Goal: Task Accomplishment & Management: Manage account settings

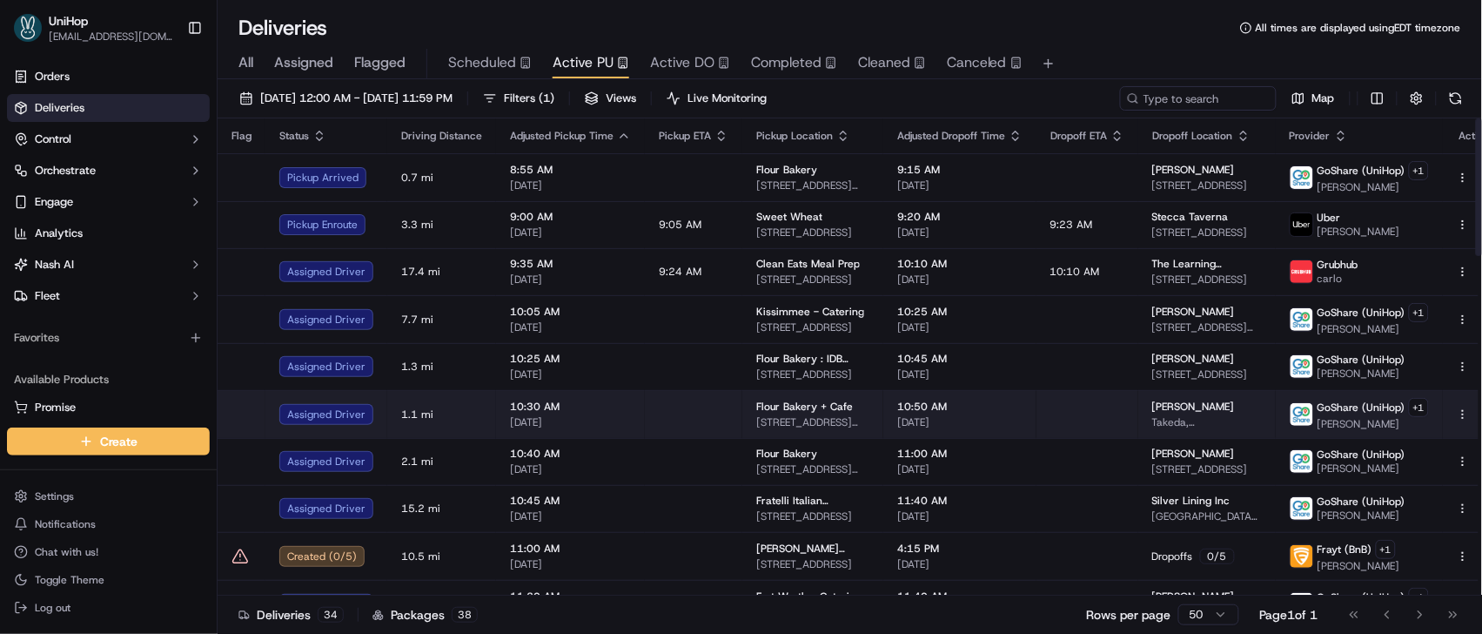
click at [1139, 402] on td "[PERSON_NAME], [STREET_ADDRESS][PERSON_NAME]" at bounding box center [1208, 414] width 138 height 48
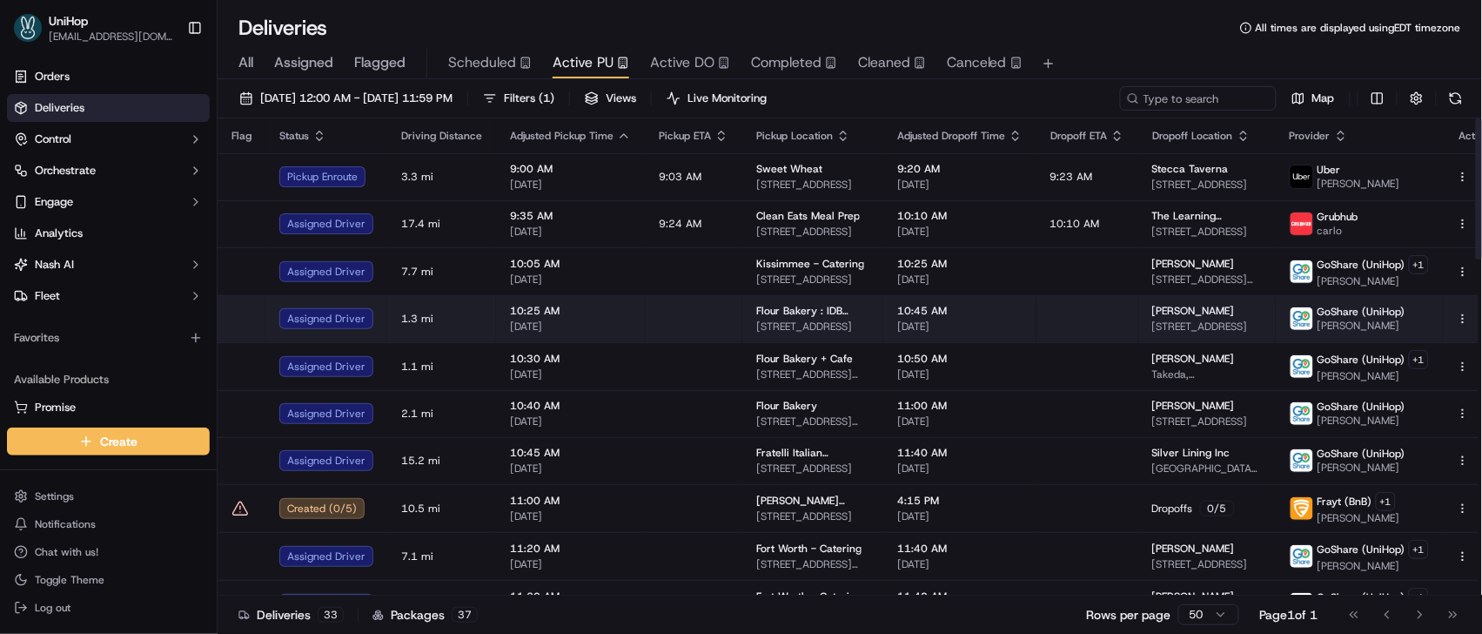
click at [1072, 327] on td at bounding box center [1088, 318] width 102 height 47
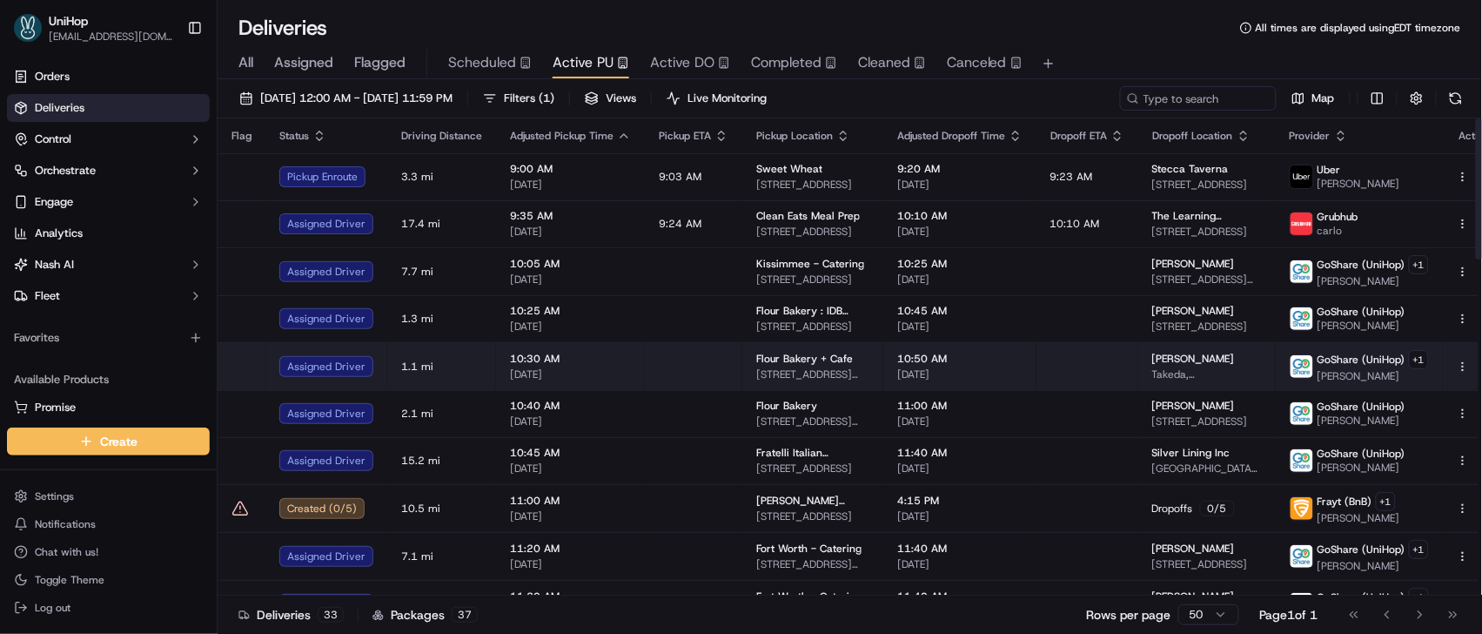
click at [1153, 375] on span "Takeda, [STREET_ADDRESS][PERSON_NAME]" at bounding box center [1208, 374] width 110 height 14
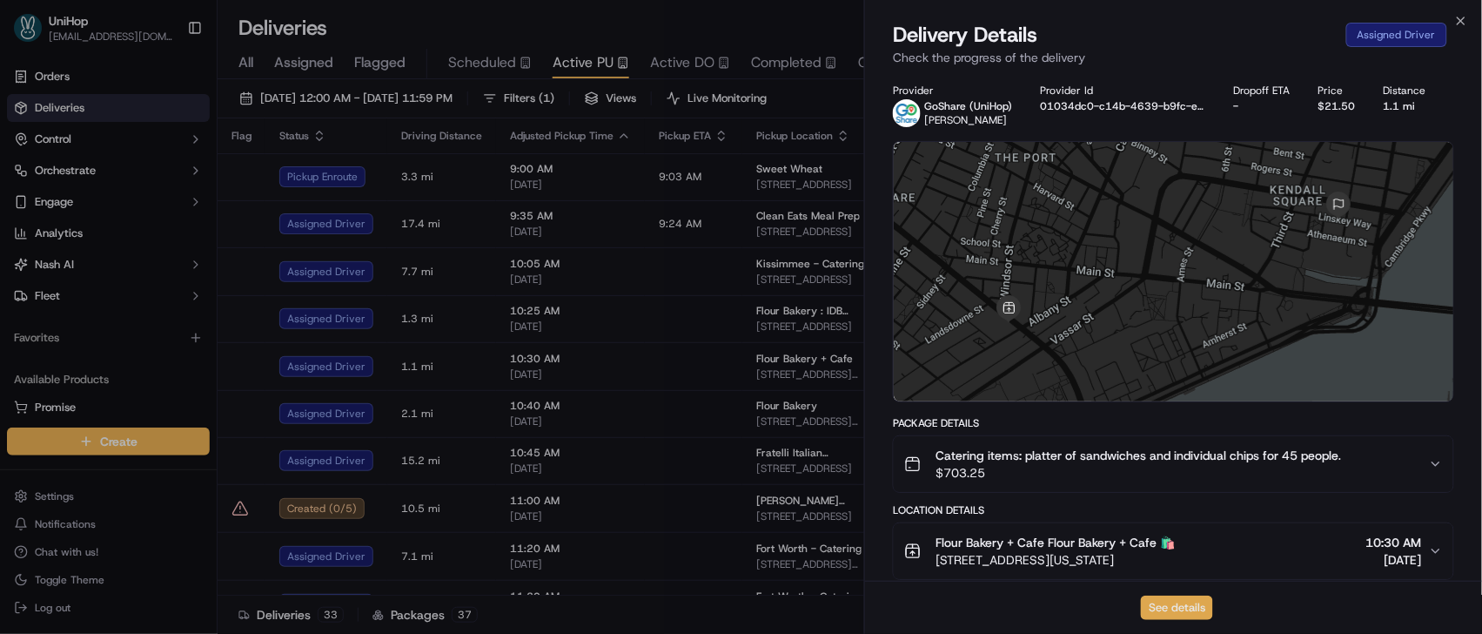
click at [1181, 598] on button "See details" at bounding box center [1177, 607] width 72 height 24
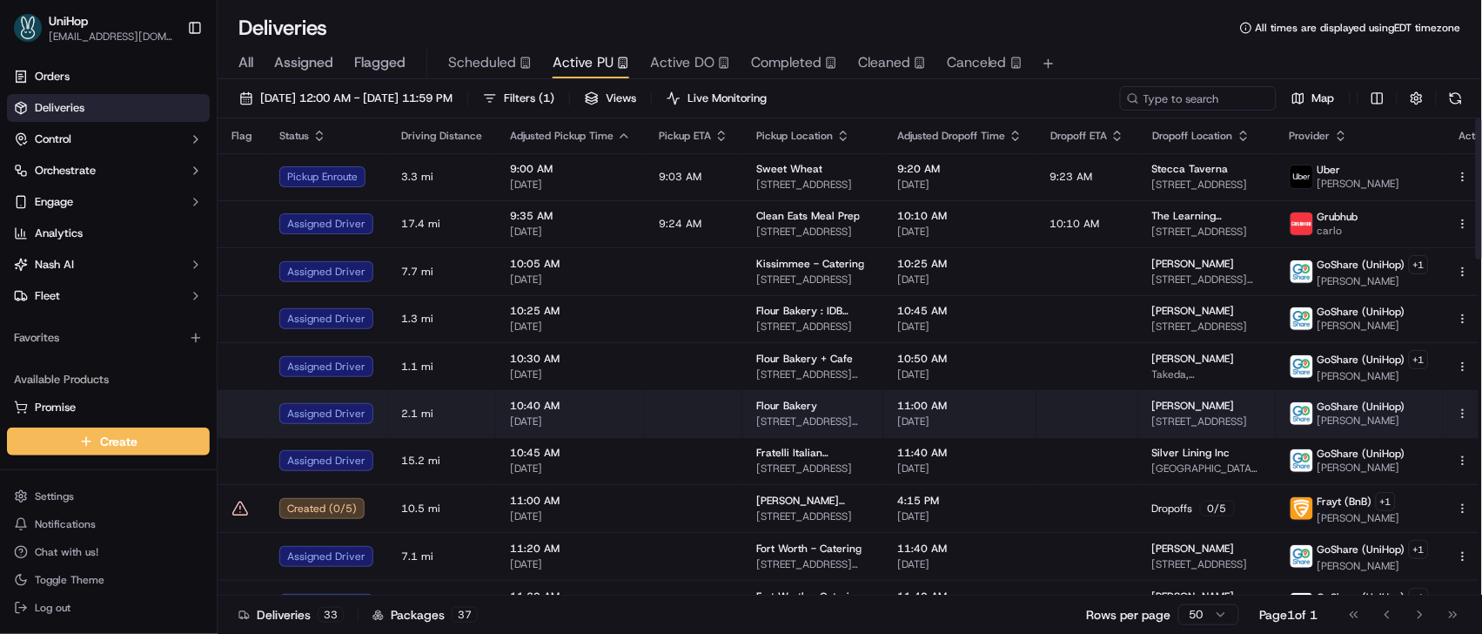
click at [898, 415] on span "[DATE]" at bounding box center [959, 421] width 125 height 14
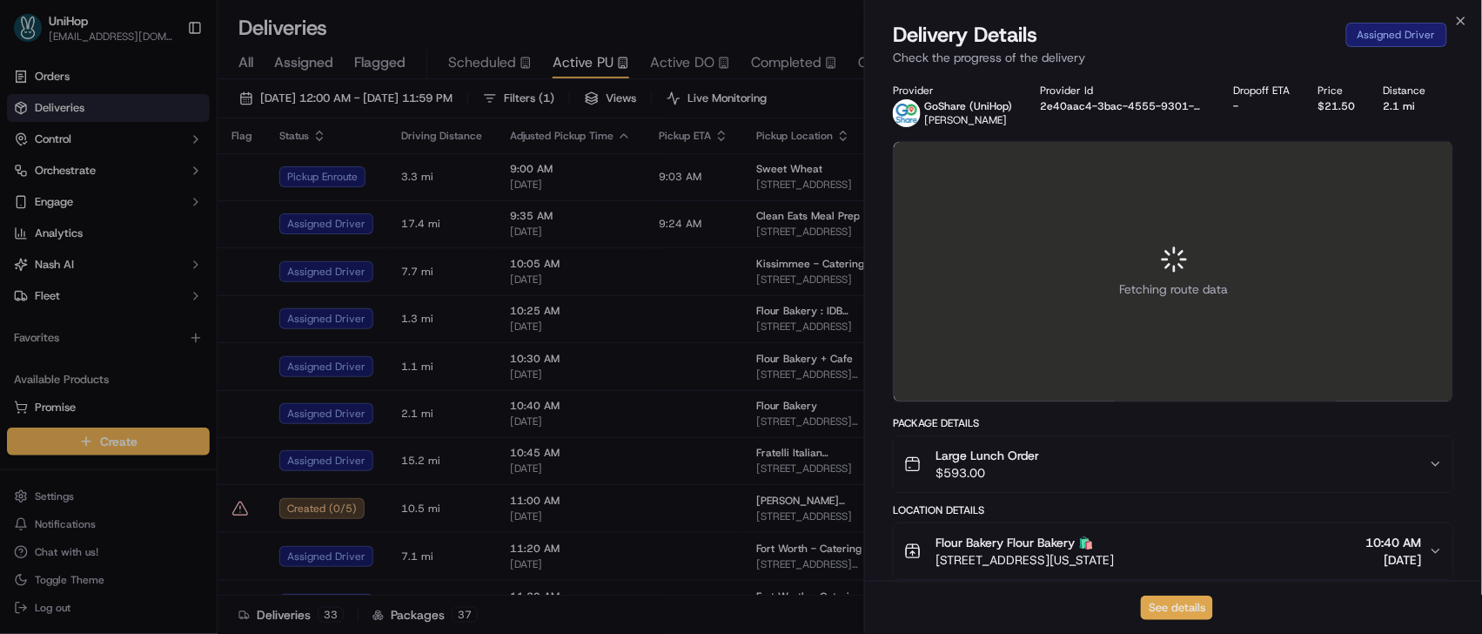
click at [1180, 610] on button "See details" at bounding box center [1177, 607] width 72 height 24
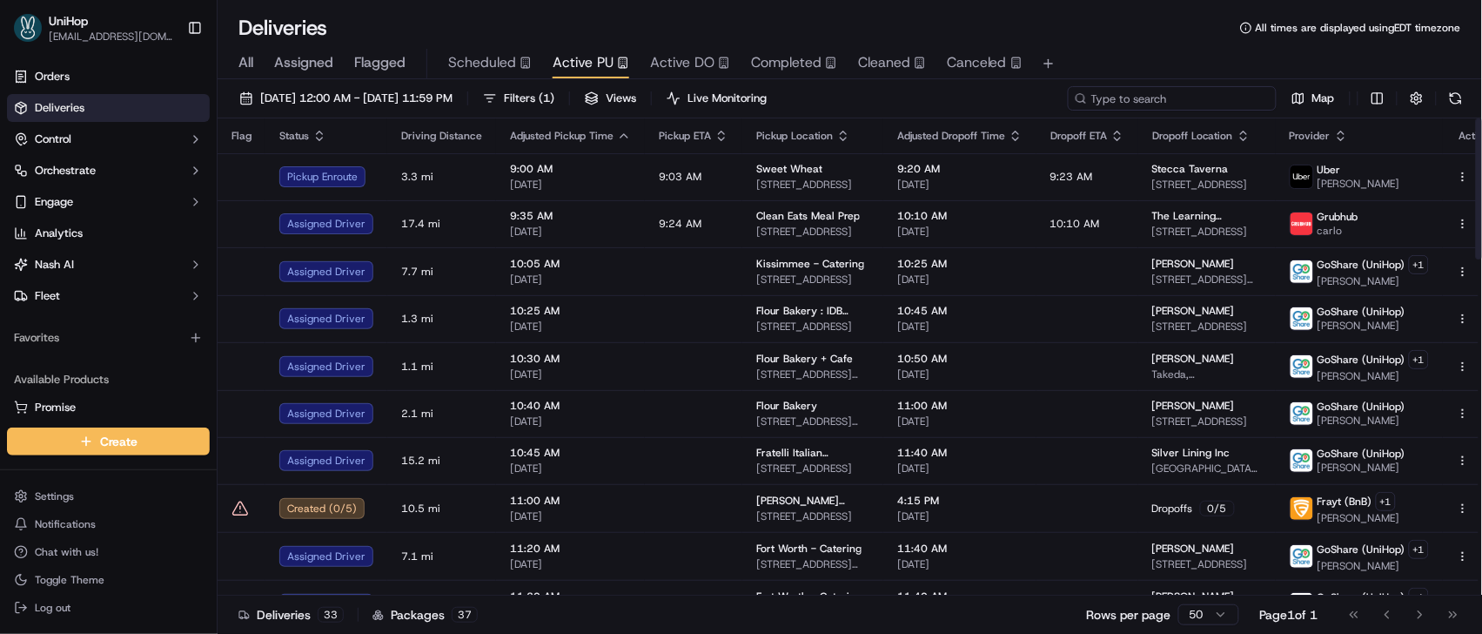
click at [1229, 96] on input at bounding box center [1172, 98] width 209 height 24
paste input "Mark S"
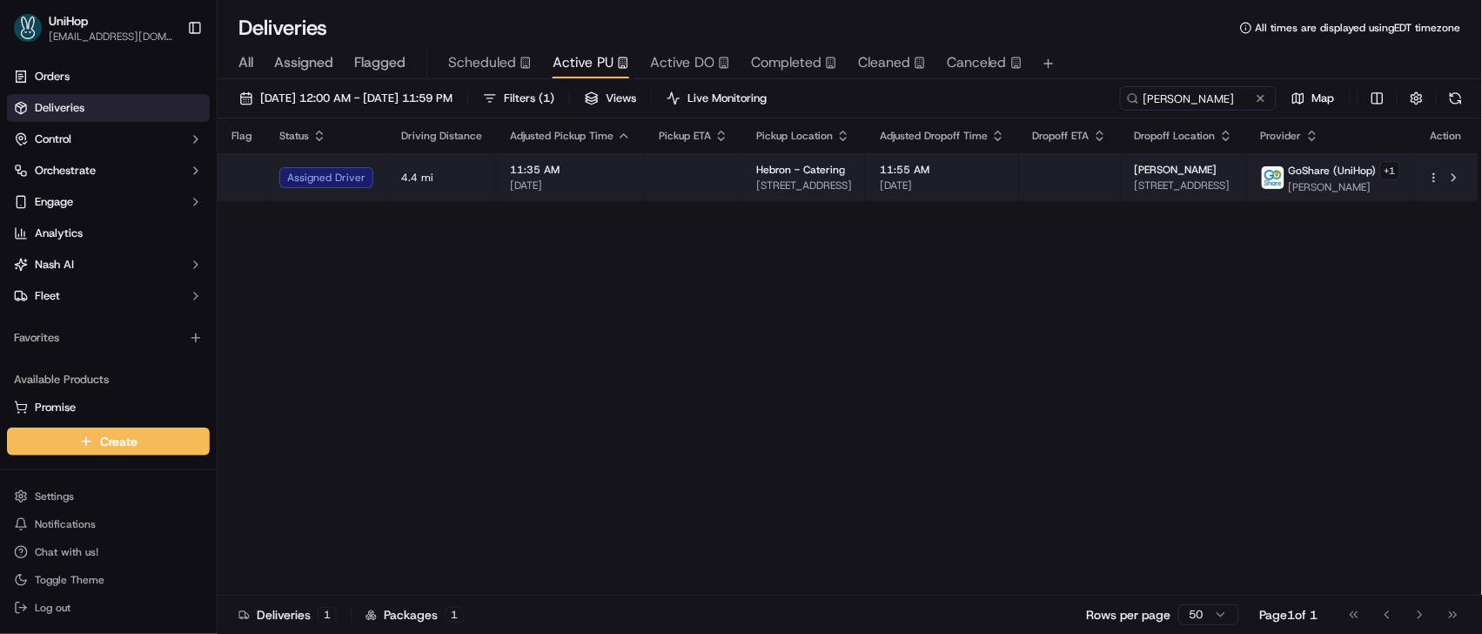
click at [1180, 172] on span "Beau Niedermeier" at bounding box center [1176, 170] width 83 height 14
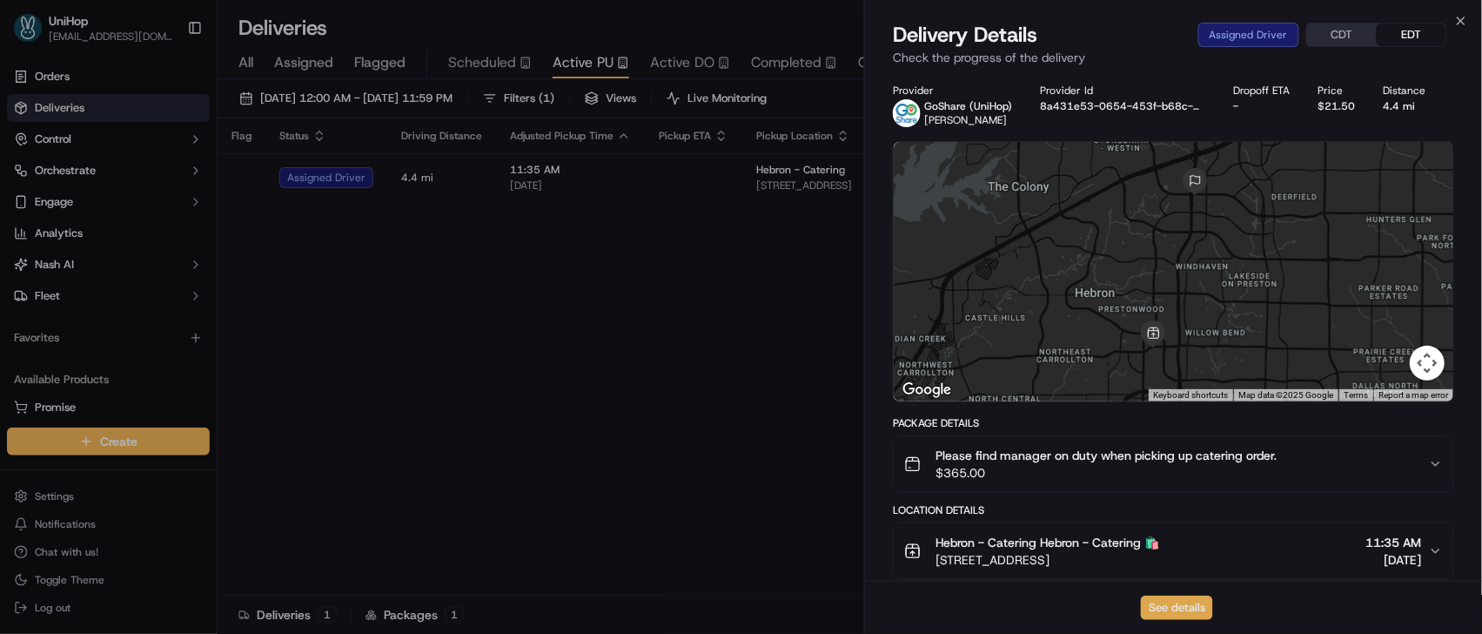
click at [1187, 600] on button "See details" at bounding box center [1177, 607] width 72 height 24
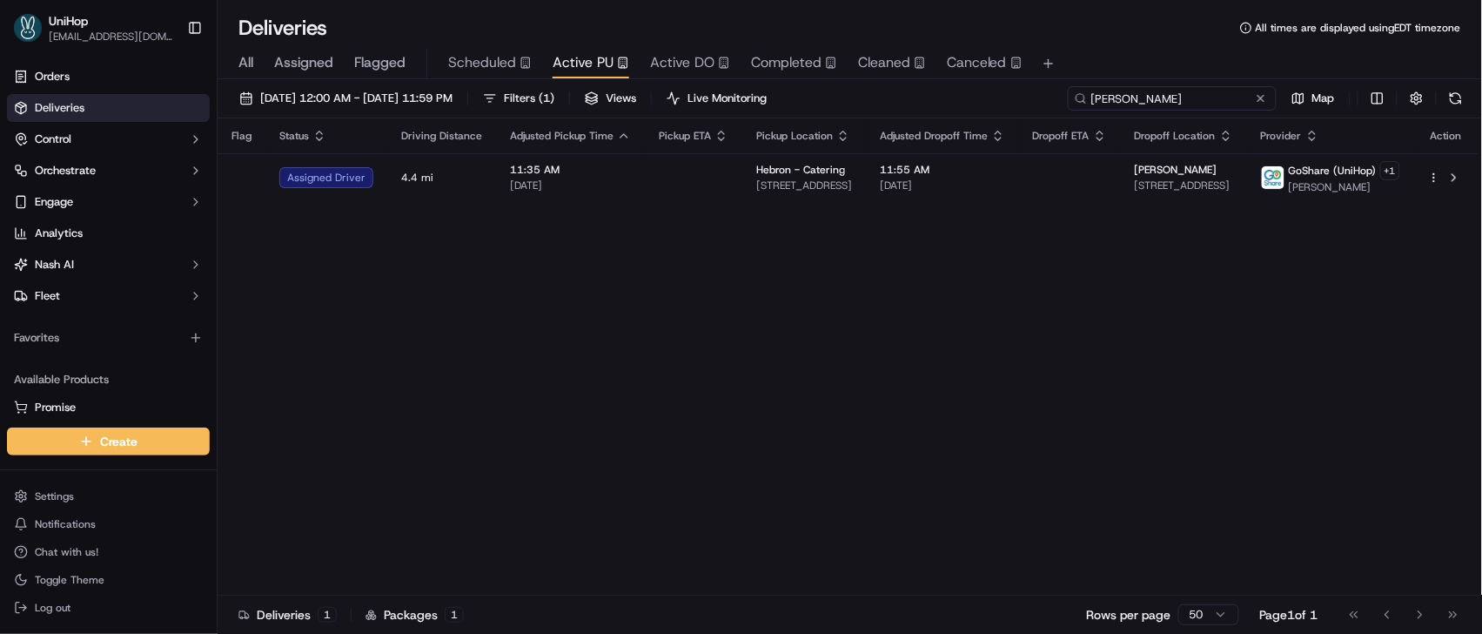
drag, startPoint x: 1187, startPoint y: 102, endPoint x: 1041, endPoint y: 82, distance: 147.6
click at [1041, 82] on div "Sep 18 2025 12:00 AM - Sep 18 2025 11:59 PM Filters ( 1 ) Views Live Monitoring…" at bounding box center [850, 358] width 1265 height 558
paste input "Gerardo T"
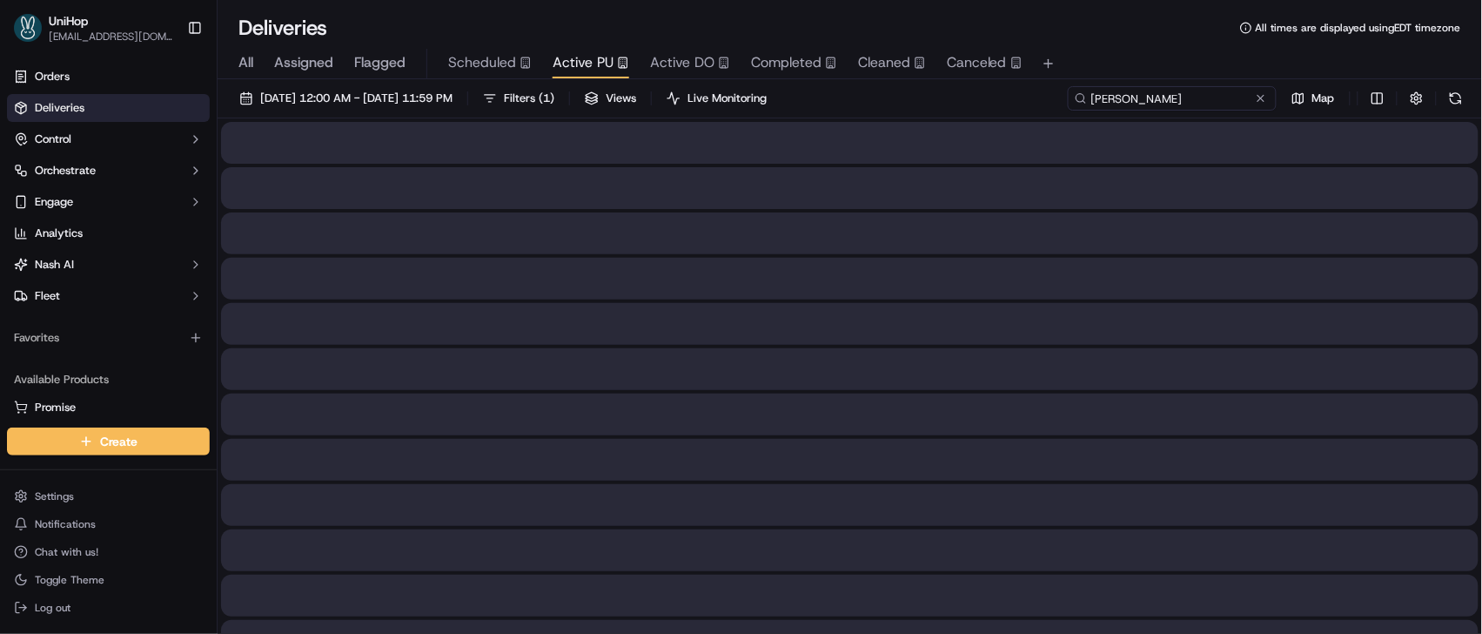
type input "Gerardo T"
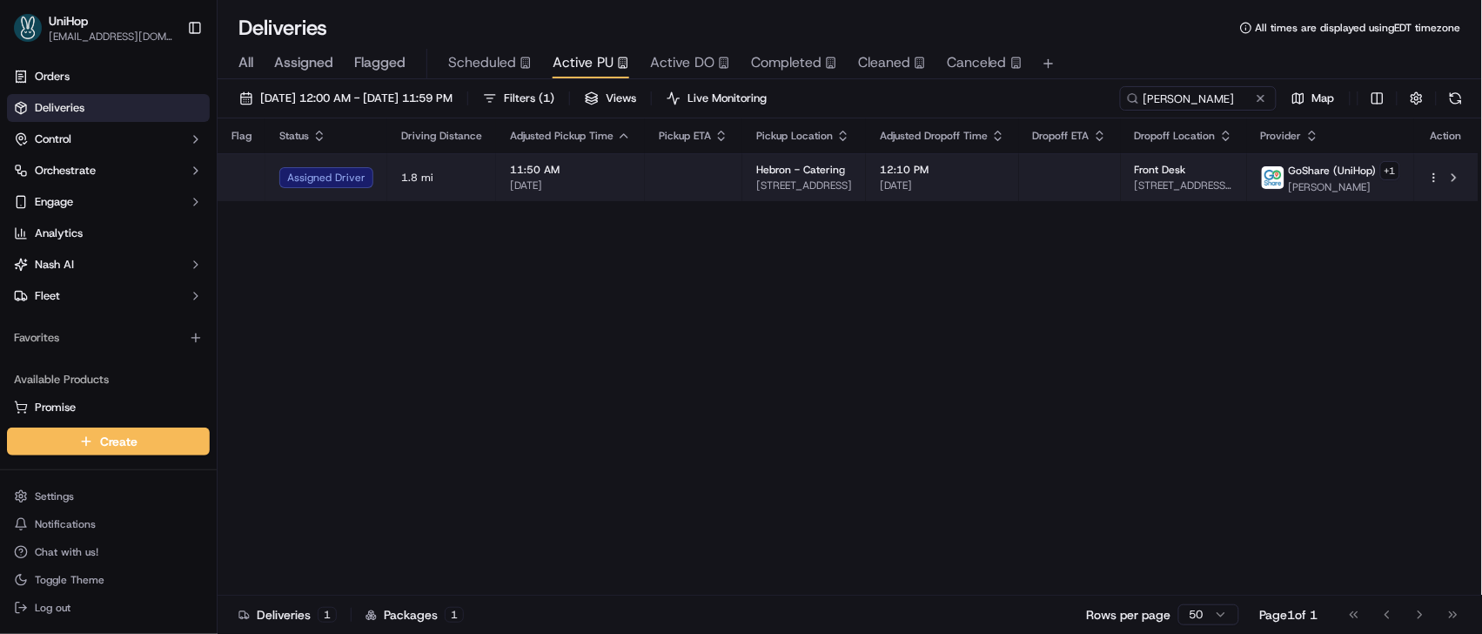
click at [1026, 165] on td at bounding box center [1070, 177] width 102 height 48
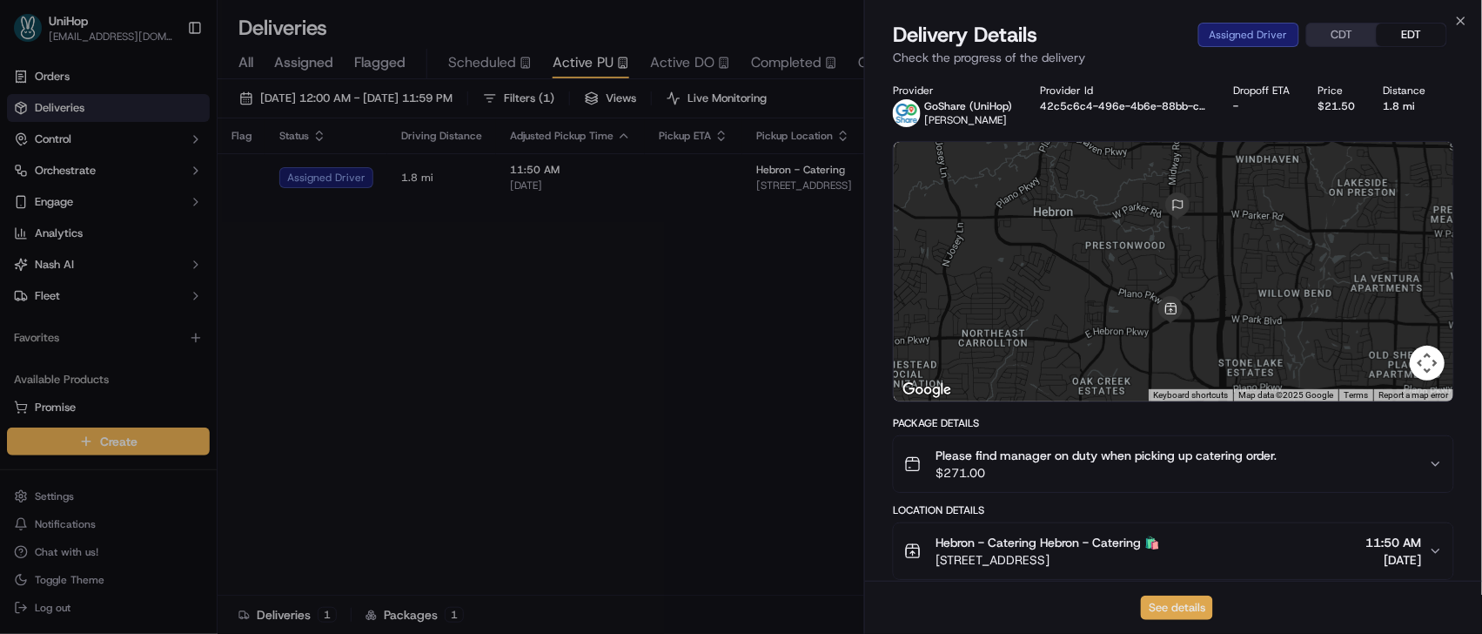
click at [1161, 617] on button "See details" at bounding box center [1177, 607] width 72 height 24
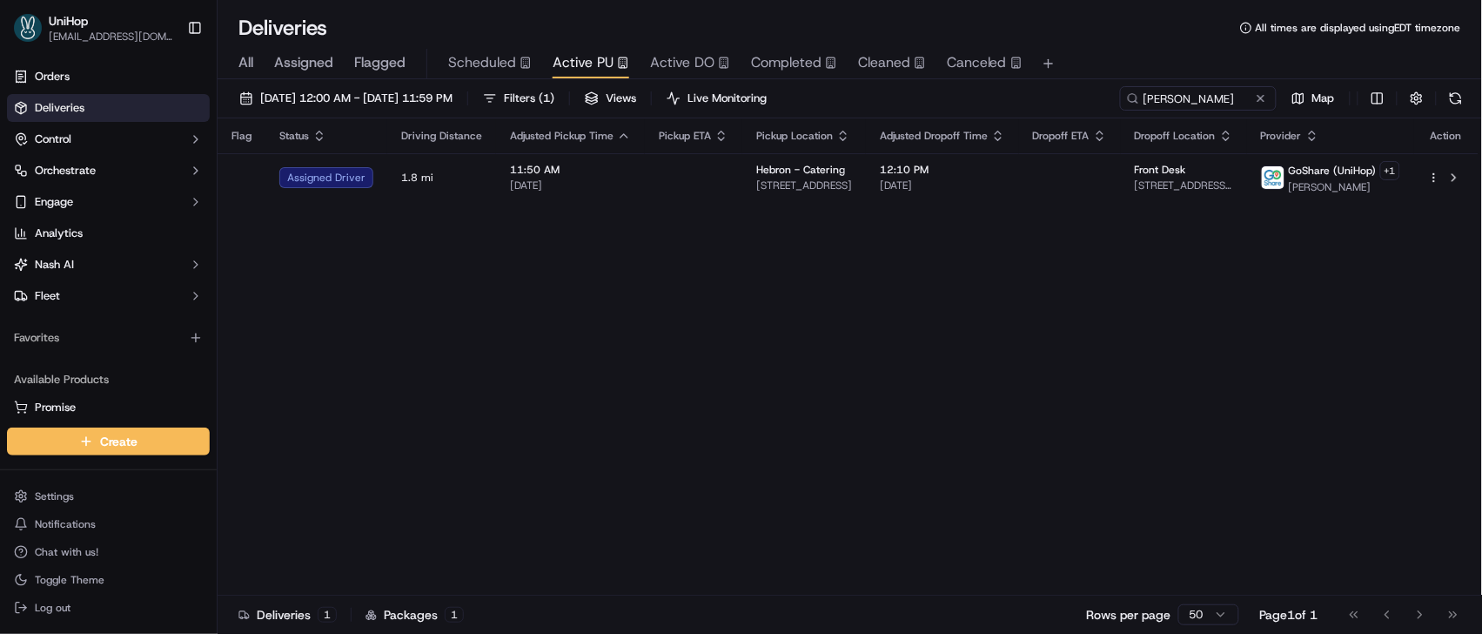
click at [1259, 99] on button at bounding box center [1261, 98] width 17 height 17
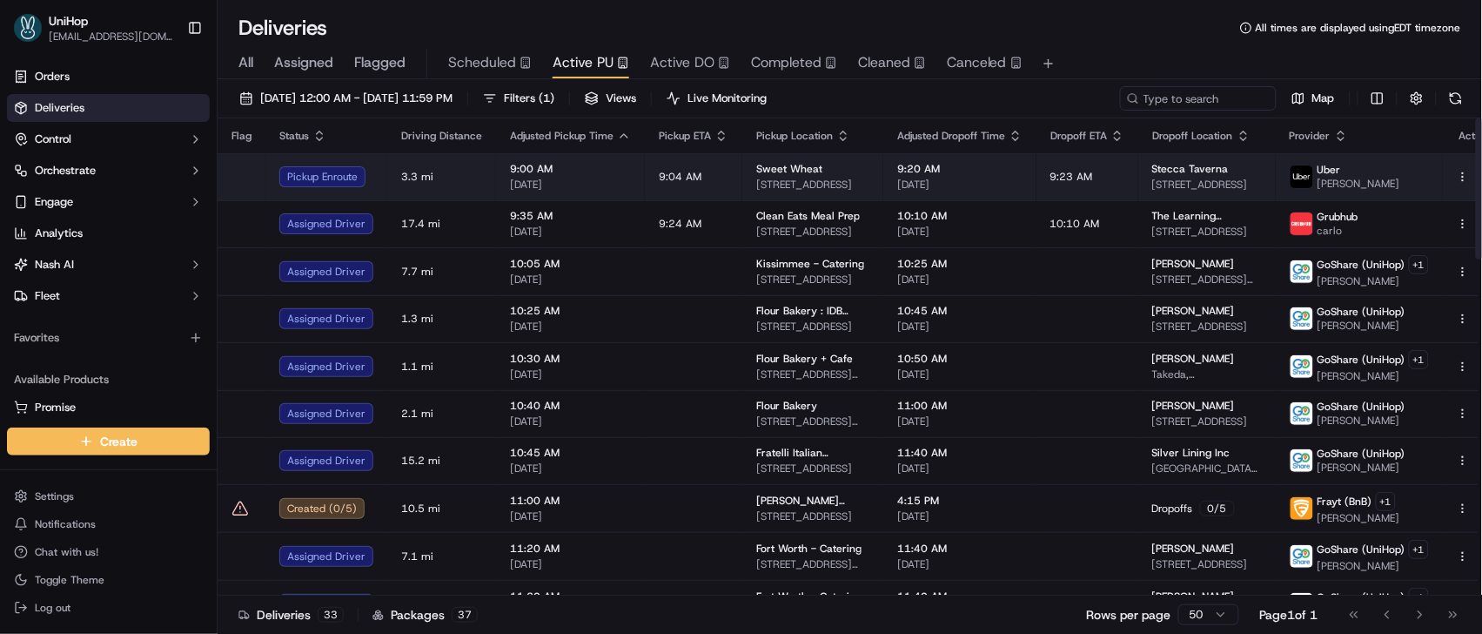
click at [650, 188] on td "9:04 AM" at bounding box center [693, 176] width 97 height 47
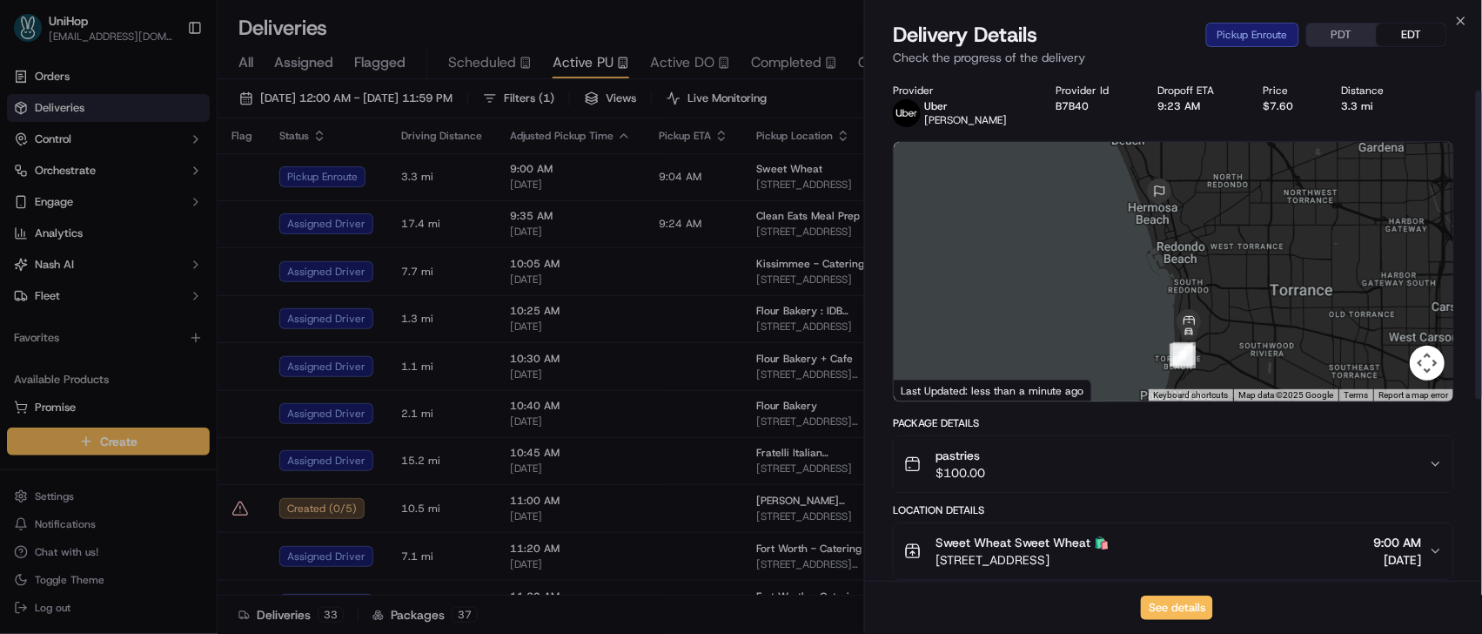
scroll to position [329, 0]
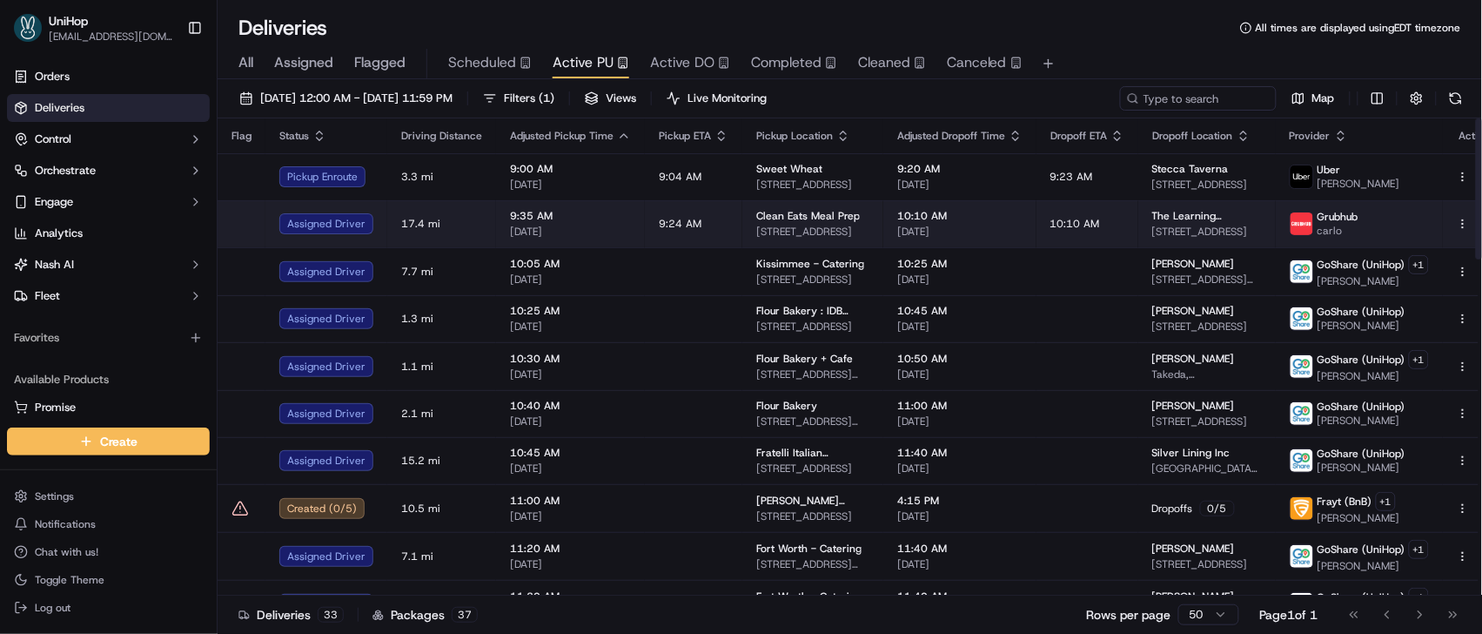
click at [645, 235] on td "9:24 AM" at bounding box center [693, 223] width 97 height 47
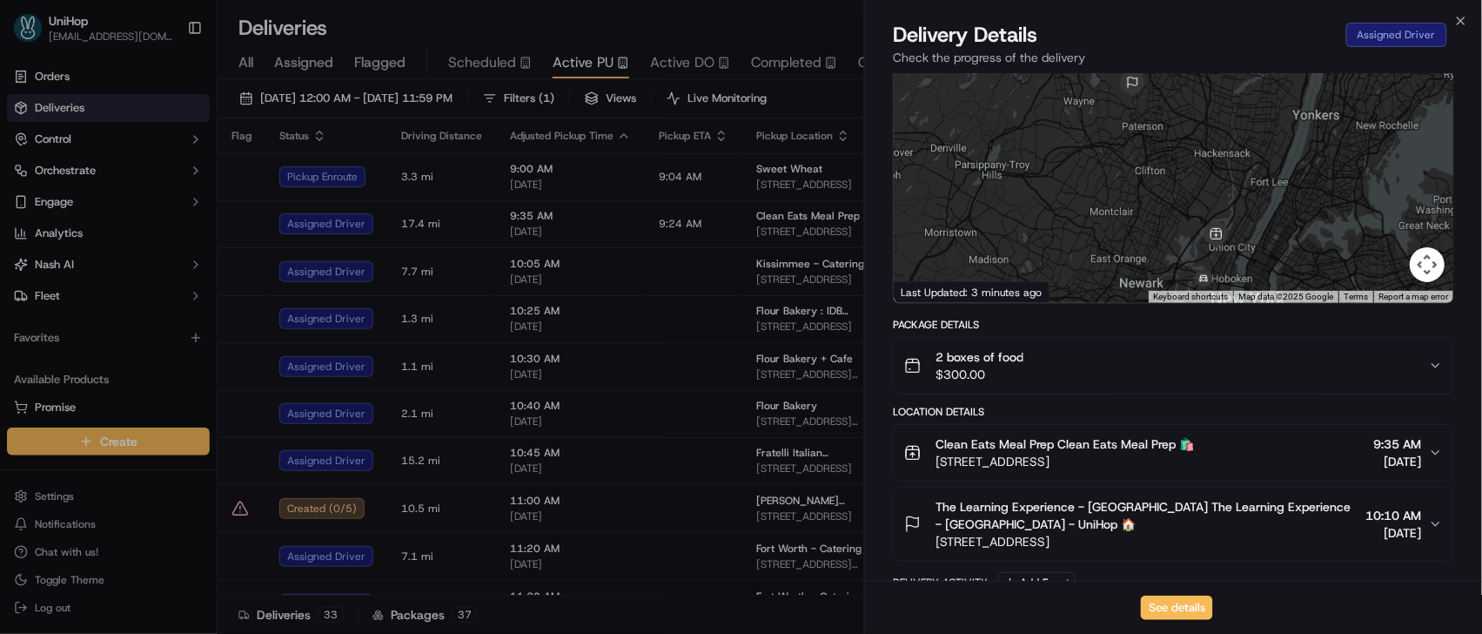
scroll to position [305, 0]
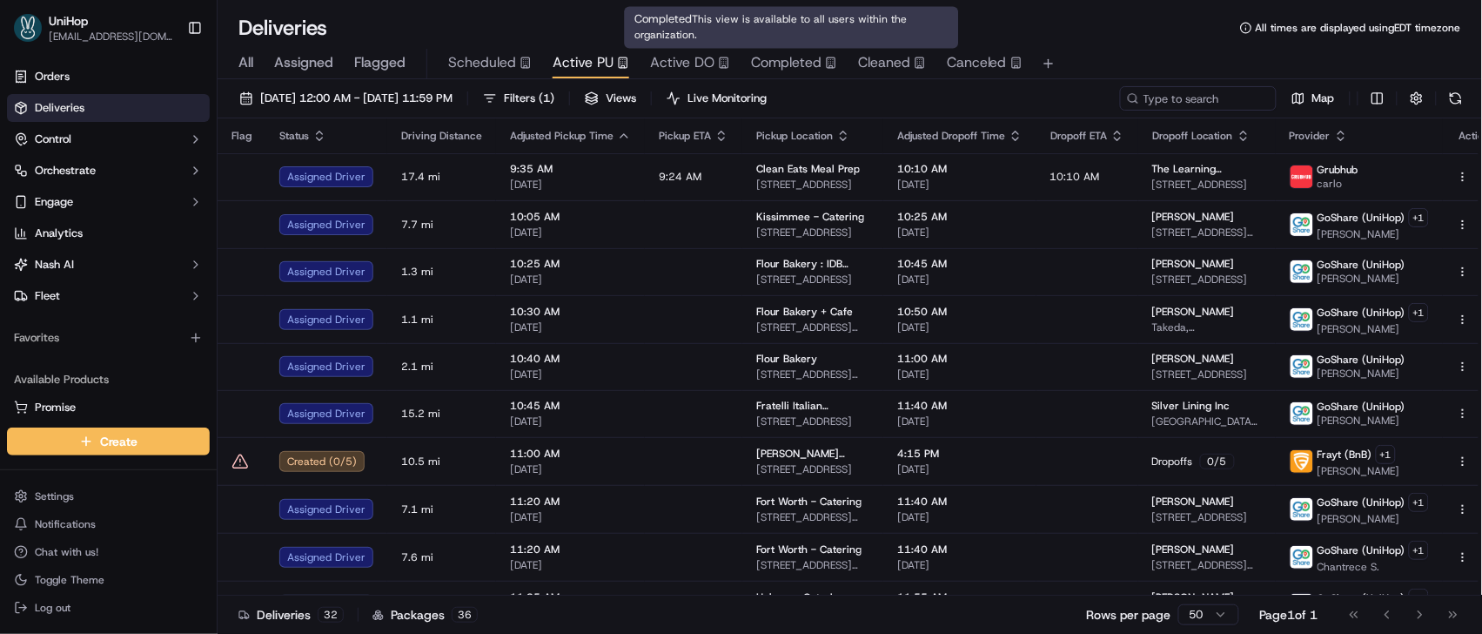
click at [785, 66] on span "Completed" at bounding box center [786, 62] width 71 height 21
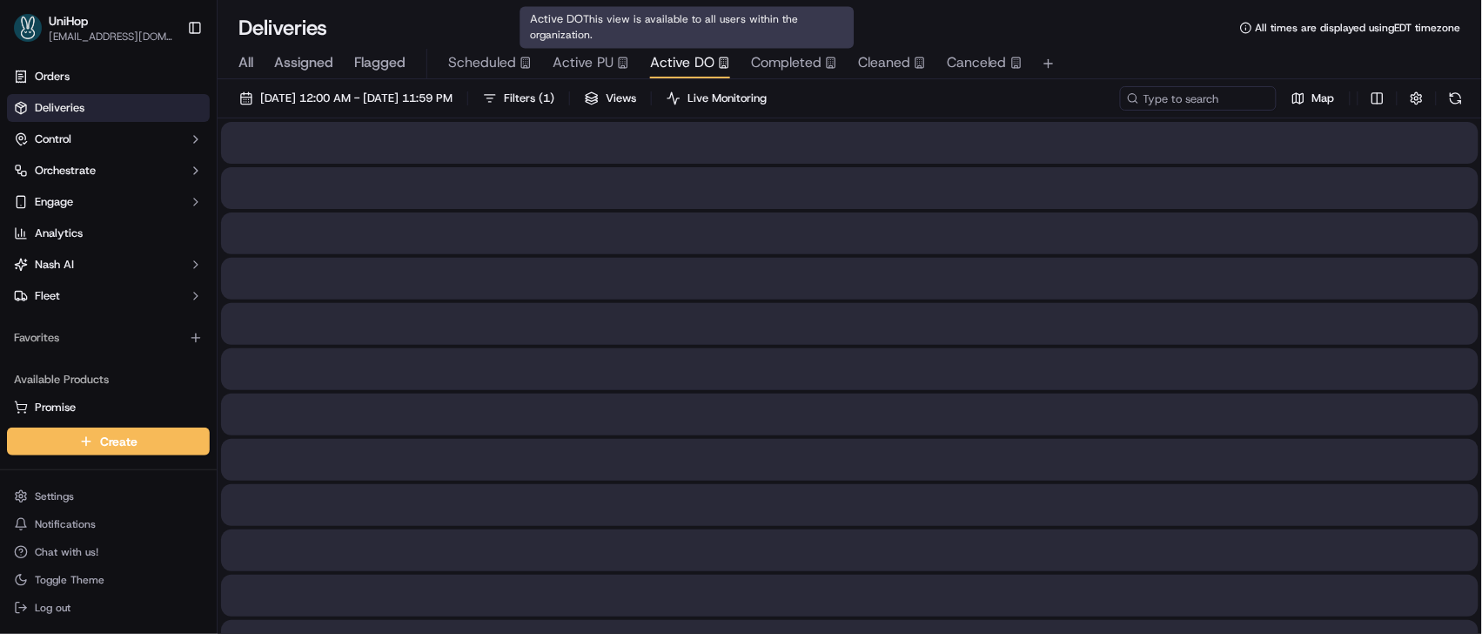
click at [689, 64] on span "Active DO" at bounding box center [682, 62] width 64 height 21
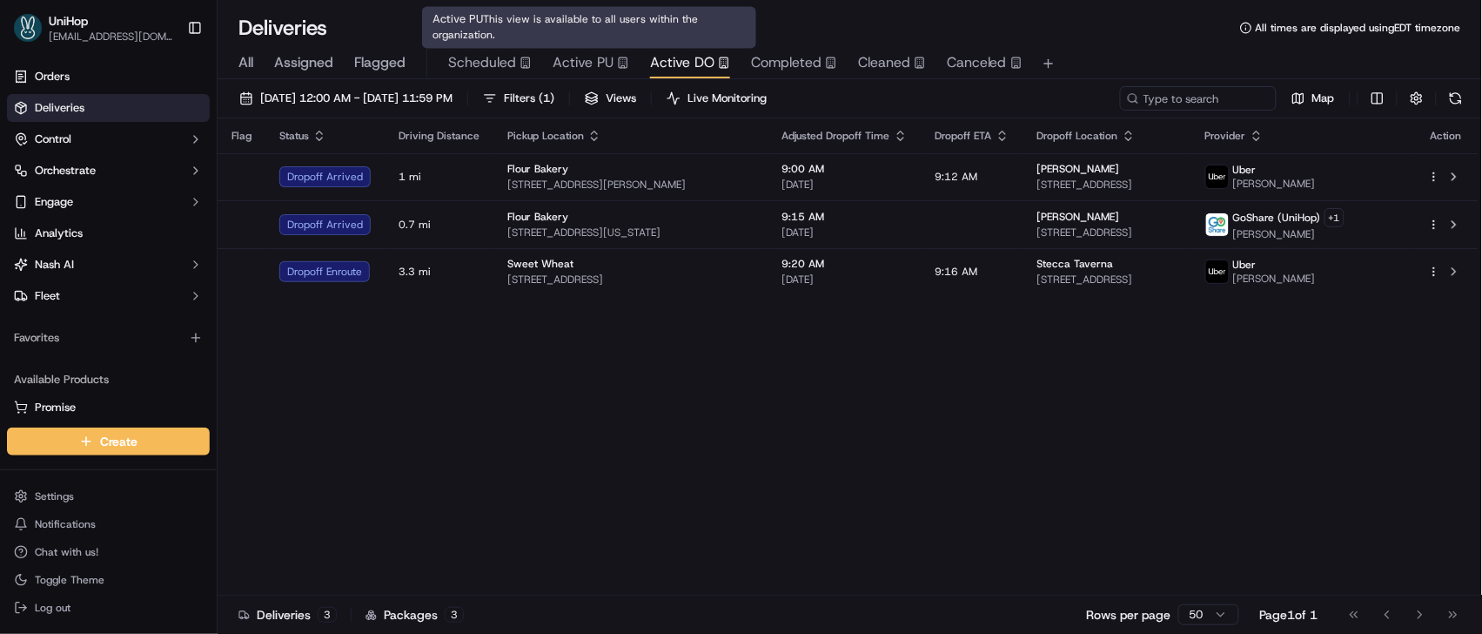
click at [589, 64] on span "Active PU" at bounding box center [583, 62] width 61 height 21
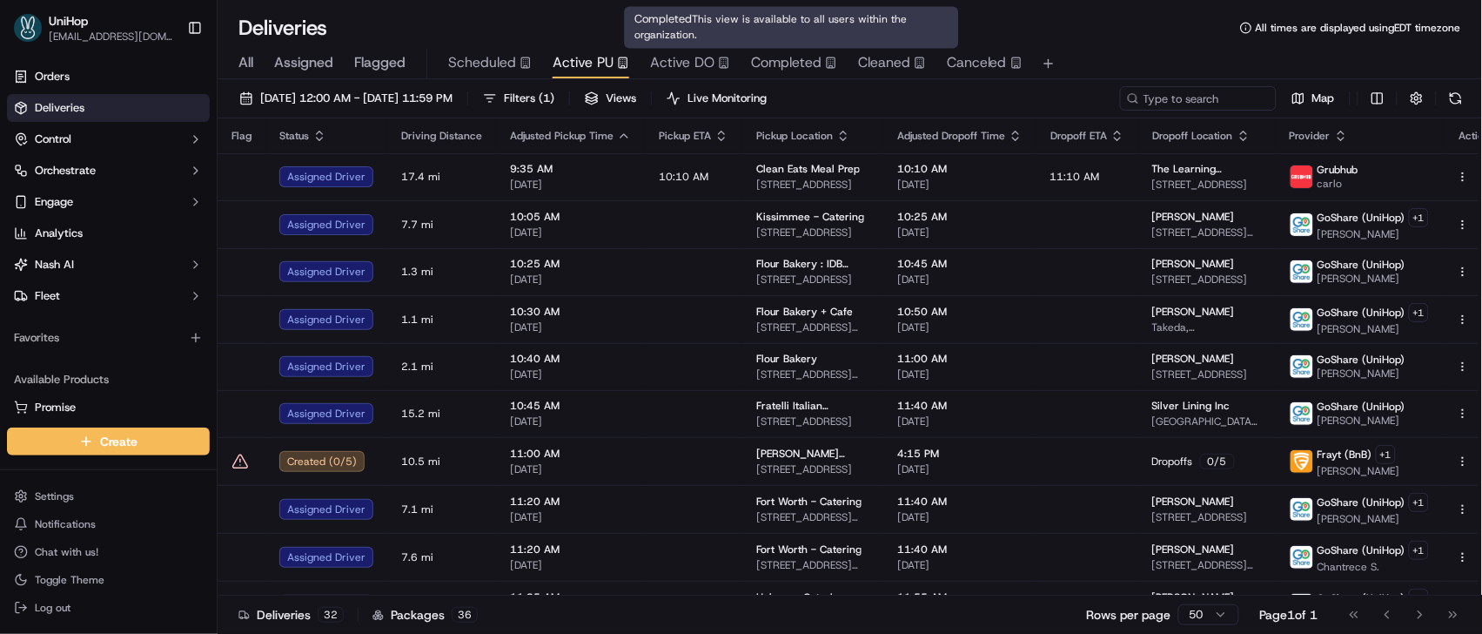
click at [770, 58] on span "Completed" at bounding box center [786, 62] width 71 height 21
click at [770, 57] on span "Completed" at bounding box center [786, 62] width 71 height 21
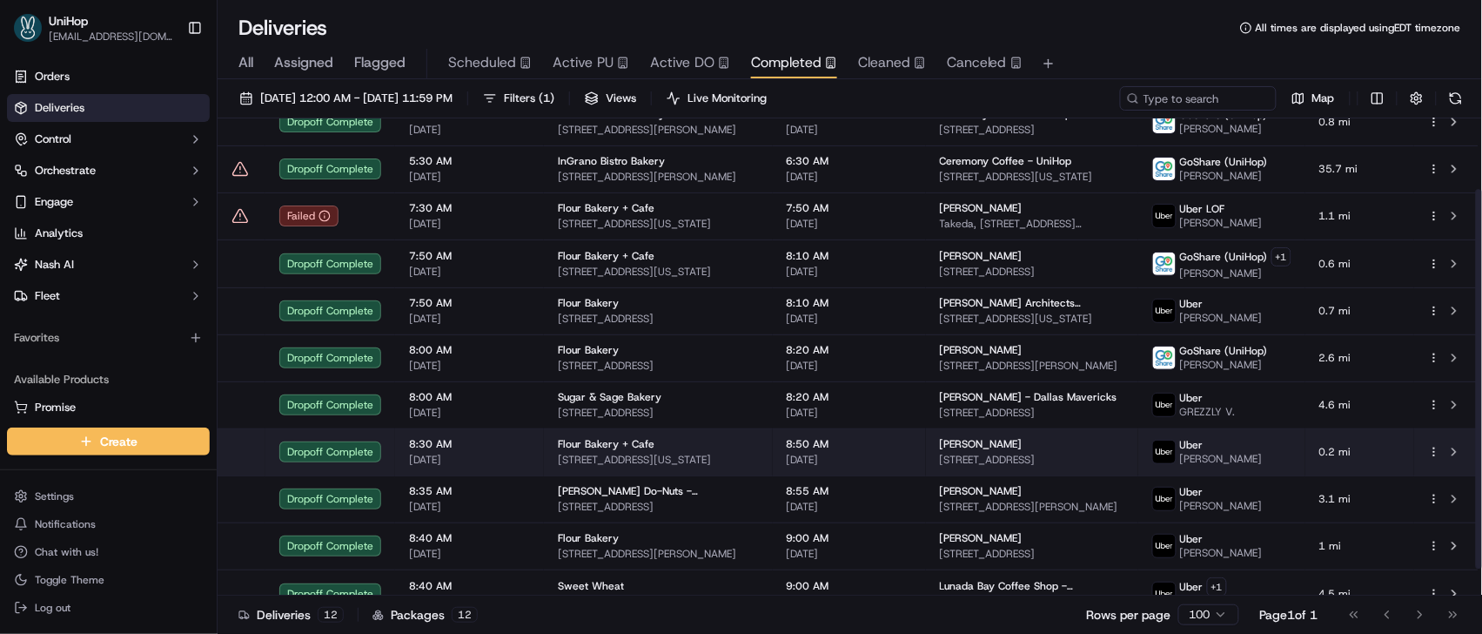
scroll to position [124, 0]
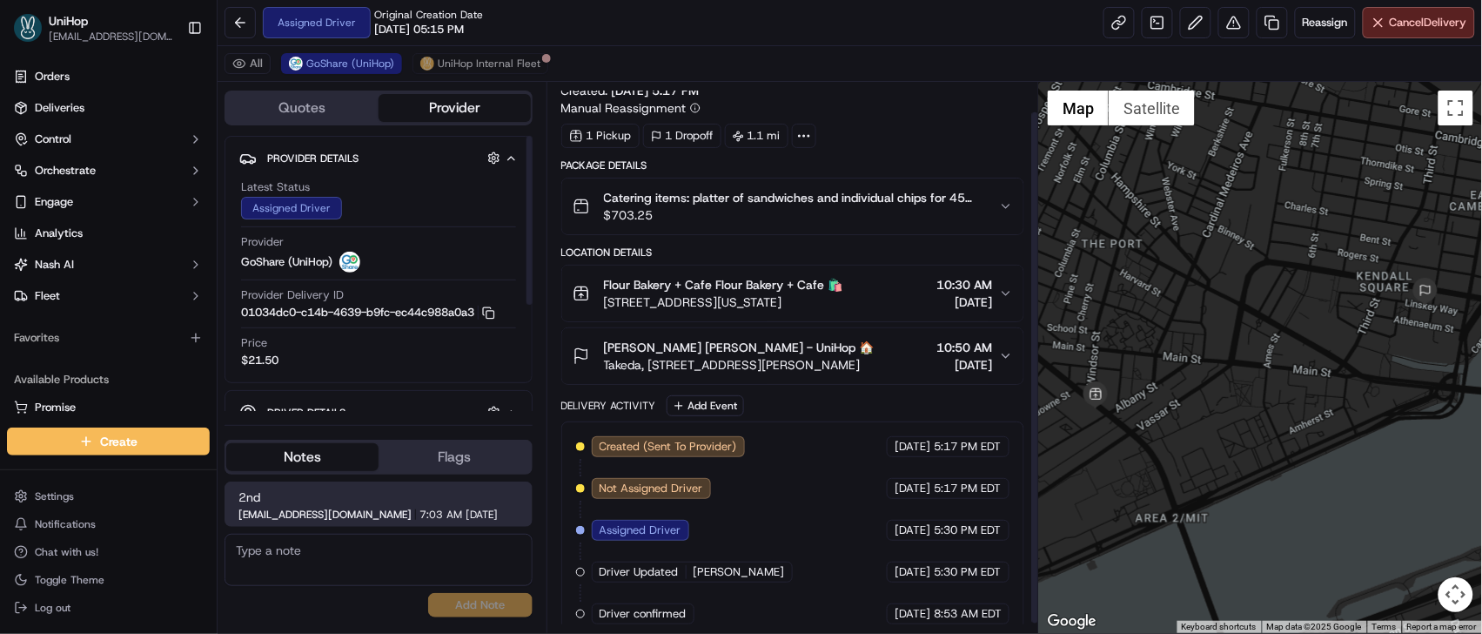
scroll to position [42, 0]
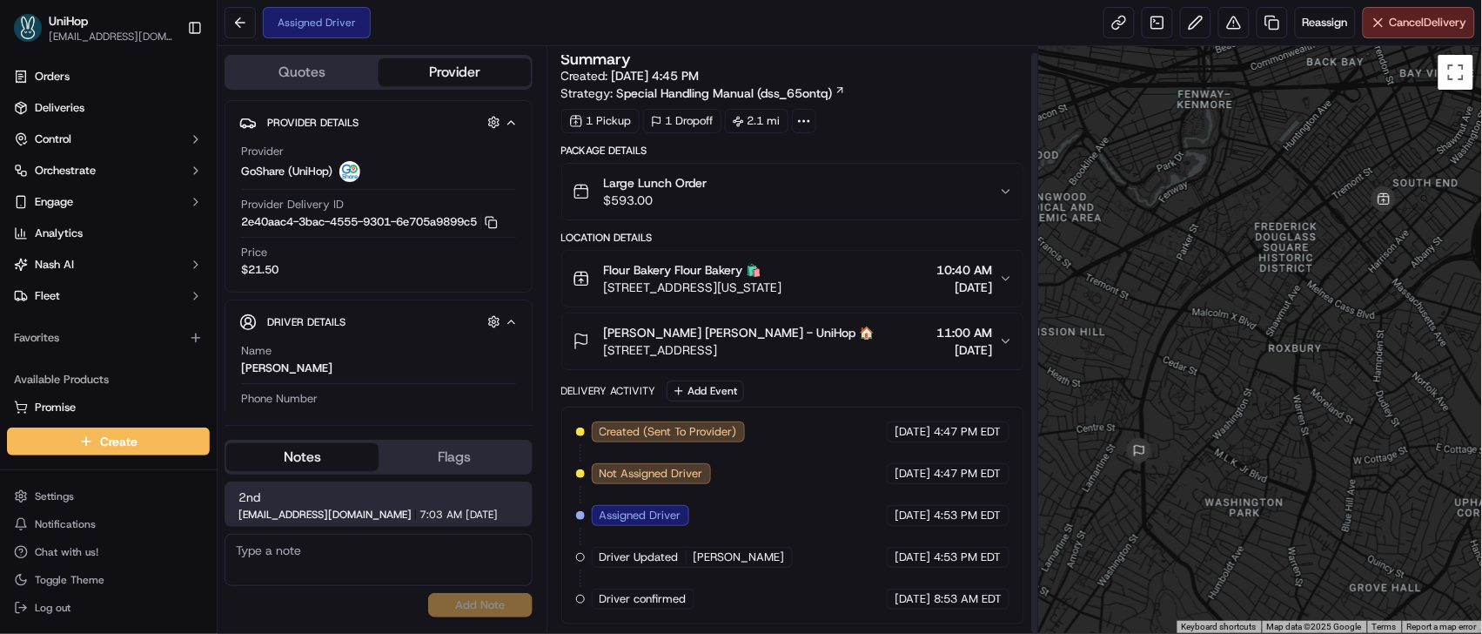
scroll to position [6, 0]
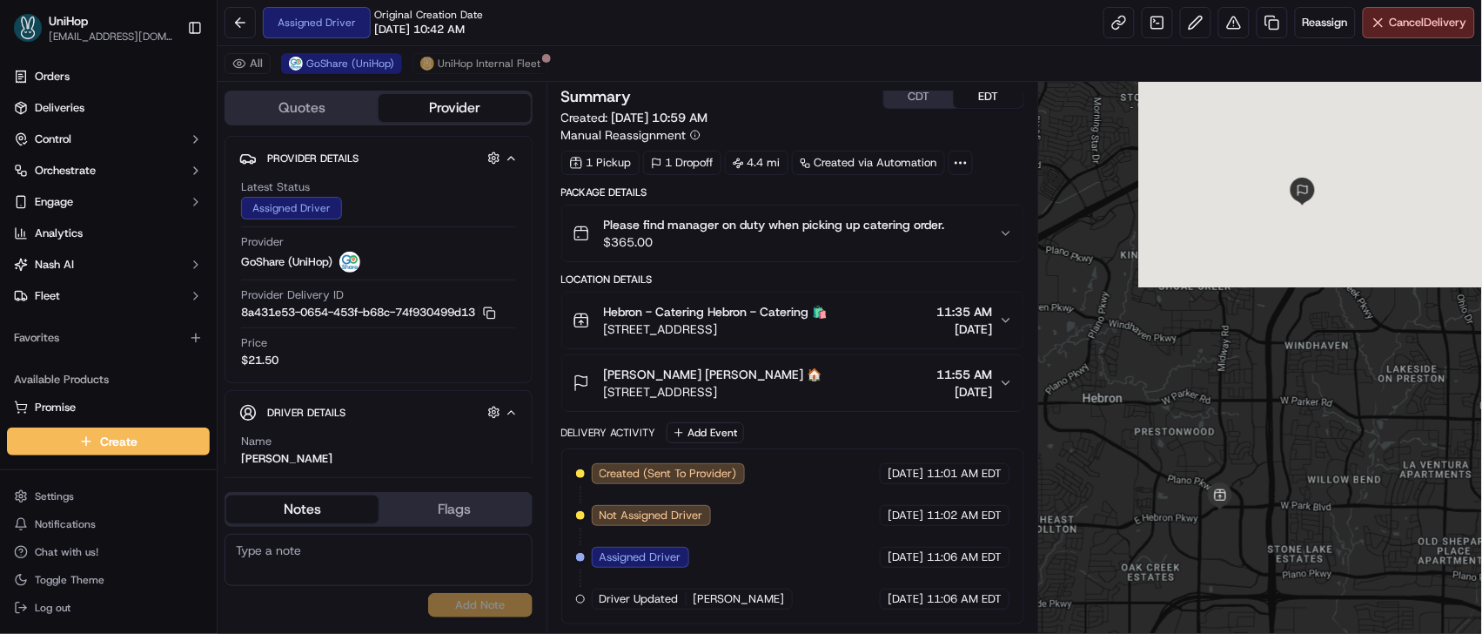
scroll to position [9, 0]
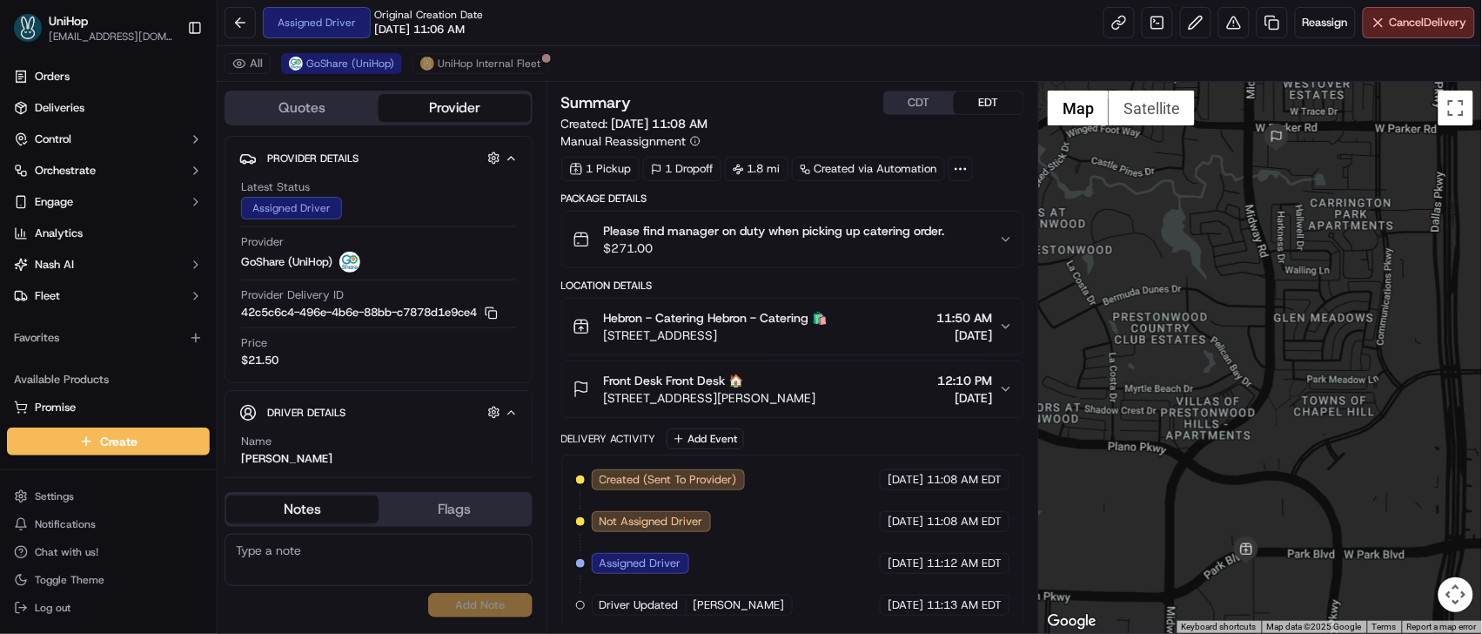
scroll to position [122, 0]
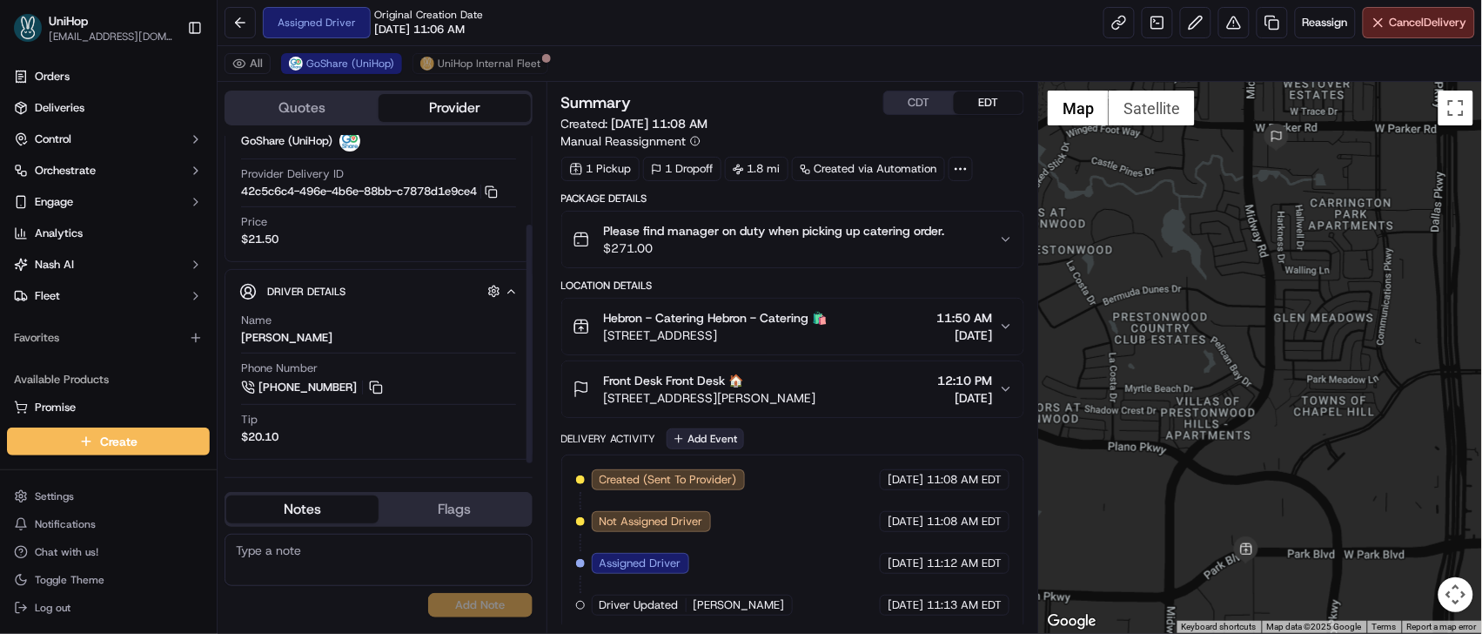
click at [698, 445] on button "Add Event" at bounding box center [705, 438] width 77 height 21
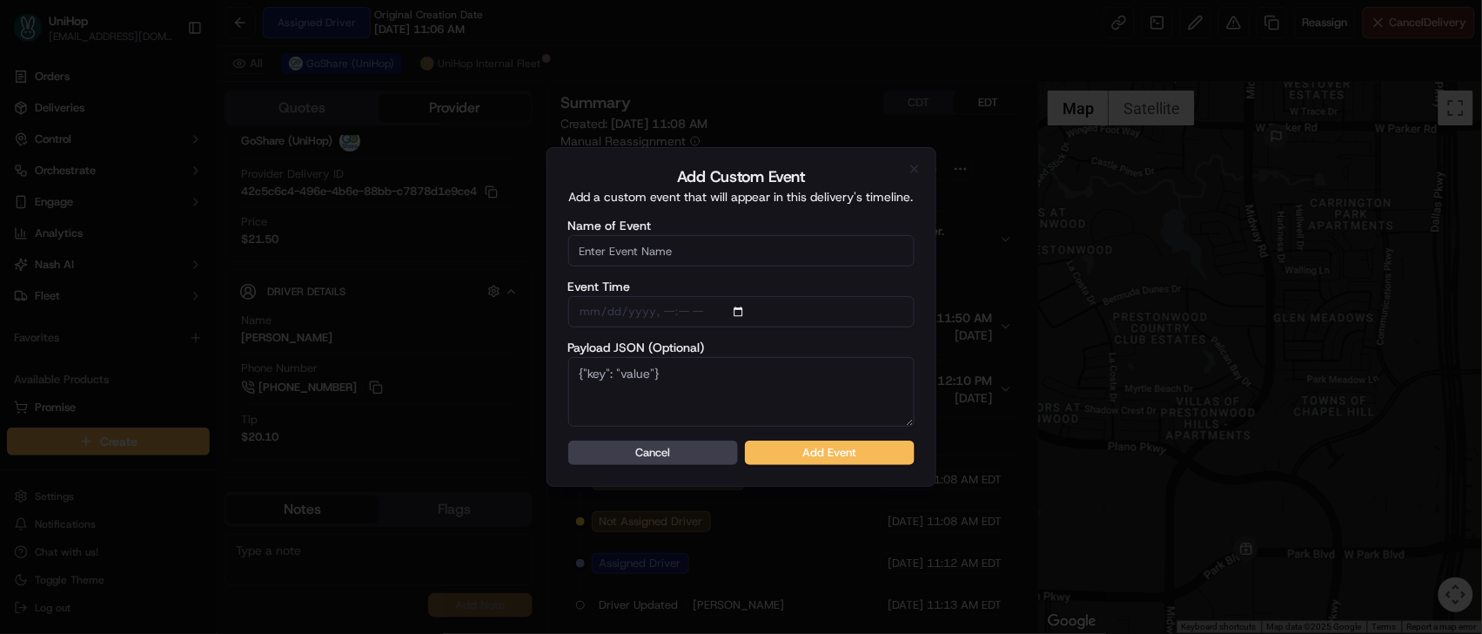
click at [675, 238] on input "Name of Event" at bounding box center [741, 250] width 346 height 31
type input "Driver Confirmed"
click at [811, 455] on button "Add Event" at bounding box center [830, 452] width 170 height 24
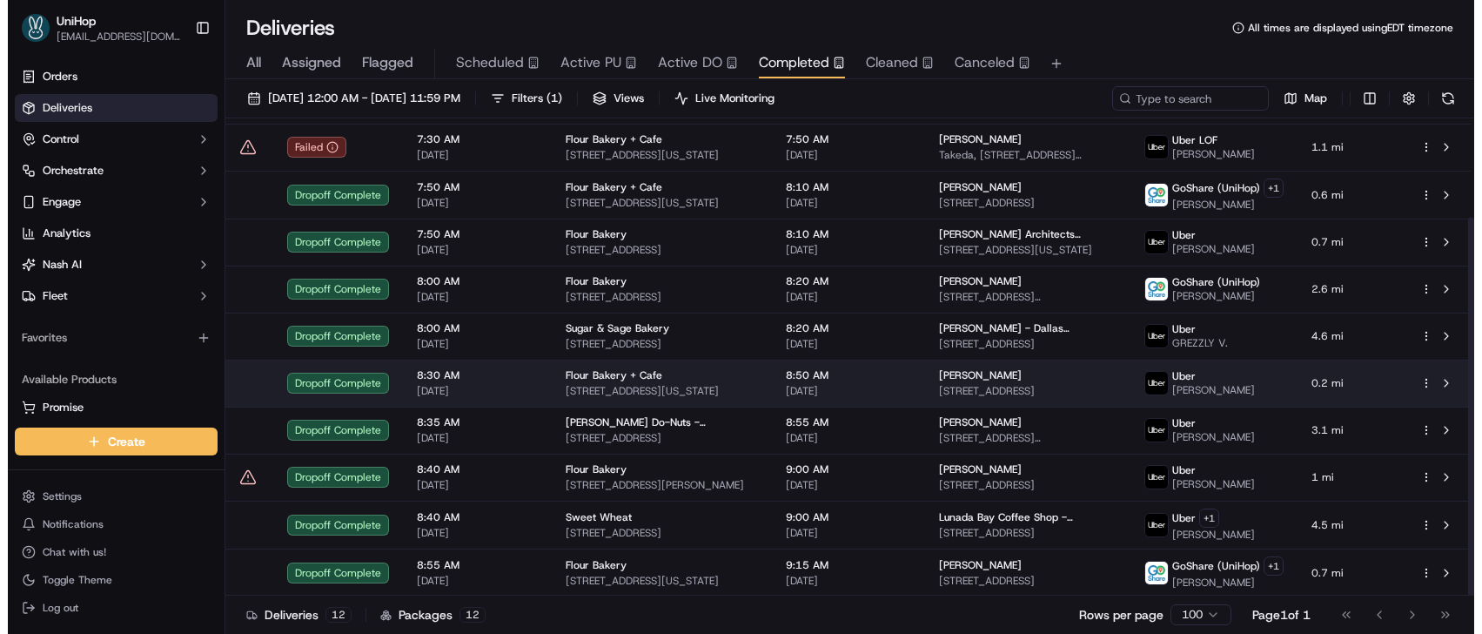
scroll to position [124, 0]
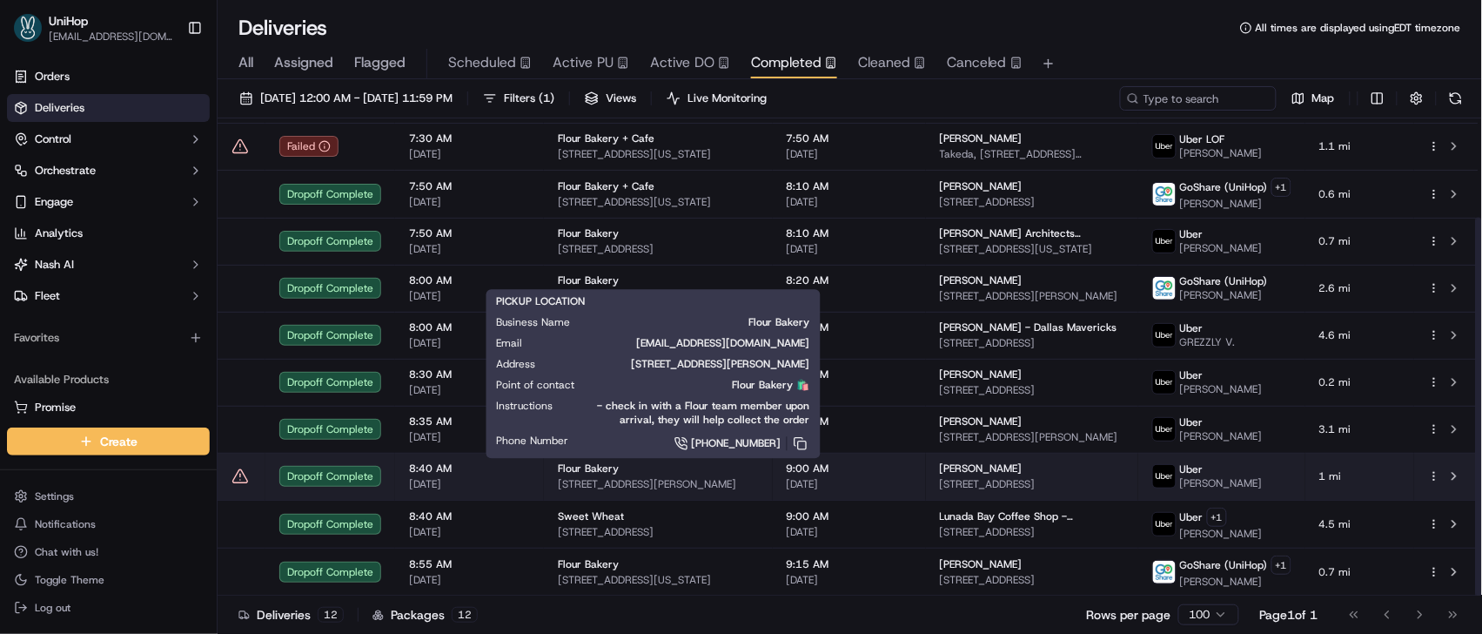
click at [662, 470] on div "Flour Bakery" at bounding box center [658, 468] width 201 height 14
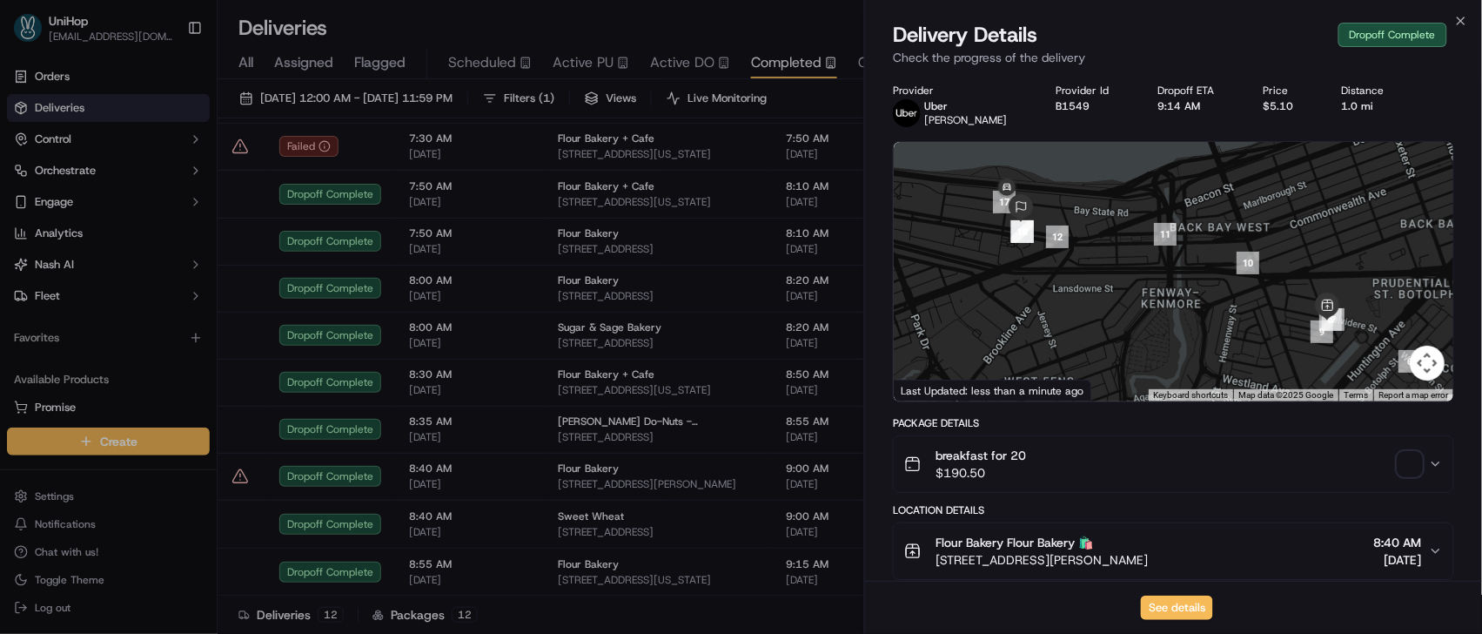
click at [1405, 472] on span "button" at bounding box center [1410, 464] width 24 height 24
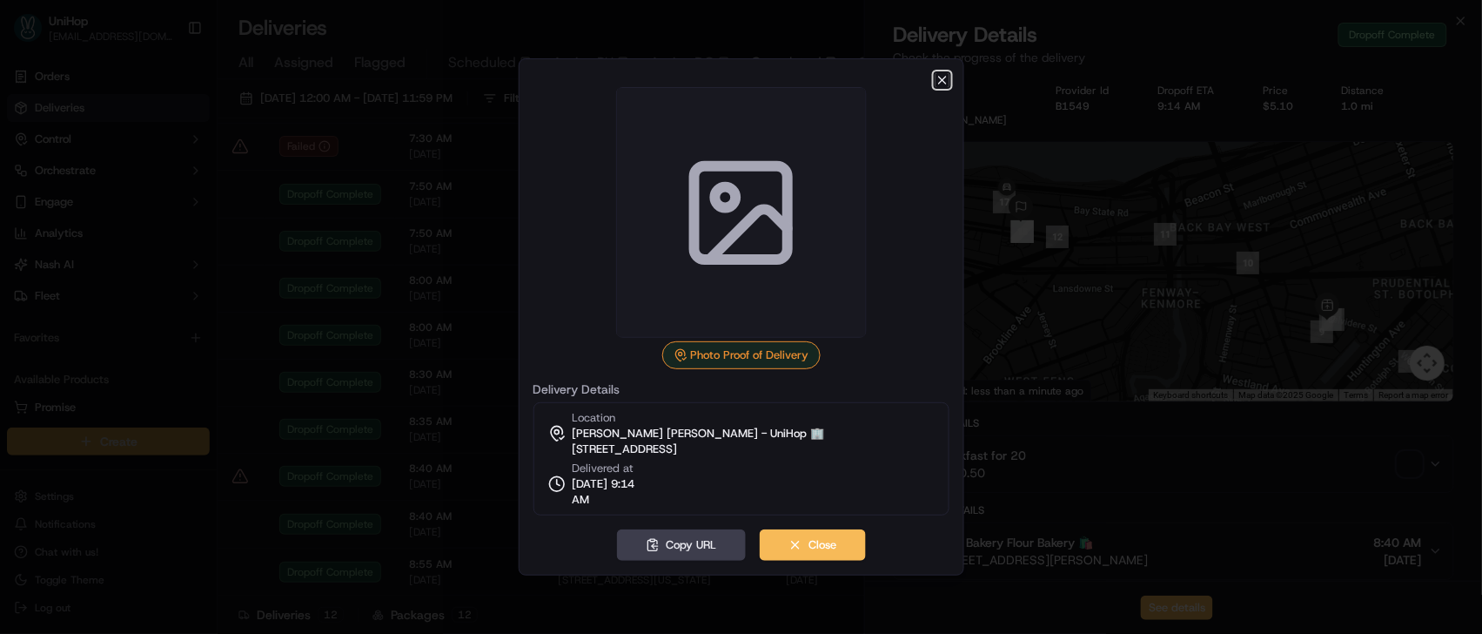
click at [946, 76] on icon "button" at bounding box center [943, 80] width 14 height 14
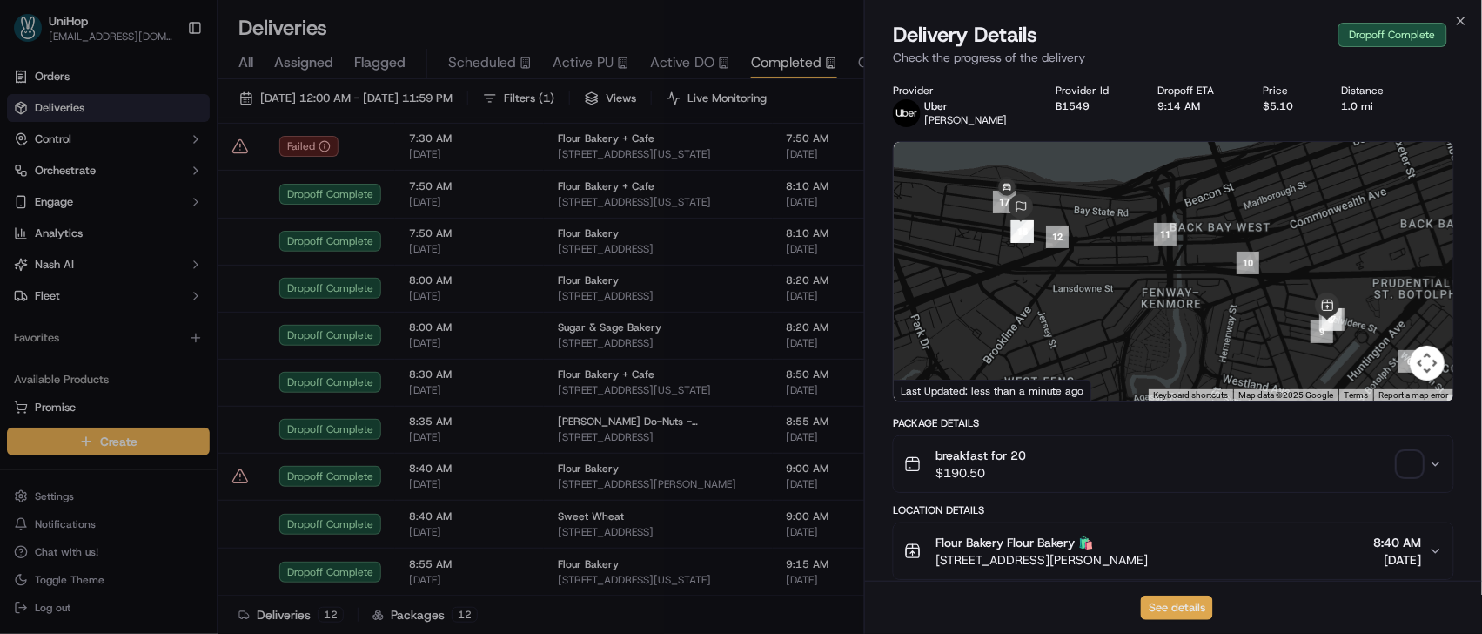
click at [1184, 611] on button "See details" at bounding box center [1177, 607] width 72 height 24
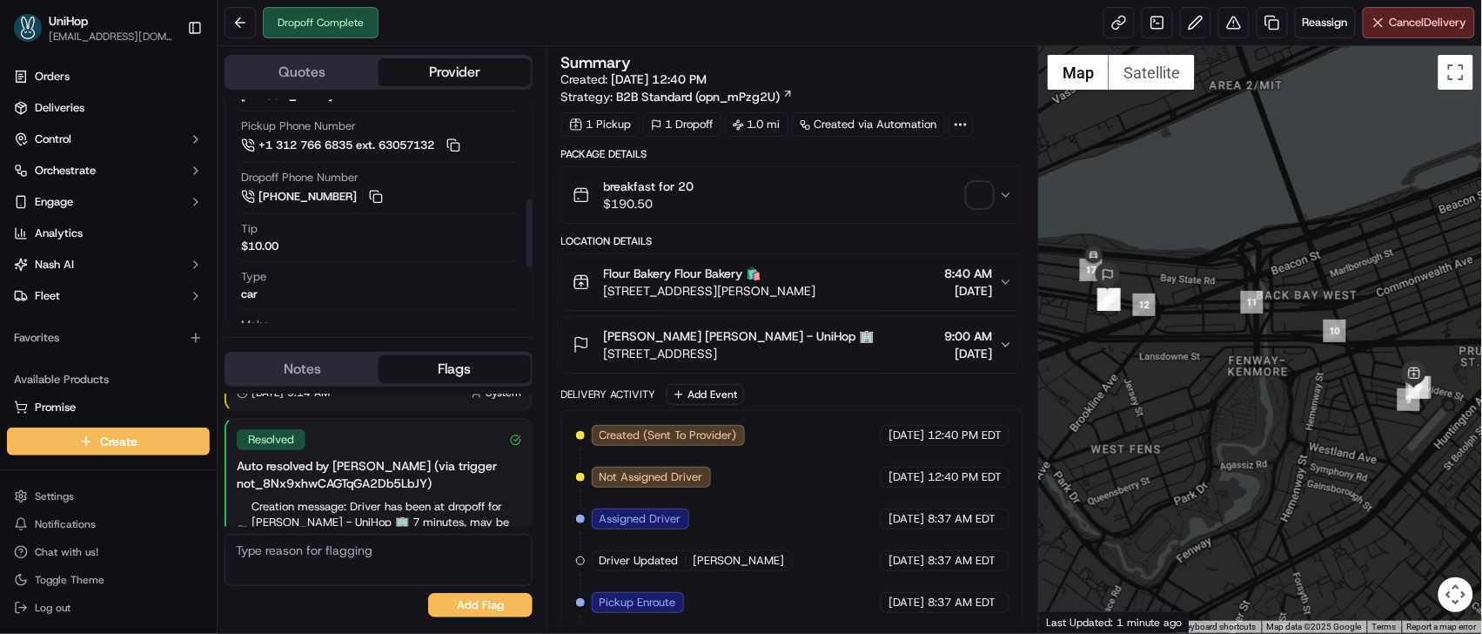
scroll to position [371, 0]
click at [980, 194] on span "button" at bounding box center [980, 195] width 24 height 24
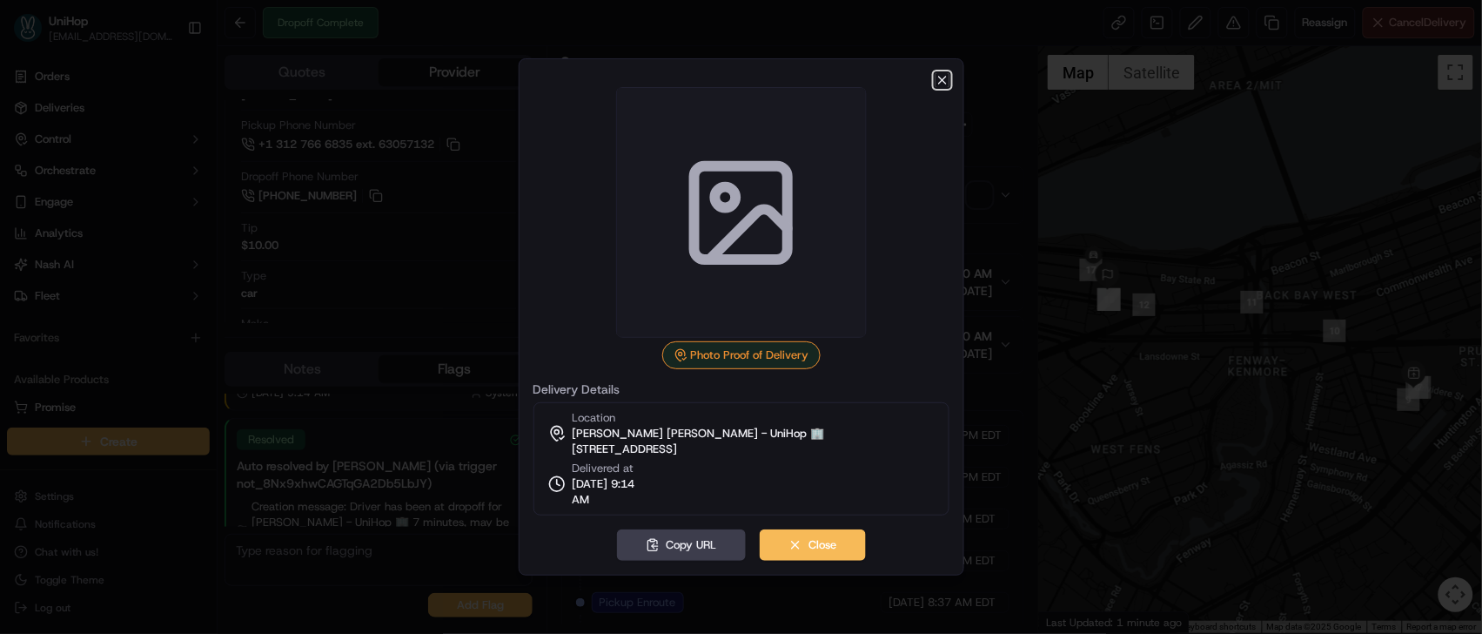
click at [938, 85] on icon "button" at bounding box center [943, 80] width 14 height 14
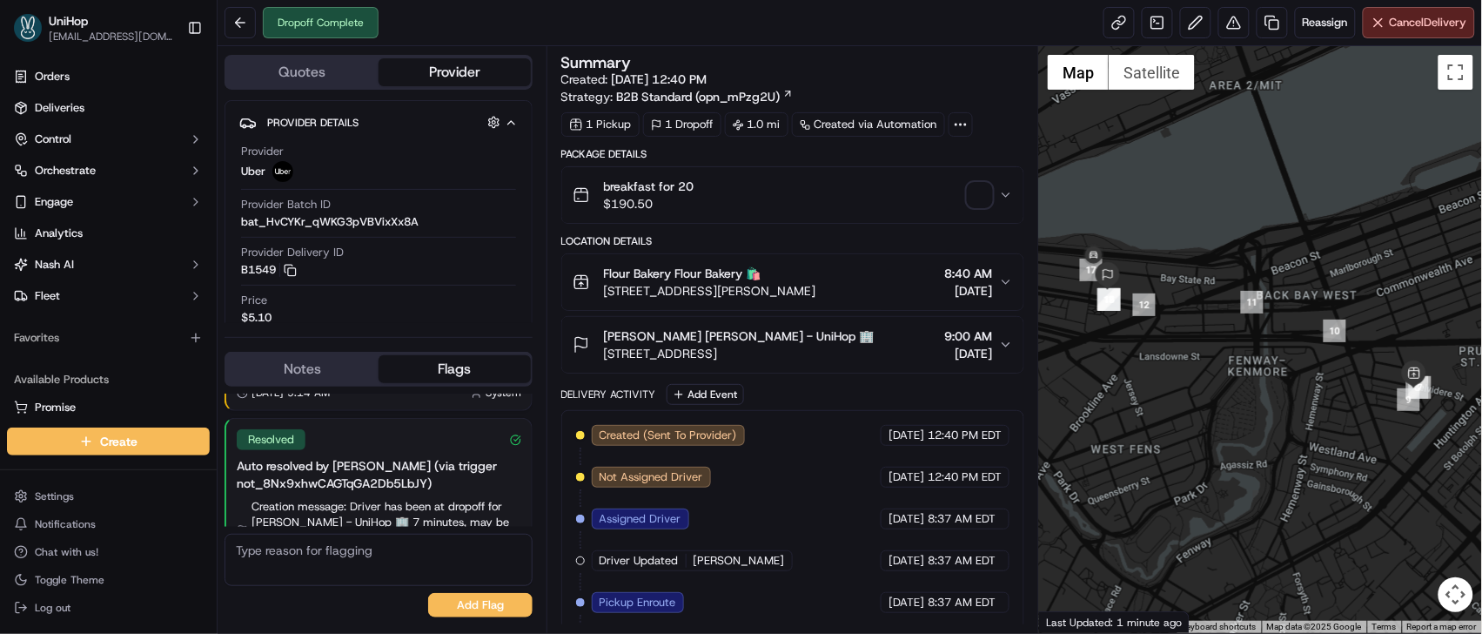
click at [986, 189] on span "button" at bounding box center [980, 195] width 24 height 24
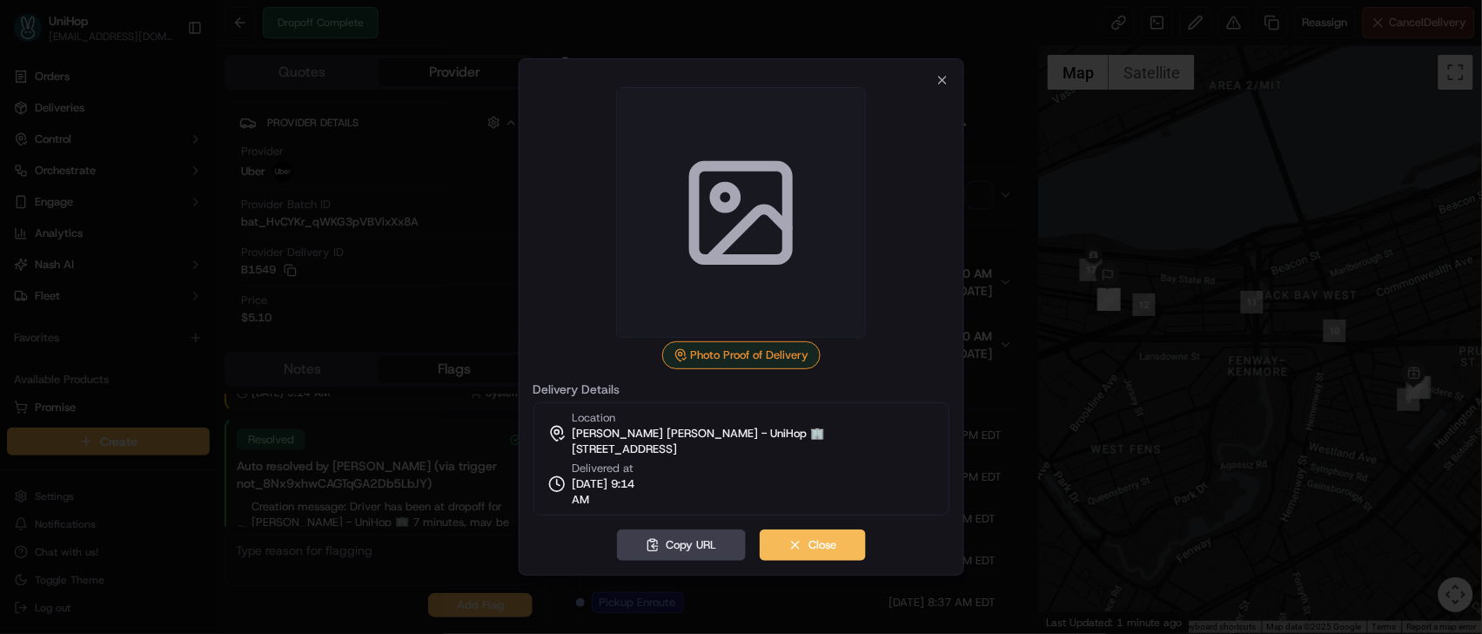
click at [353, 384] on div at bounding box center [741, 317] width 1482 height 634
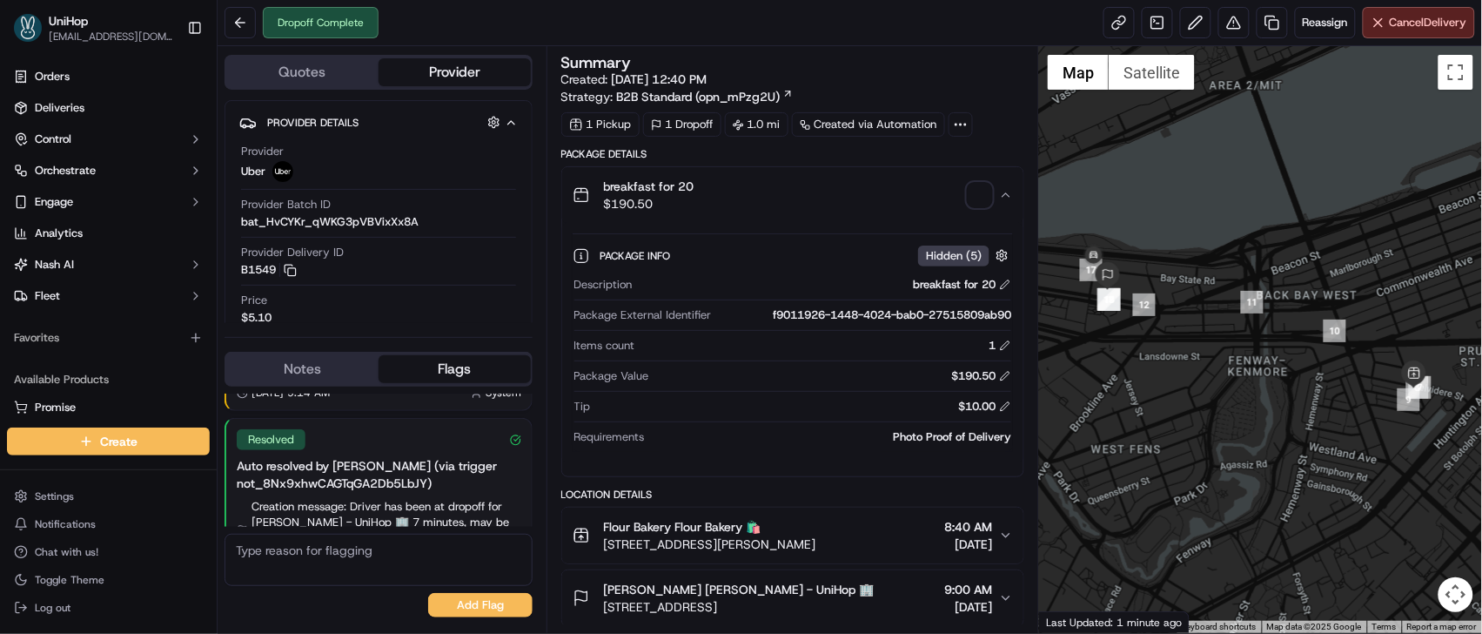
click at [340, 384] on div "Notes Flags" at bounding box center [379, 369] width 308 height 35
click at [346, 373] on button "Notes" at bounding box center [302, 369] width 152 height 28
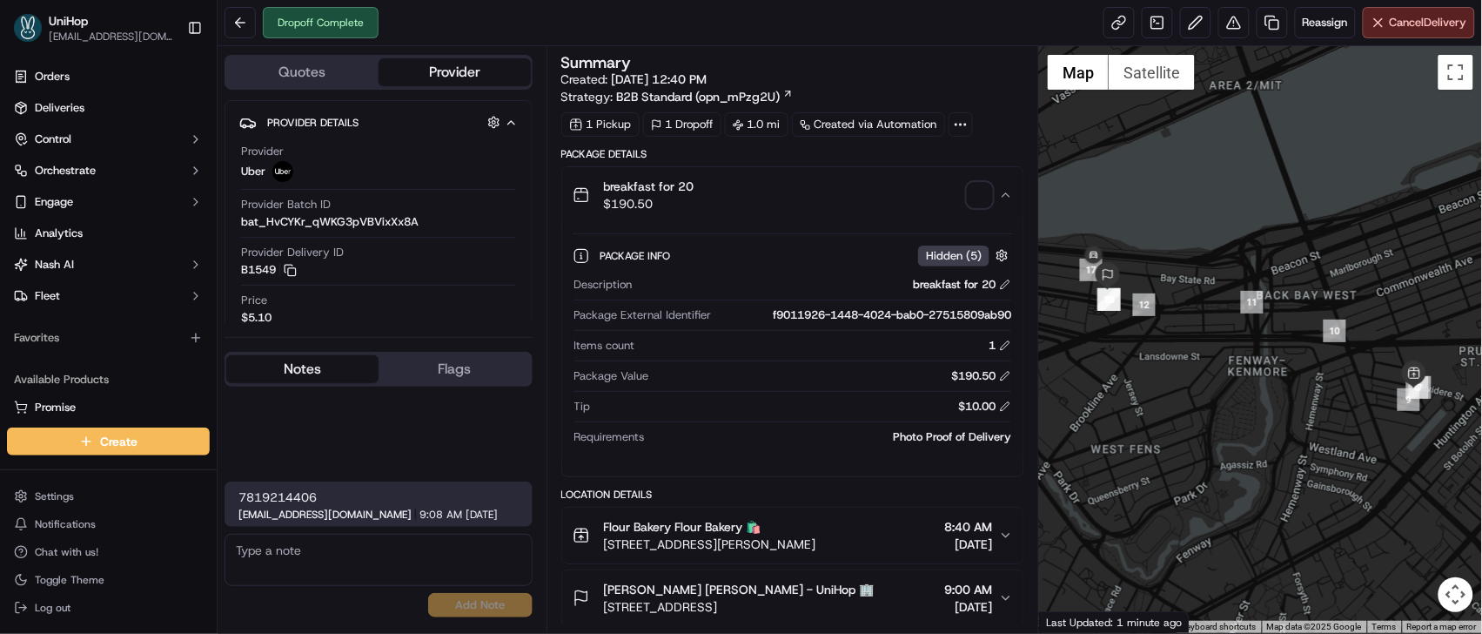
click at [440, 370] on button "Flags" at bounding box center [455, 369] width 152 height 28
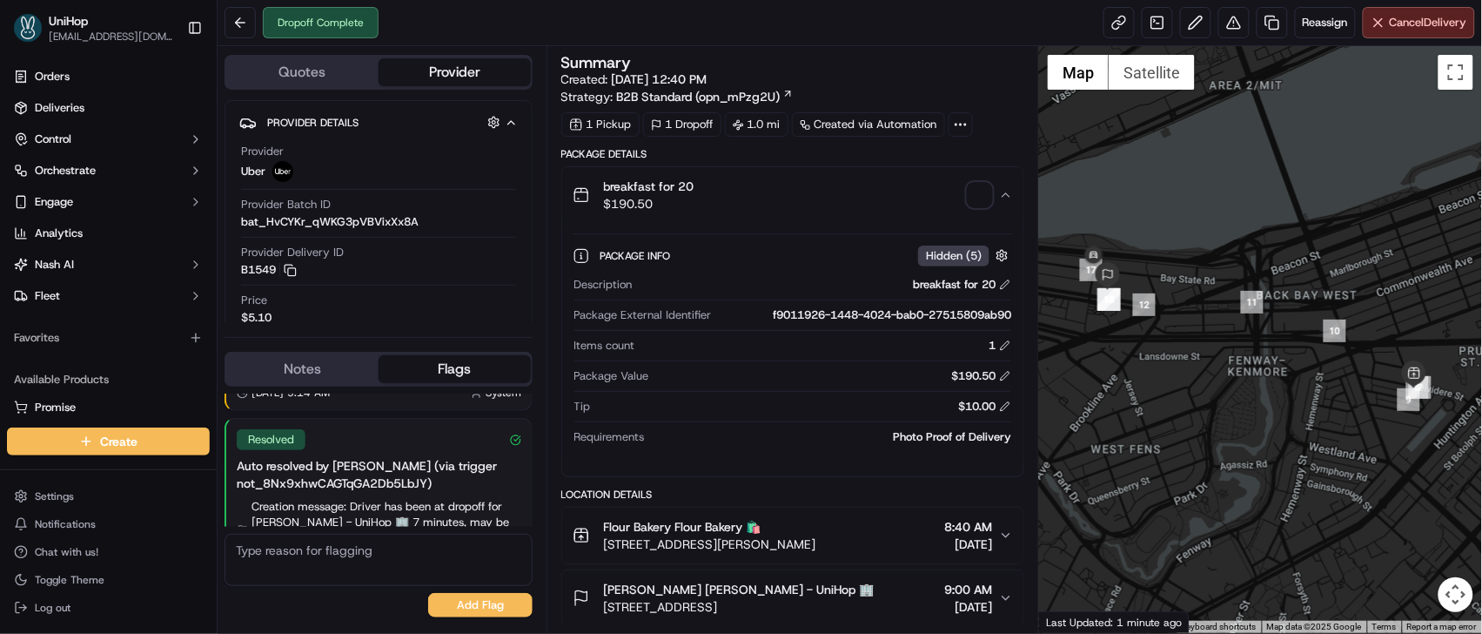
click at [976, 194] on span "button" at bounding box center [980, 195] width 24 height 24
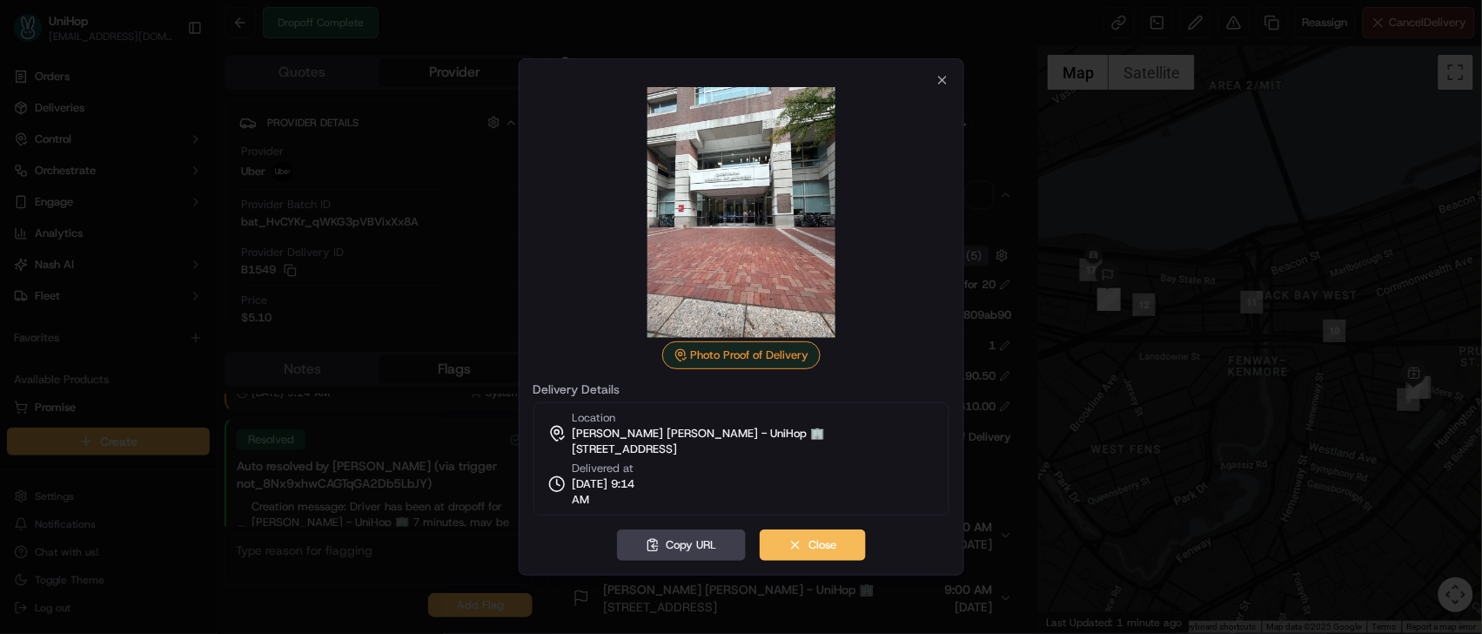
click at [721, 202] on img at bounding box center [741, 212] width 251 height 251
click at [942, 79] on icon "button" at bounding box center [942, 80] width 7 height 7
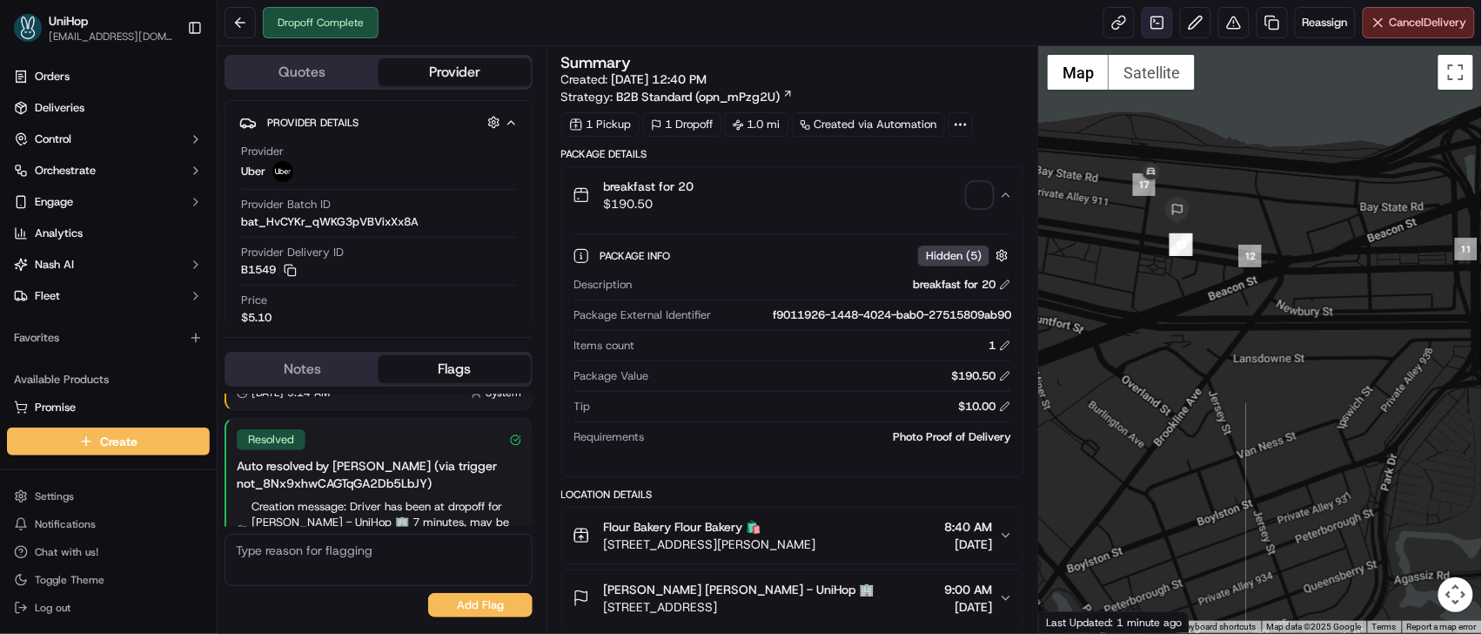
click at [1152, 24] on link at bounding box center [1157, 22] width 31 height 31
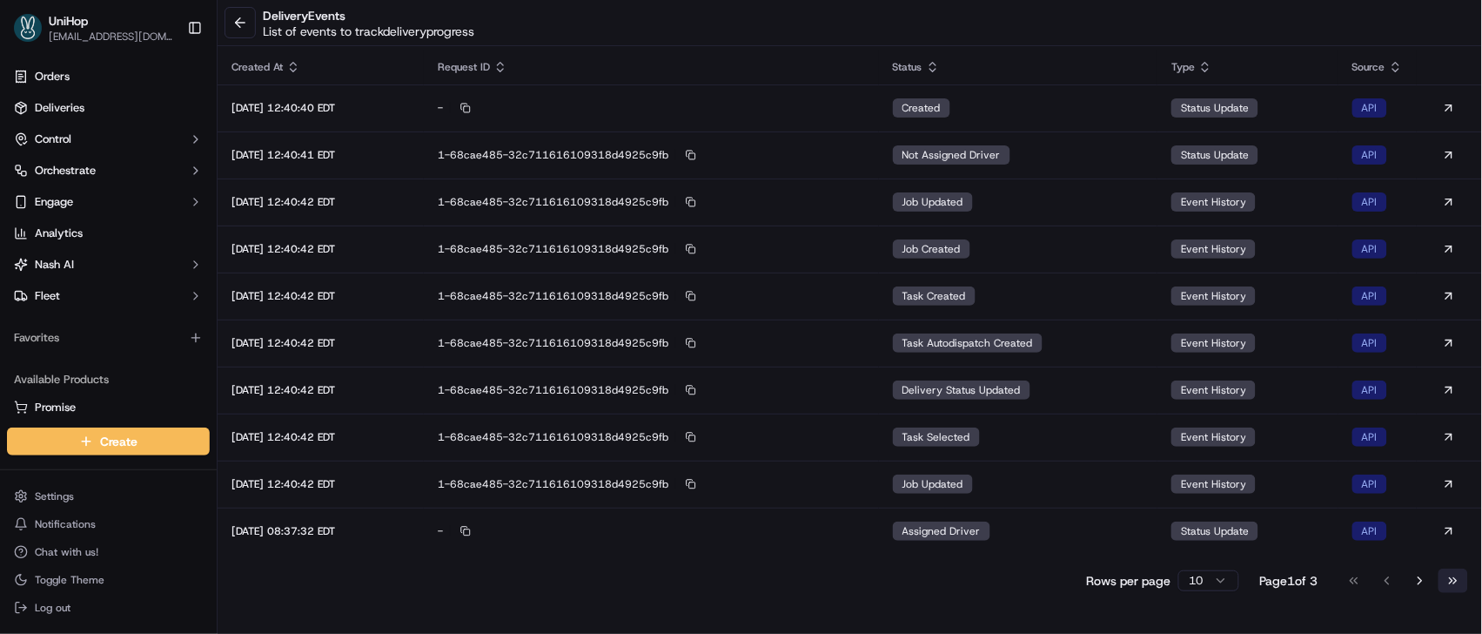
click at [1455, 582] on button "Go to last page" at bounding box center [1454, 580] width 30 height 24
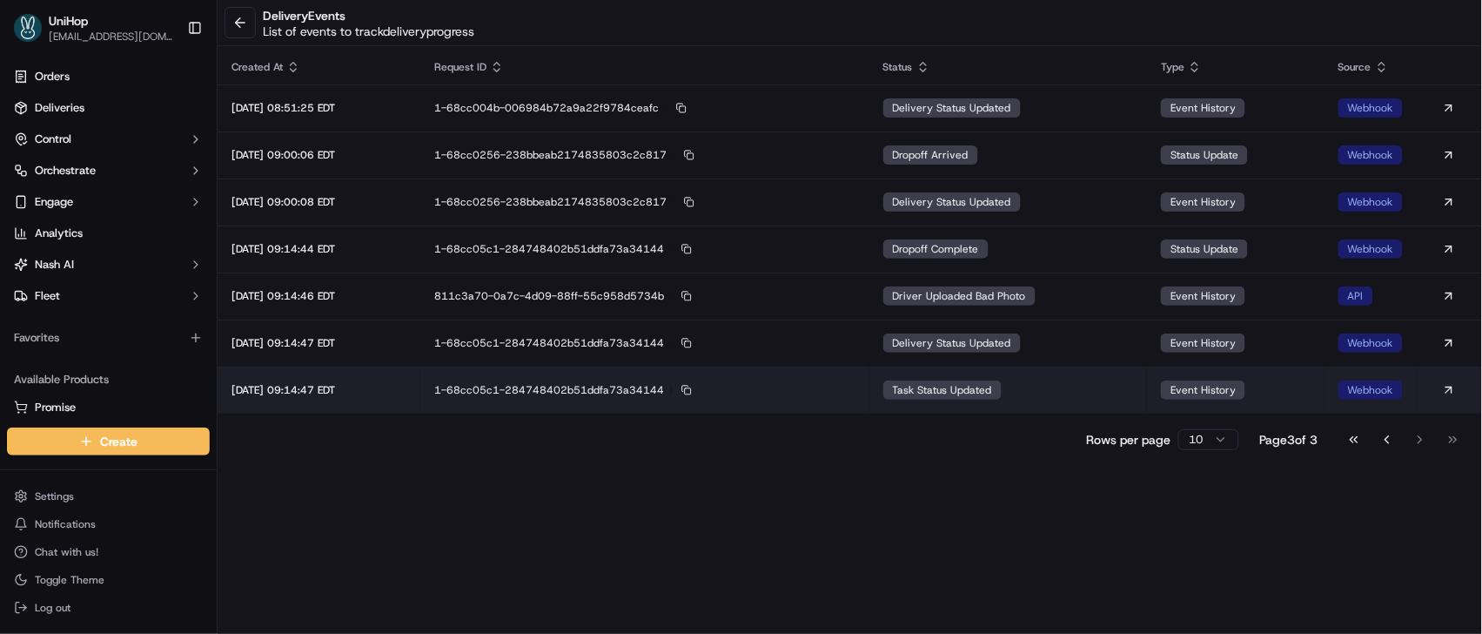
click at [1028, 374] on td "task status updated" at bounding box center [1009, 389] width 279 height 47
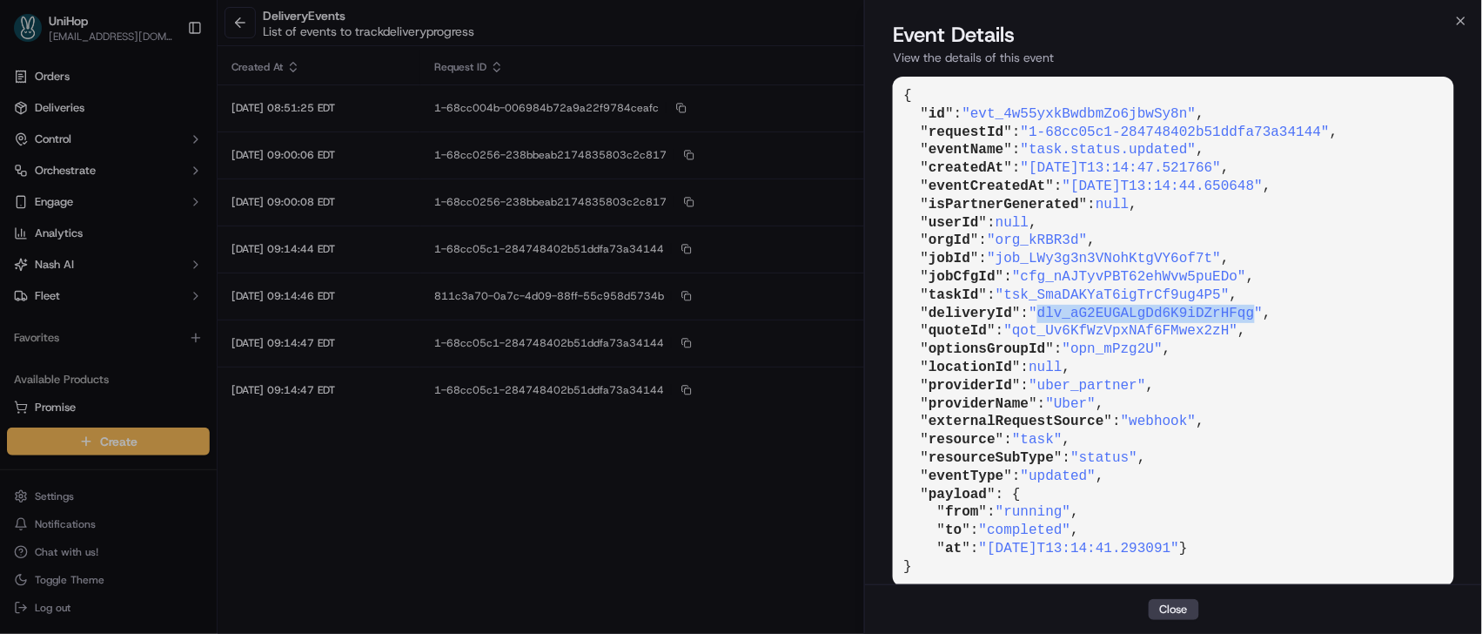
drag, startPoint x: 1049, startPoint y: 316, endPoint x: 1265, endPoint y: 313, distance: 215.9
click at [1263, 313] on span ""dlv_aG2EUGALgDd6K9iDZrHFqg"" at bounding box center [1146, 314] width 234 height 16
copy span "dlv_aG2EUGALgDd6K9iDZrHFqg"
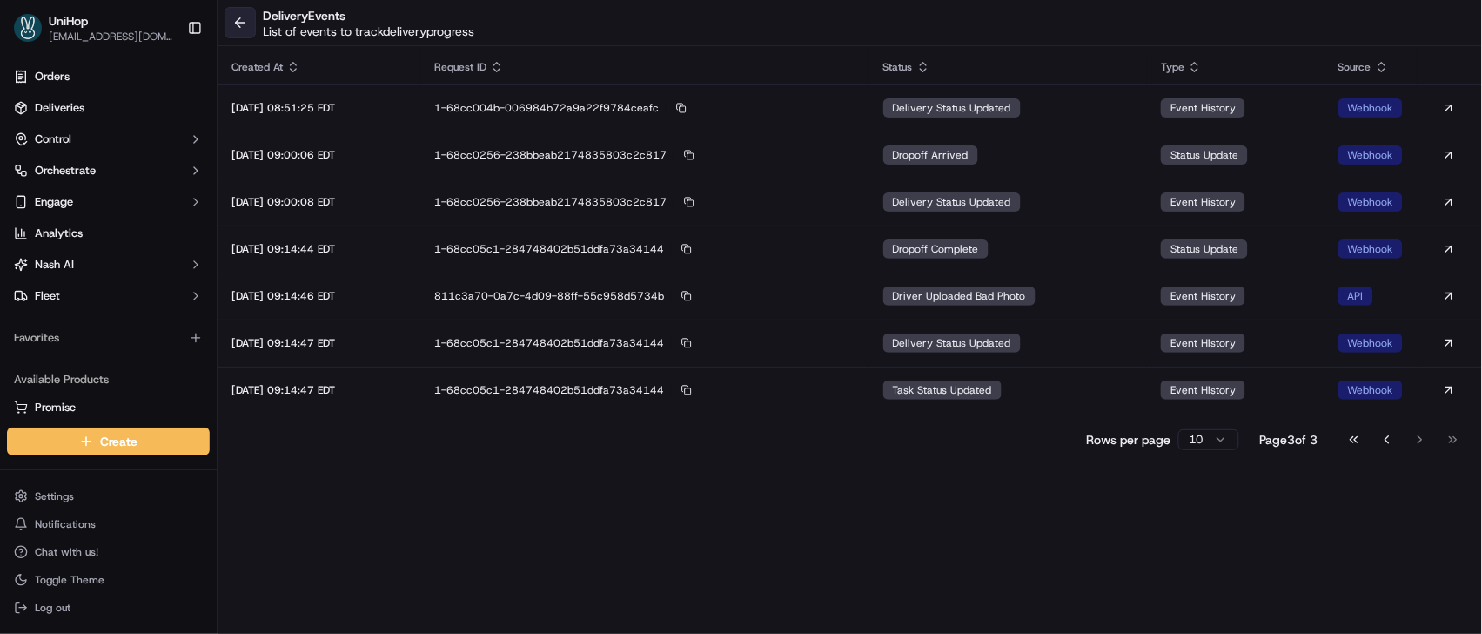
click at [247, 24] on button at bounding box center [240, 22] width 31 height 31
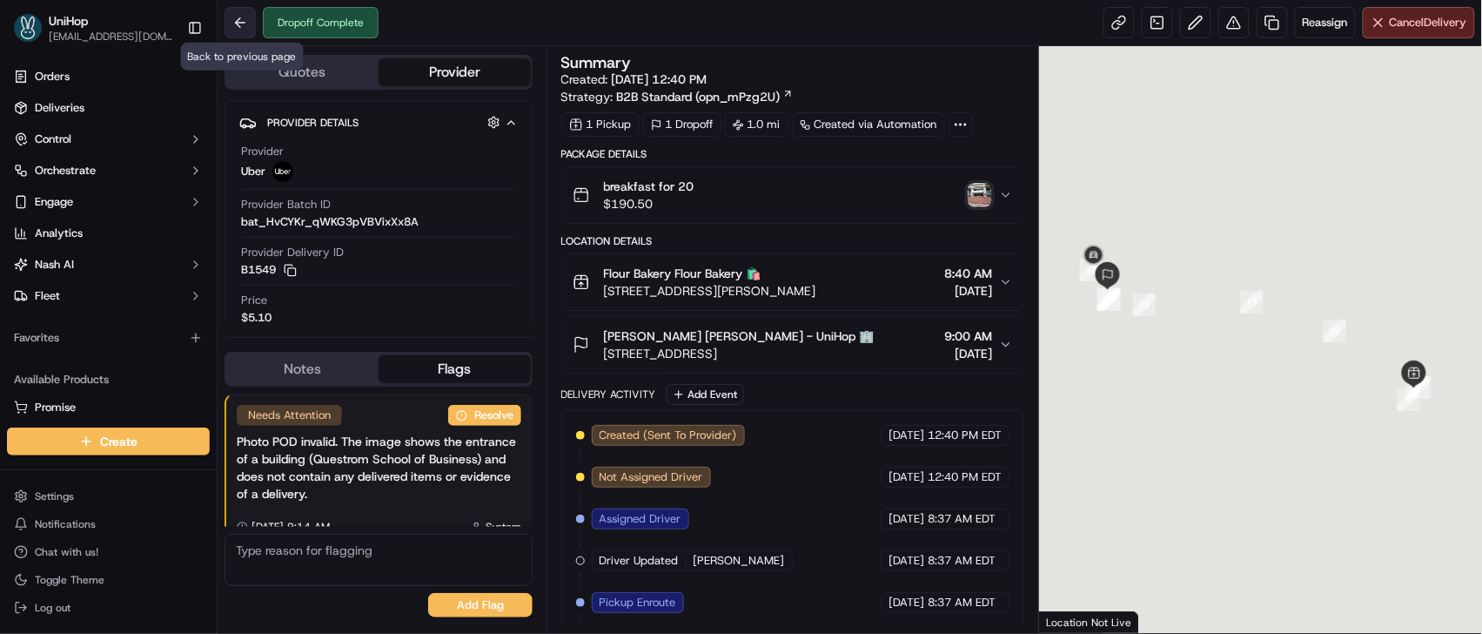
scroll to position [324, 0]
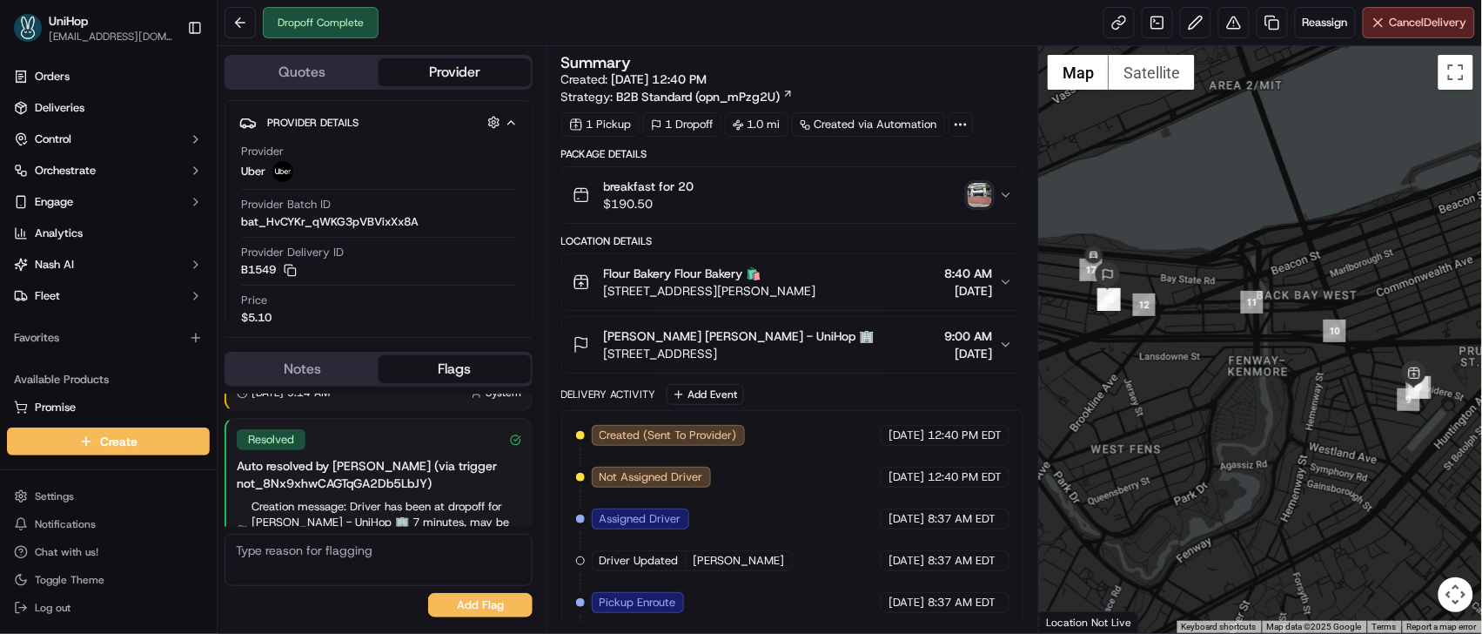
click at [998, 197] on div "breakfast for 20 $190.50" at bounding box center [786, 195] width 427 height 35
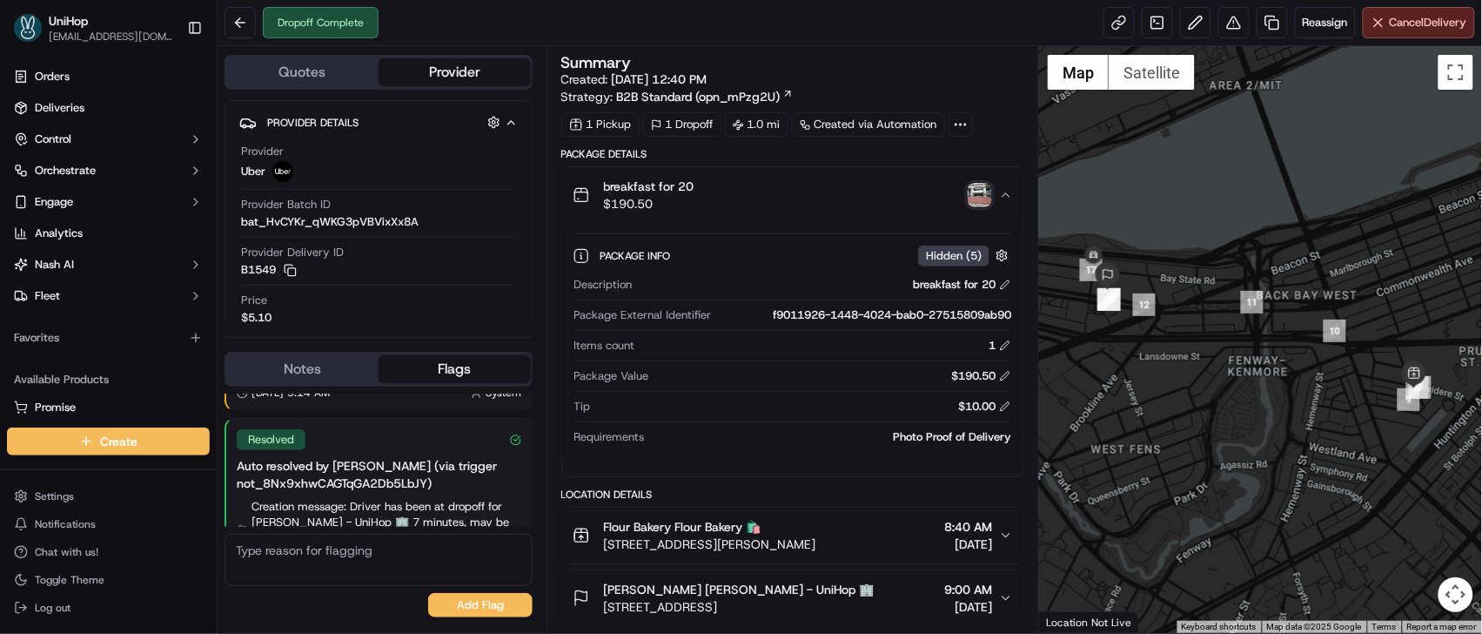
click at [998, 197] on div "breakfast for 20 $190.50" at bounding box center [786, 195] width 427 height 35
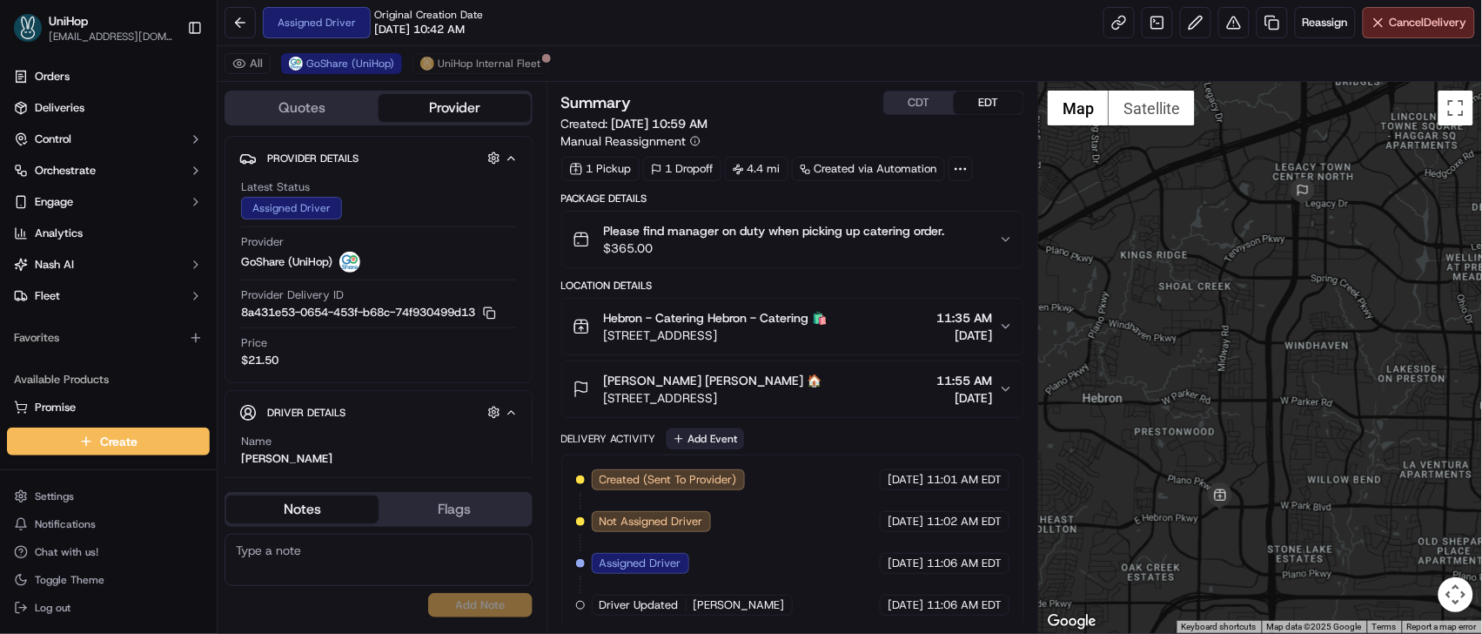
scroll to position [9, 0]
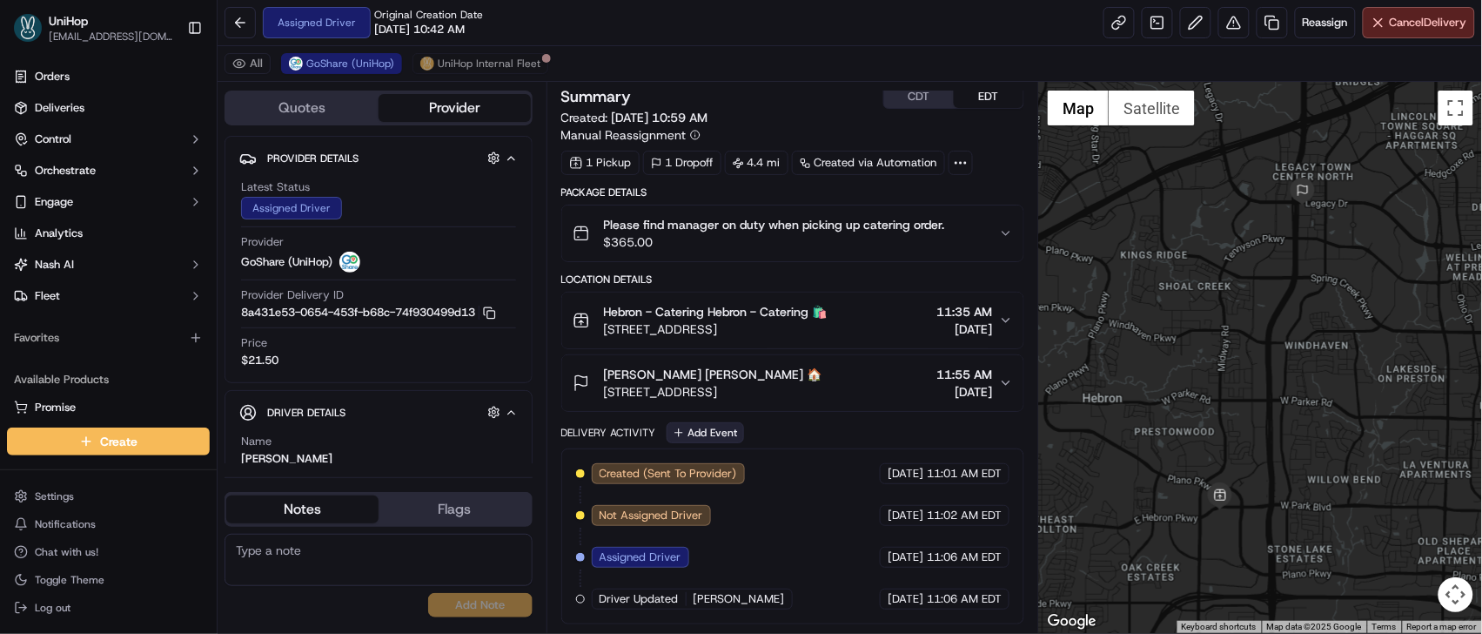
click at [703, 427] on button "Add Event" at bounding box center [705, 432] width 77 height 21
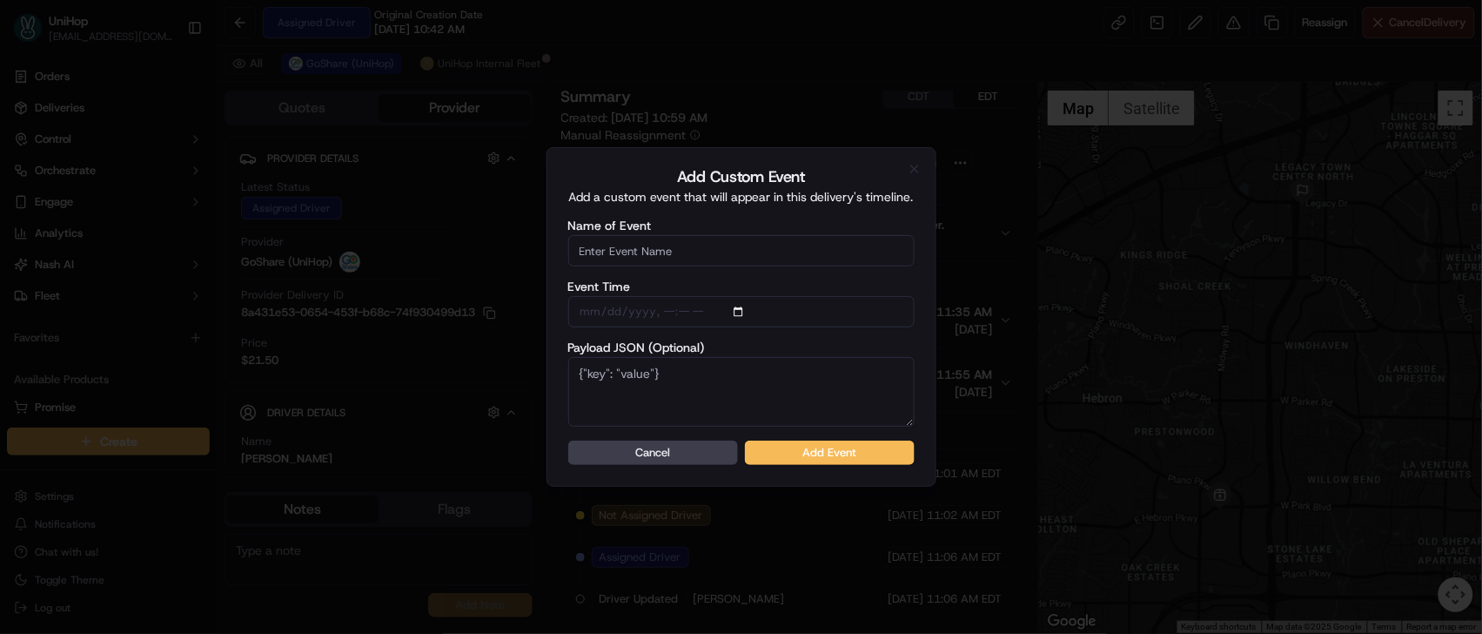
click at [736, 256] on input "Name of Event" at bounding box center [741, 250] width 346 height 31
type input "Driver Confirmed"
click at [830, 460] on button "Add Event" at bounding box center [830, 452] width 170 height 24
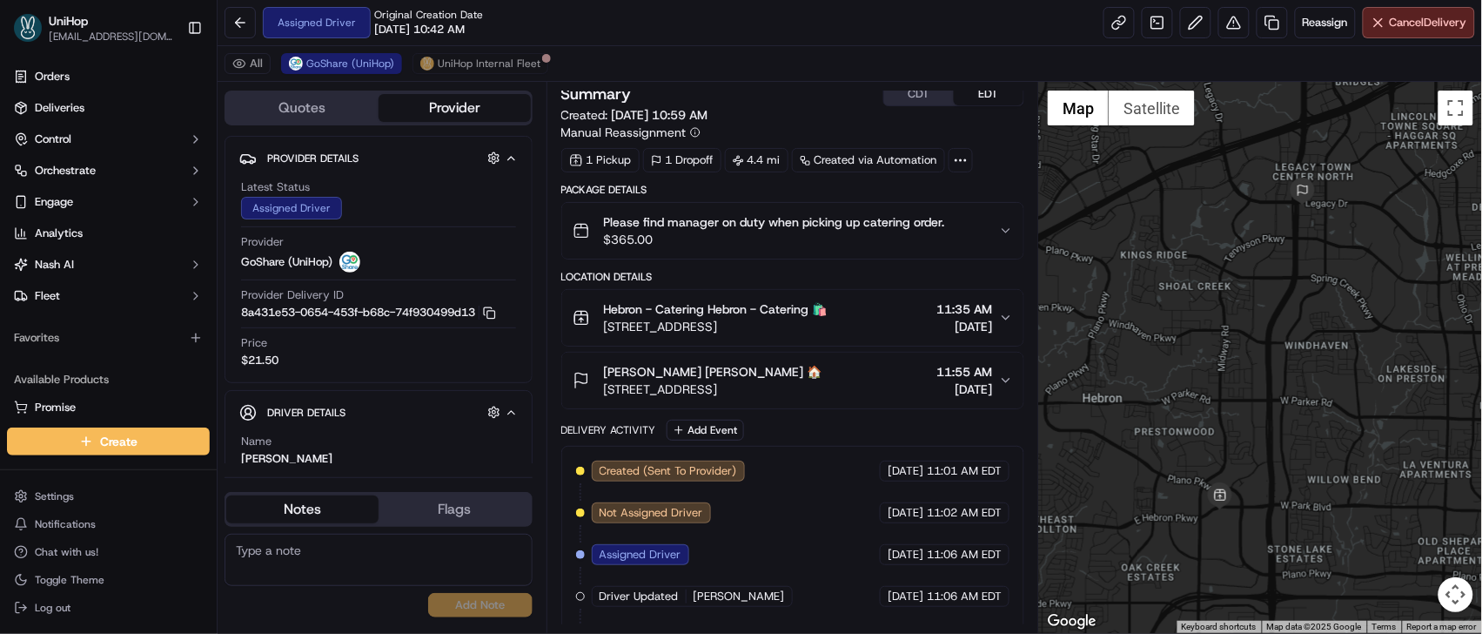
scroll to position [50, 0]
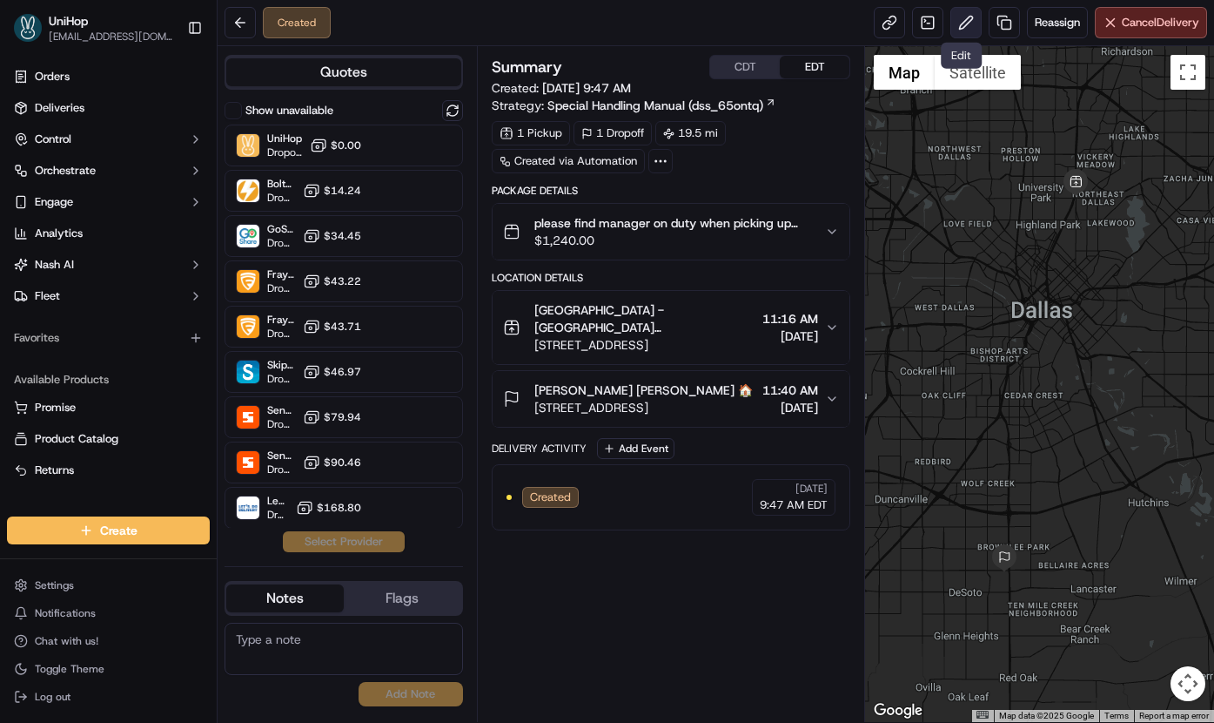
click at [954, 22] on button at bounding box center [966, 22] width 31 height 31
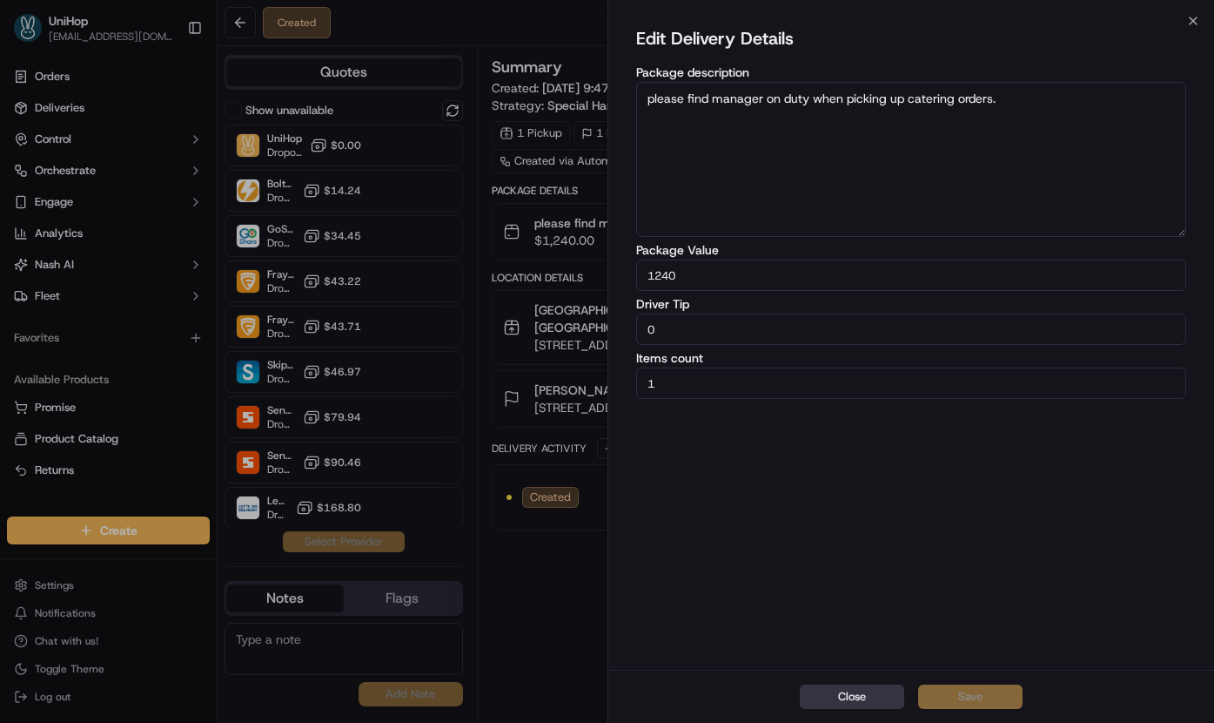
click at [861, 694] on button "Close" at bounding box center [852, 696] width 104 height 24
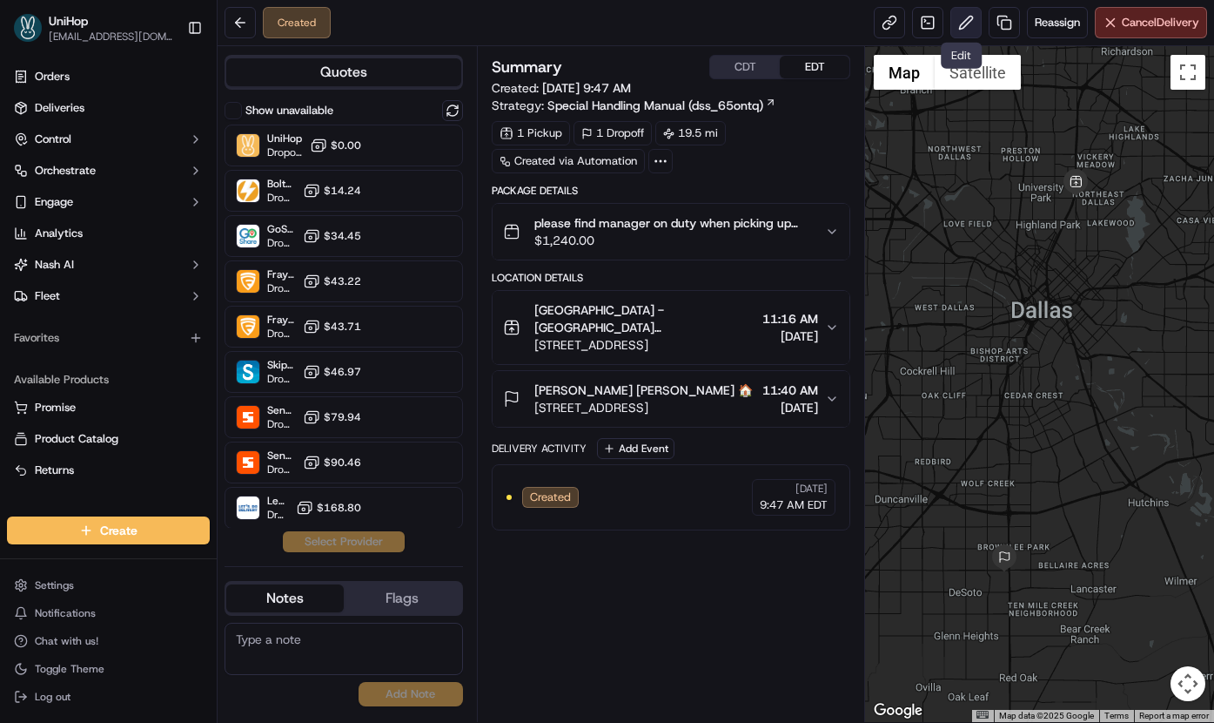
click at [967, 24] on button at bounding box center [966, 22] width 31 height 31
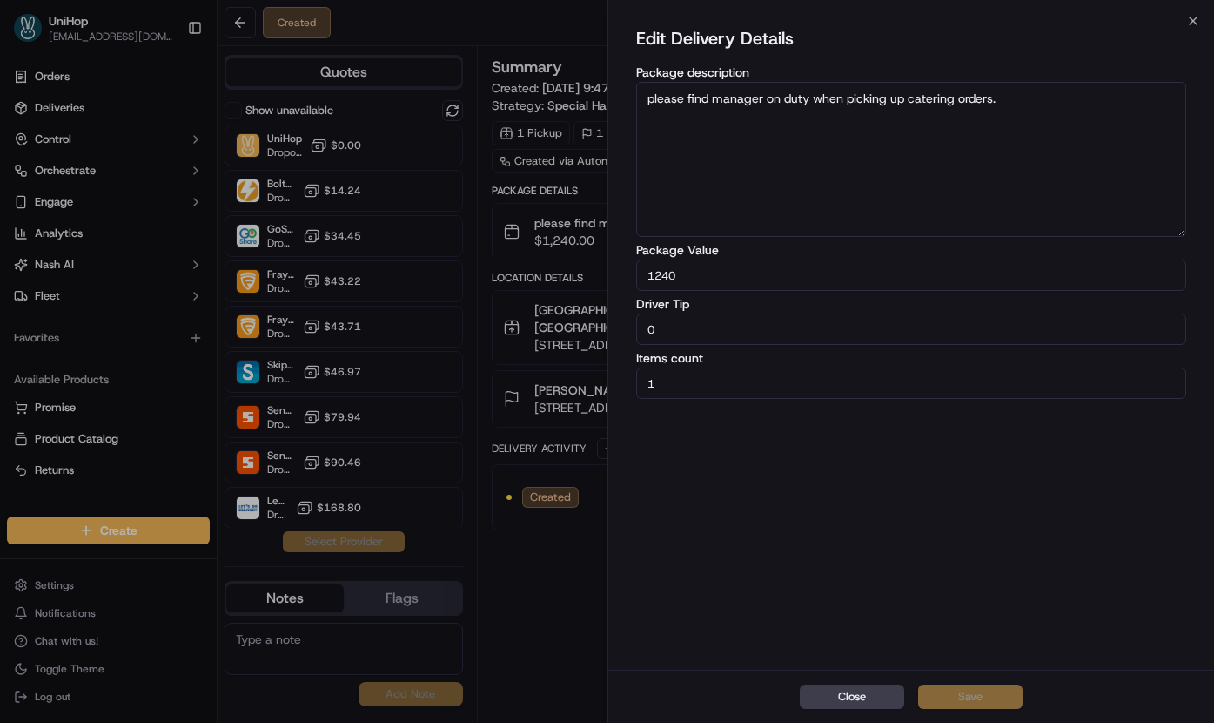
click at [745, 325] on input "0" at bounding box center [911, 328] width 551 height 31
type input "60"
click at [953, 690] on button "Save" at bounding box center [970, 696] width 104 height 24
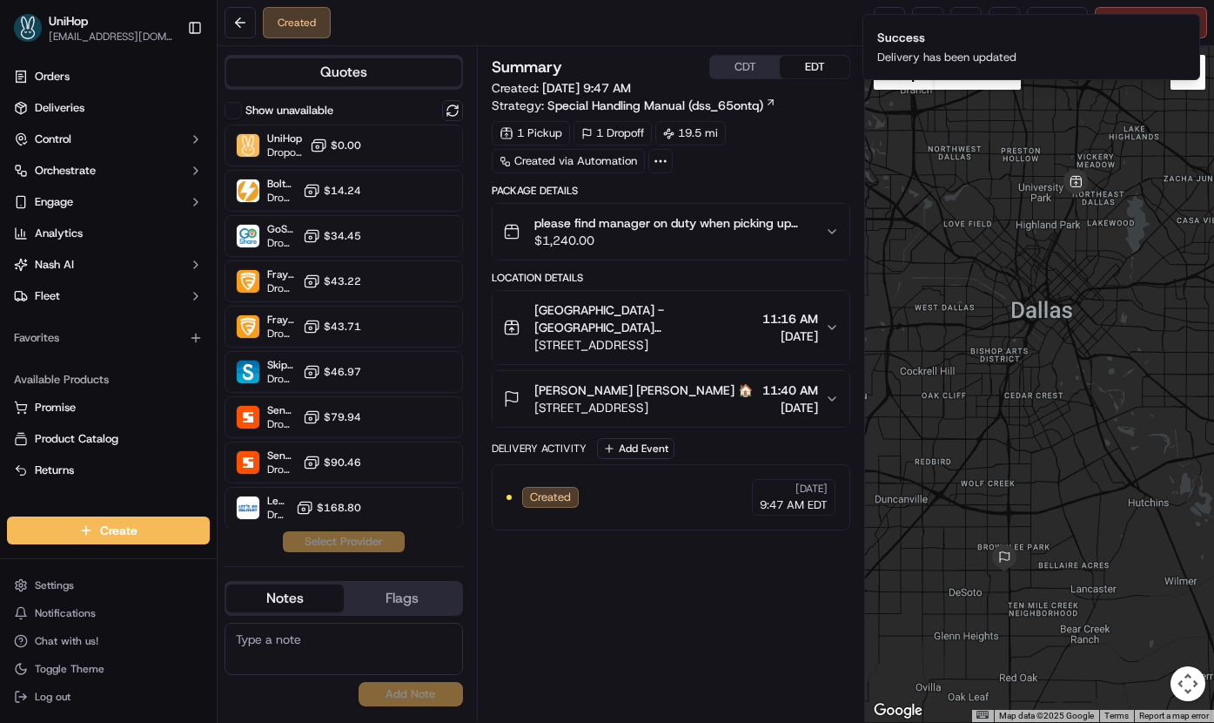
click at [532, 594] on div "Summary CDT EDT Created: Sep 18 2025 9:47 AM Strategy: Special Handling Manual …" at bounding box center [672, 384] width 360 height 658
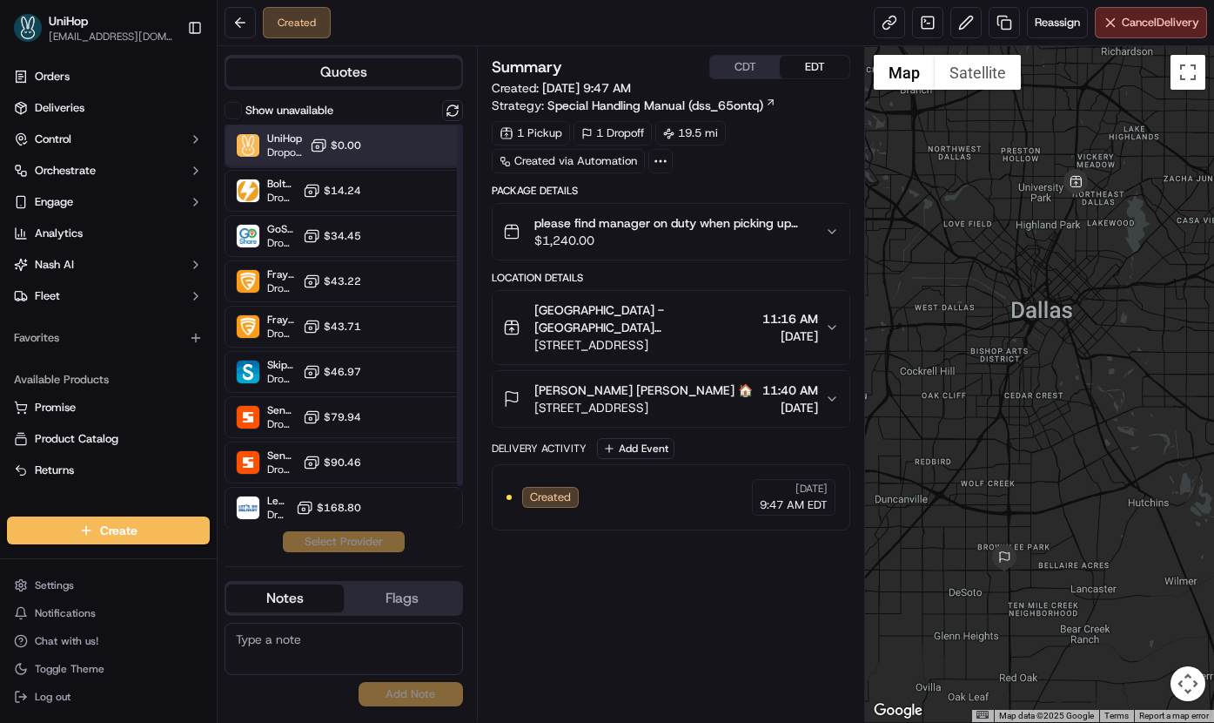
click at [364, 126] on div "UniHop Dropoff ETA - $0.00" at bounding box center [344, 145] width 239 height 42
click at [353, 541] on button "Assign Provider" at bounding box center [344, 541] width 124 height 21
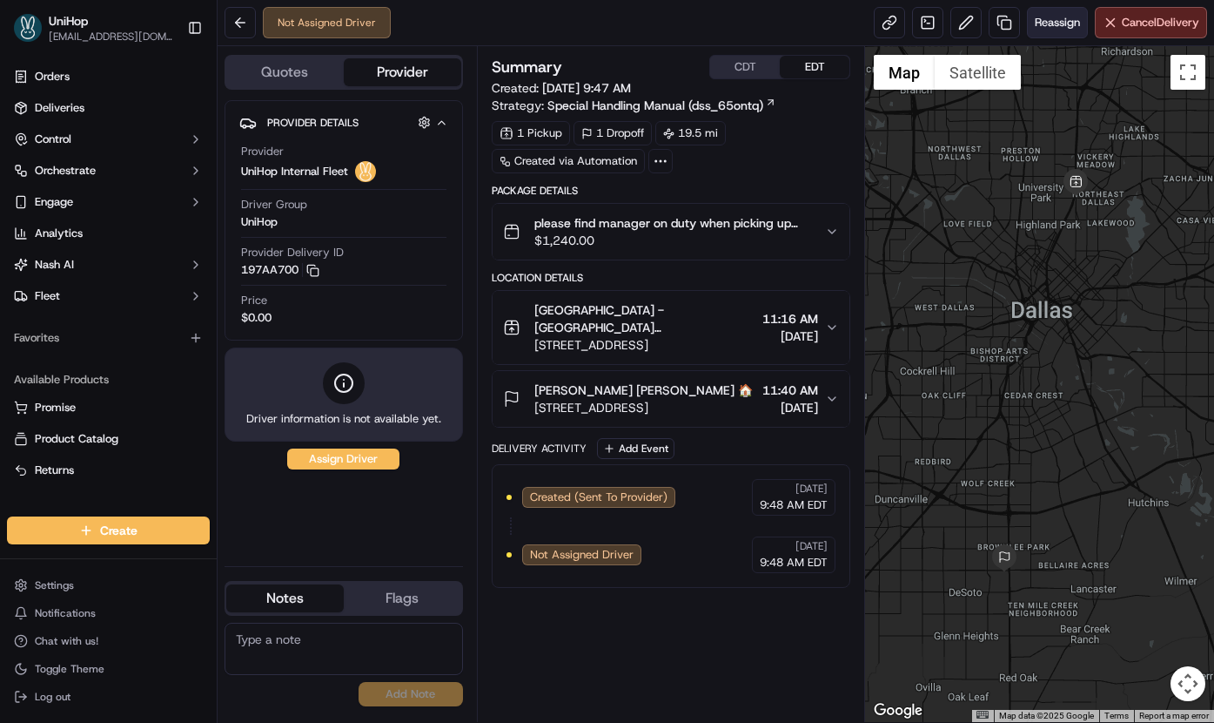
click at [1050, 18] on span "Reassign" at bounding box center [1057, 23] width 45 height 16
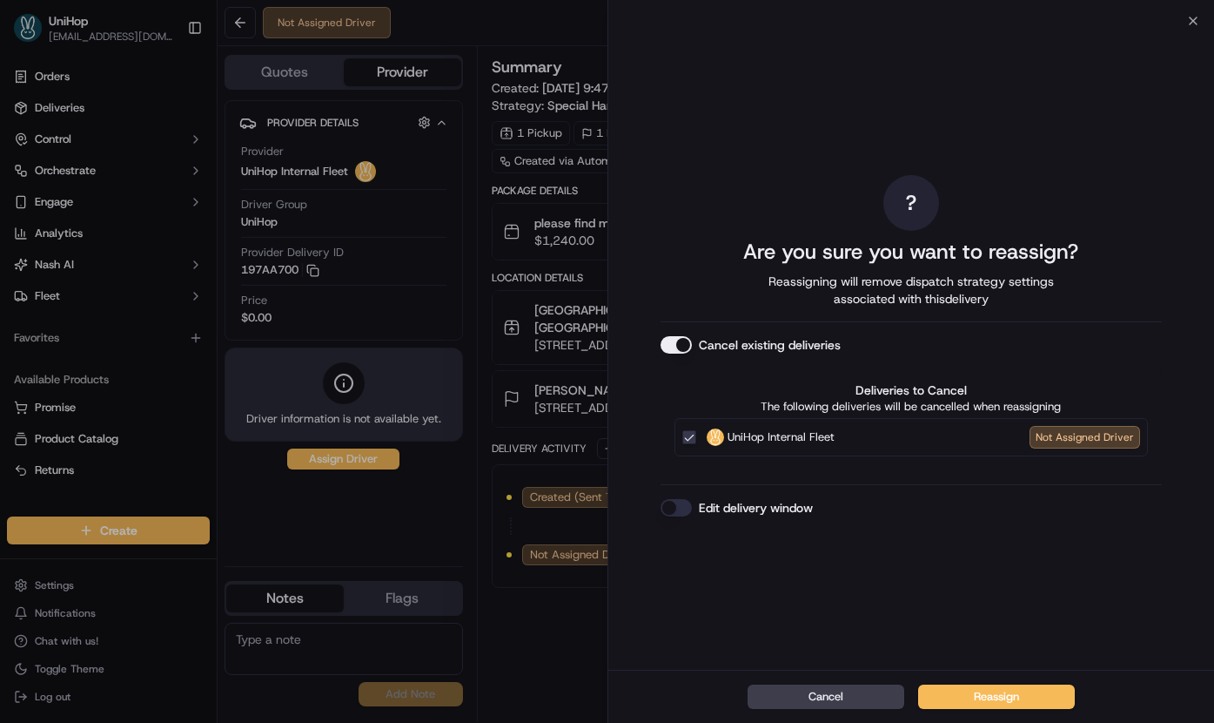
click at [686, 340] on button "Cancel existing deliveries" at bounding box center [676, 344] width 31 height 17
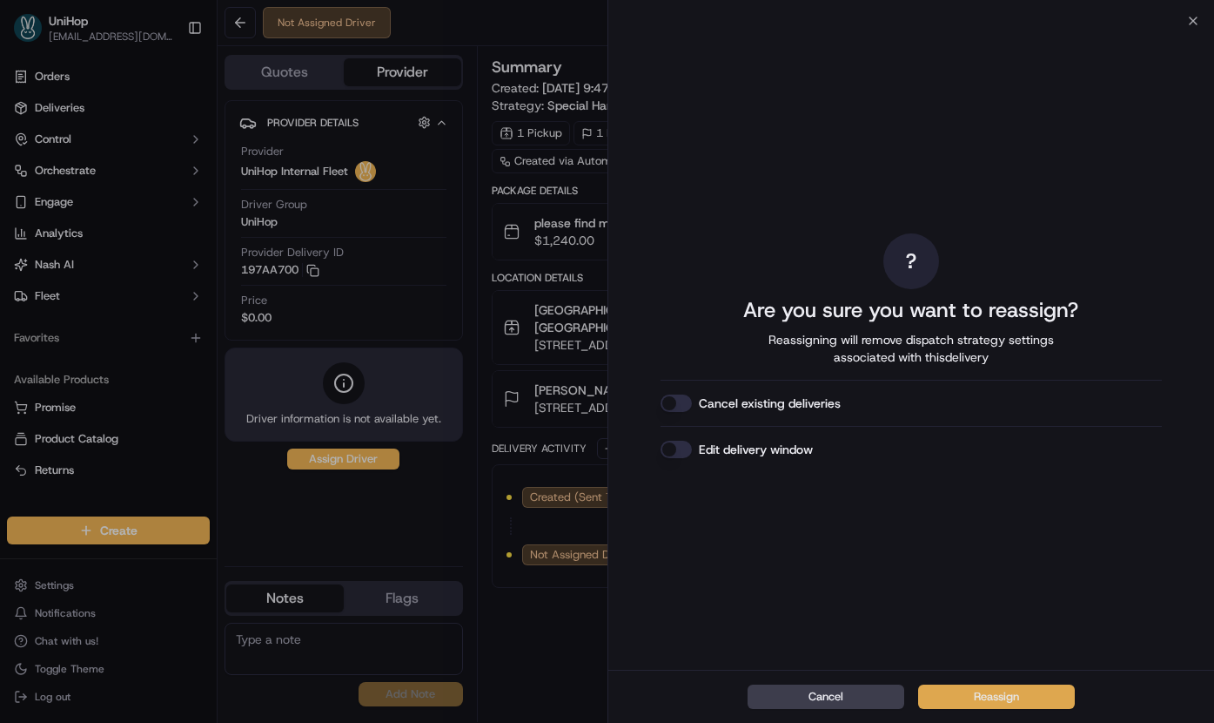
click at [989, 705] on button "Reassign" at bounding box center [996, 696] width 157 height 24
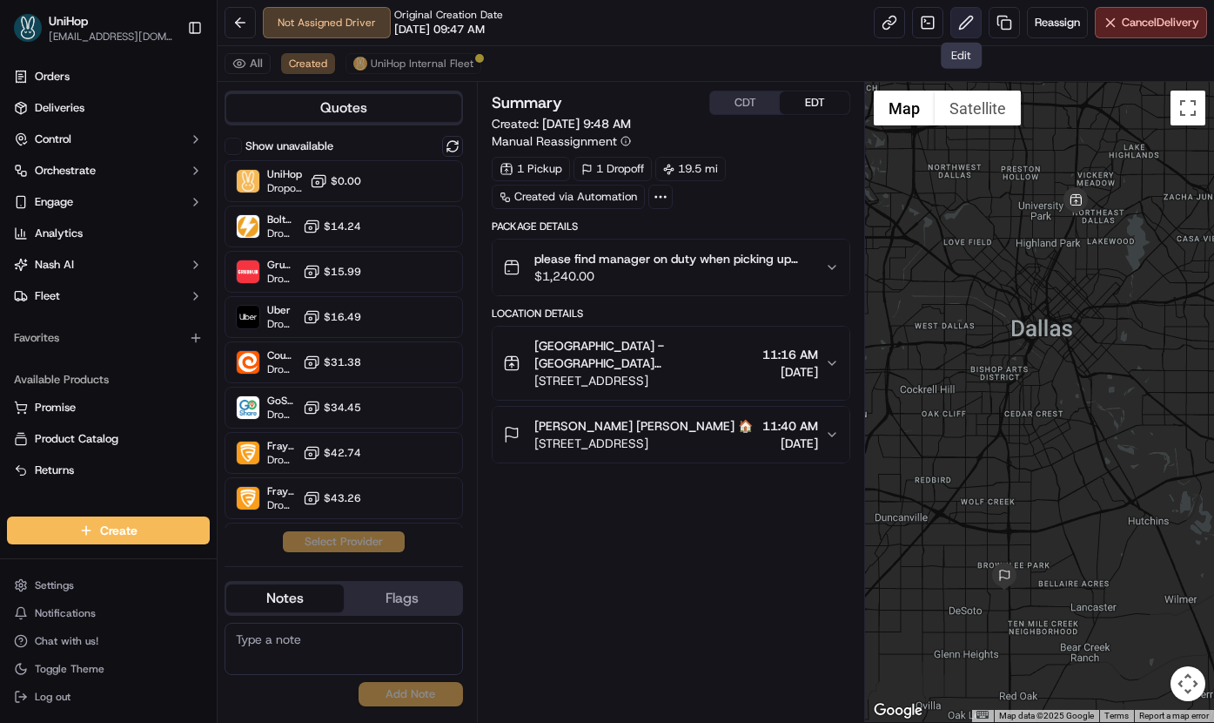
click at [958, 37] on button at bounding box center [966, 22] width 31 height 31
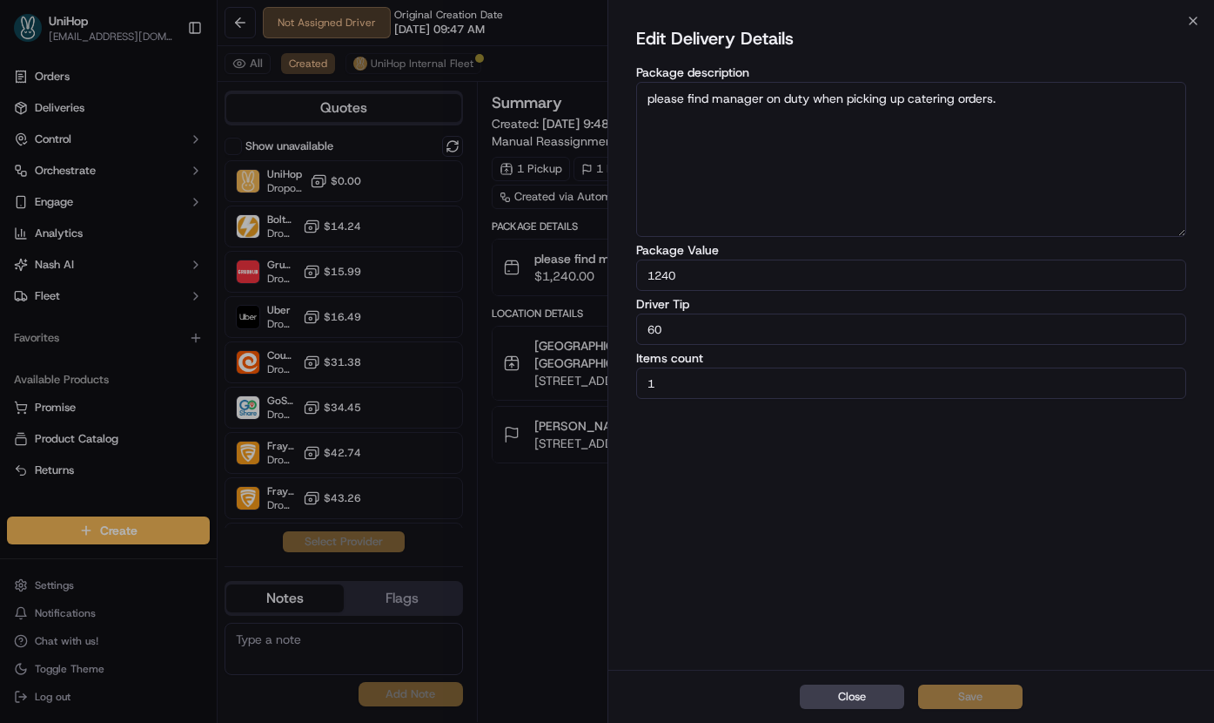
click at [871, 332] on input "60" at bounding box center [911, 328] width 551 height 31
type input "6"
type input "54.6"
click at [962, 693] on button "Save" at bounding box center [970, 696] width 104 height 24
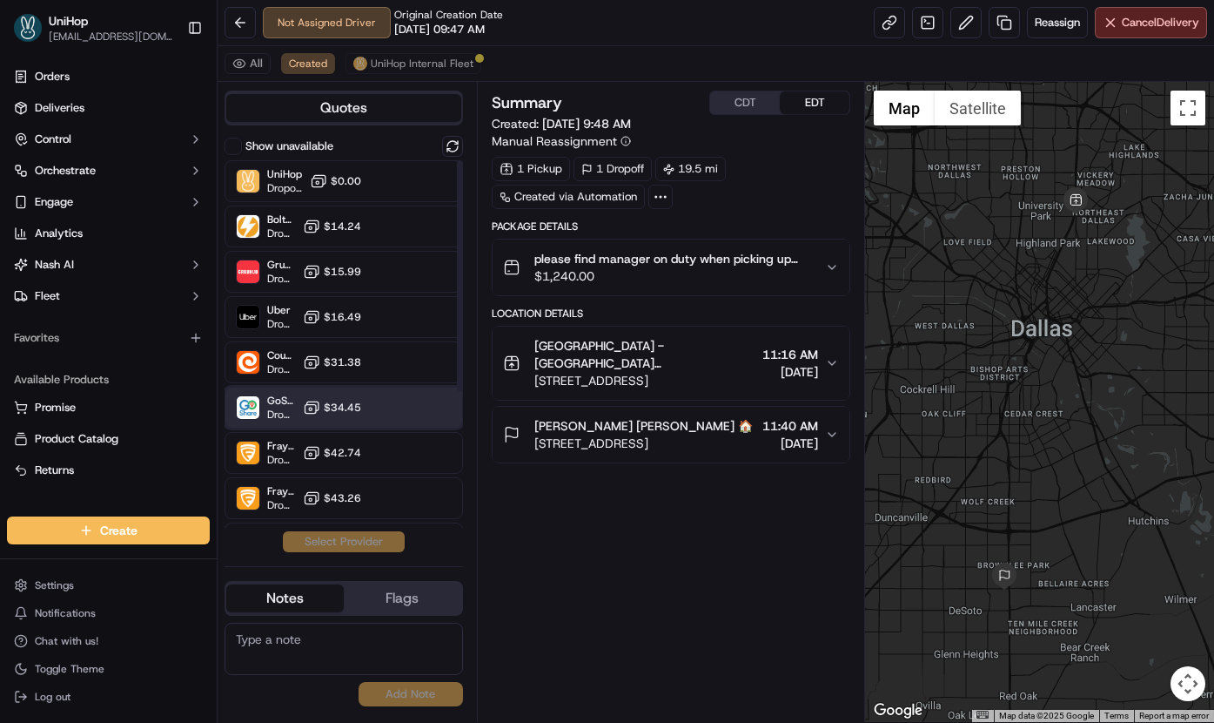
click at [400, 408] on div at bounding box center [410, 407] width 21 height 21
click at [314, 539] on button "Assign Provider" at bounding box center [344, 541] width 124 height 21
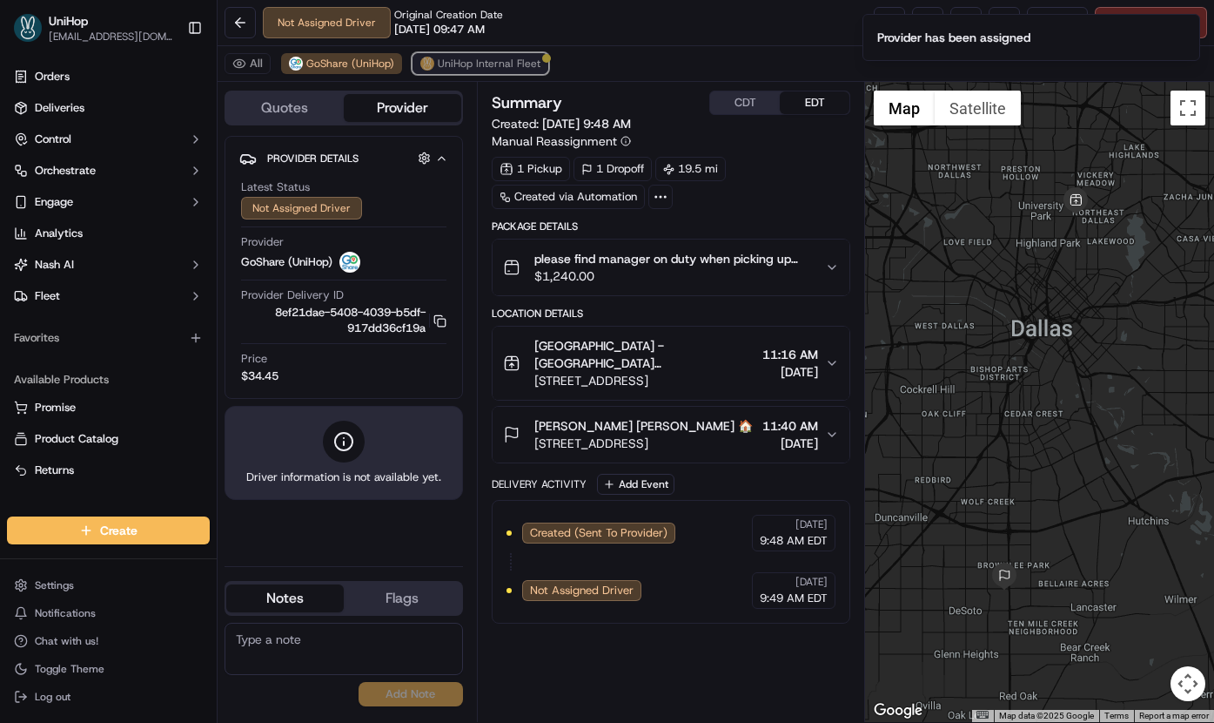
click at [434, 71] on button "UniHop Internal Fleet" at bounding box center [481, 63] width 136 height 21
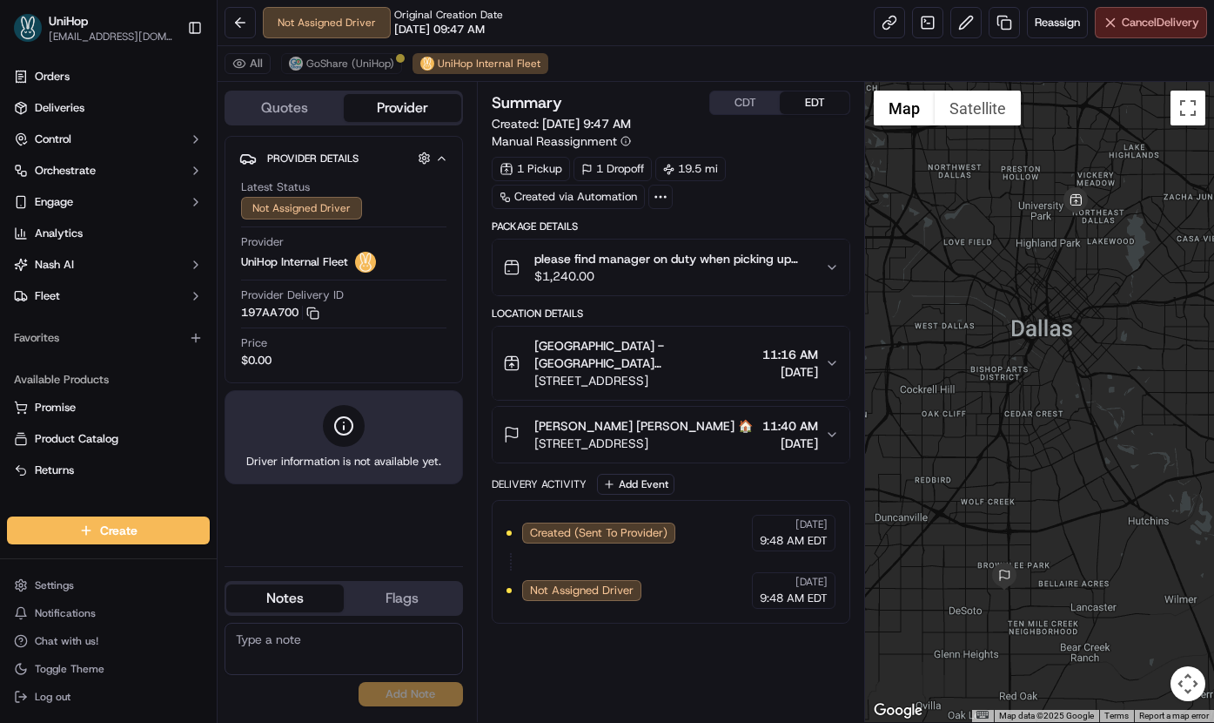
click at [1122, 30] on span "Cancel Delivery" at bounding box center [1160, 23] width 77 height 16
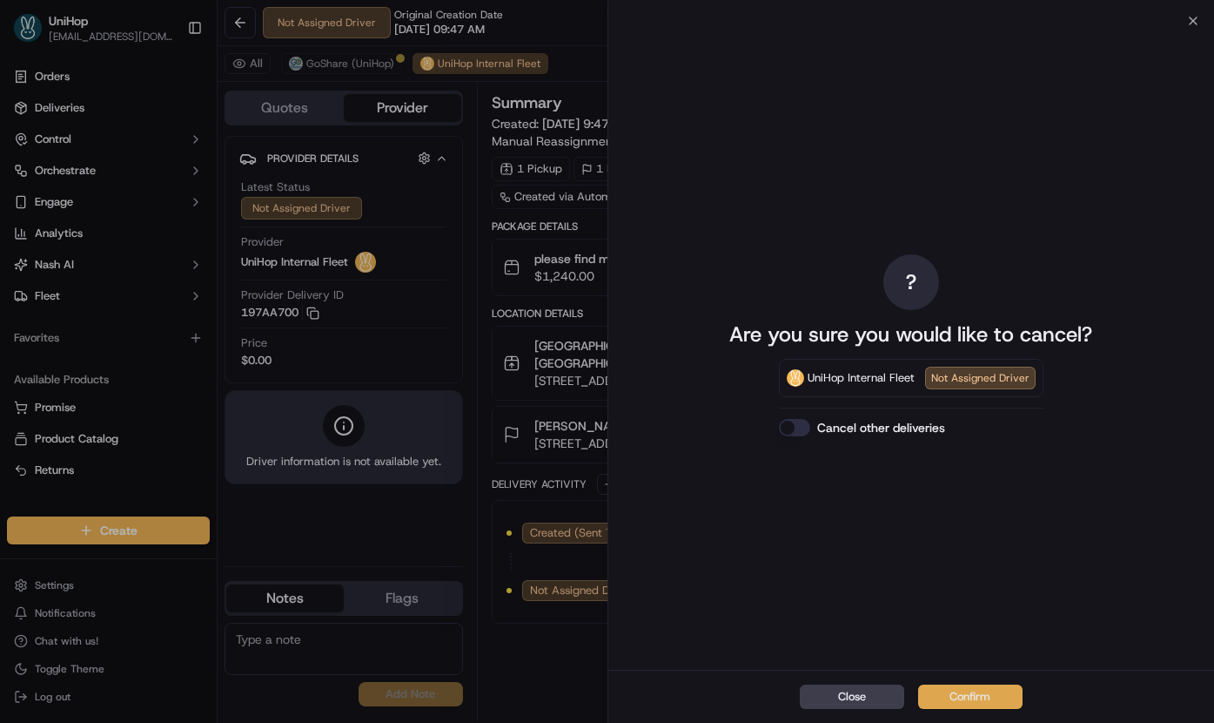
click at [963, 690] on button "Confirm" at bounding box center [970, 696] width 104 height 24
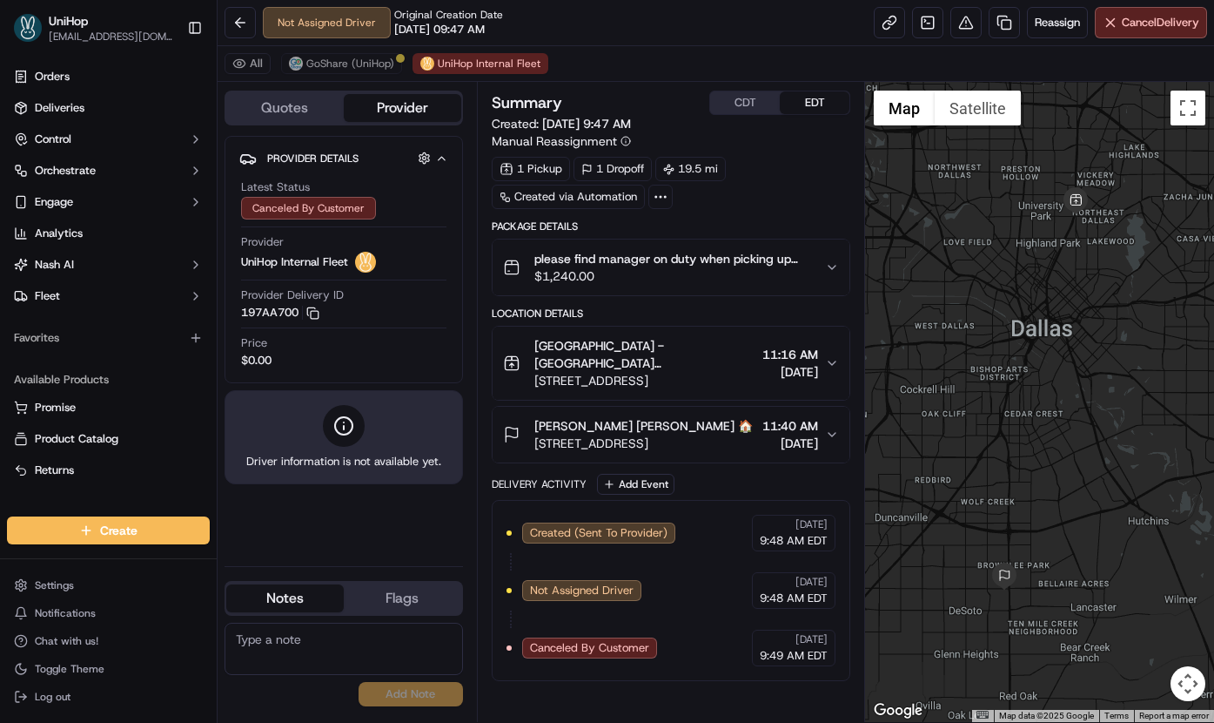
click at [288, 118] on button "Quotes" at bounding box center [285, 108] width 118 height 28
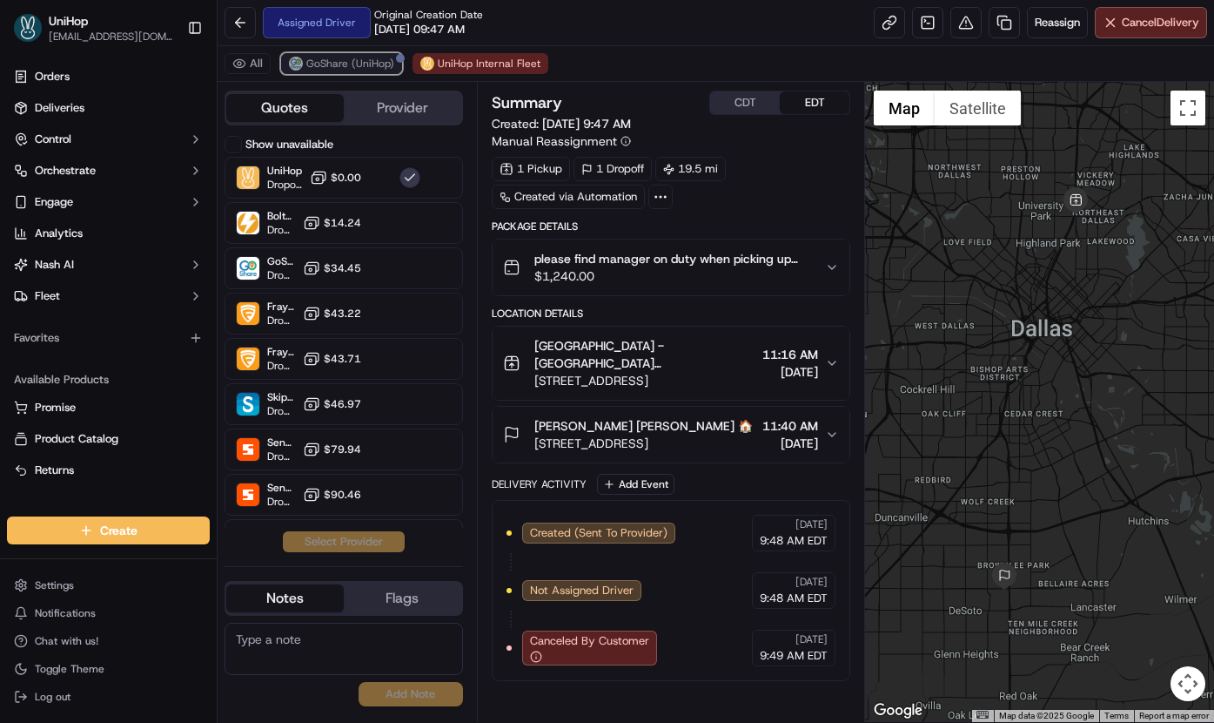
click at [319, 74] on button "GoShare (UniHop)" at bounding box center [341, 63] width 121 height 21
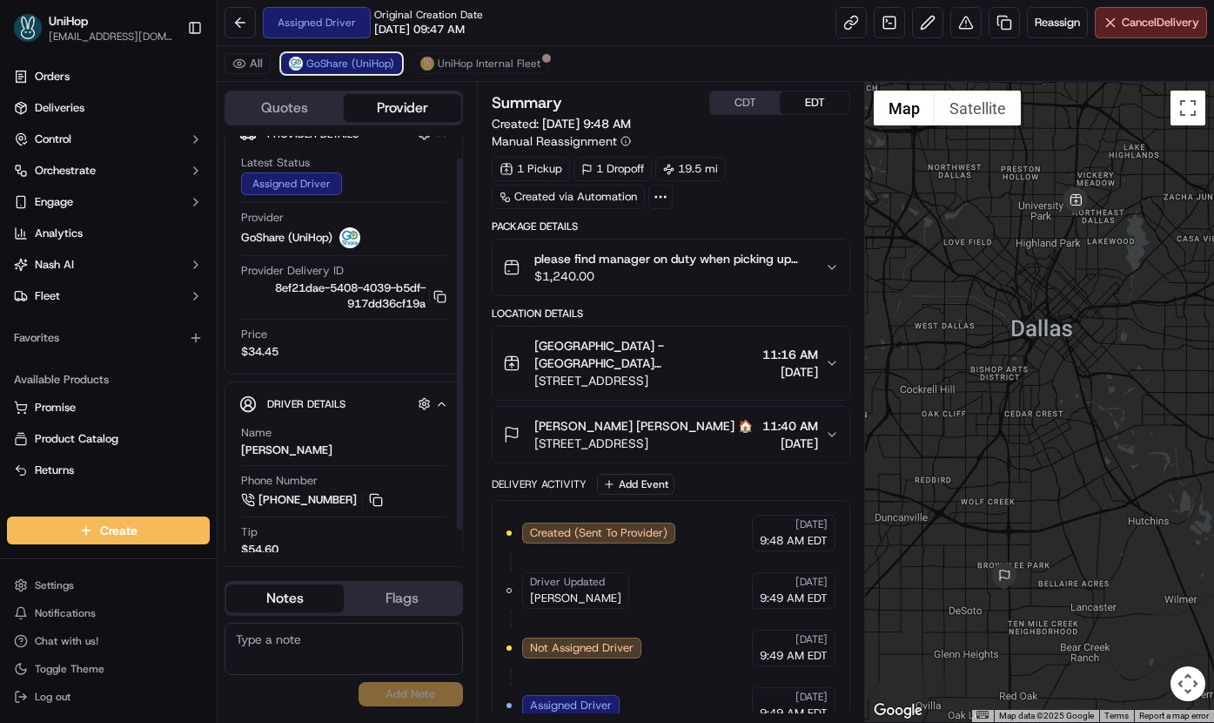
scroll to position [49, 0]
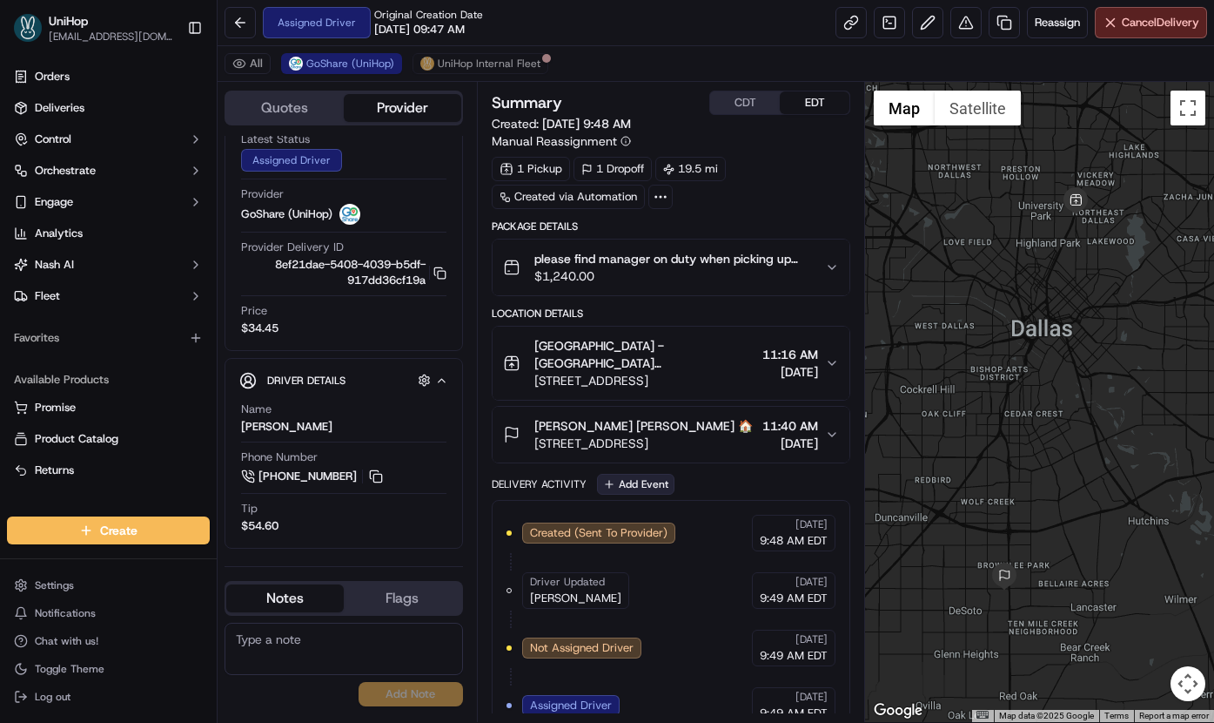
click at [647, 494] on button "Add Event" at bounding box center [635, 484] width 77 height 21
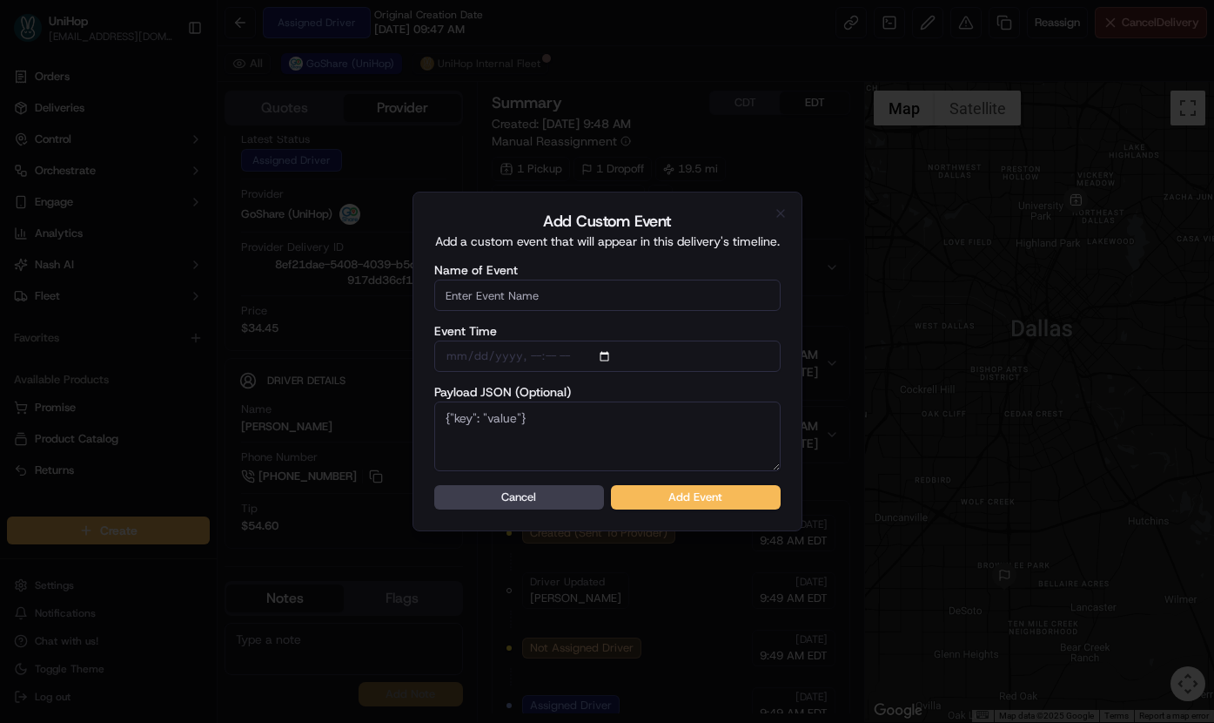
click at [536, 289] on input "Name of Event" at bounding box center [607, 294] width 346 height 31
type input "Driver Confirmed"
click at [663, 498] on button "Add Event" at bounding box center [696, 497] width 170 height 24
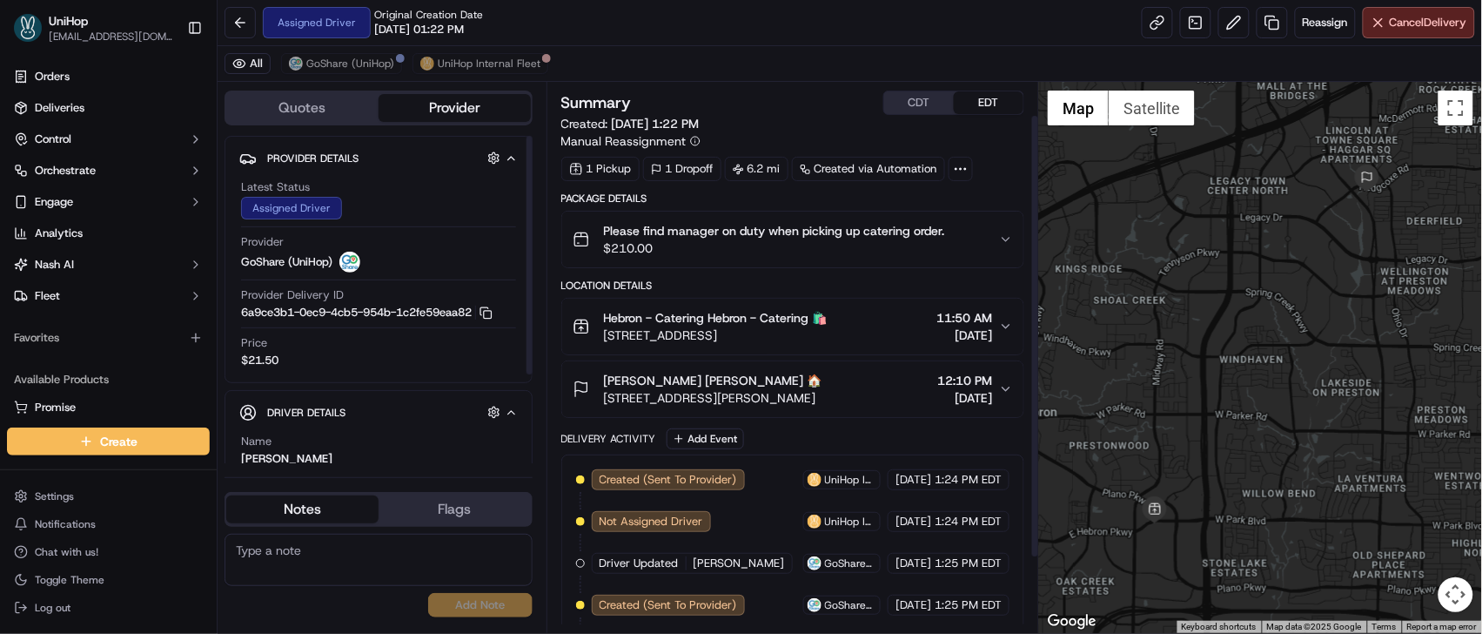
scroll to position [136, 0]
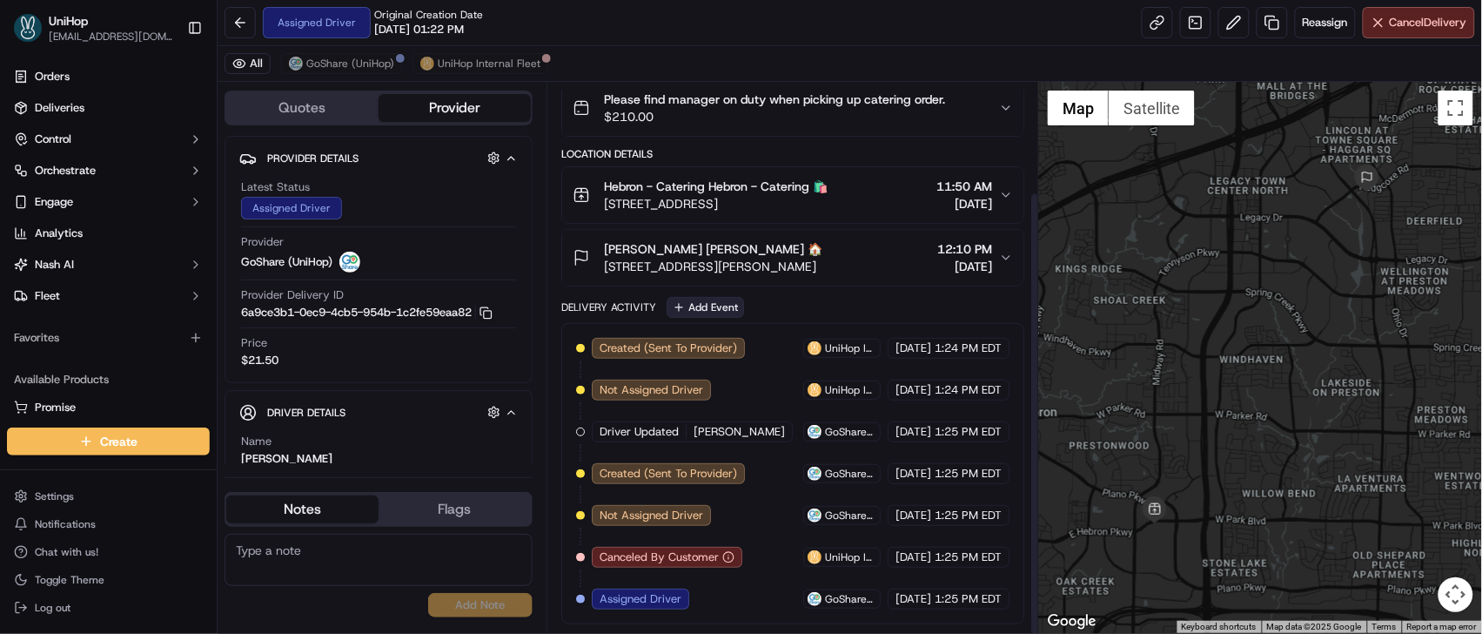
click at [694, 297] on button "Add Event" at bounding box center [705, 307] width 77 height 21
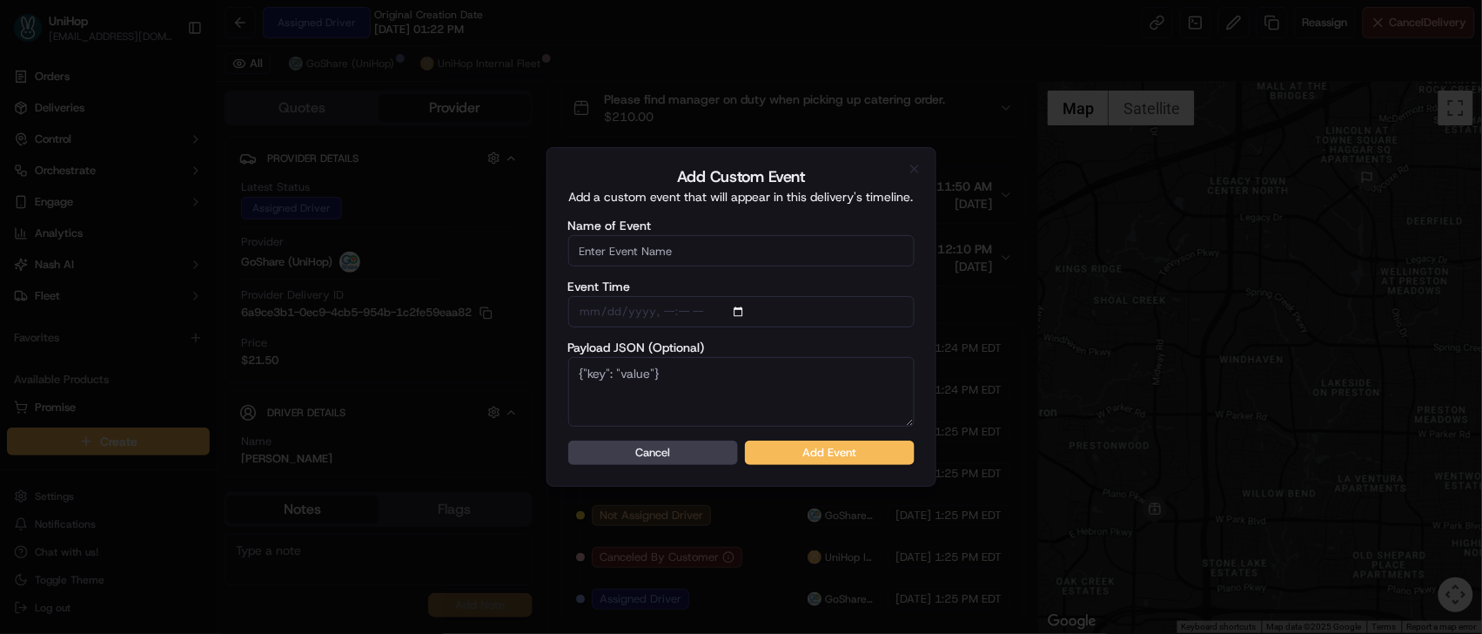
click at [709, 265] on input "Name of Event" at bounding box center [741, 250] width 346 height 31
type input "Driver Confirmed"
click at [804, 457] on button "Add Event" at bounding box center [830, 452] width 170 height 24
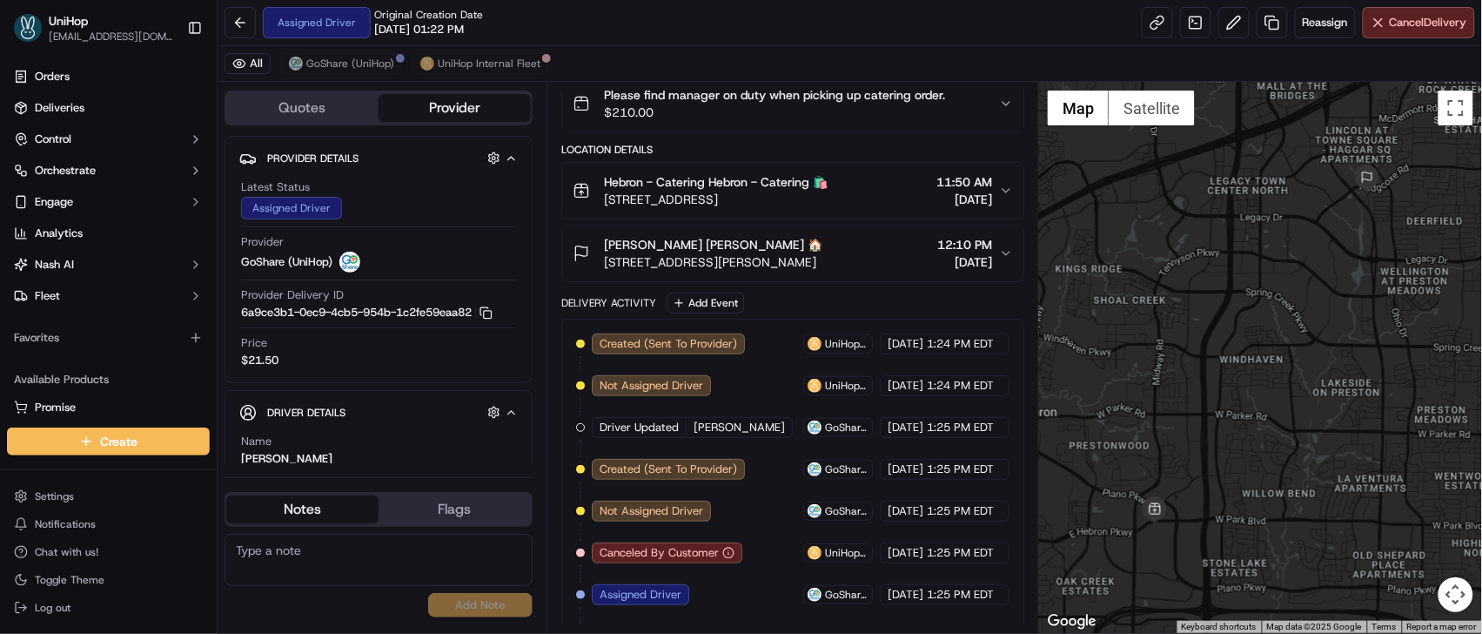
scroll to position [177, 0]
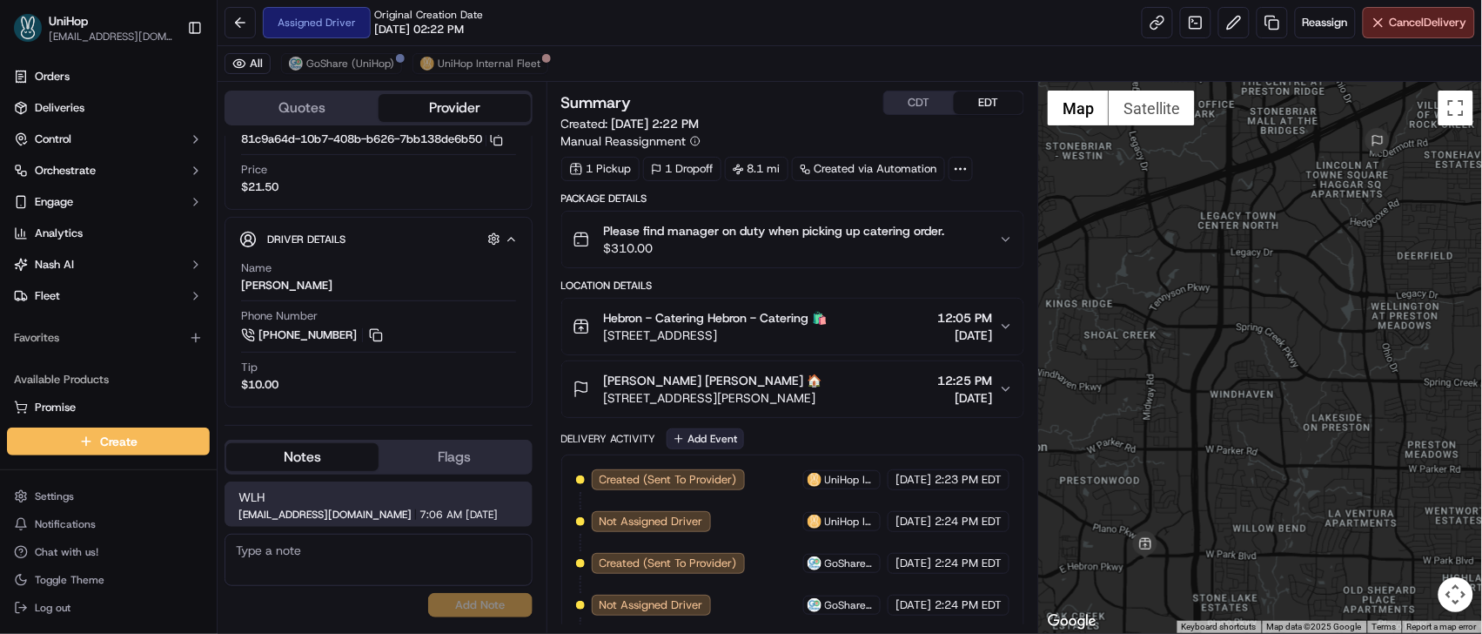
click at [726, 435] on button "Add Event" at bounding box center [705, 438] width 77 height 21
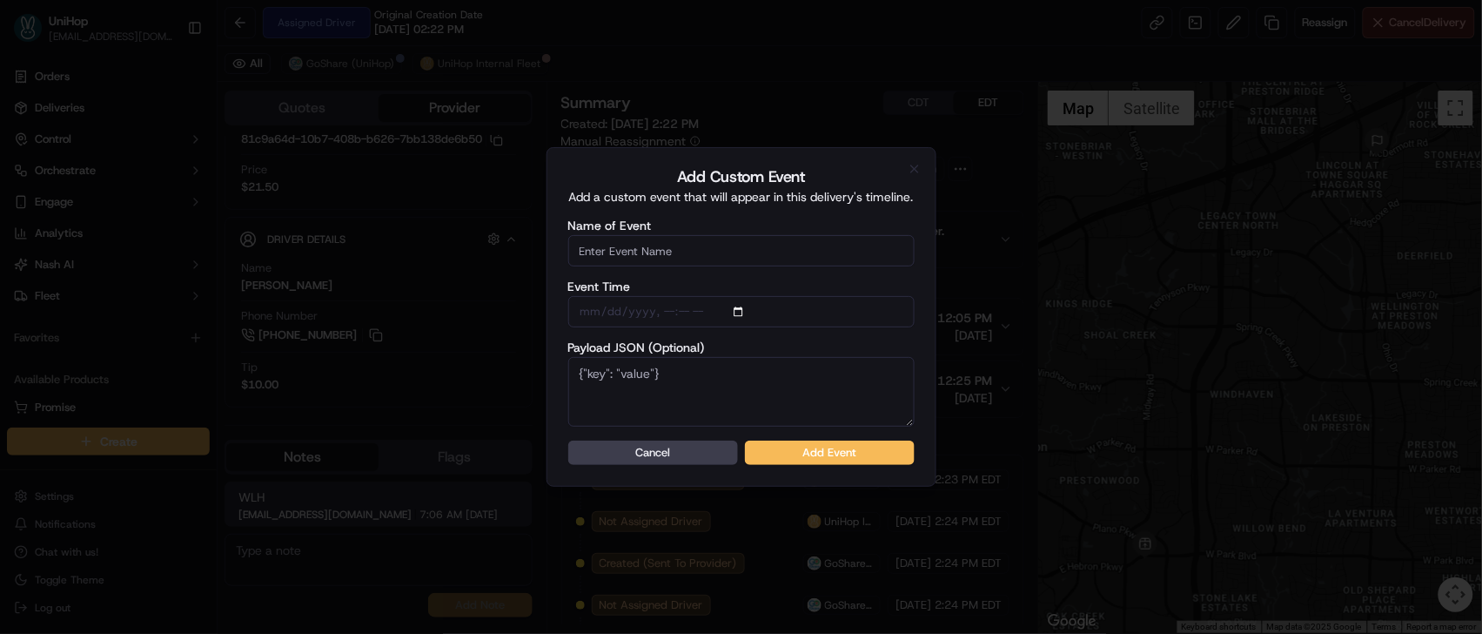
click at [706, 251] on input "Name of Event" at bounding box center [741, 250] width 346 height 31
type input "Driver Confirmed"
click at [791, 443] on button "Add Event" at bounding box center [830, 452] width 170 height 24
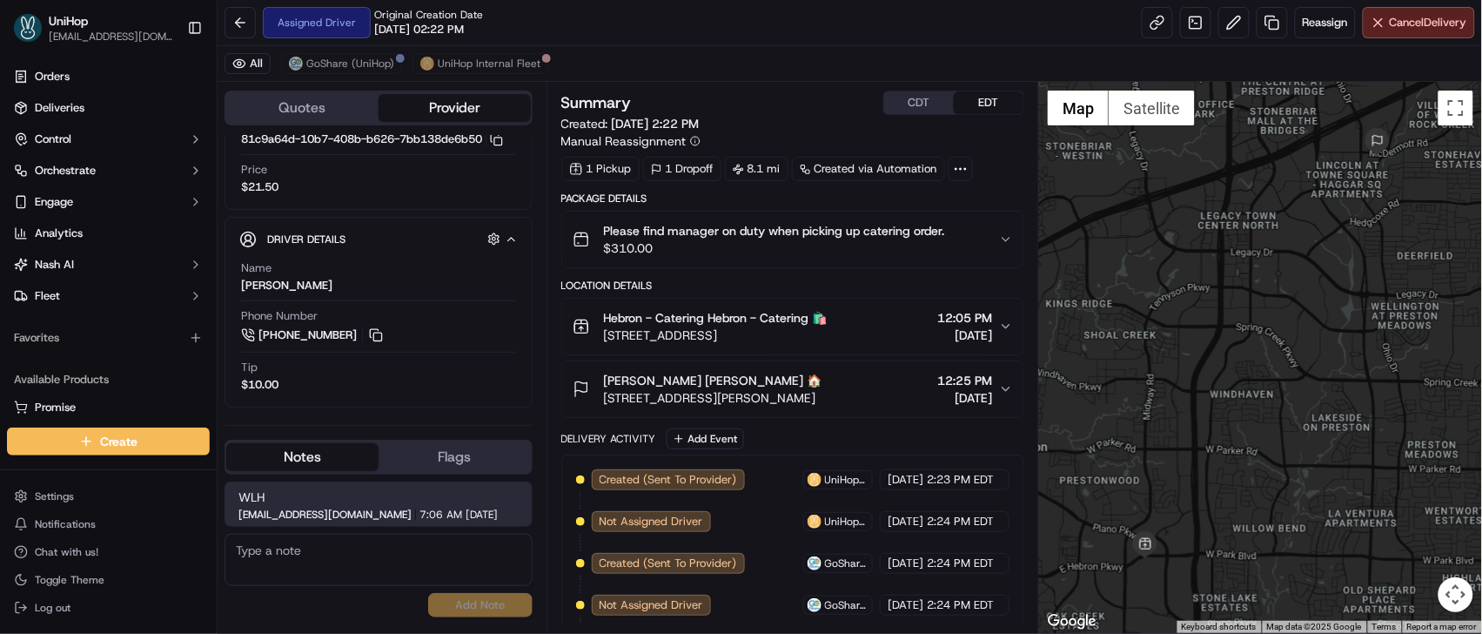
scroll to position [177, 0]
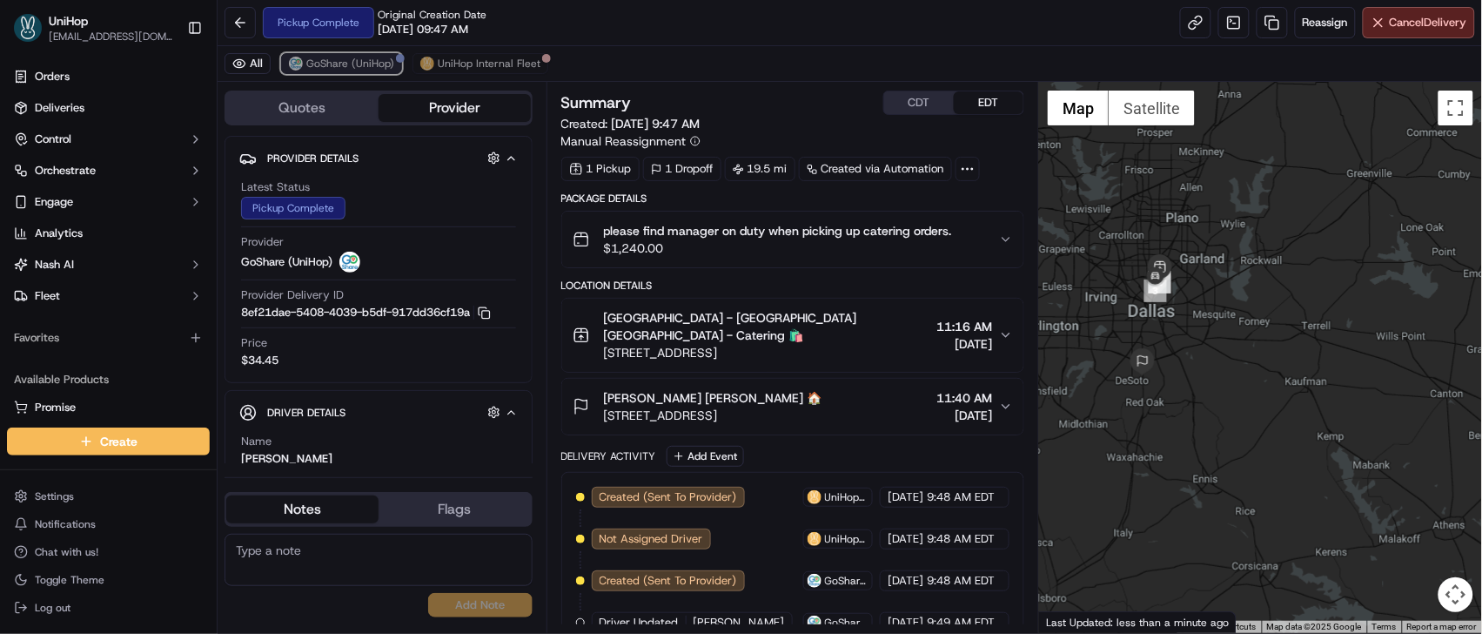
click at [369, 71] on span "GoShare (UniHop)" at bounding box center [350, 64] width 88 height 14
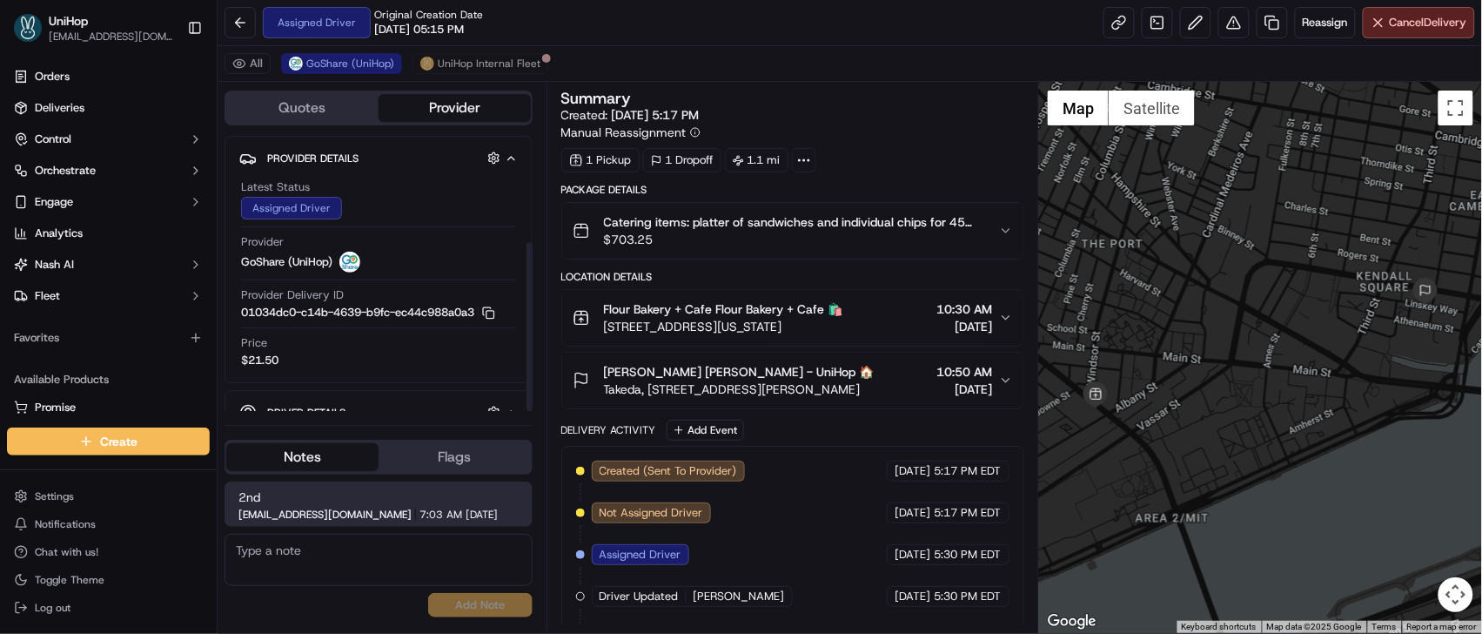
scroll to position [42, 0]
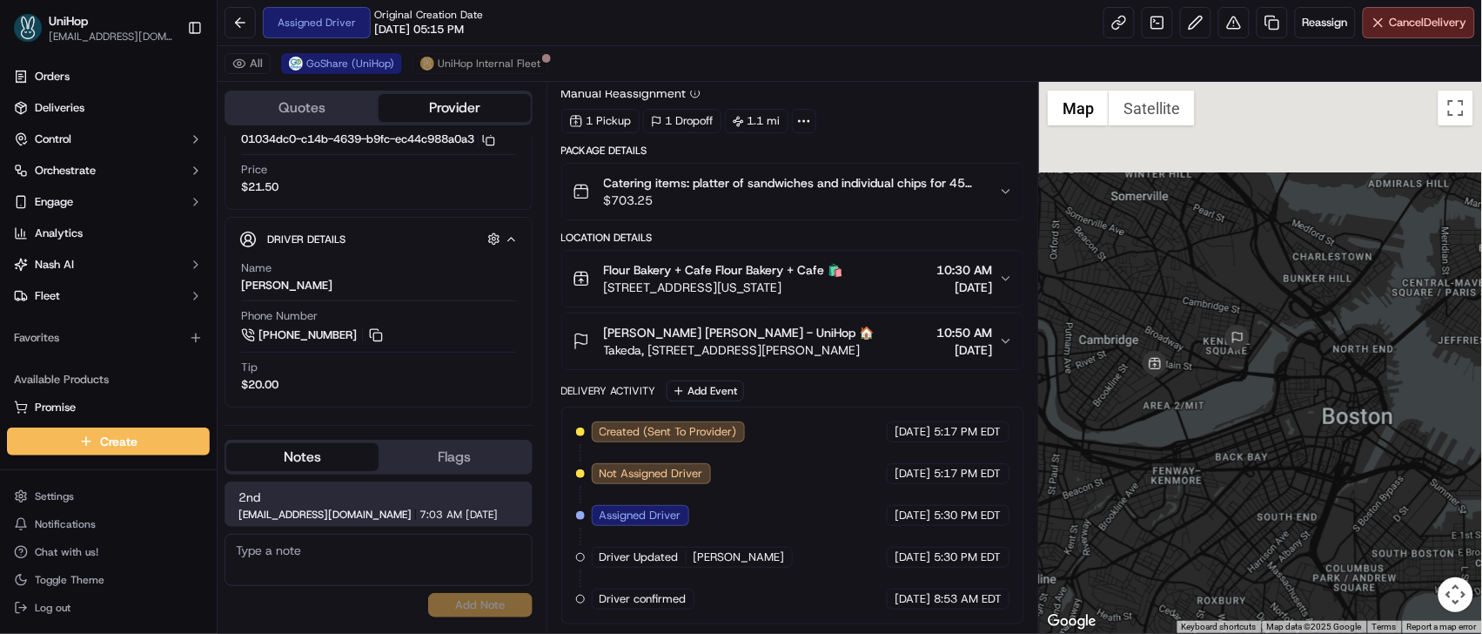
drag, startPoint x: 1208, startPoint y: 216, endPoint x: 1173, endPoint y: 375, distance: 163.2
click at [1173, 375] on div at bounding box center [1260, 357] width 443 height 551
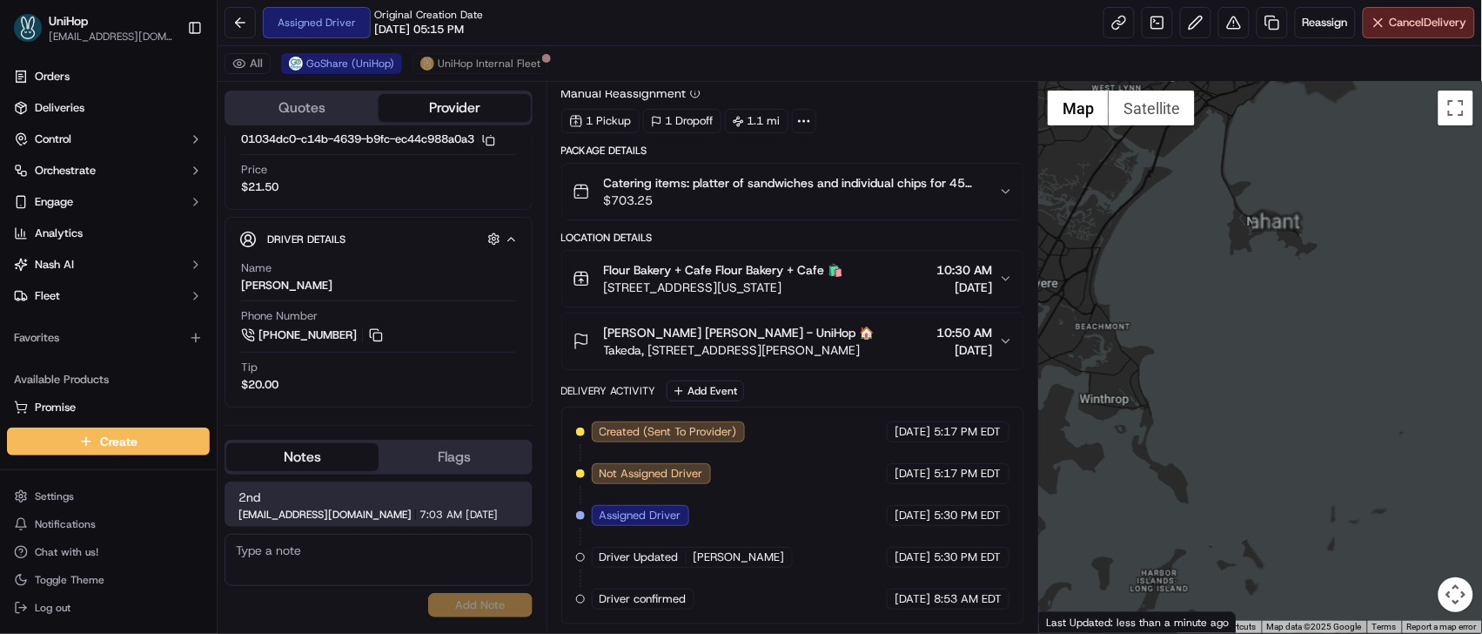
drag, startPoint x: 1140, startPoint y: 350, endPoint x: 1184, endPoint y: 313, distance: 57.4
click at [1466, 273] on div at bounding box center [1260, 357] width 443 height 551
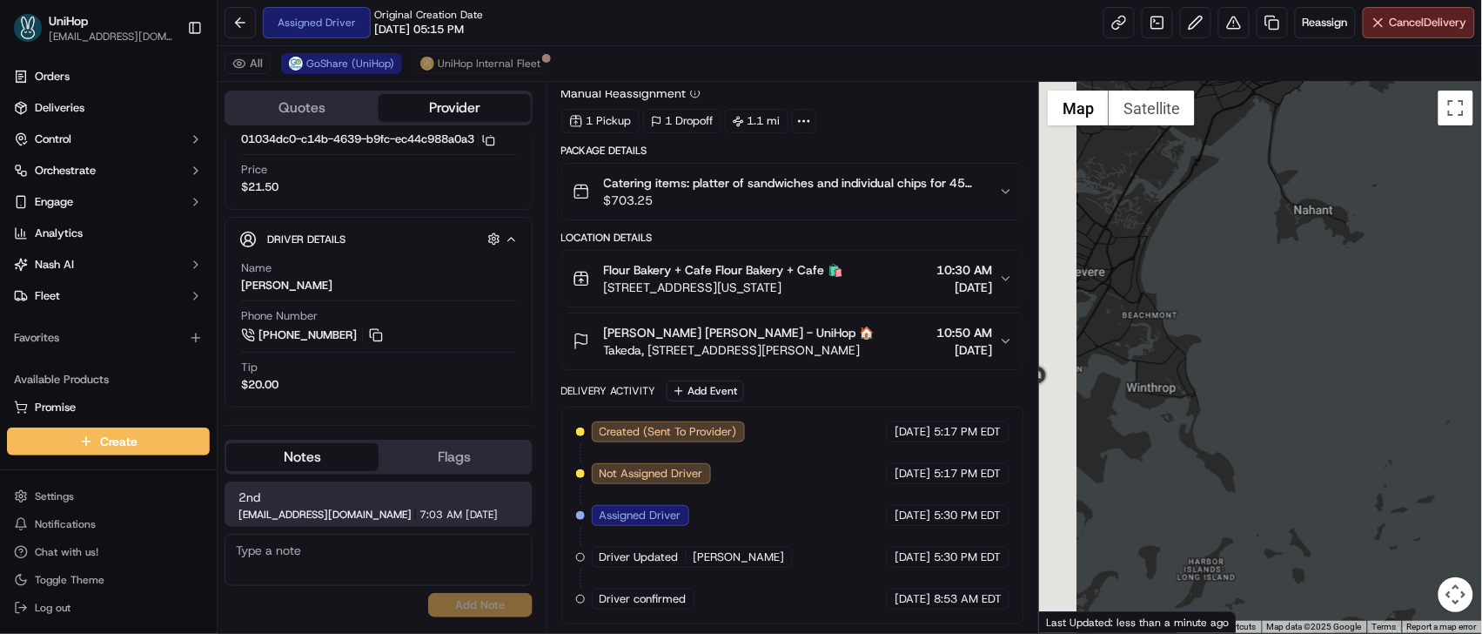
drag, startPoint x: 1184, startPoint y: 313, endPoint x: 1282, endPoint y: 286, distance: 102.0
click at [1274, 289] on div at bounding box center [1260, 357] width 443 height 551
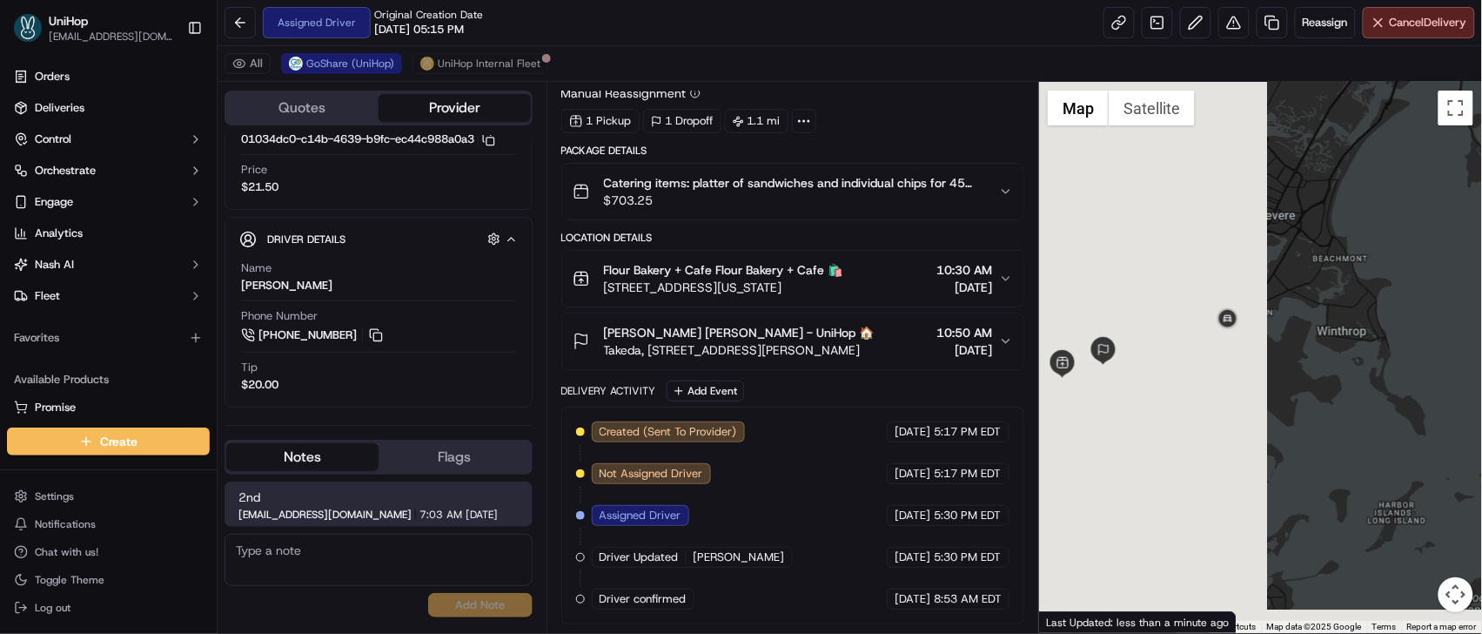
drag, startPoint x: 1282, startPoint y: 286, endPoint x: 1451, endPoint y: 220, distance: 181.1
click at [1453, 218] on div at bounding box center [1260, 357] width 443 height 551
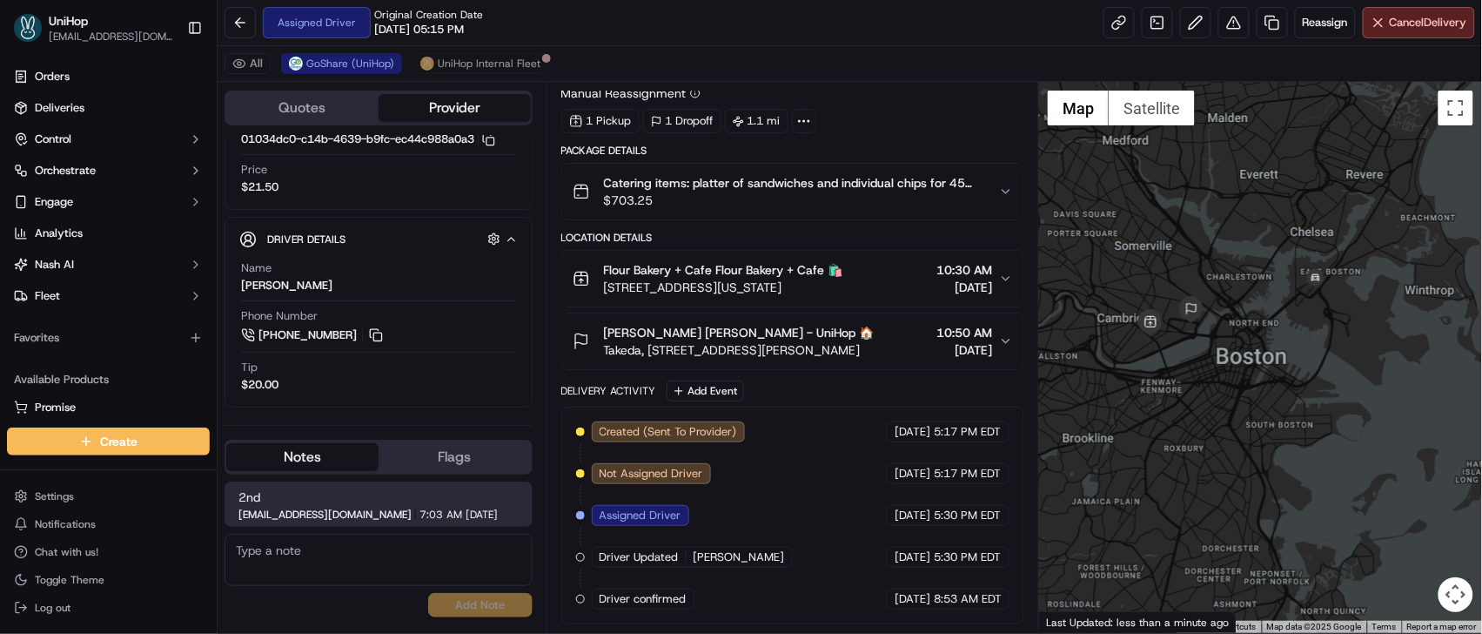
drag, startPoint x: 1158, startPoint y: 339, endPoint x: 1245, endPoint y: 312, distance: 91.4
click at [1245, 312] on div at bounding box center [1260, 357] width 443 height 551
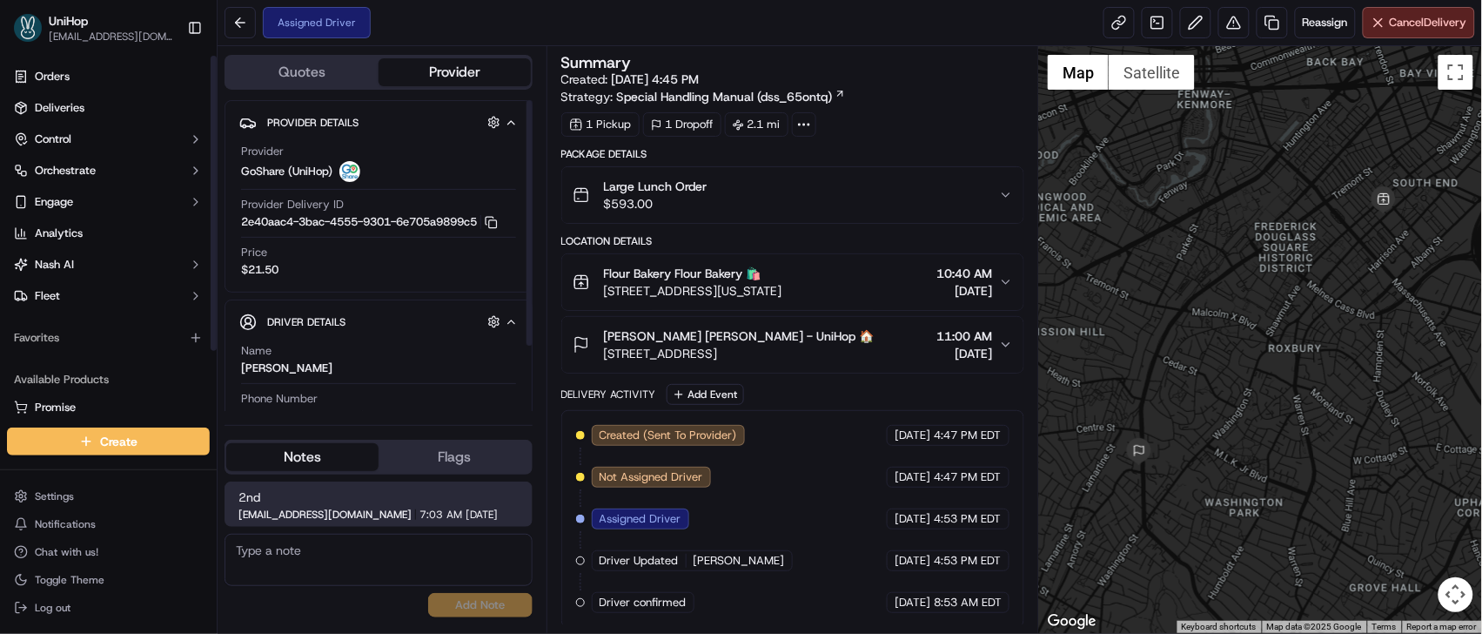
scroll to position [6, 0]
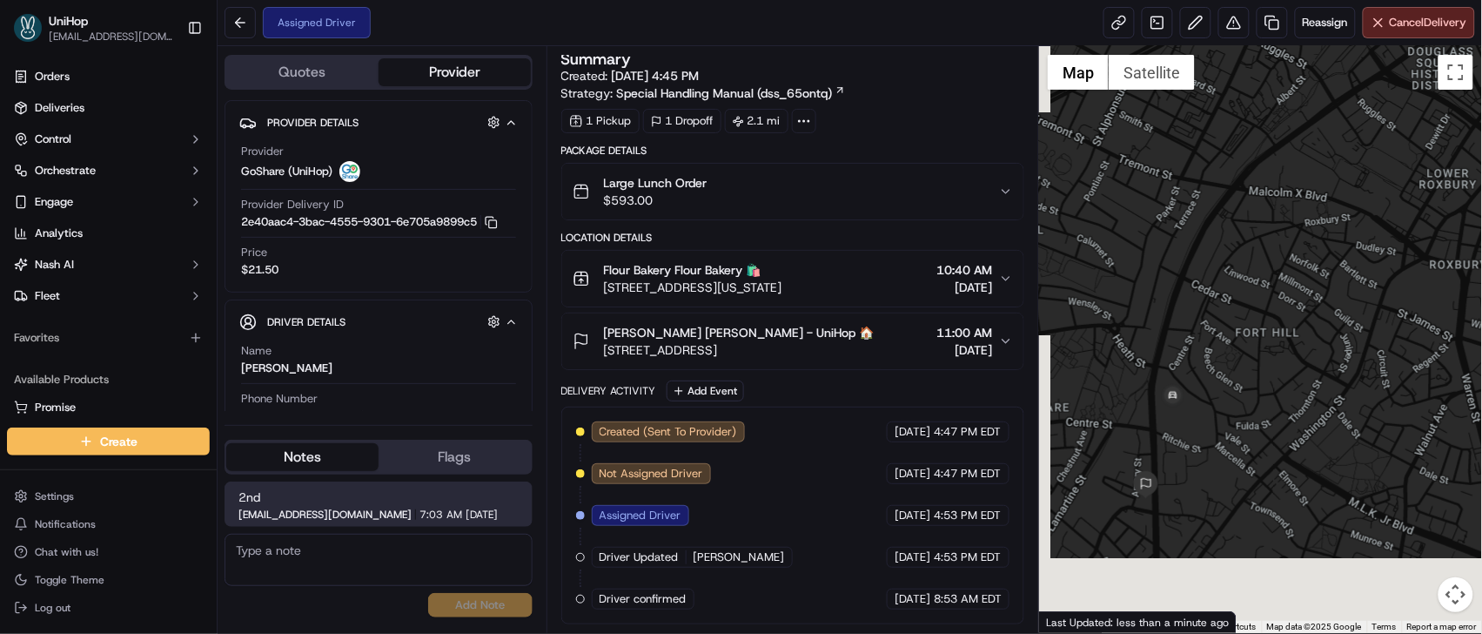
drag, startPoint x: 1169, startPoint y: 472, endPoint x: 1190, endPoint y: 306, distance: 166.7
click at [1190, 306] on div at bounding box center [1260, 339] width 443 height 587
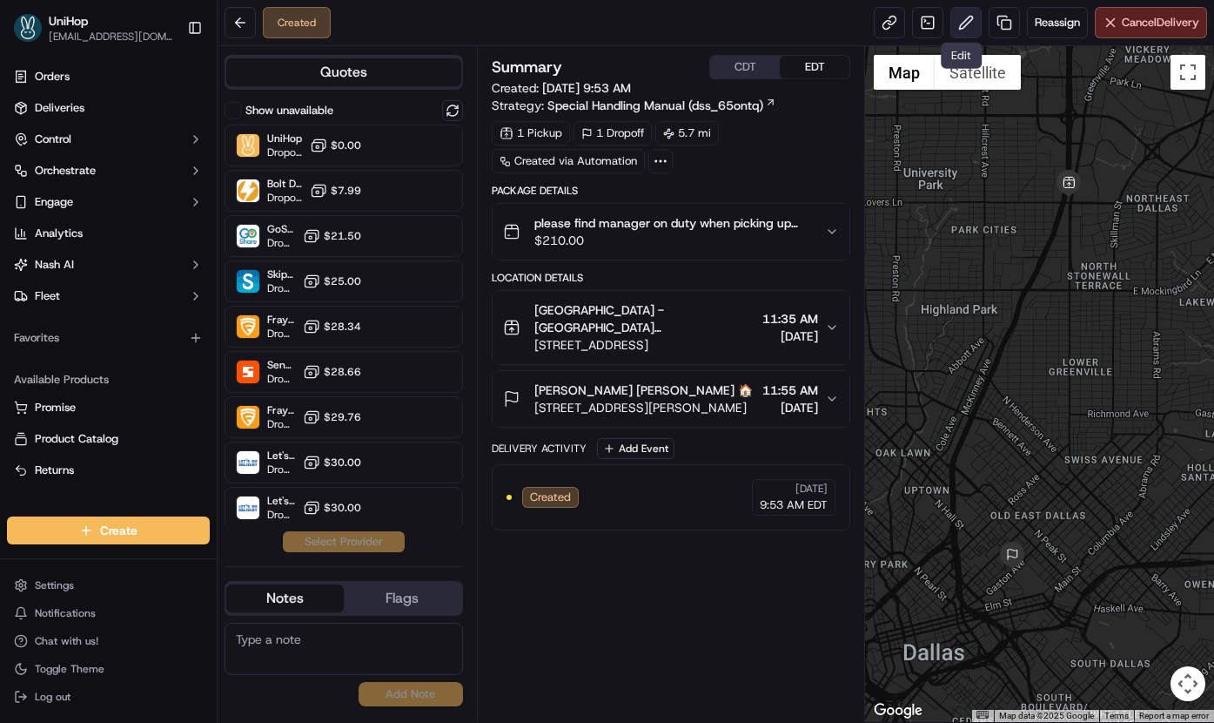
click at [958, 26] on button at bounding box center [966, 22] width 31 height 31
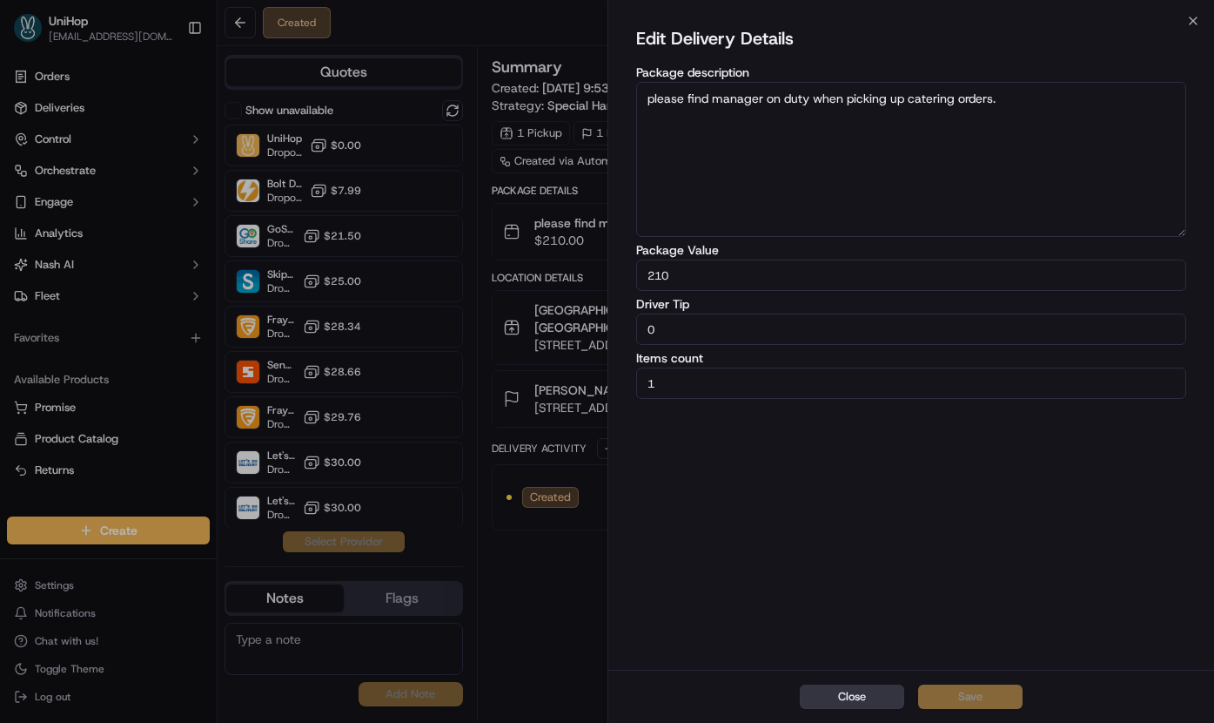
click at [849, 704] on button "Close" at bounding box center [852, 696] width 104 height 24
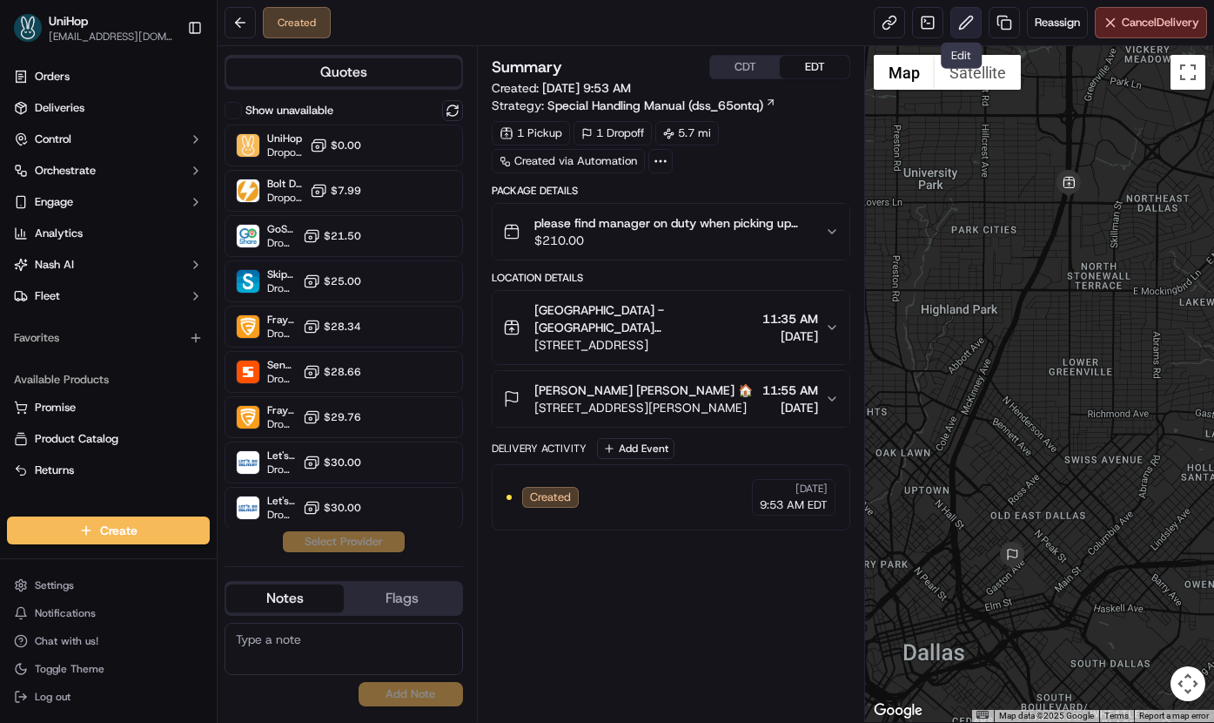
click at [966, 27] on button at bounding box center [966, 22] width 31 height 31
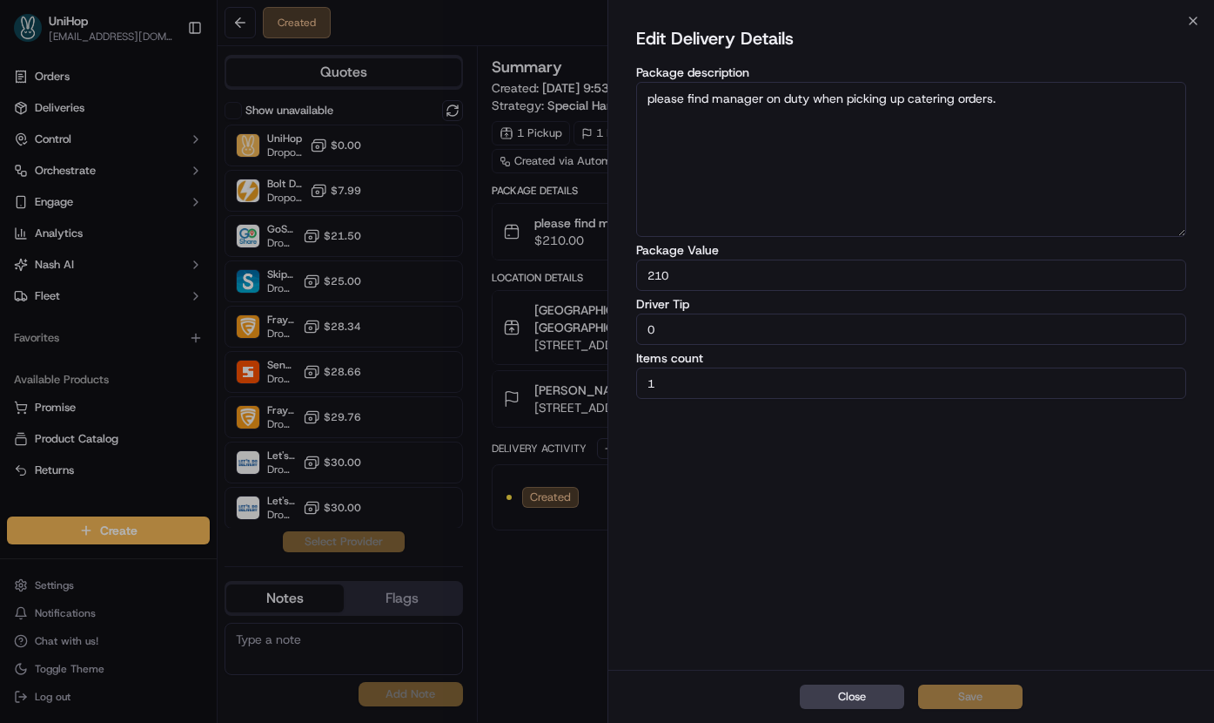
drag, startPoint x: 810, startPoint y: 334, endPoint x: 438, endPoint y: 327, distance: 372.6
click at [438, 327] on body "UniHop [EMAIL_ADDRESS][DOMAIN_NAME] Toggle Sidebar Orders Deliveries Control Or…" at bounding box center [607, 361] width 1214 height 723
type input "5"
click at [987, 695] on button "Save" at bounding box center [970, 696] width 104 height 24
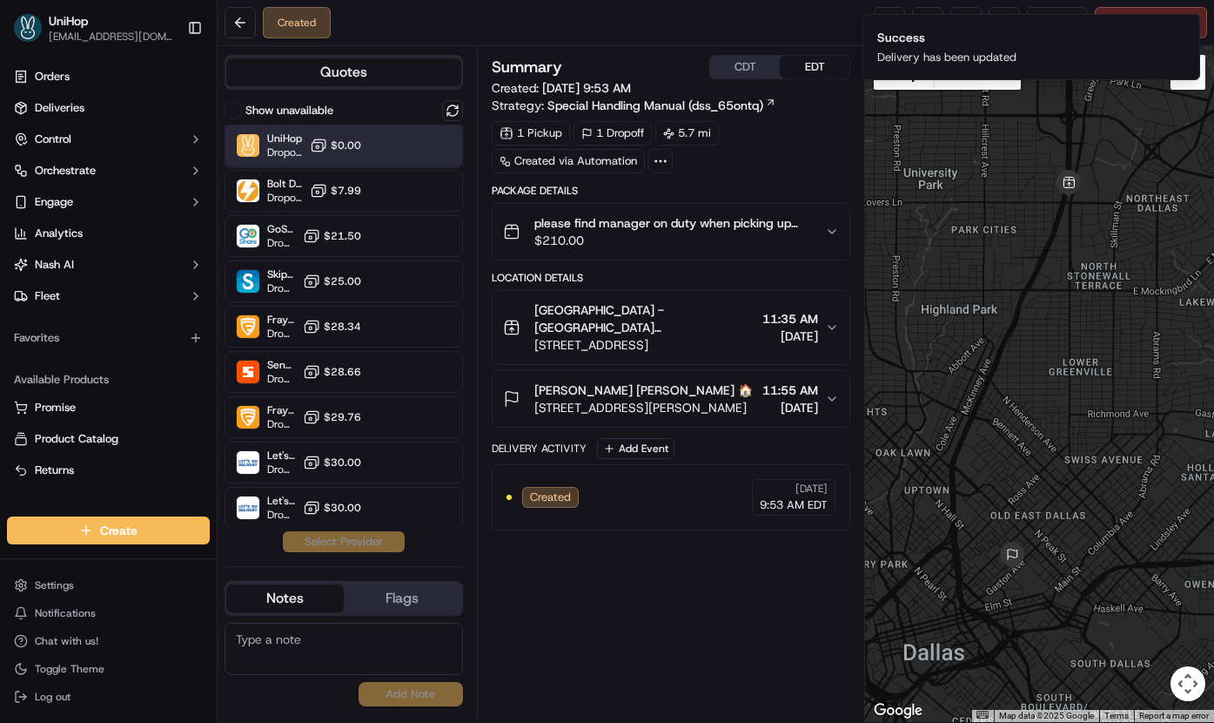
click at [299, 147] on span "Dropoff ETA -" at bounding box center [285, 152] width 36 height 14
click at [348, 541] on button "Assign Provider" at bounding box center [344, 541] width 124 height 21
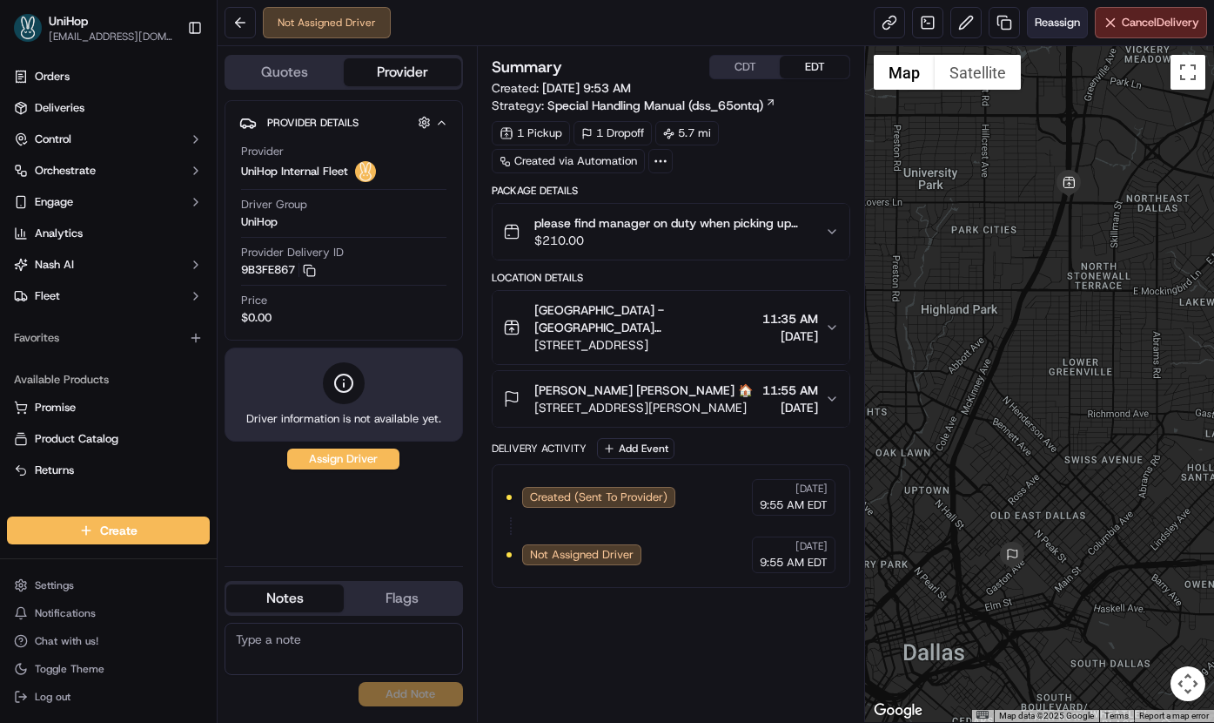
click at [1034, 8] on button "Reassign" at bounding box center [1057, 22] width 61 height 31
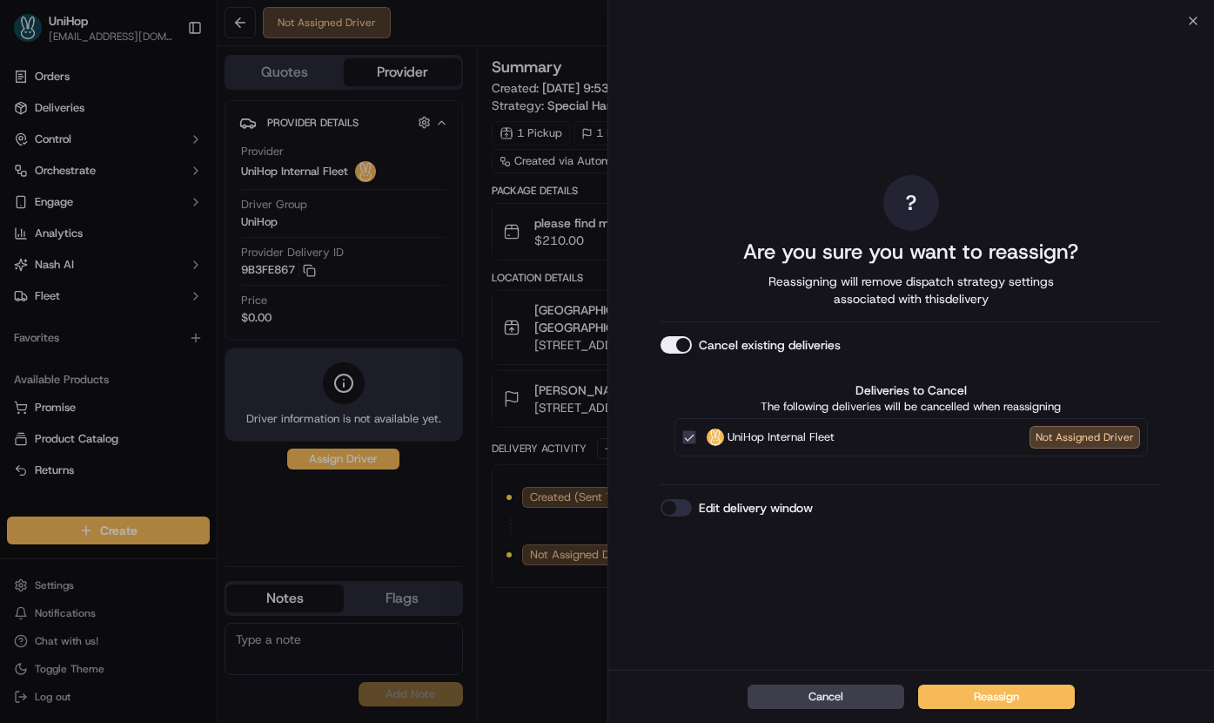
click at [680, 351] on button "Cancel existing deliveries" at bounding box center [676, 344] width 31 height 17
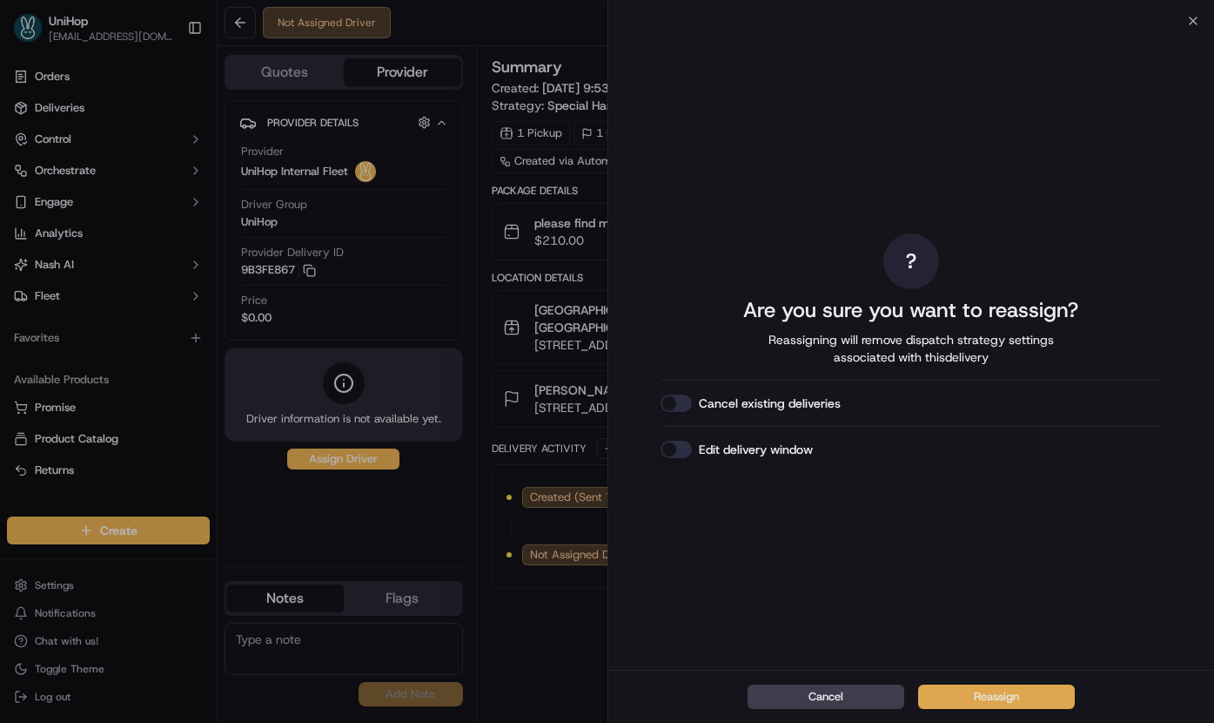
click at [967, 685] on button "Reassign" at bounding box center [996, 696] width 157 height 24
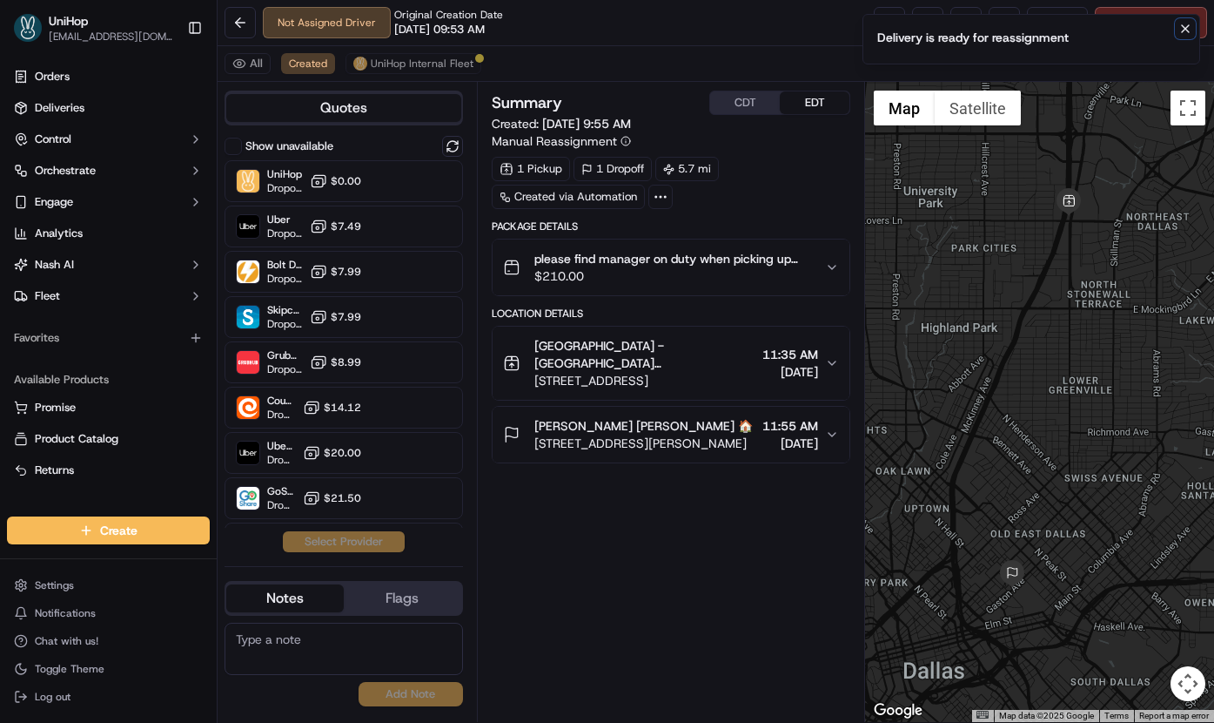
click at [1181, 33] on icon "Notifications (F8)" at bounding box center [1186, 29] width 14 height 14
click at [953, 33] on button at bounding box center [966, 22] width 31 height 31
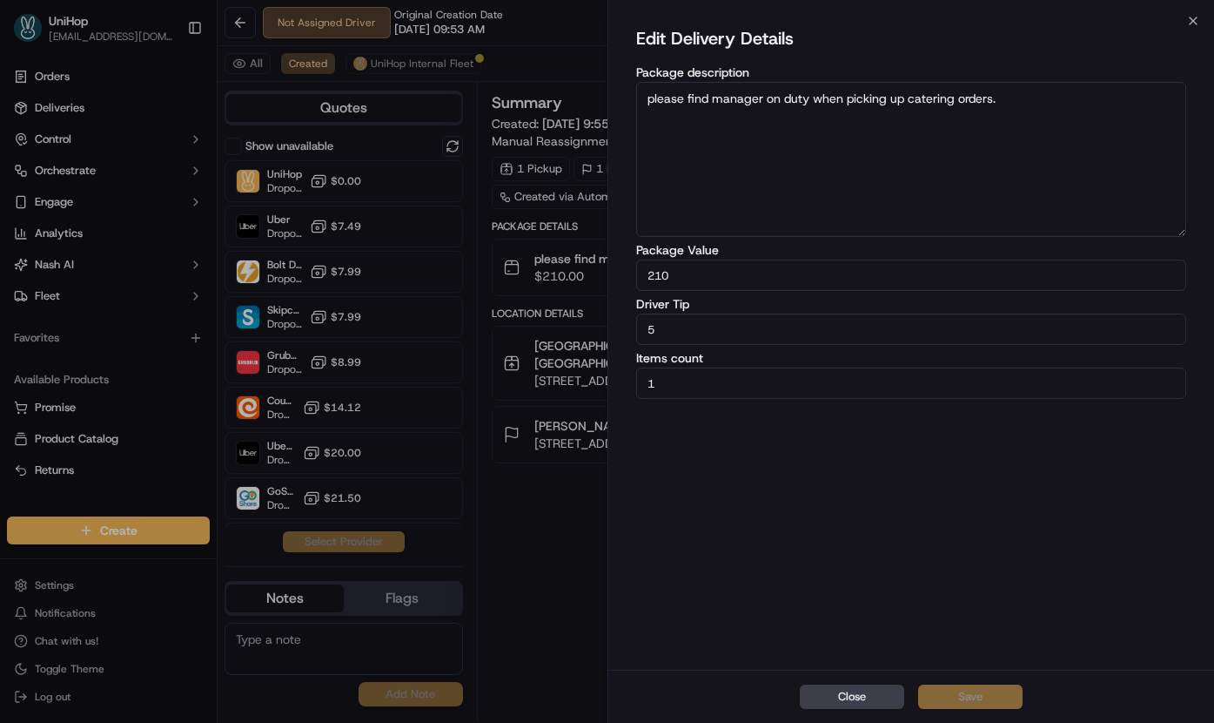
drag, startPoint x: 744, startPoint y: 326, endPoint x: 494, endPoint y: 325, distance: 249.8
click at [494, 325] on body "UniHop dispatch+j@unihop.app Toggle Sidebar Orders Deliveries Control Orchestra…" at bounding box center [607, 361] width 1214 height 723
type input "15"
click at [967, 699] on button "Save" at bounding box center [970, 696] width 104 height 24
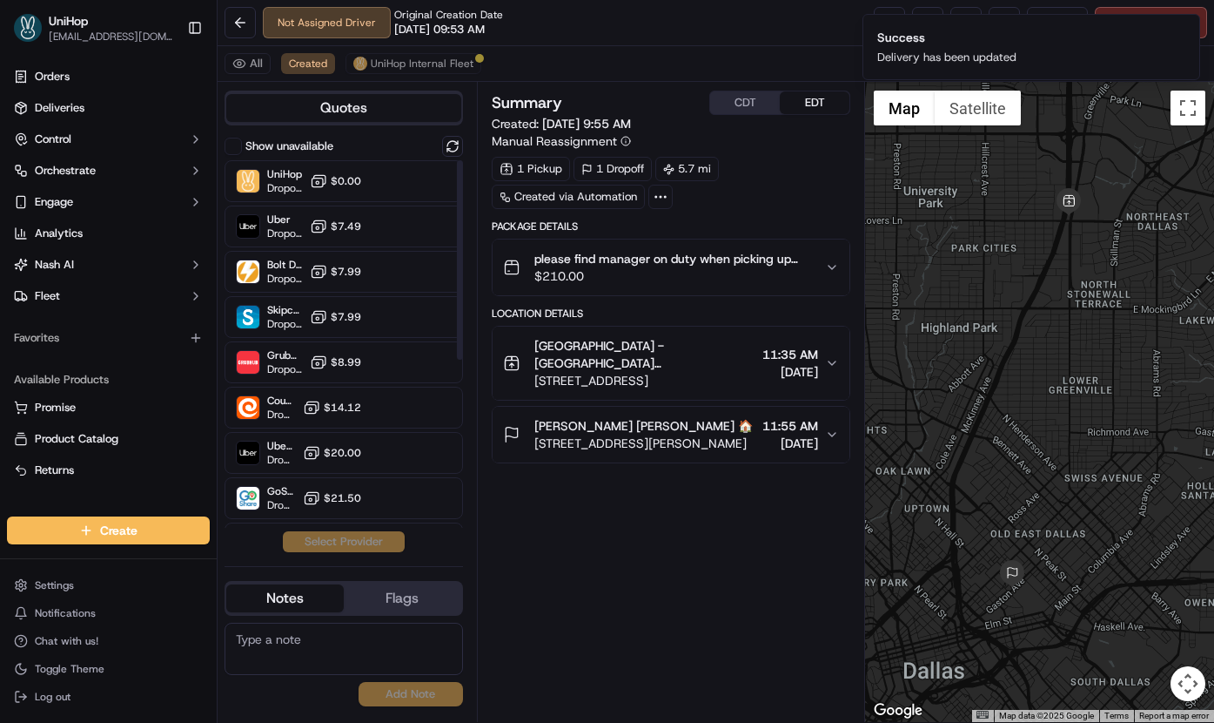
scroll to position [4, 0]
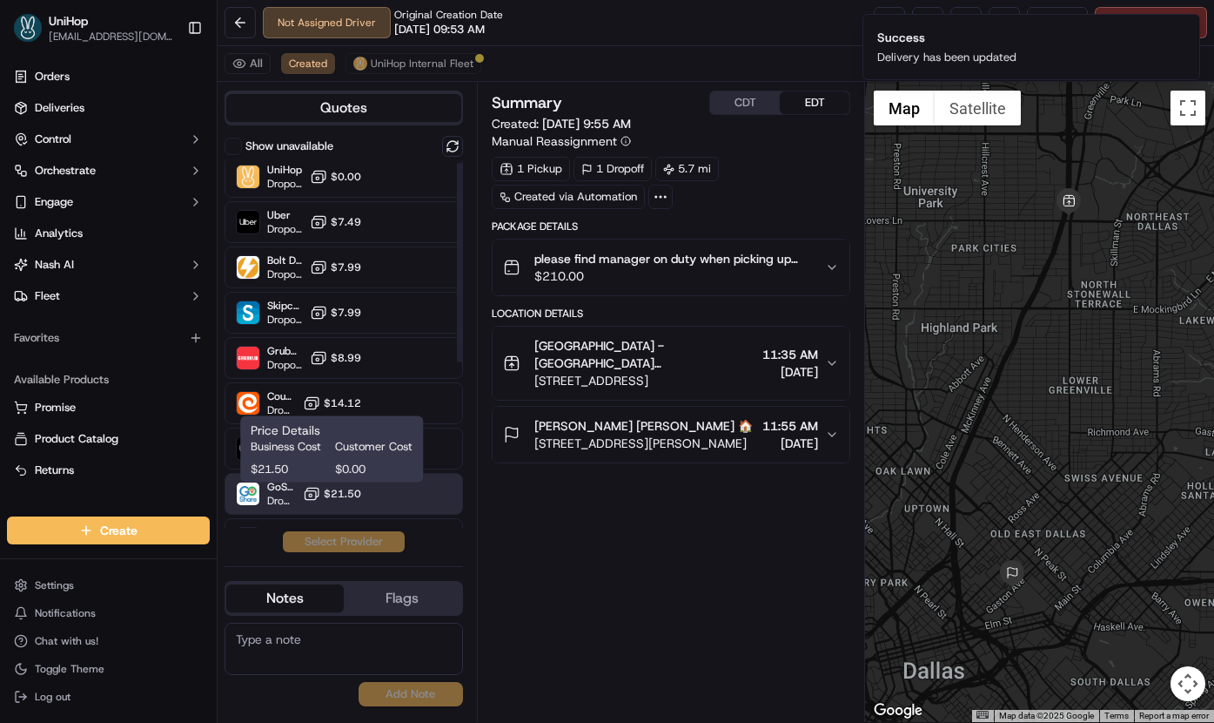
click at [322, 499] on button "$21.50" at bounding box center [332, 493] width 58 height 17
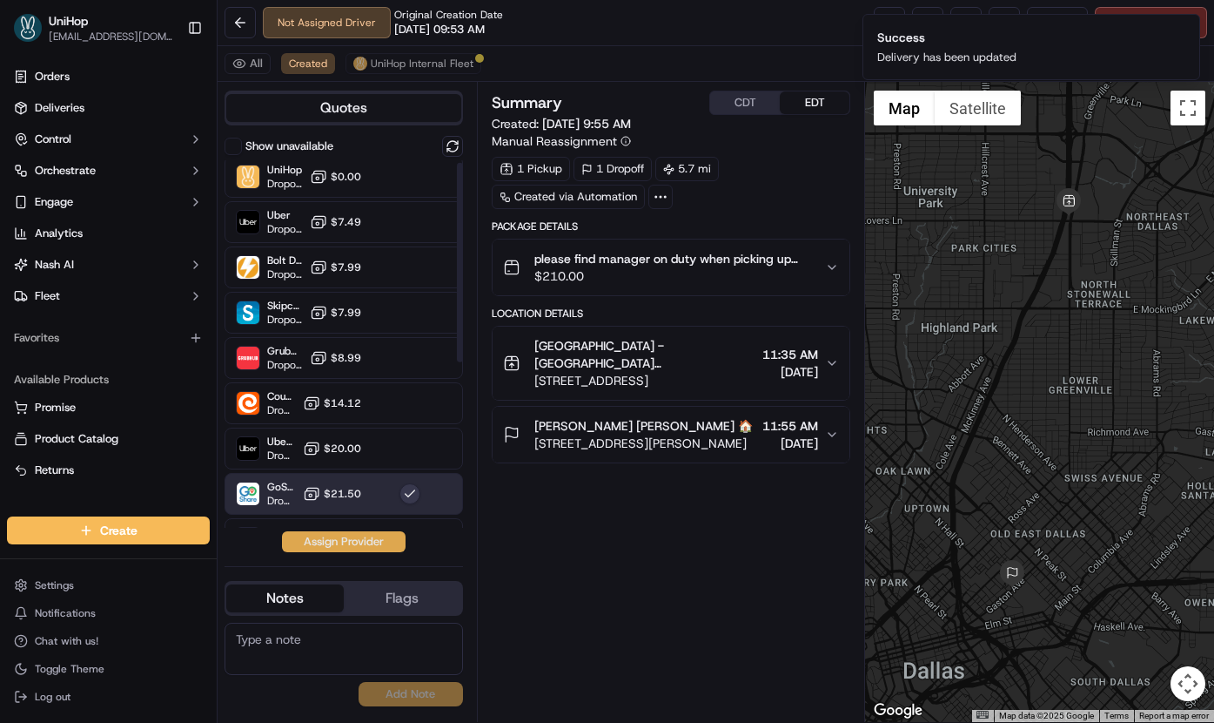
click at [326, 540] on button "Assign Provider" at bounding box center [344, 541] width 124 height 21
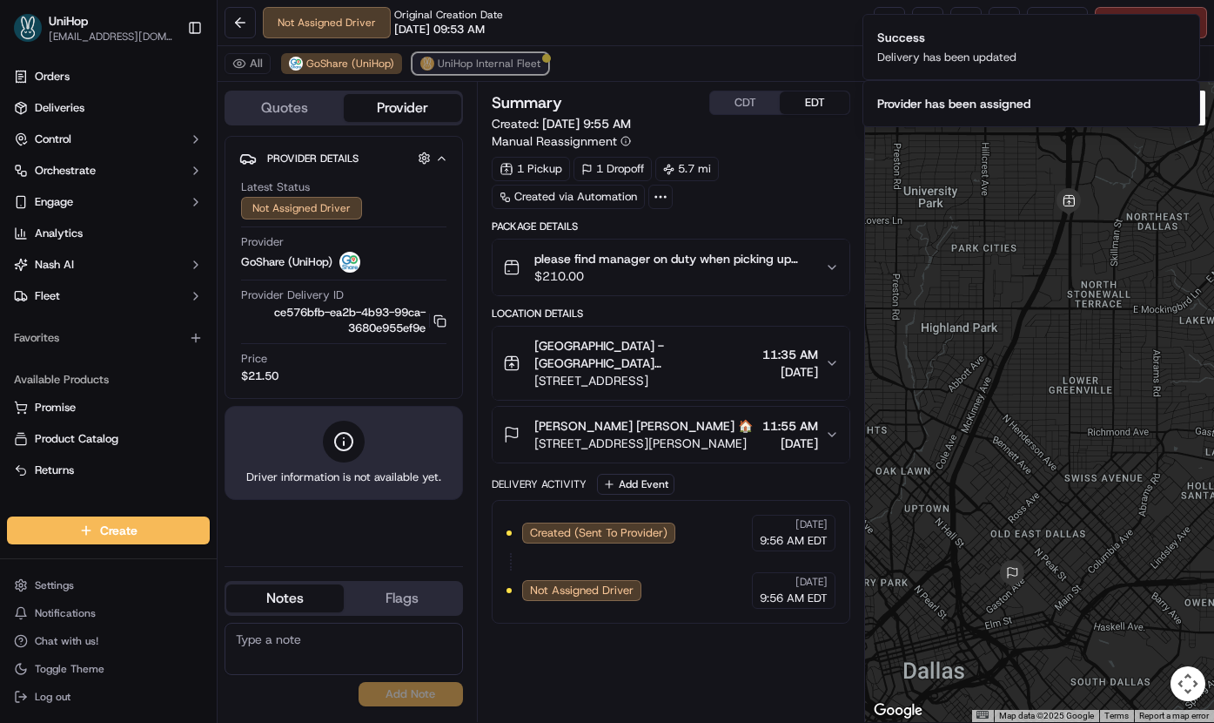
click at [452, 69] on span "UniHop Internal Fleet" at bounding box center [489, 64] width 103 height 14
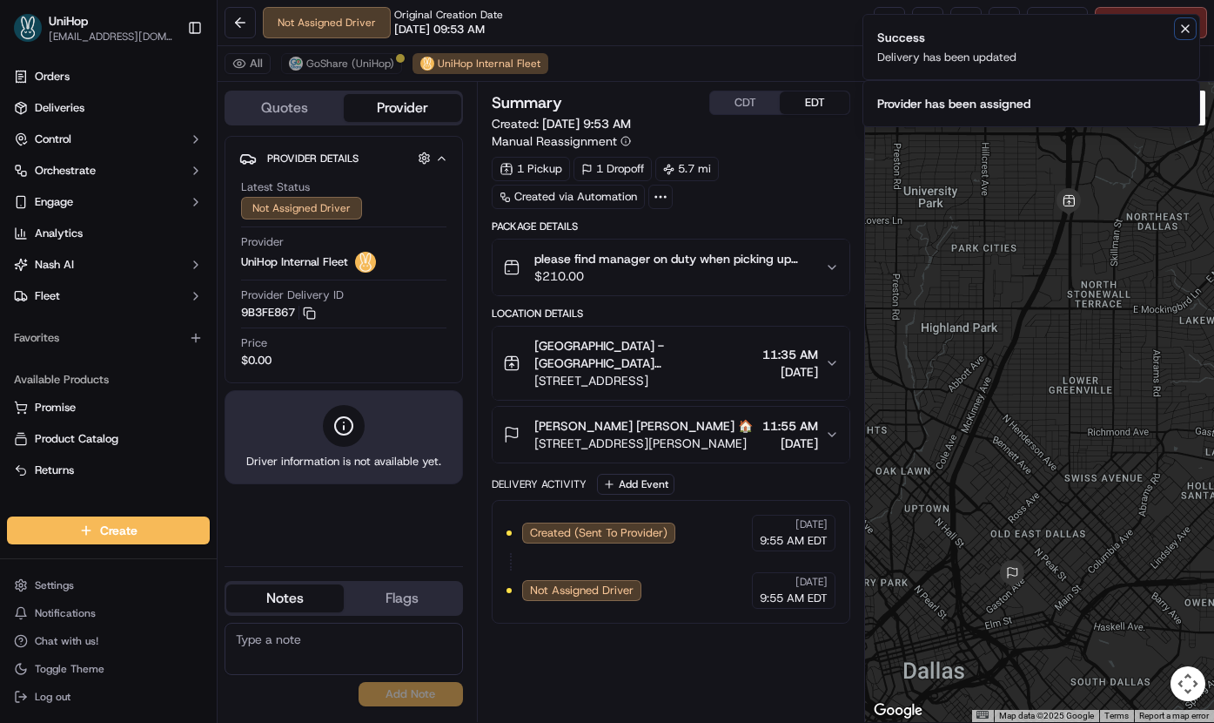
click at [1192, 30] on icon "Notifications (F8)" at bounding box center [1186, 29] width 14 height 14
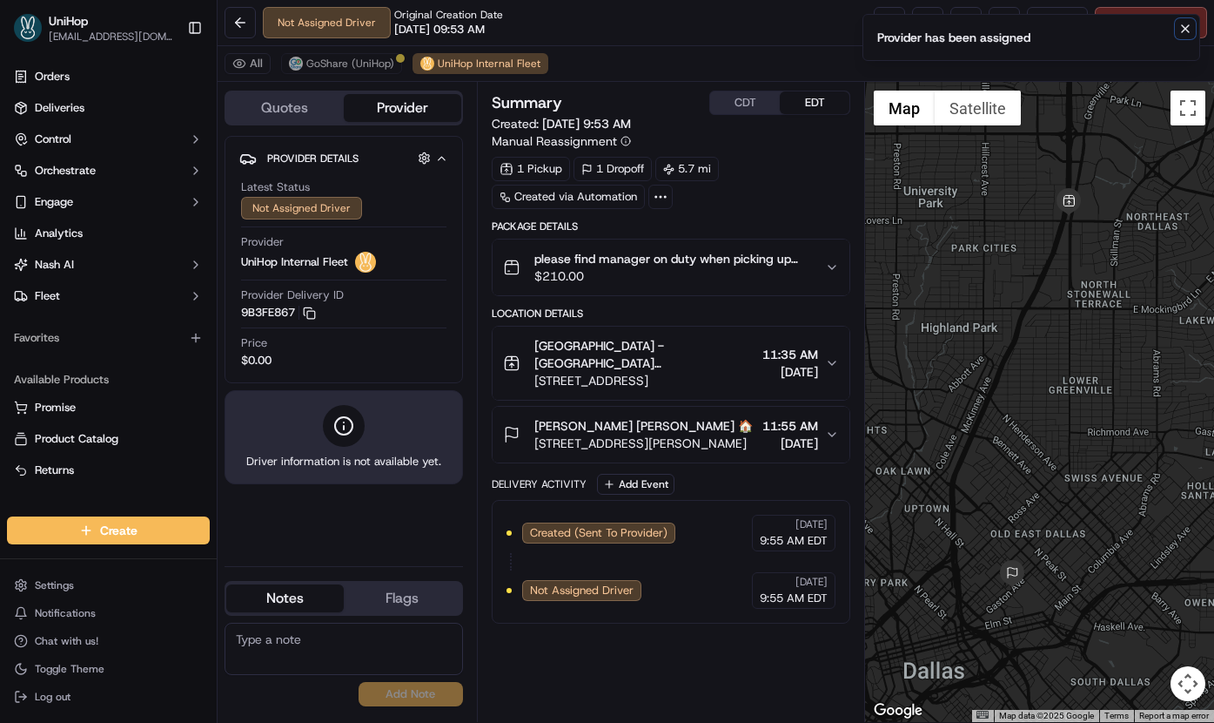
click at [1190, 30] on icon "Notifications (F8)" at bounding box center [1186, 29] width 14 height 14
click at [1169, 23] on span "Cancel Delivery" at bounding box center [1160, 23] width 77 height 16
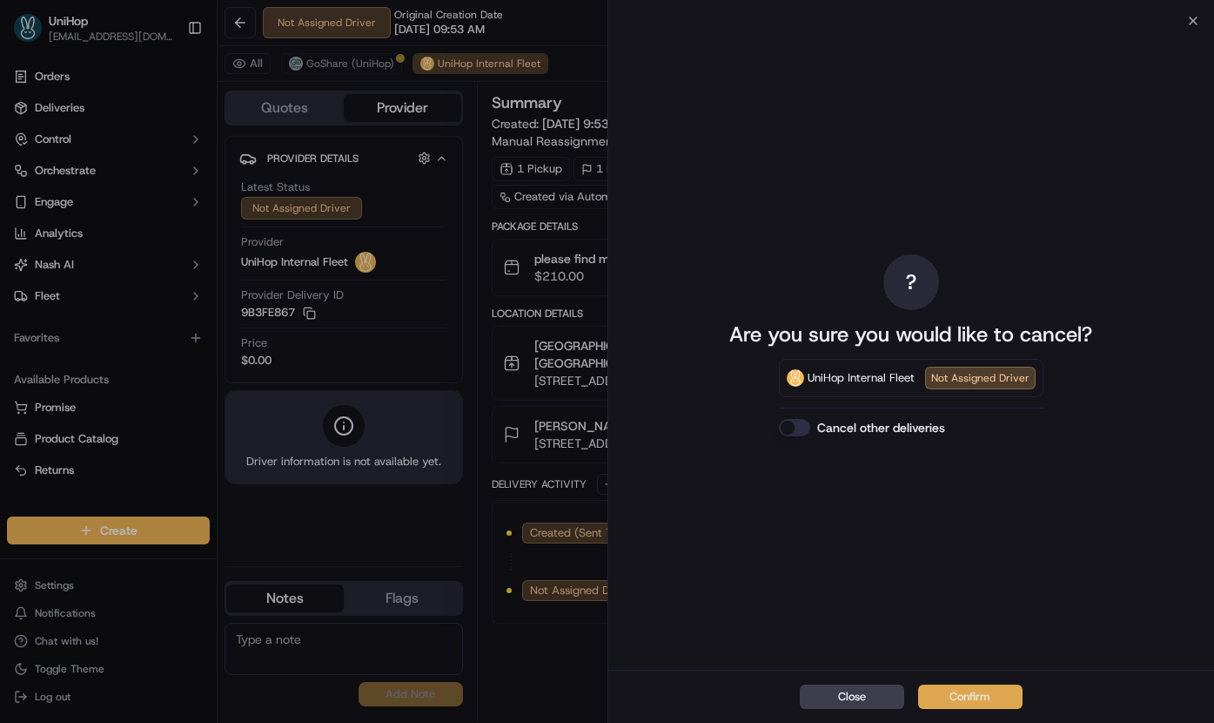
click at [938, 696] on button "Confirm" at bounding box center [970, 696] width 104 height 24
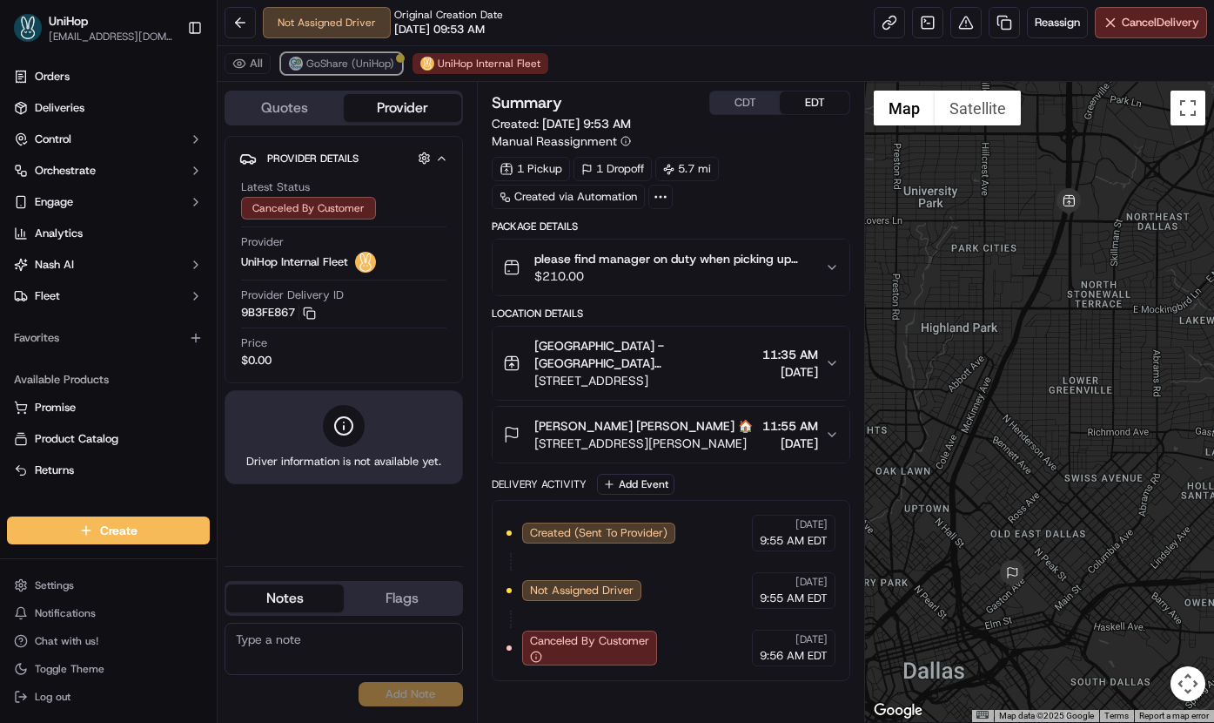
click at [360, 70] on span "GoShare (UniHop)" at bounding box center [350, 64] width 88 height 14
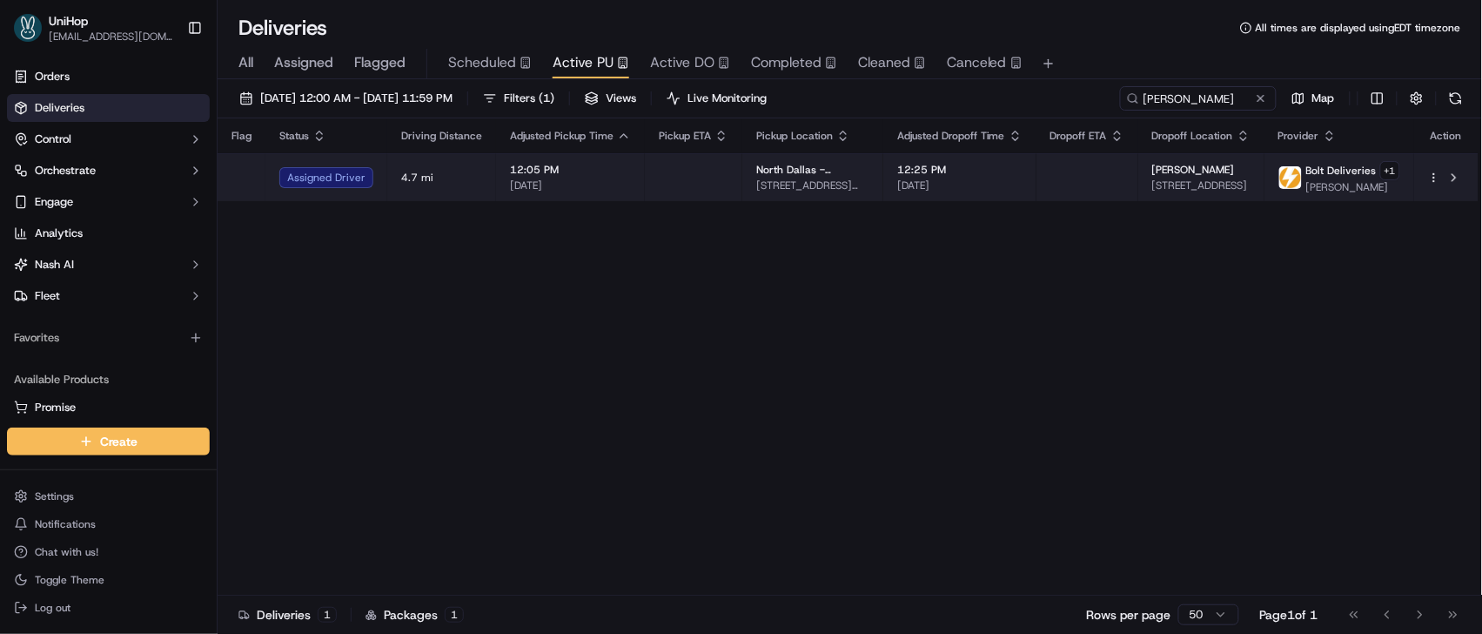
click at [1090, 160] on td at bounding box center [1088, 177] width 102 height 48
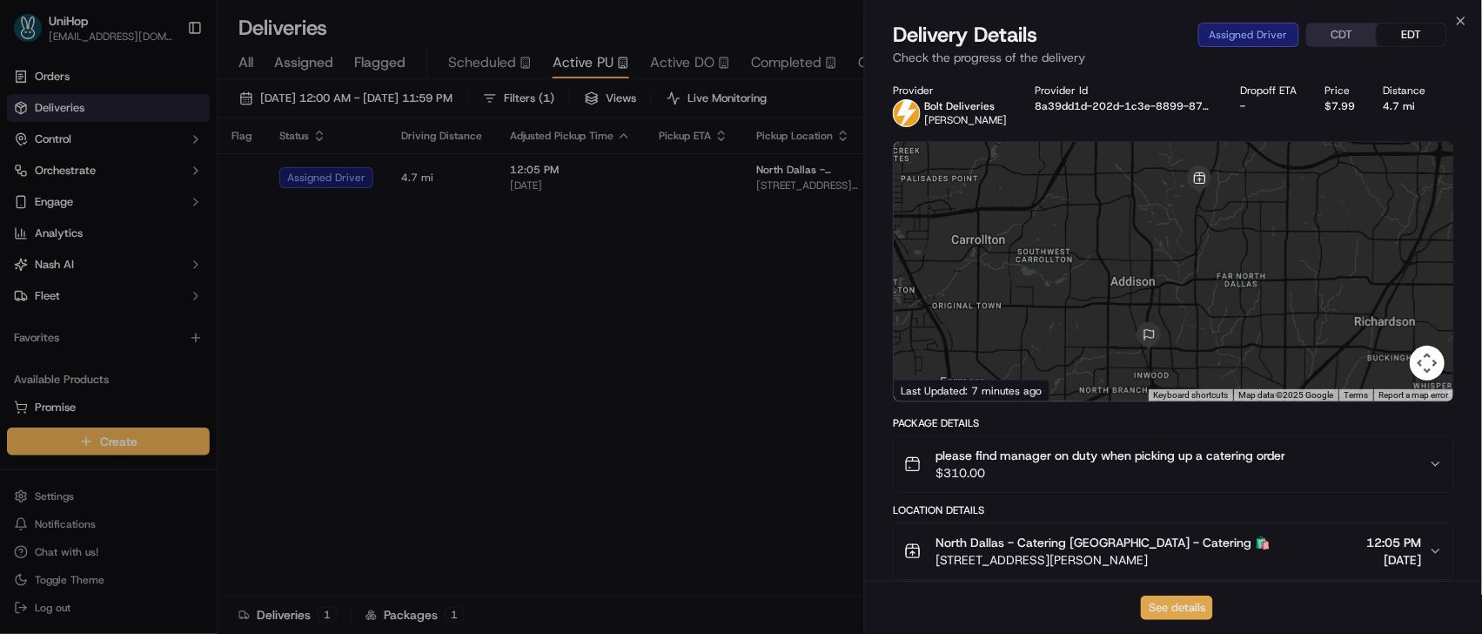
click at [1173, 609] on button "See details" at bounding box center [1177, 607] width 72 height 24
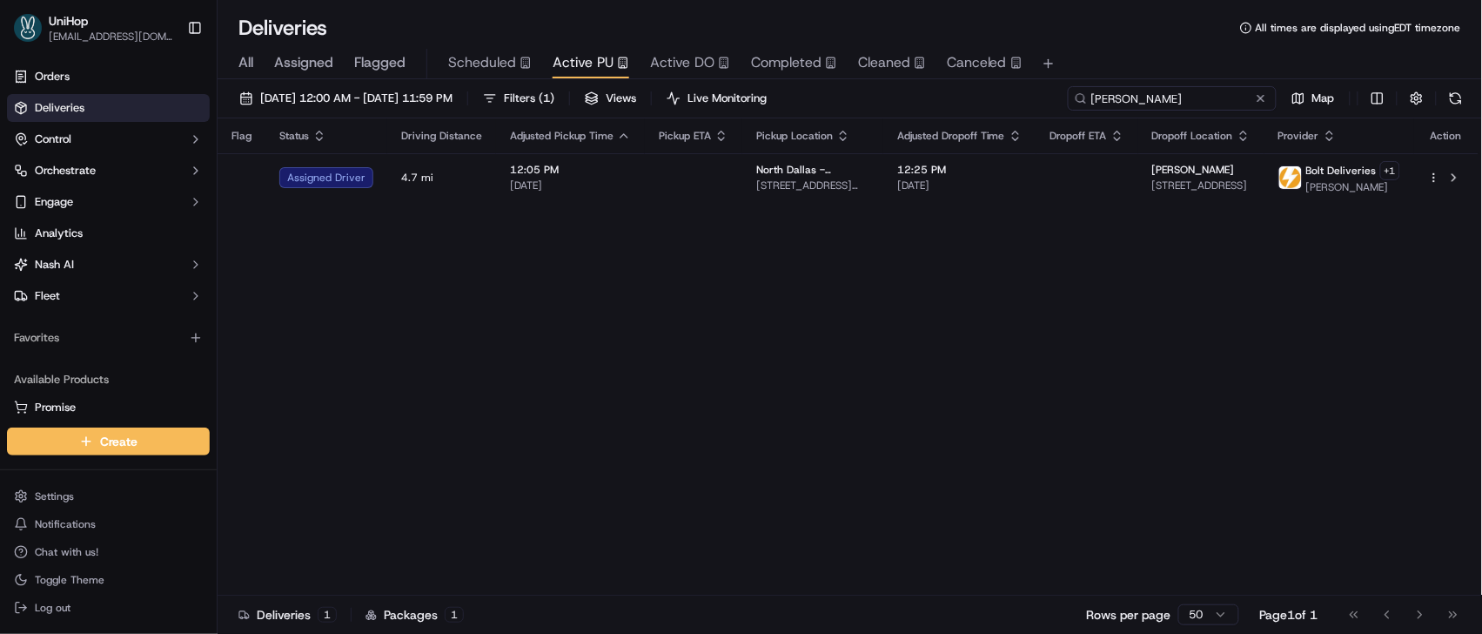
drag, startPoint x: 1207, startPoint y: 97, endPoint x: 1021, endPoint y: 91, distance: 186.4
click at [1021, 91] on div "[DATE] 12:00 AM - [DATE] 11:59 PM Filters ( 1 ) Views Live Monitoring [PERSON_N…" at bounding box center [850, 102] width 1265 height 32
paste input "[PERSON_NAME]"
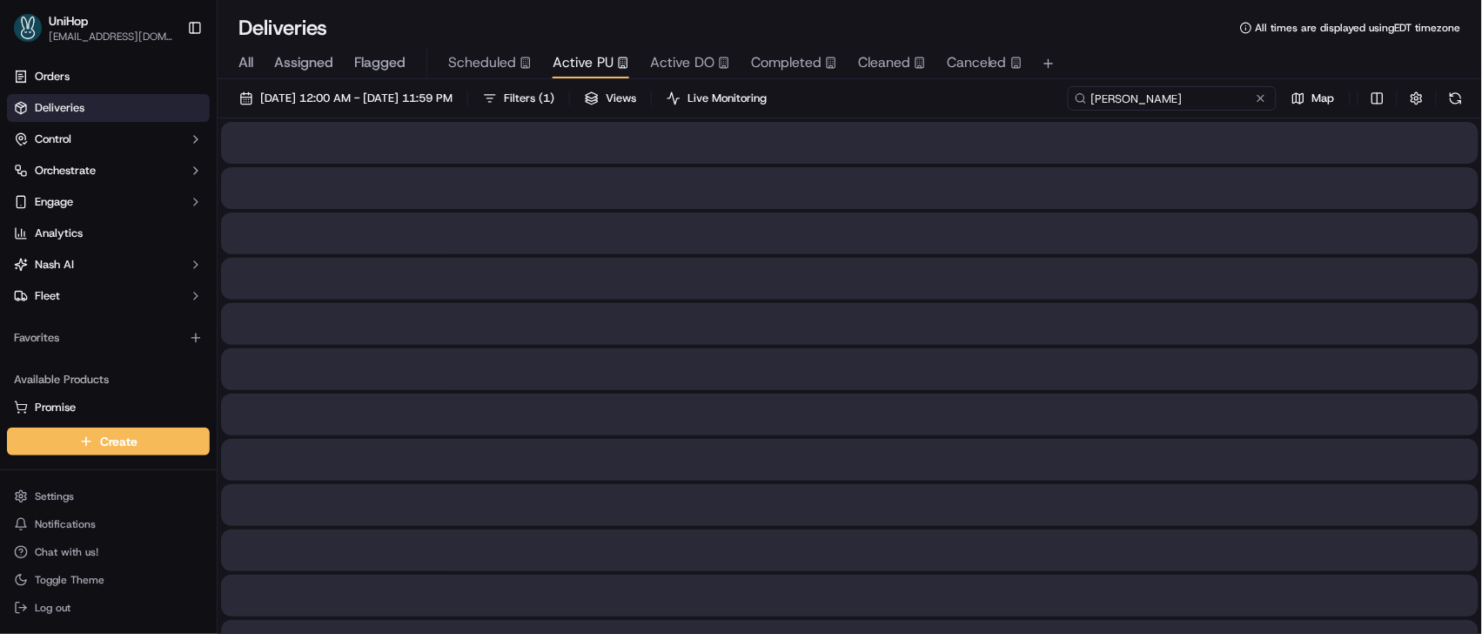
type input "[PERSON_NAME]"
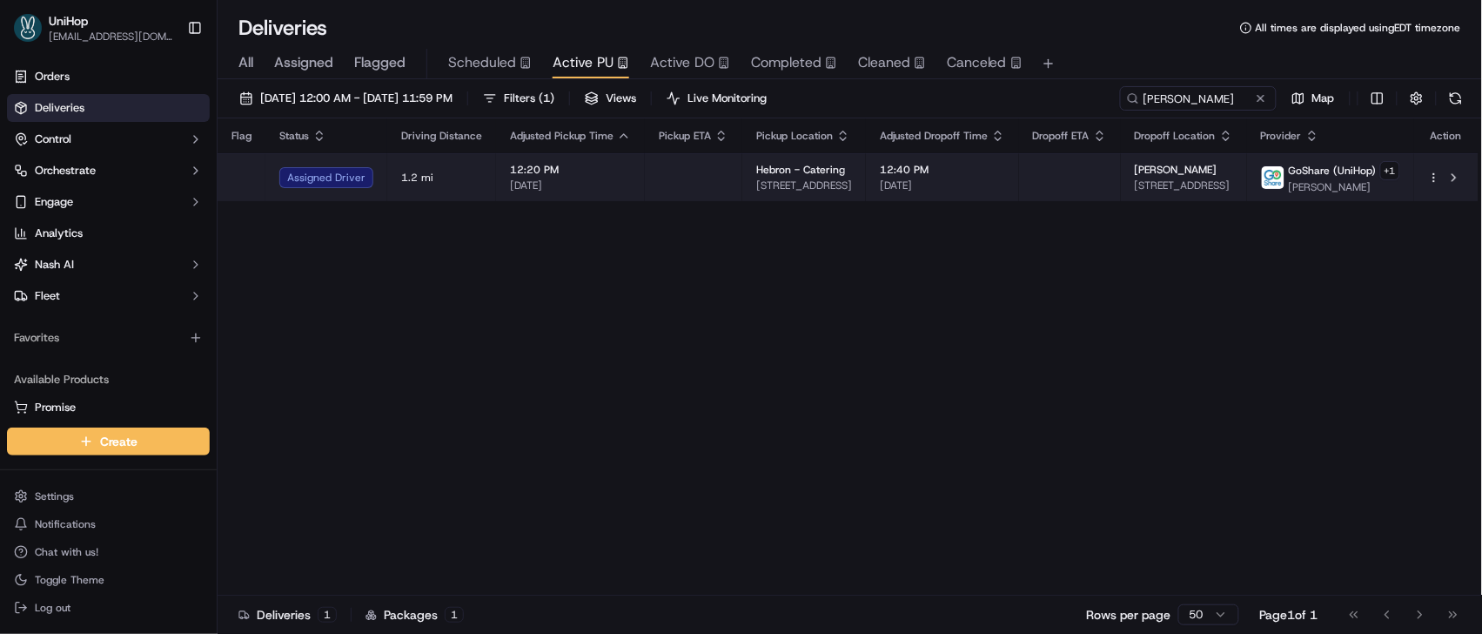
click at [988, 161] on td "12:40 PM [DATE]" at bounding box center [942, 177] width 153 height 48
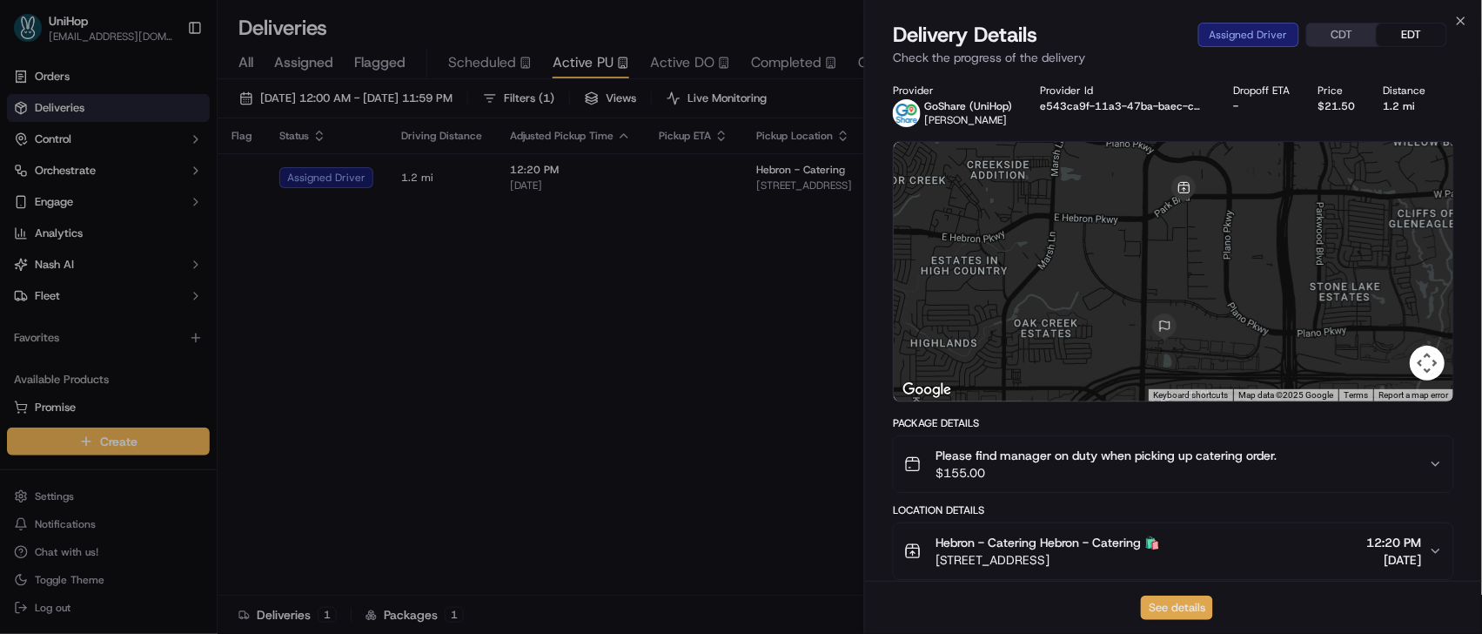
click at [1166, 611] on button "See details" at bounding box center [1177, 607] width 72 height 24
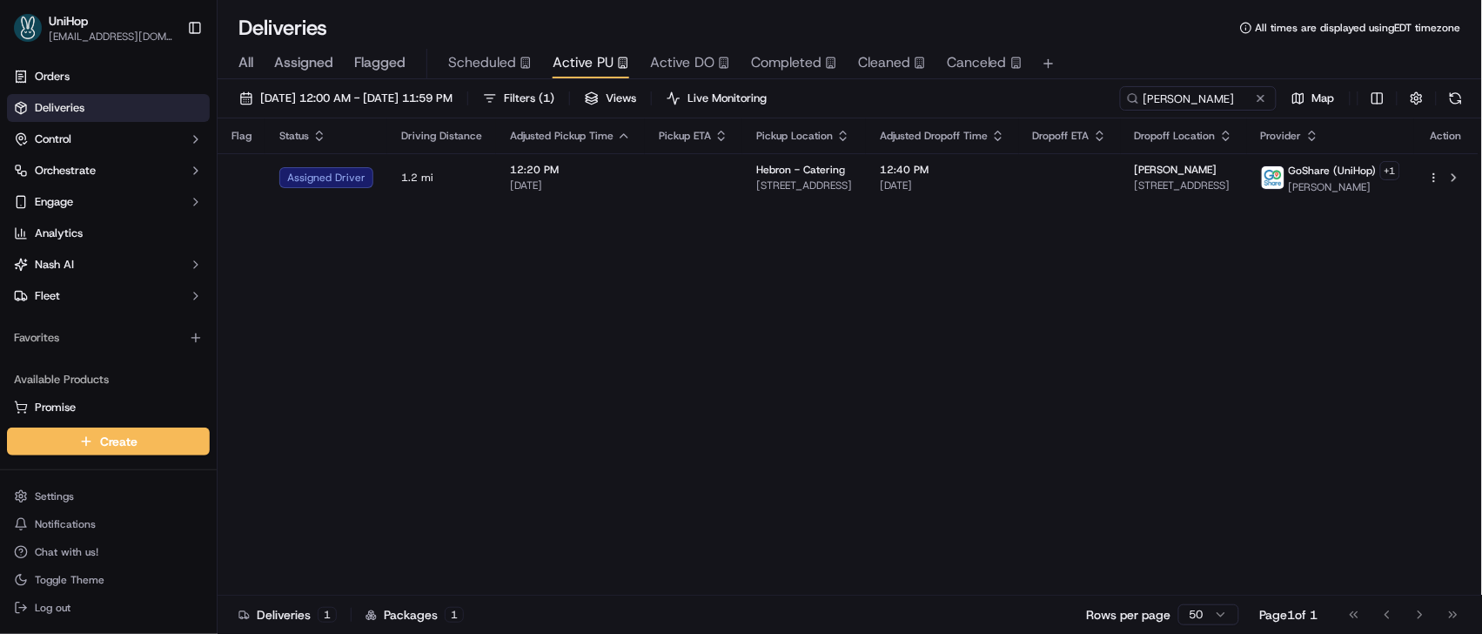
click at [665, 64] on span "Active DO" at bounding box center [682, 62] width 64 height 21
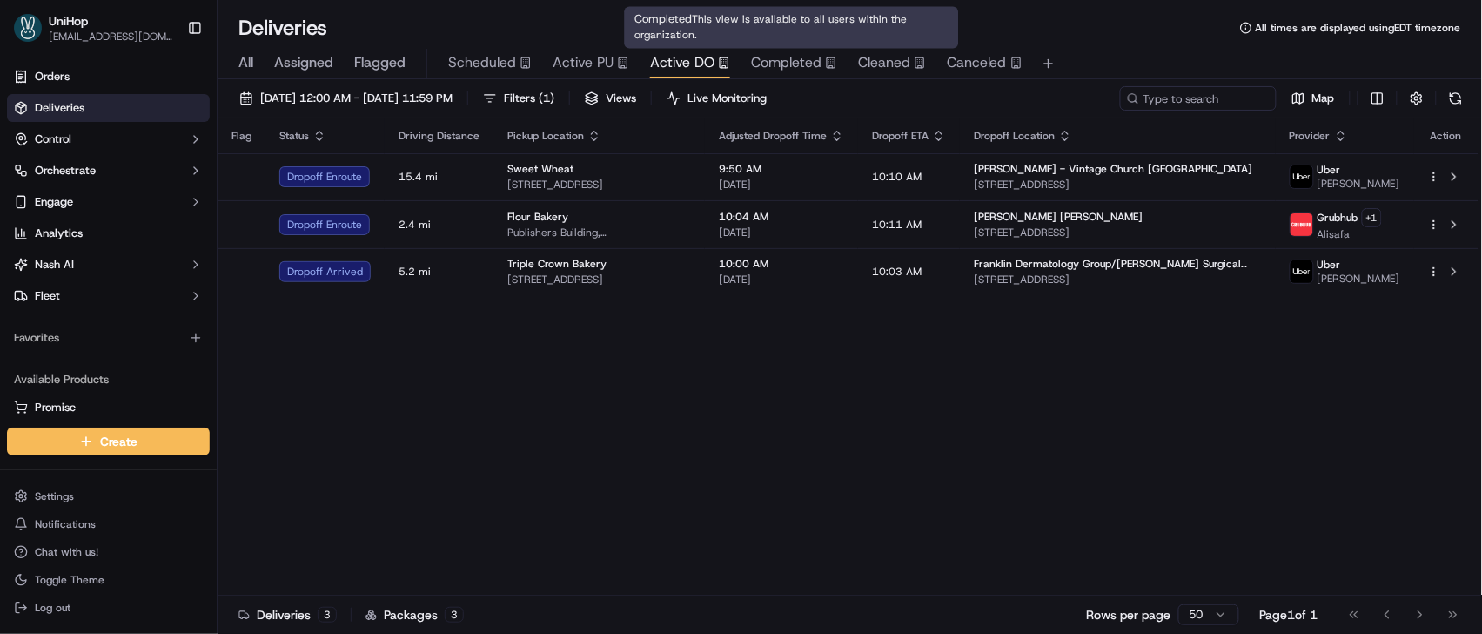
click at [756, 62] on span "Completed" at bounding box center [786, 62] width 71 height 21
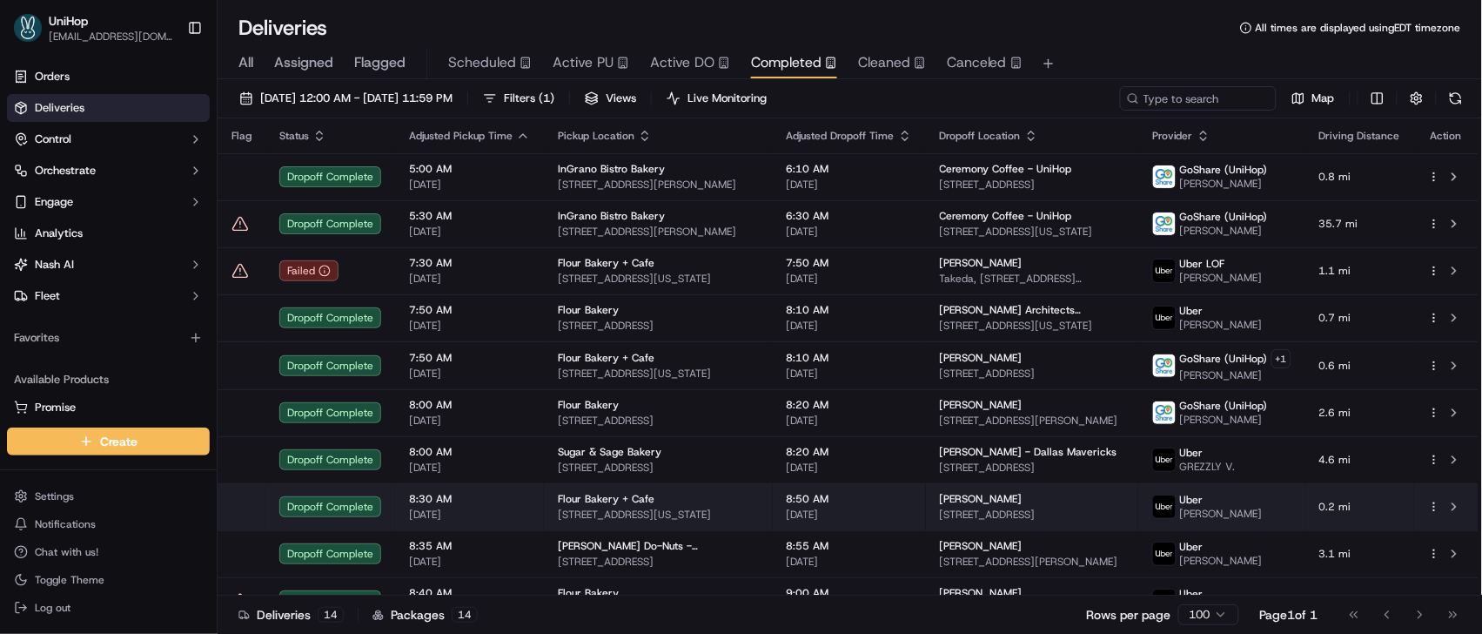
scroll to position [219, 0]
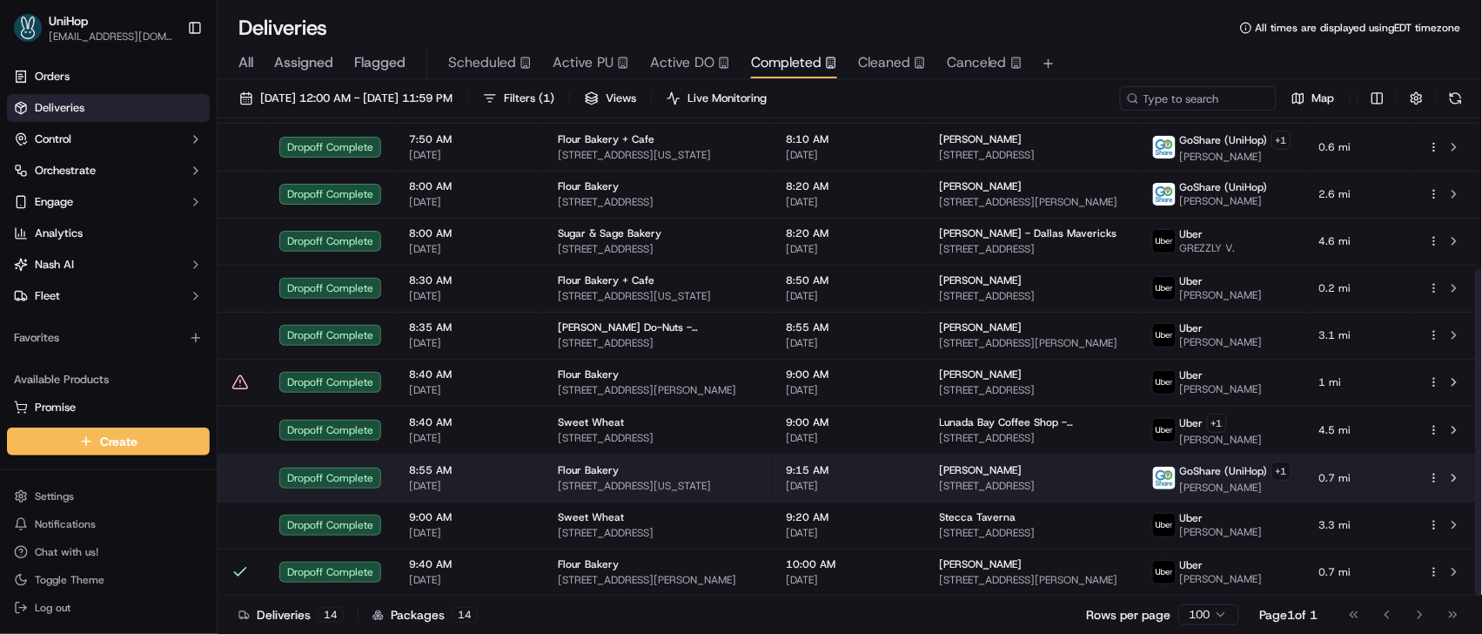
click at [956, 483] on span "[STREET_ADDRESS]" at bounding box center [1032, 486] width 185 height 14
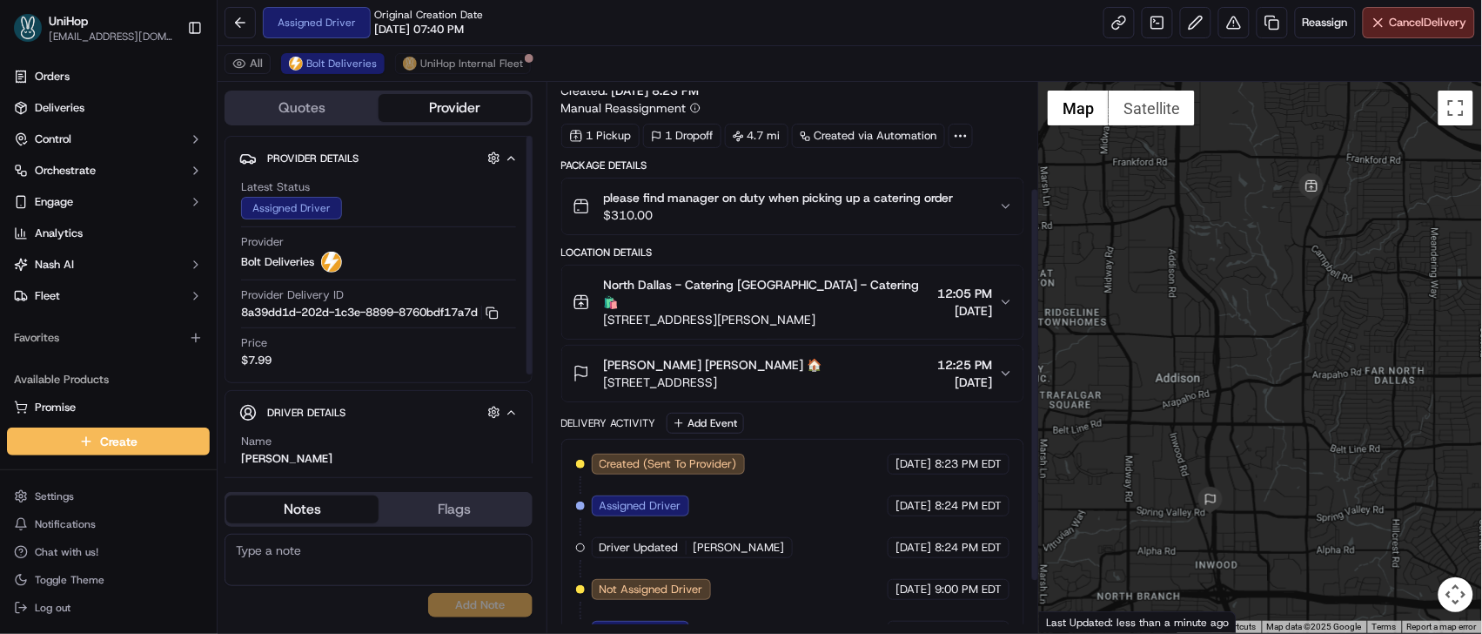
scroll to position [219, 0]
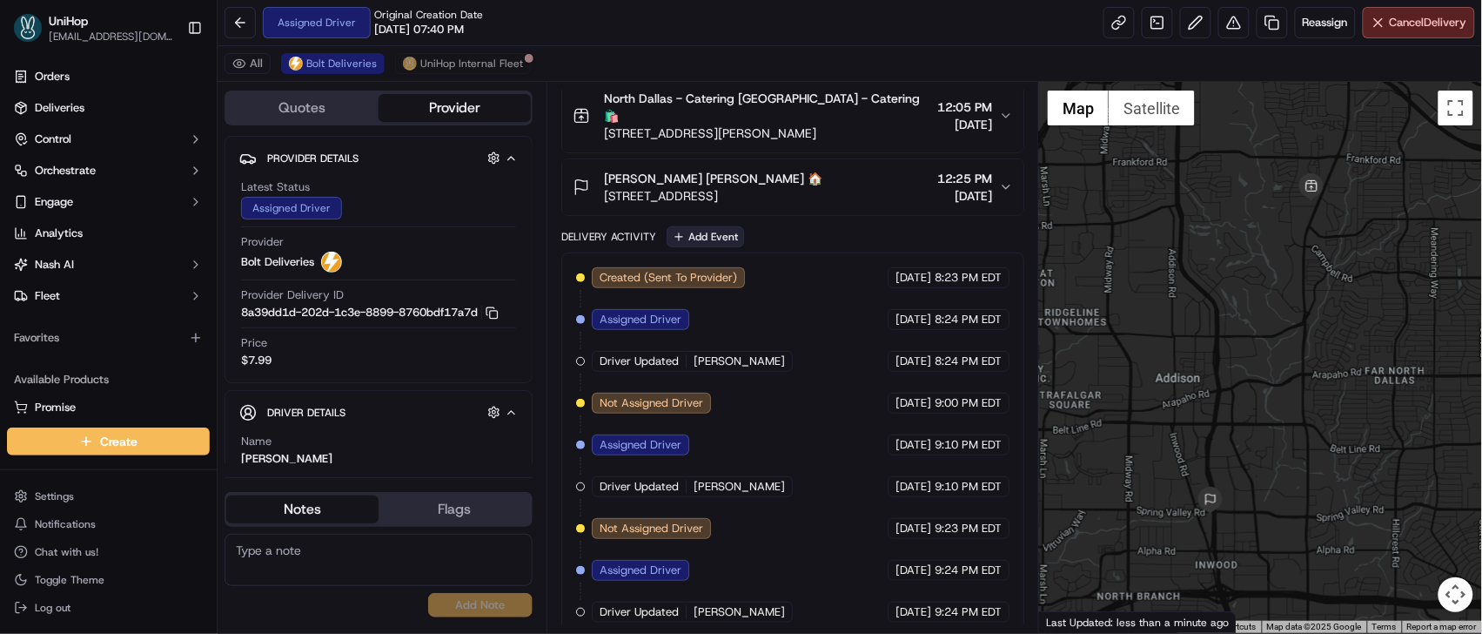
click at [691, 226] on button "Add Event" at bounding box center [705, 236] width 77 height 21
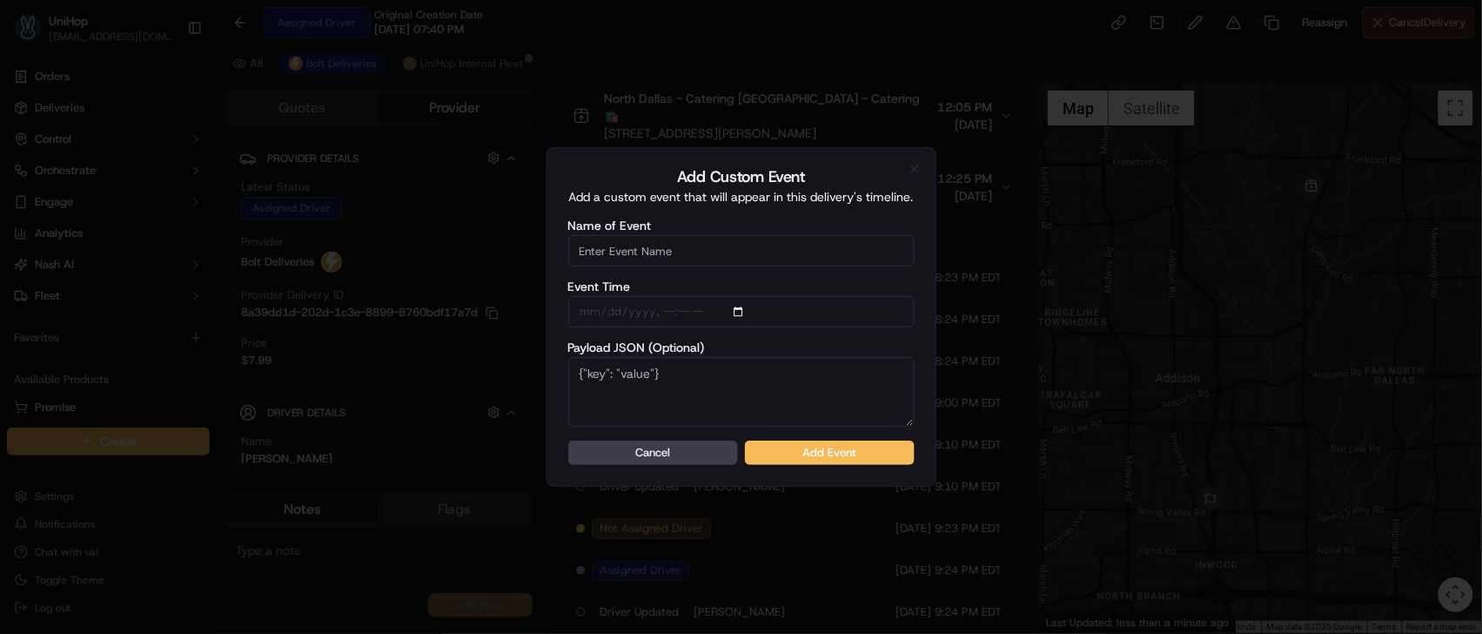
click at [682, 249] on input "Name of Event" at bounding box center [741, 250] width 346 height 31
drag, startPoint x: 723, startPoint y: 245, endPoint x: 441, endPoint y: 228, distance: 282.5
click at [441, 228] on body "UniHop dispatch+j@unihop.app Toggle Sidebar Orders Deliveries Control Orchestra…" at bounding box center [741, 317] width 1482 height 634
drag, startPoint x: 695, startPoint y: 251, endPoint x: 464, endPoint y: 241, distance: 230.9
click at [464, 241] on body "UniHop dispatch+j@unihop.app Toggle Sidebar Orders Deliveries Control Orchestra…" at bounding box center [741, 317] width 1482 height 634
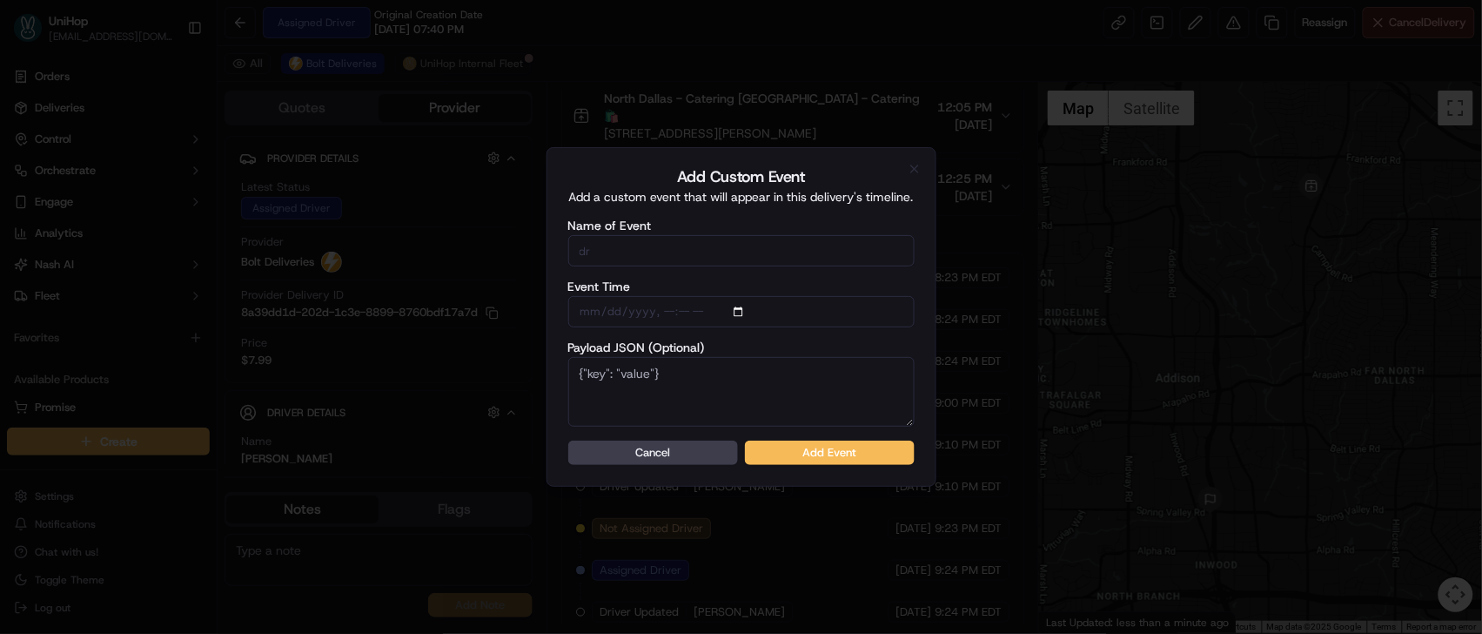
type input "Driver Confirmed"
click at [788, 446] on button "Add Event" at bounding box center [830, 452] width 170 height 24
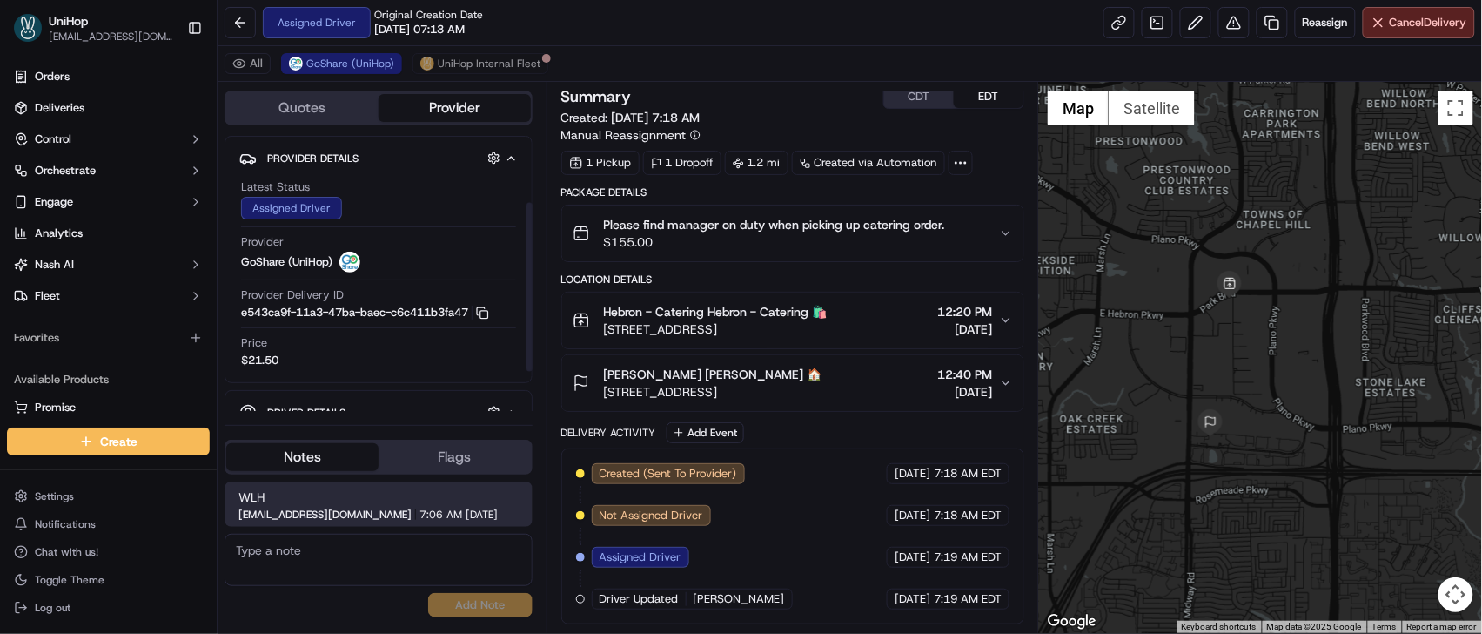
scroll to position [174, 0]
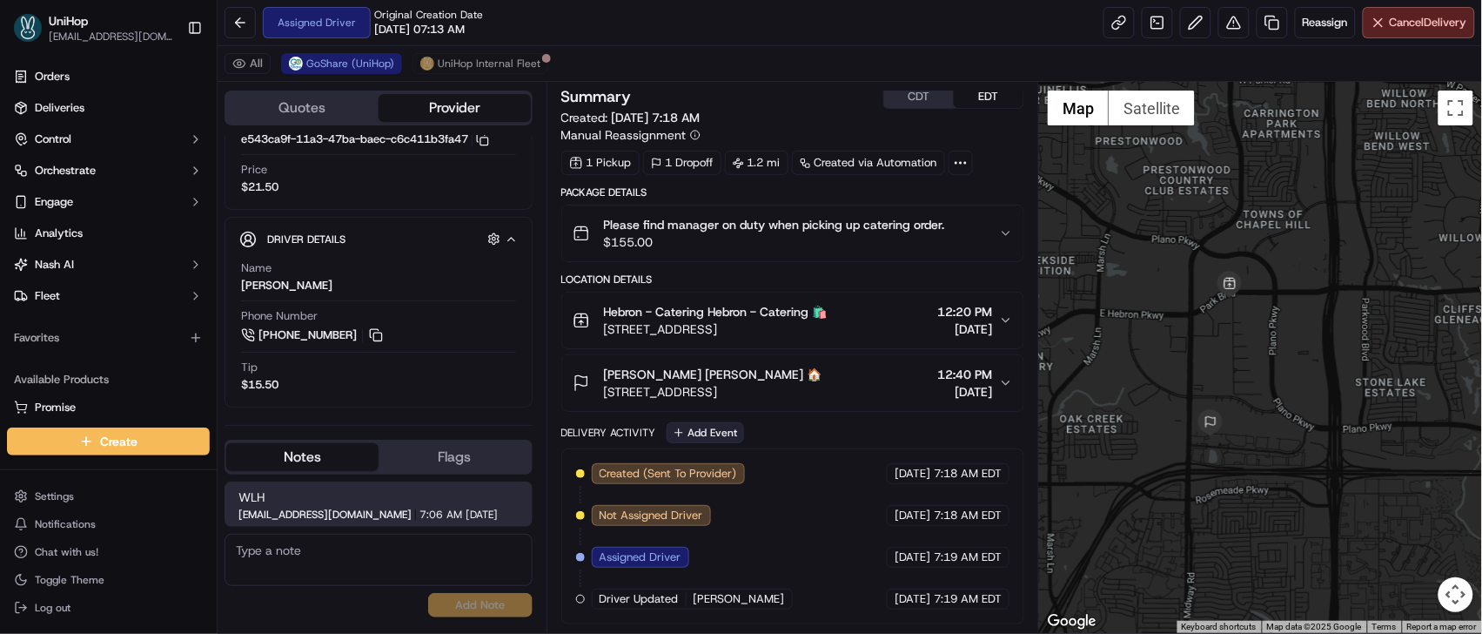
click at [714, 429] on button "Add Event" at bounding box center [705, 432] width 77 height 21
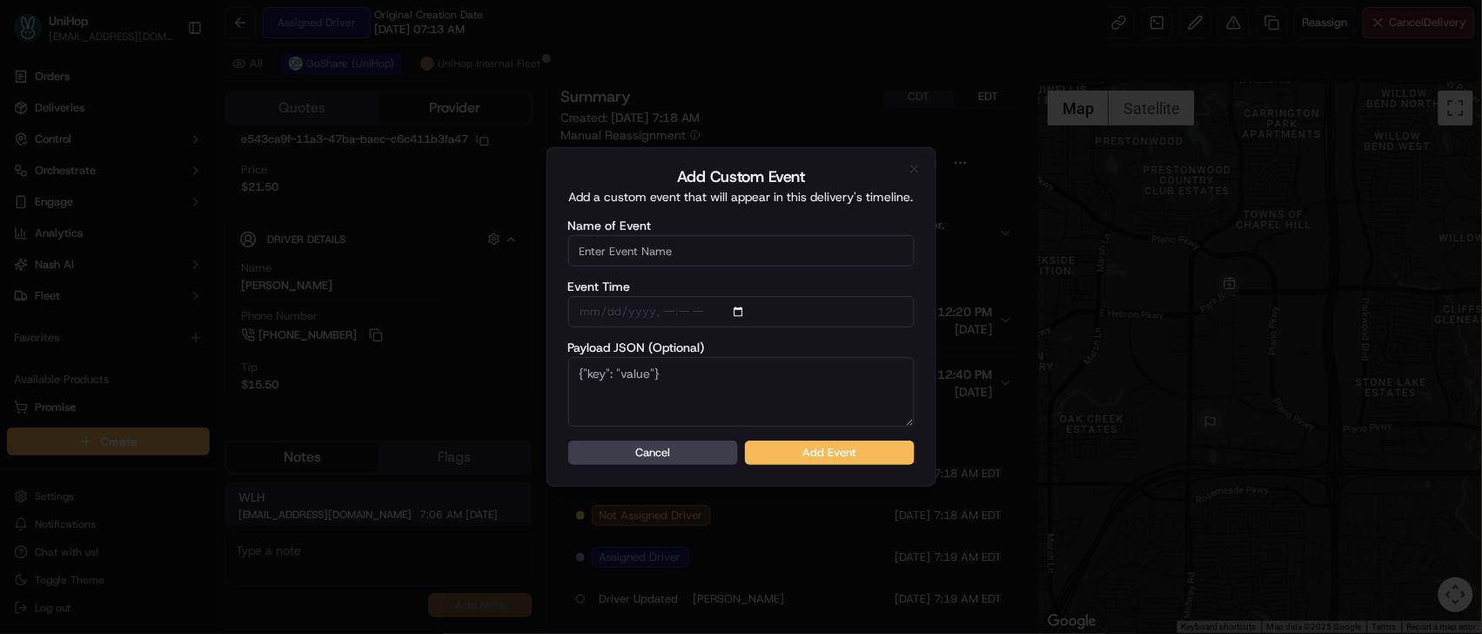
click at [683, 239] on input "Name of Event" at bounding box center [741, 250] width 346 height 31
type input "Driver Confirmed"
click at [805, 450] on button "Add Event" at bounding box center [830, 452] width 170 height 24
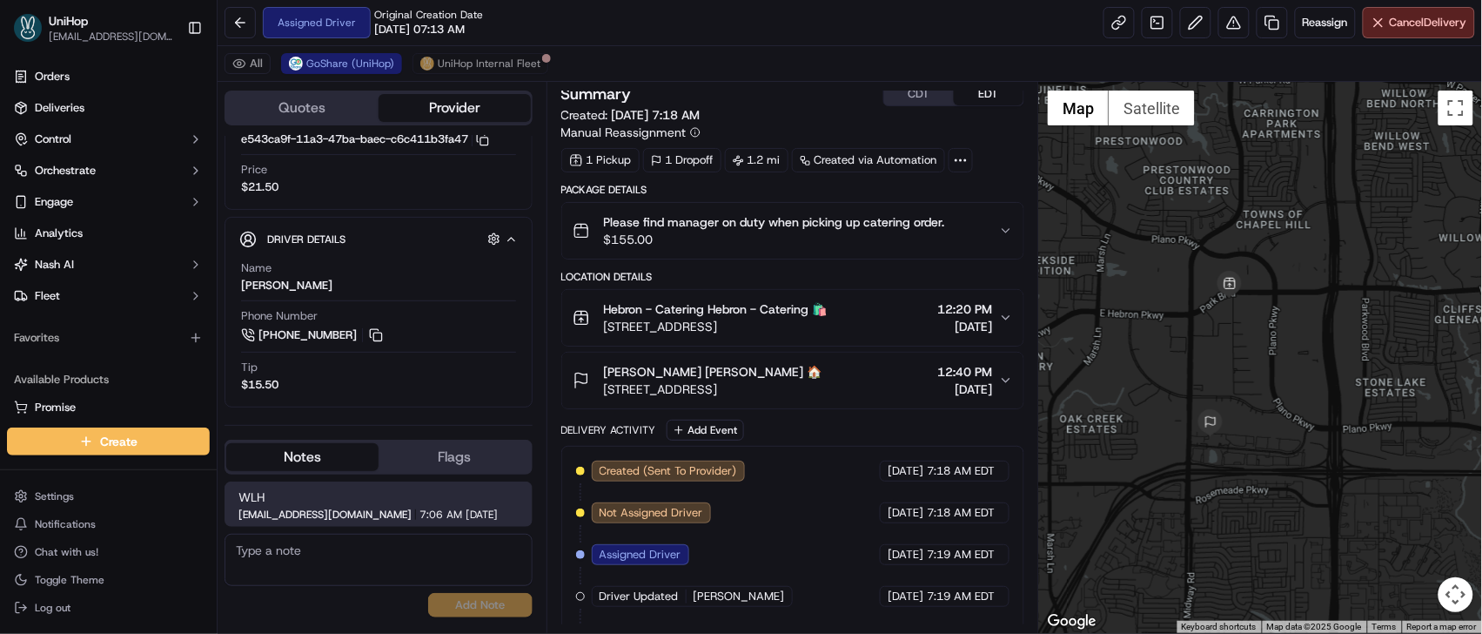
click at [928, 91] on button "CDT" at bounding box center [919, 94] width 70 height 23
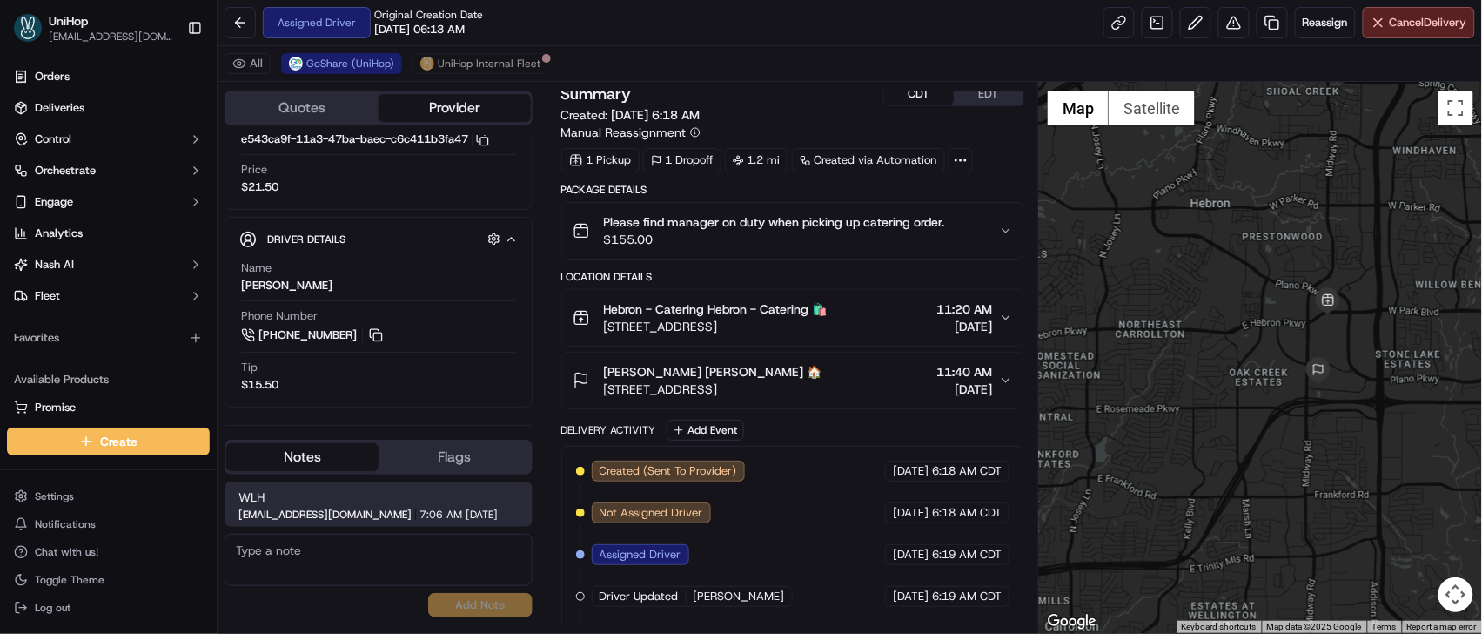
click at [963, 101] on button "EDT" at bounding box center [989, 94] width 70 height 23
click at [376, 337] on button at bounding box center [375, 335] width 19 height 19
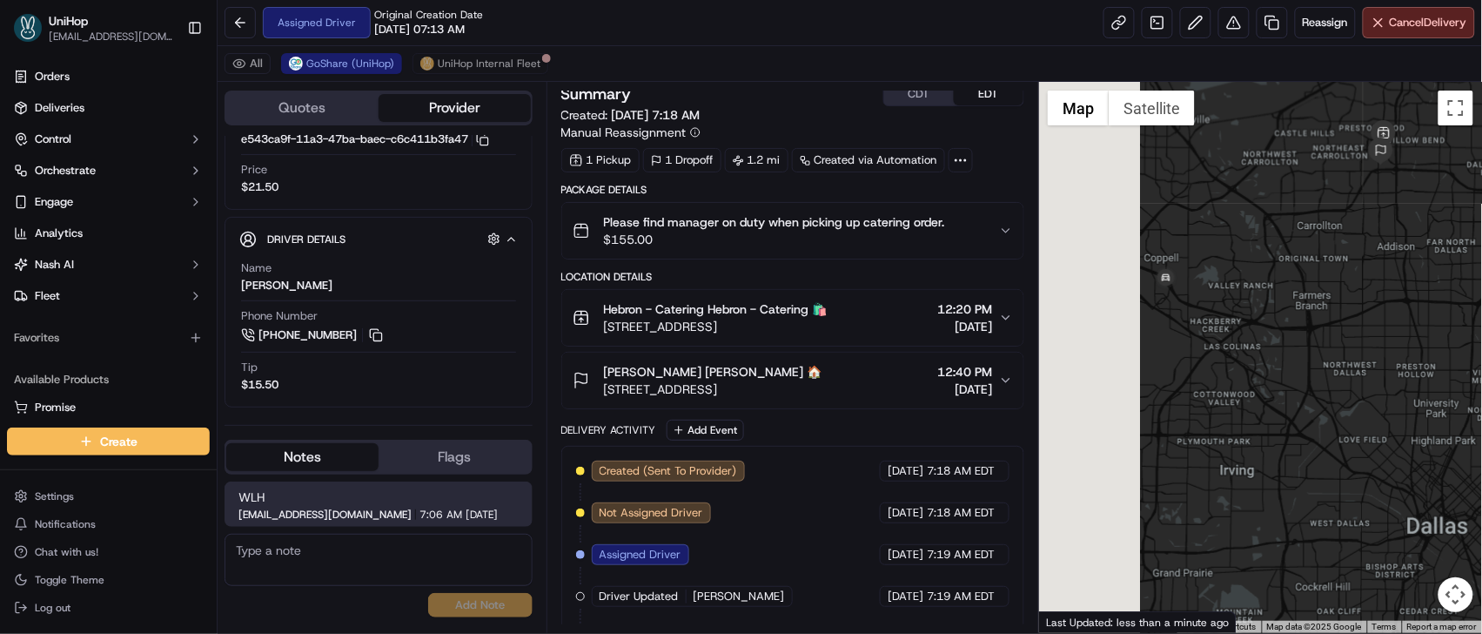
drag, startPoint x: 1126, startPoint y: 314, endPoint x: 1356, endPoint y: 198, distance: 258.5
click at [1356, 198] on div at bounding box center [1260, 357] width 443 height 551
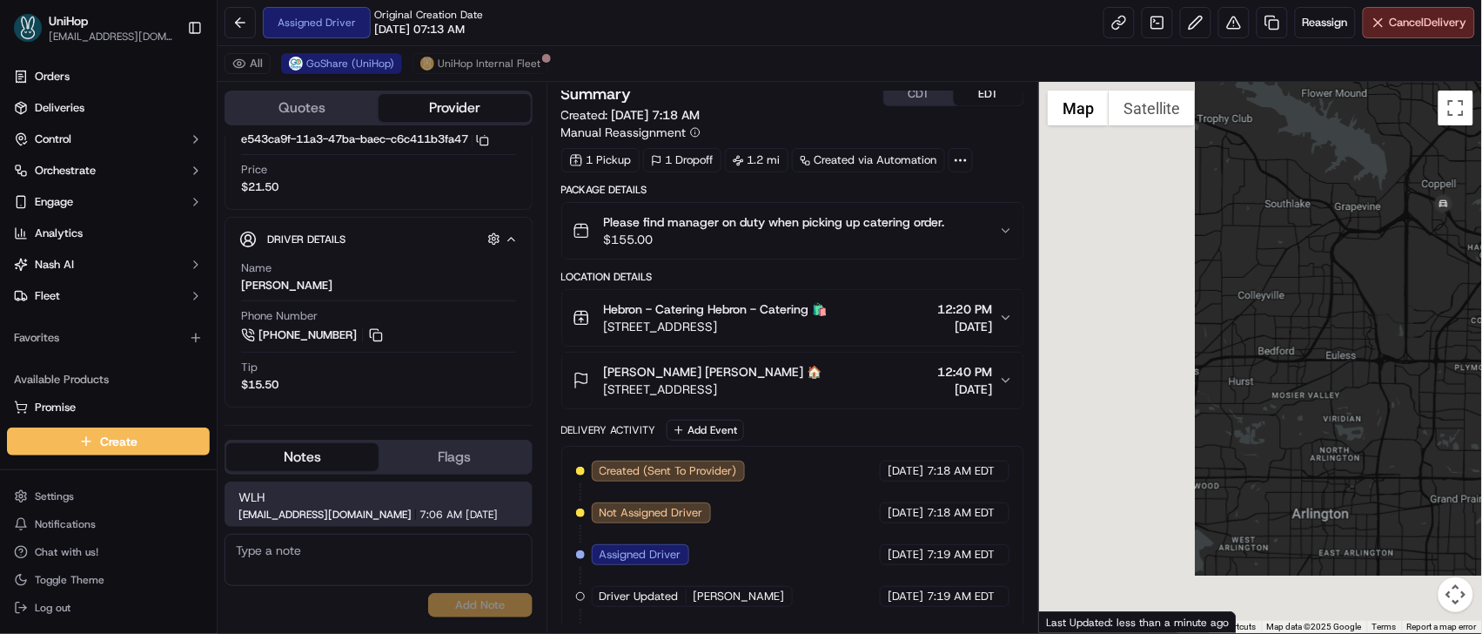
drag, startPoint x: 1395, startPoint y: 286, endPoint x: 1314, endPoint y: 328, distance: 91.1
click at [1395, 286] on div at bounding box center [1260, 357] width 443 height 551
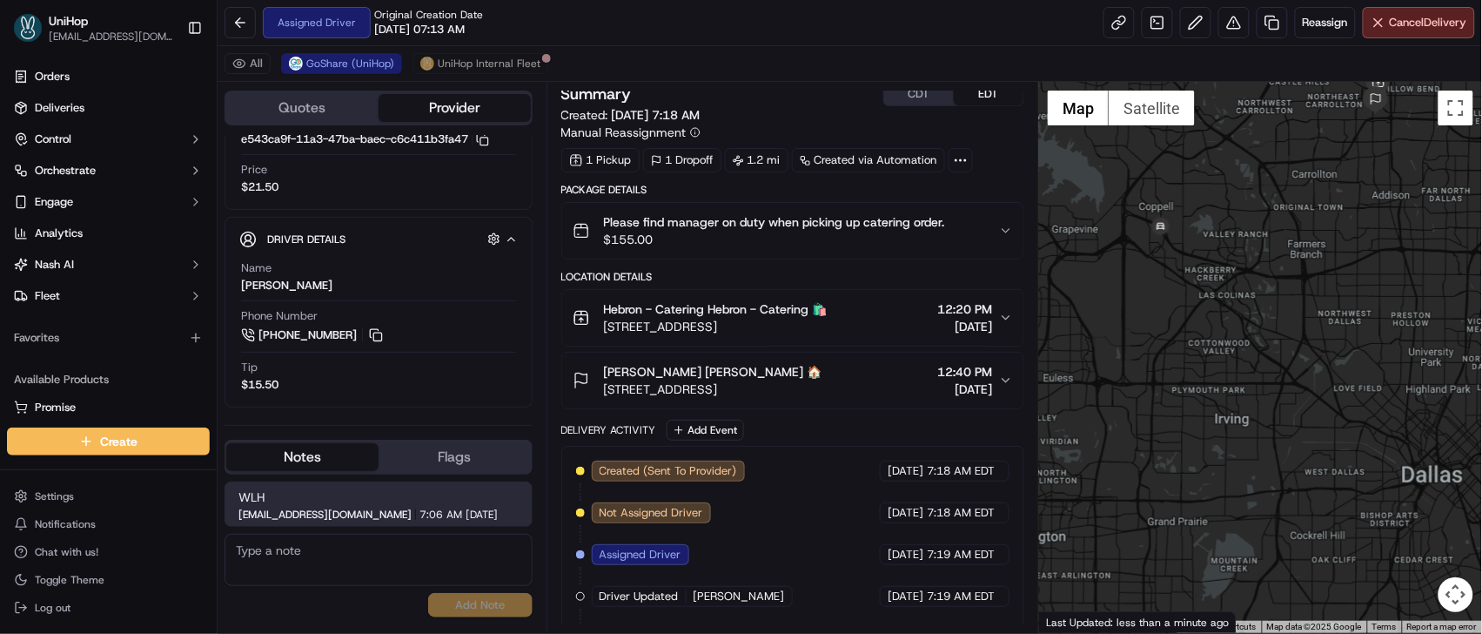
drag, startPoint x: 1390, startPoint y: 284, endPoint x: 1106, endPoint y: 306, distance: 284.7
click at [1106, 306] on div at bounding box center [1260, 357] width 443 height 551
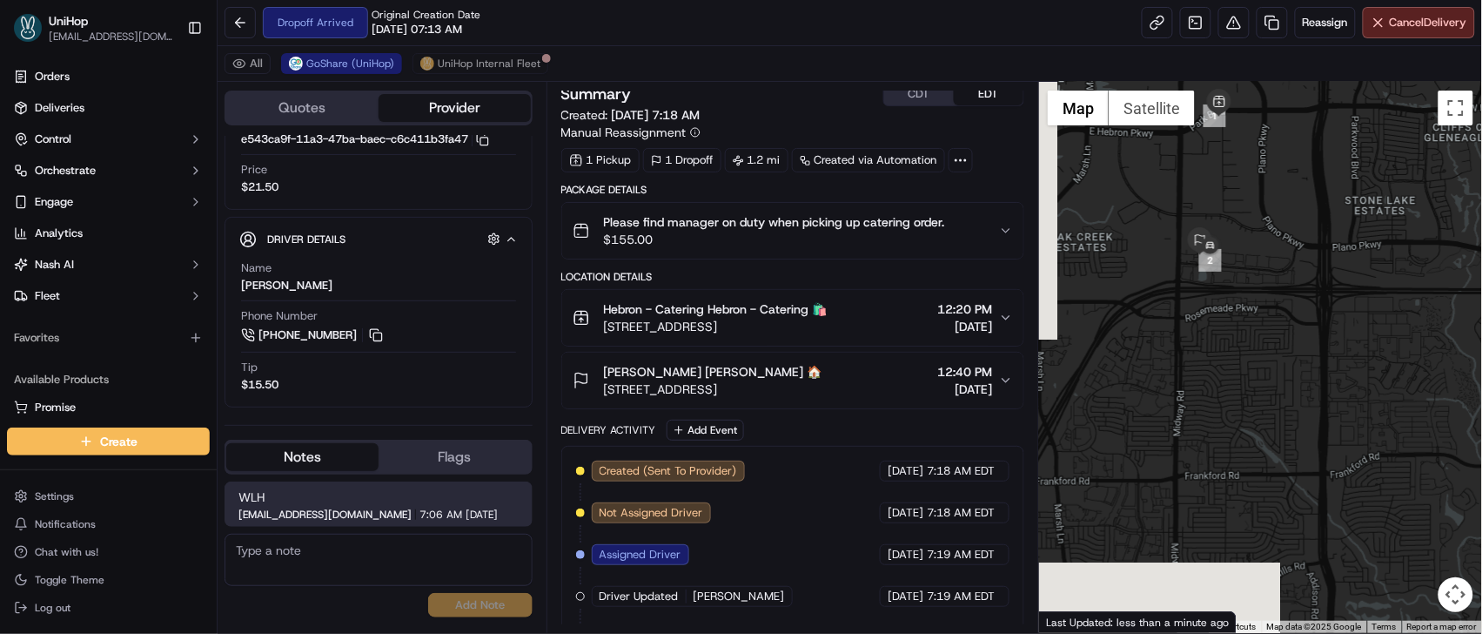
drag, startPoint x: 1233, startPoint y: 276, endPoint x: 1449, endPoint y: 136, distance: 257.4
click at [1449, 134] on div at bounding box center [1260, 357] width 443 height 551
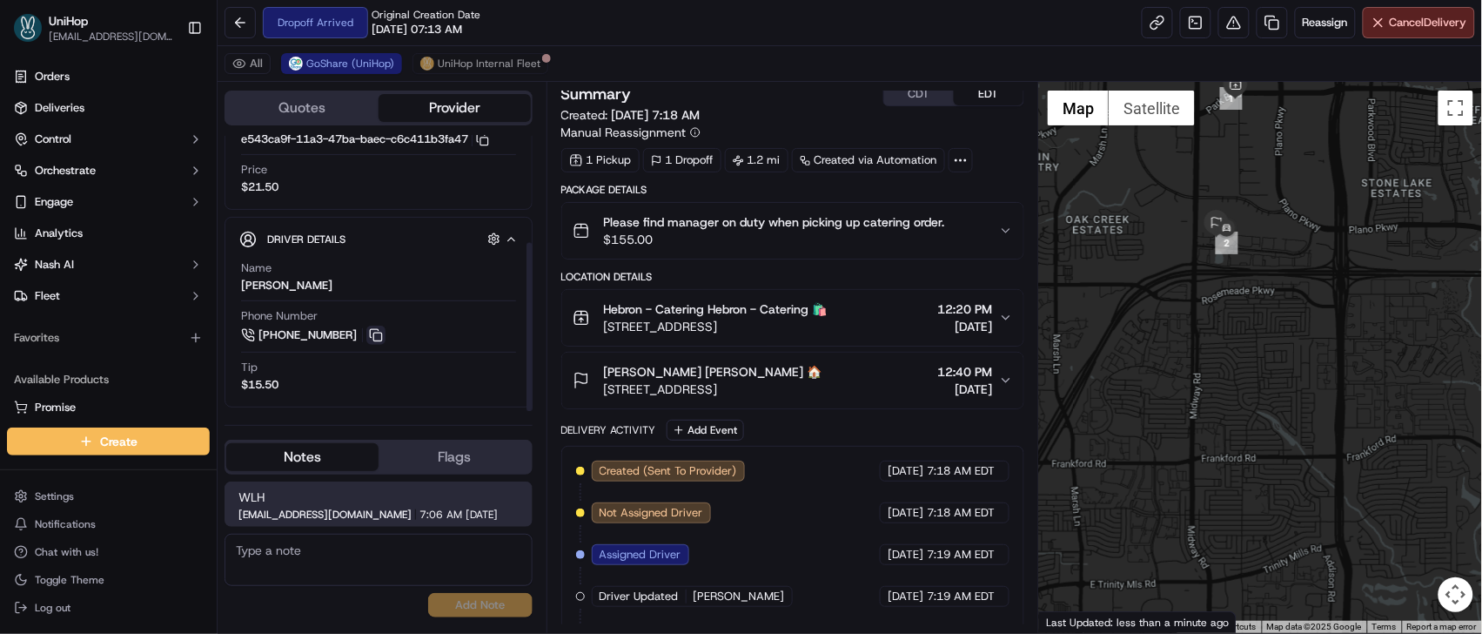
click at [372, 333] on button at bounding box center [375, 335] width 19 height 19
click at [975, 223] on img "button" at bounding box center [980, 230] width 24 height 24
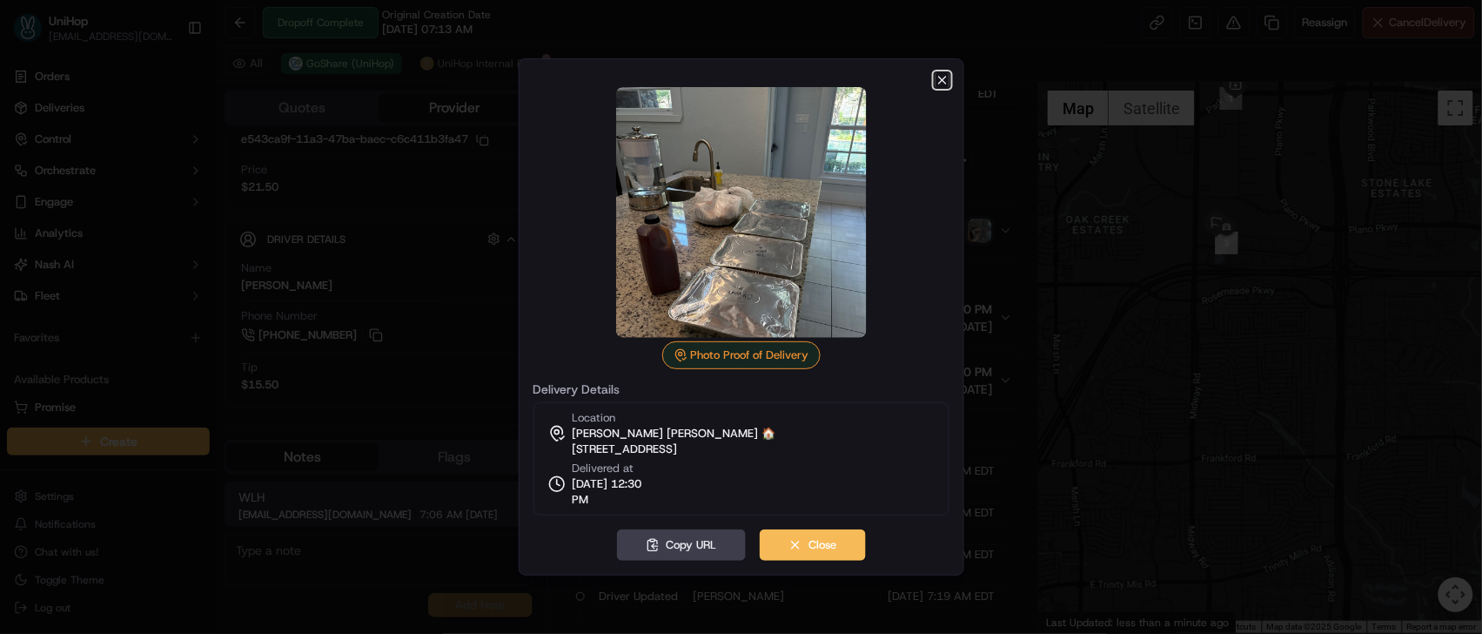
click at [938, 78] on icon "button" at bounding box center [943, 80] width 14 height 14
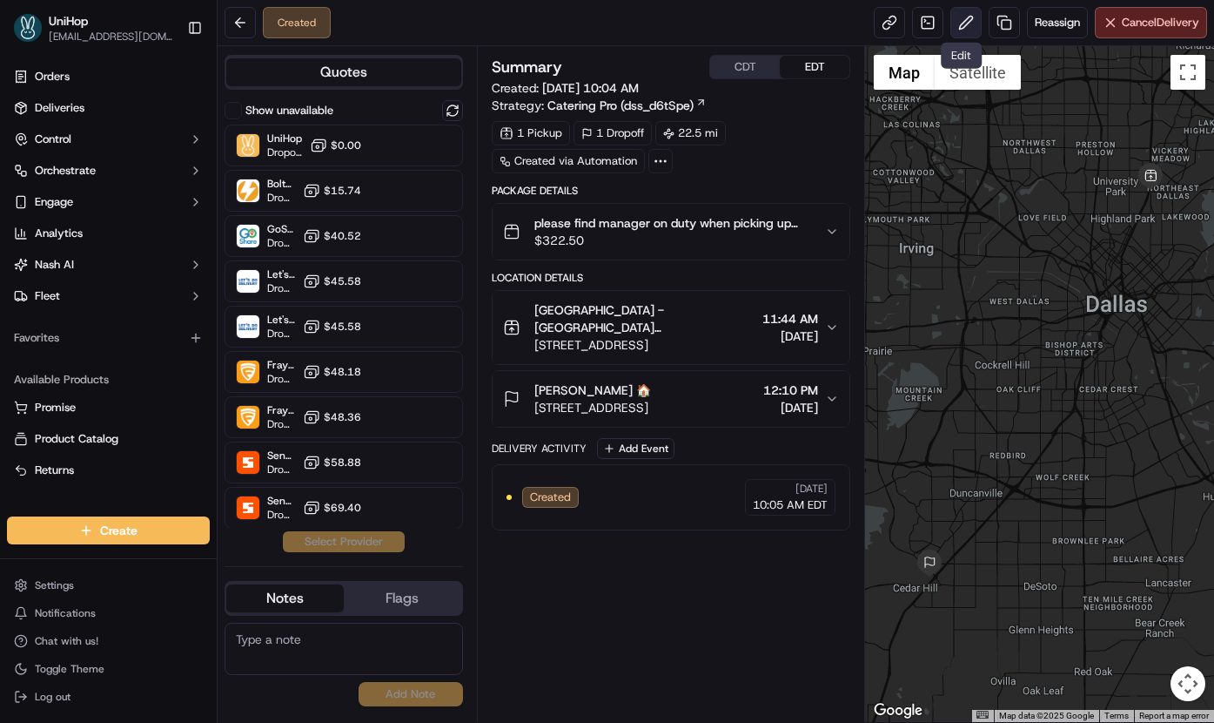
click at [952, 28] on button at bounding box center [966, 22] width 31 height 31
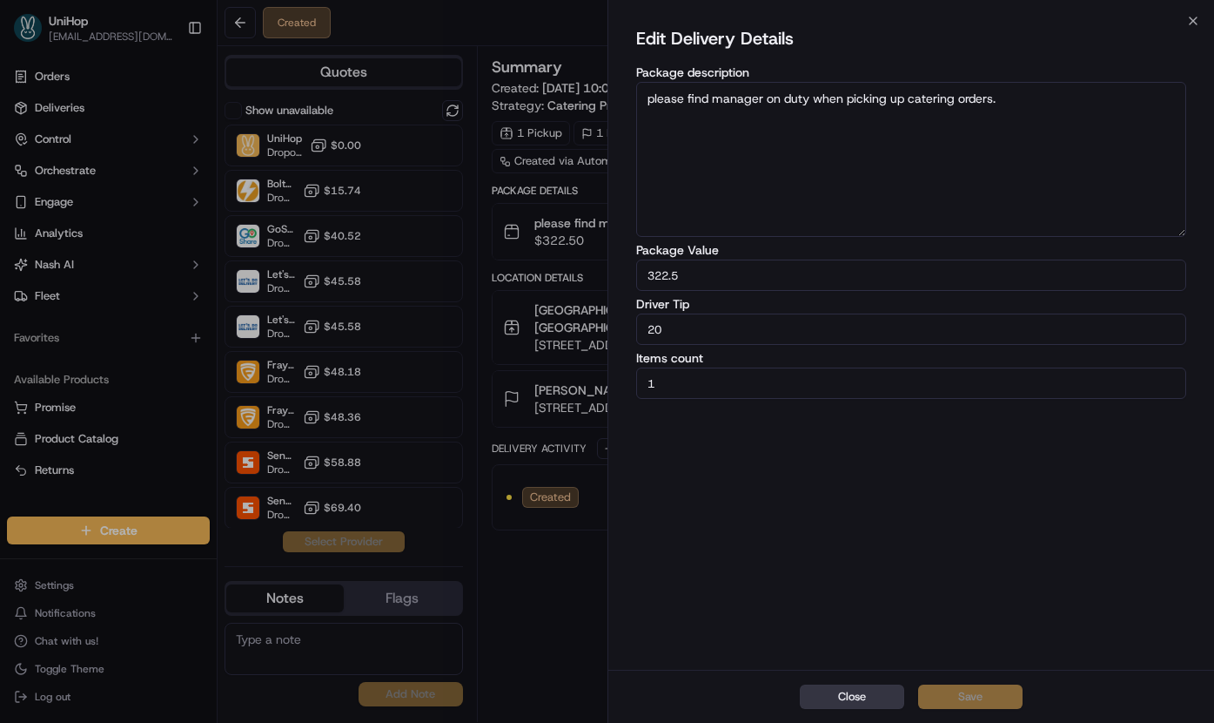
click at [826, 696] on button "Close" at bounding box center [852, 696] width 104 height 24
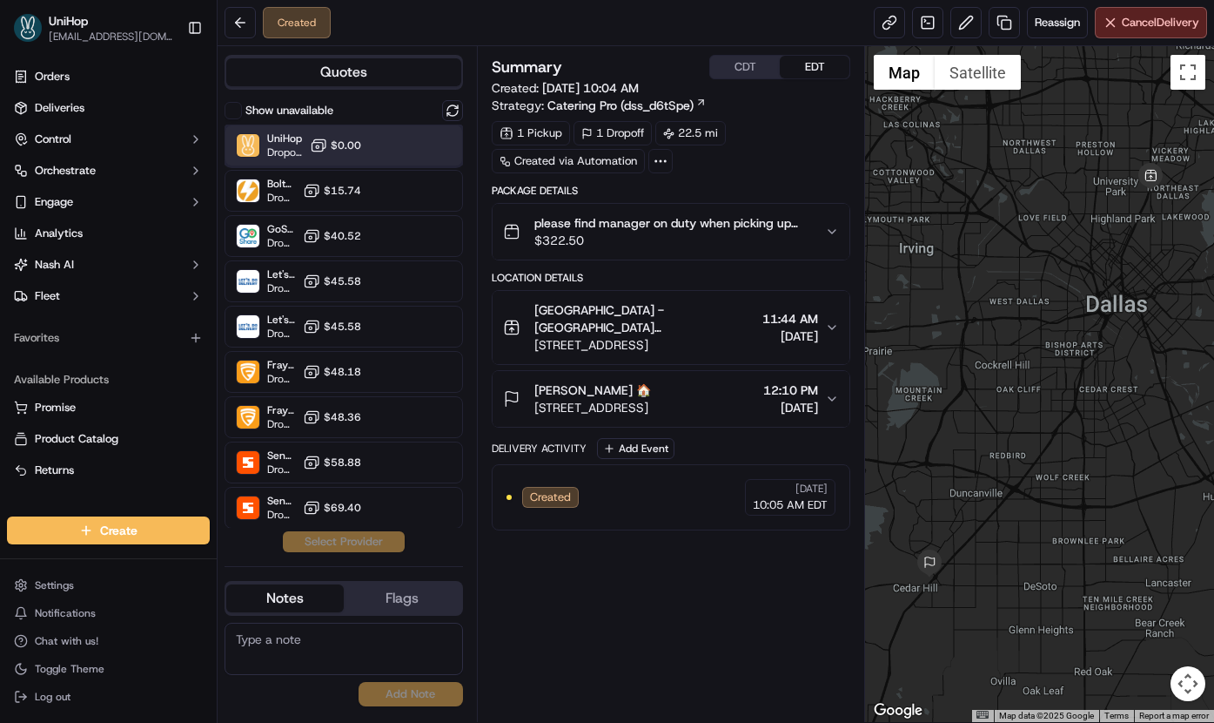
click at [388, 153] on div "UniHop Dropoff ETA - $0.00" at bounding box center [344, 145] width 239 height 42
click at [617, 595] on div "Summary CDT EDT Created: Sep 18 2025 10:04 AM Strategy: Catering Pro (dss_d6tSp…" at bounding box center [672, 384] width 360 height 658
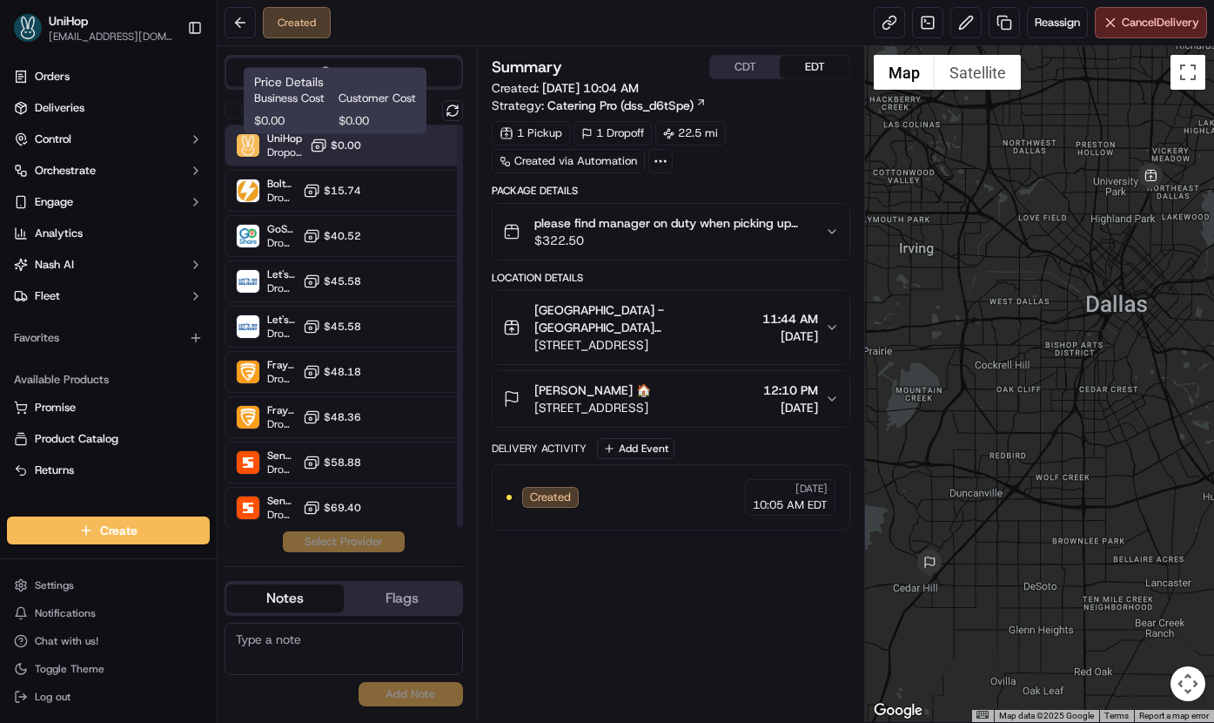
click at [358, 138] on span "$0.00" at bounding box center [346, 145] width 30 height 14
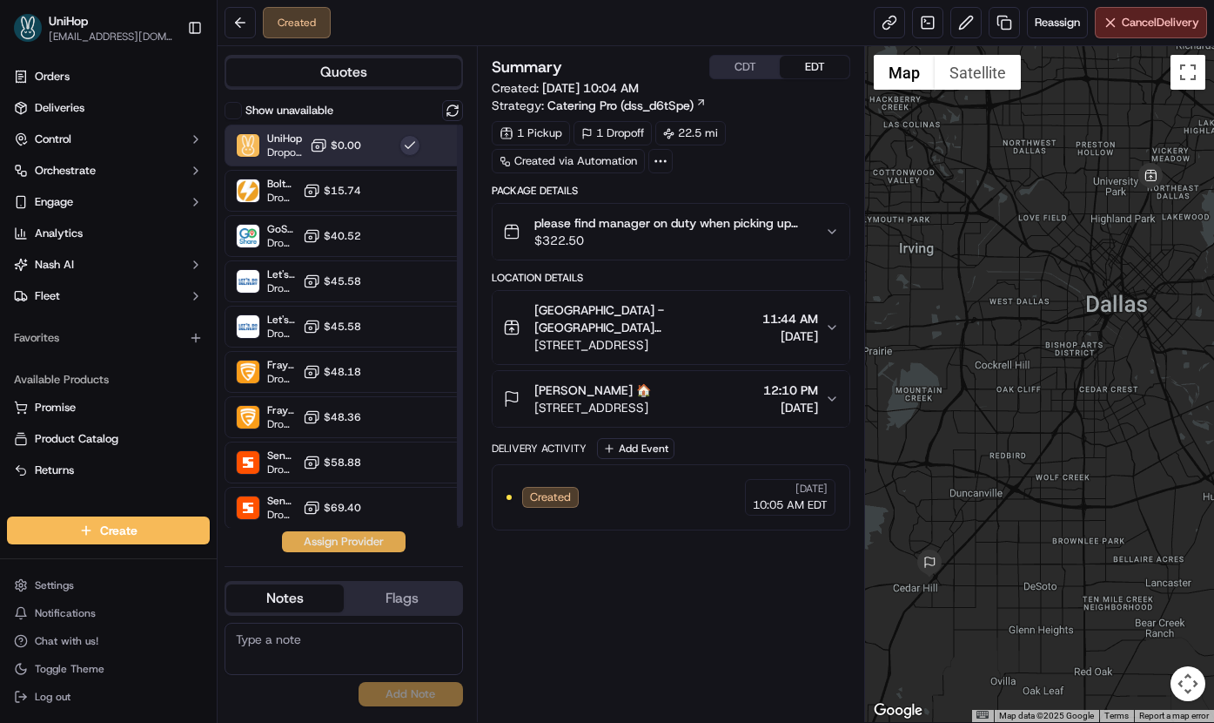
click at [356, 537] on button "Assign Provider" at bounding box center [344, 541] width 124 height 21
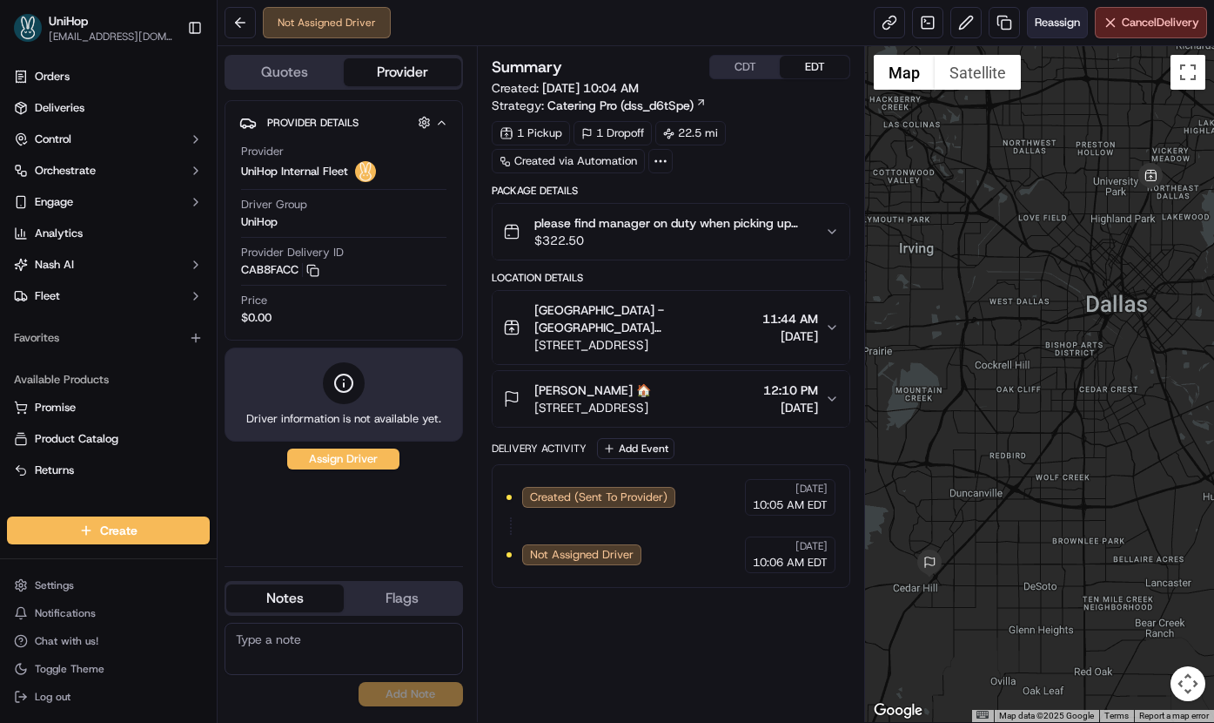
click at [1027, 18] on button "Reassign" at bounding box center [1057, 22] width 61 height 31
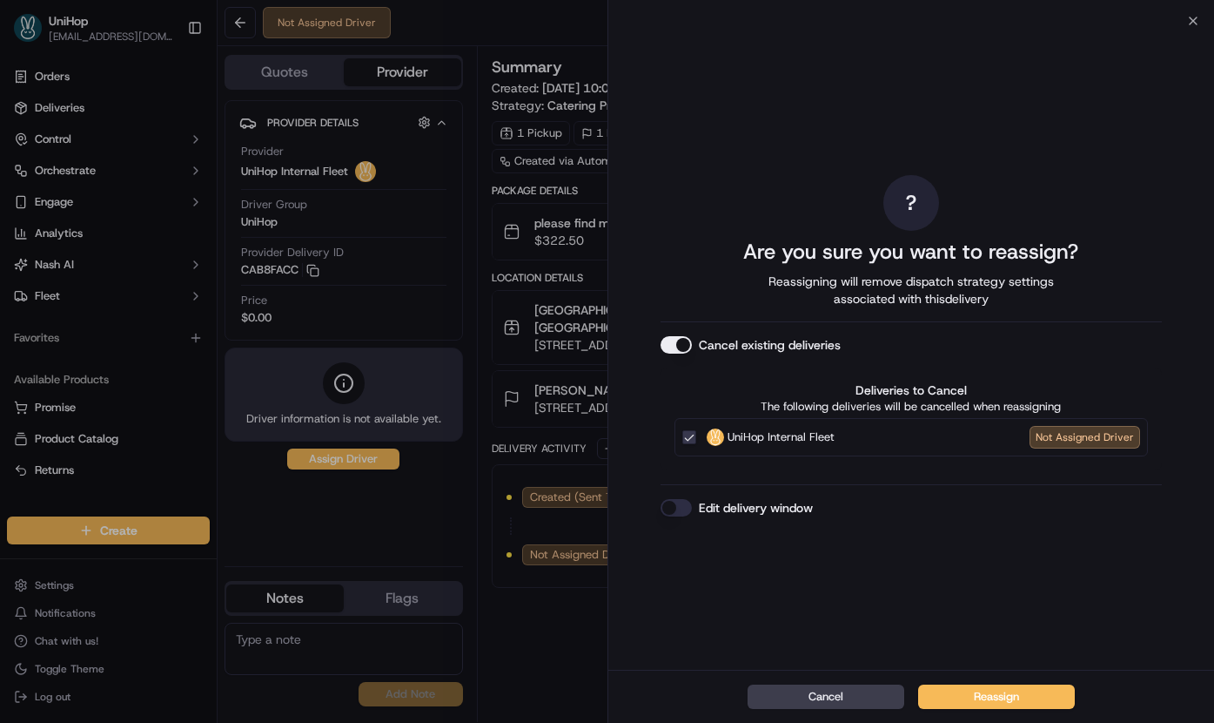
click at [682, 346] on button "Cancel existing deliveries" at bounding box center [676, 344] width 31 height 17
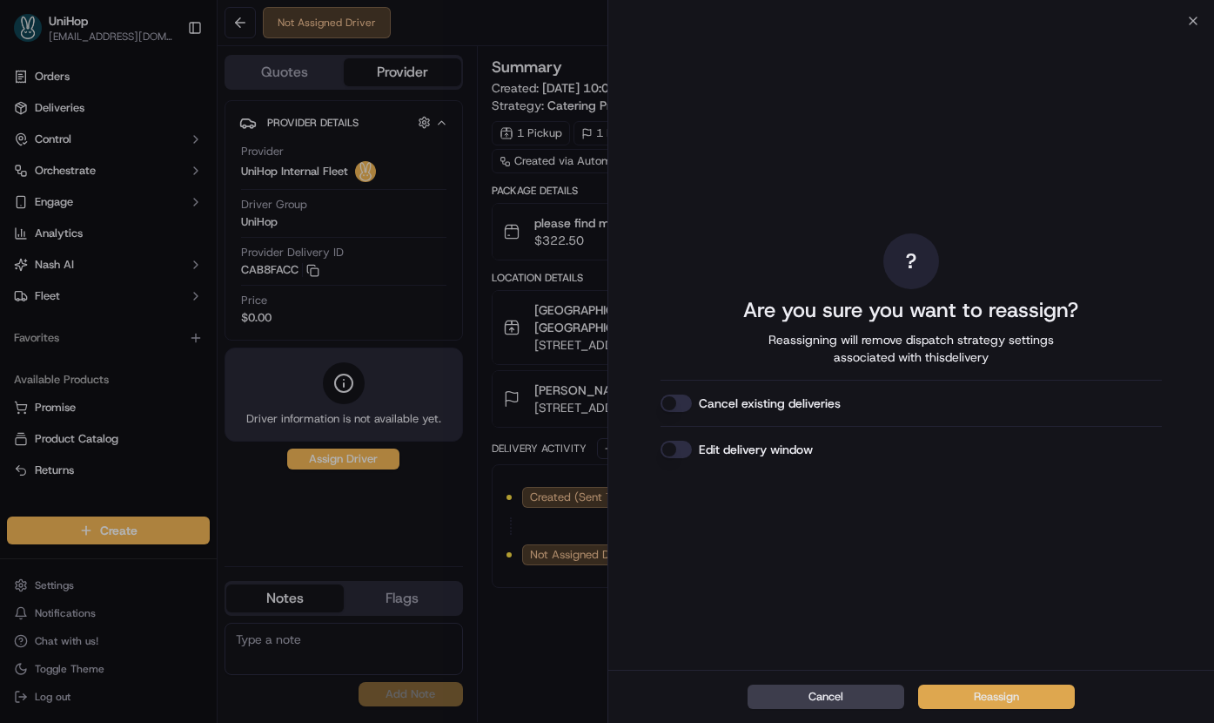
click at [964, 696] on button "Reassign" at bounding box center [996, 696] width 157 height 24
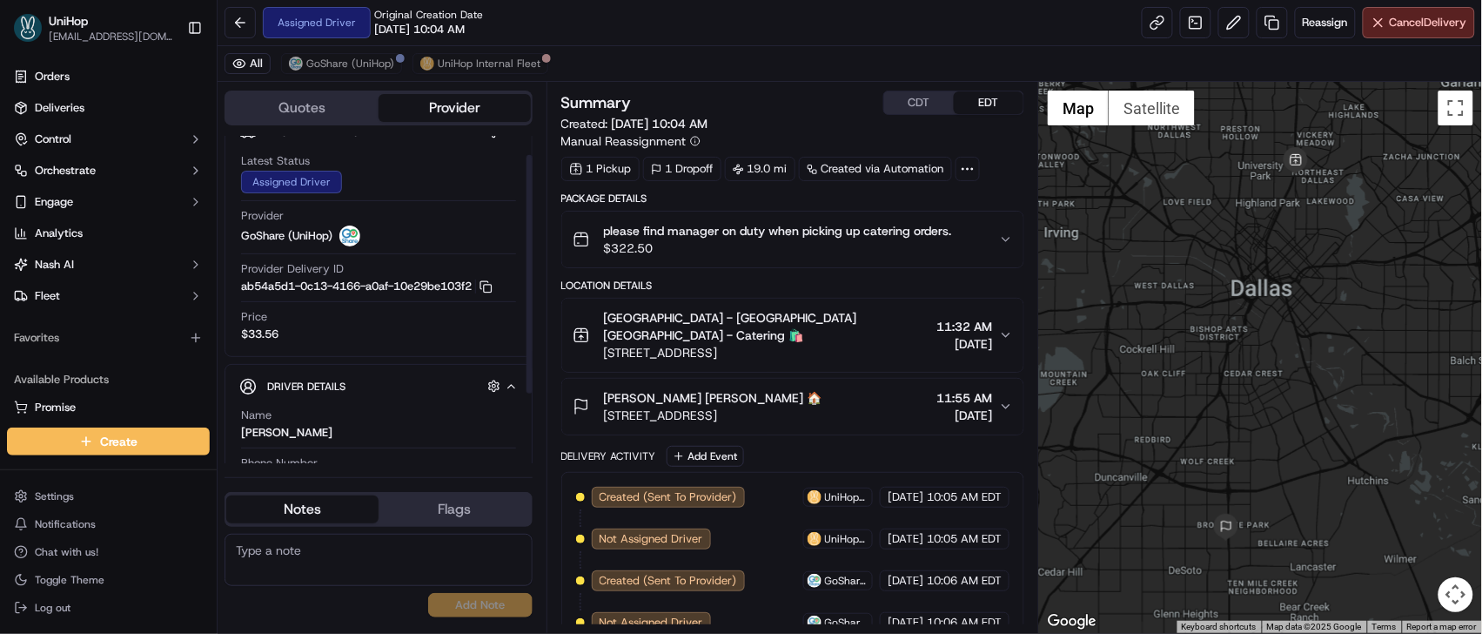
scroll to position [122, 0]
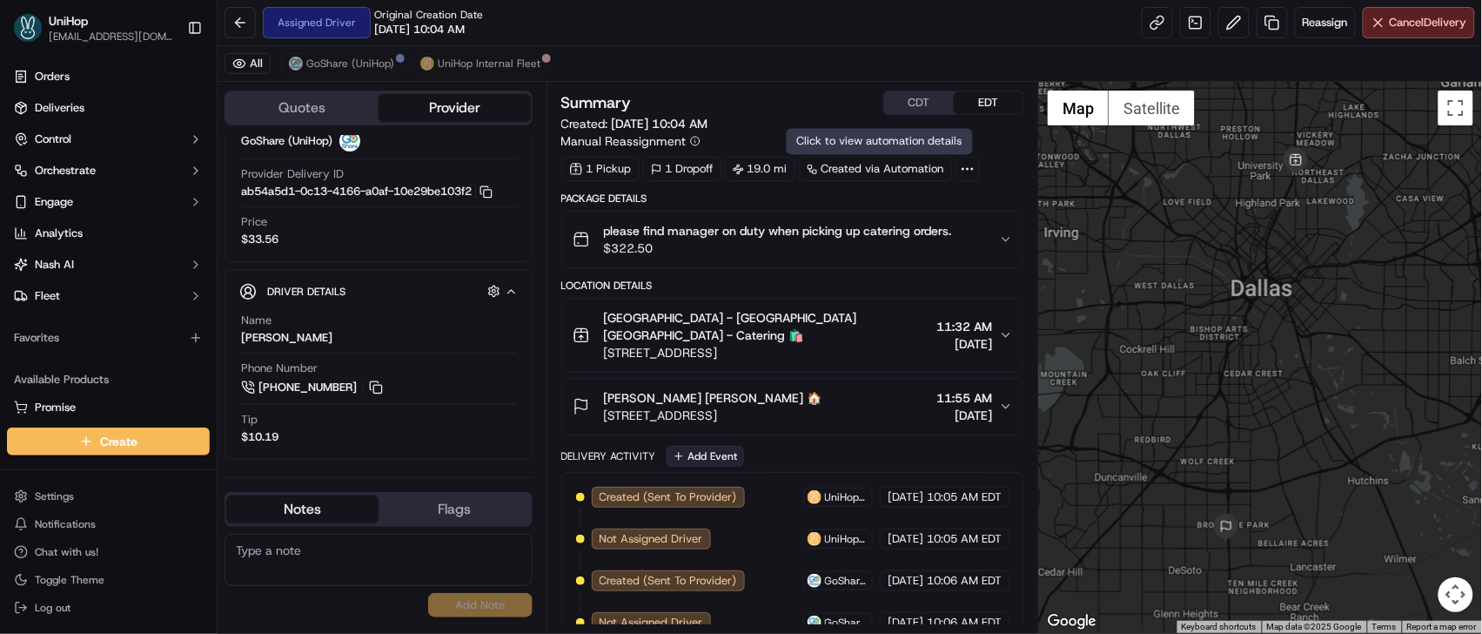
click at [689, 446] on button "Add Event" at bounding box center [705, 456] width 77 height 21
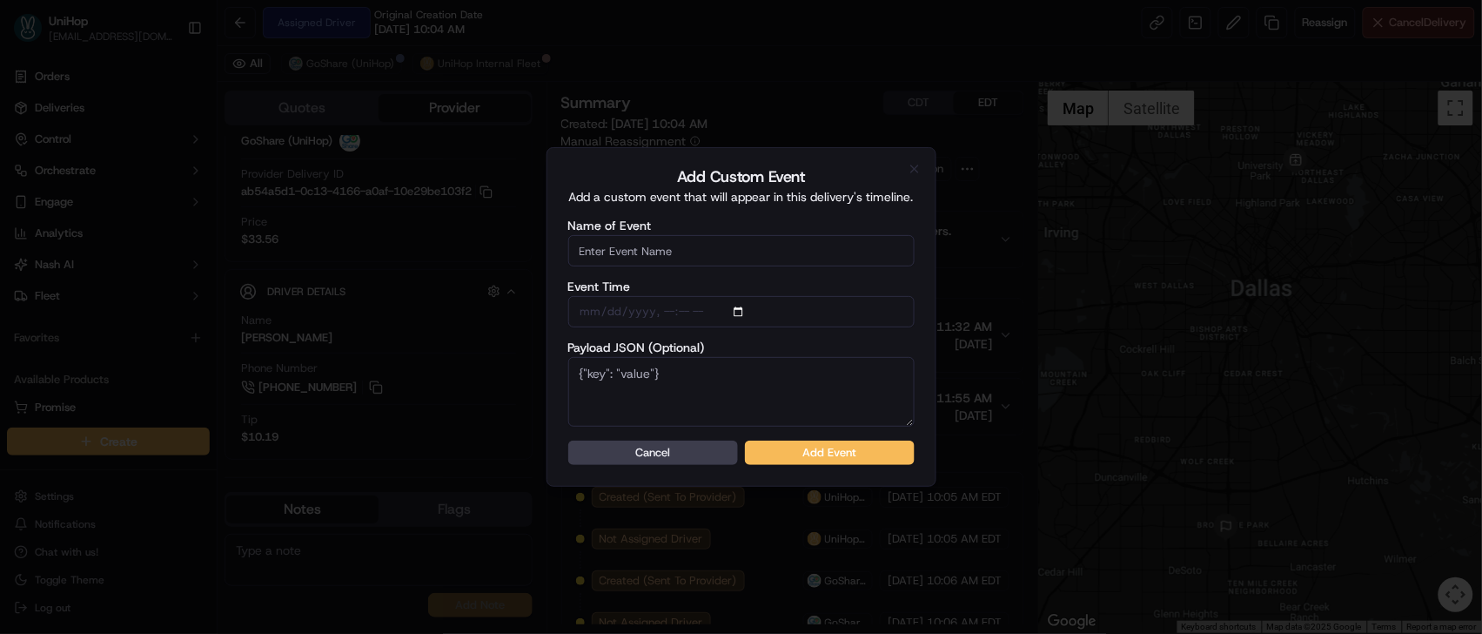
click at [708, 249] on input "Name of Event" at bounding box center [741, 250] width 346 height 31
type input "Driver Confirmed"
click at [801, 460] on button "Add Event" at bounding box center [830, 452] width 170 height 24
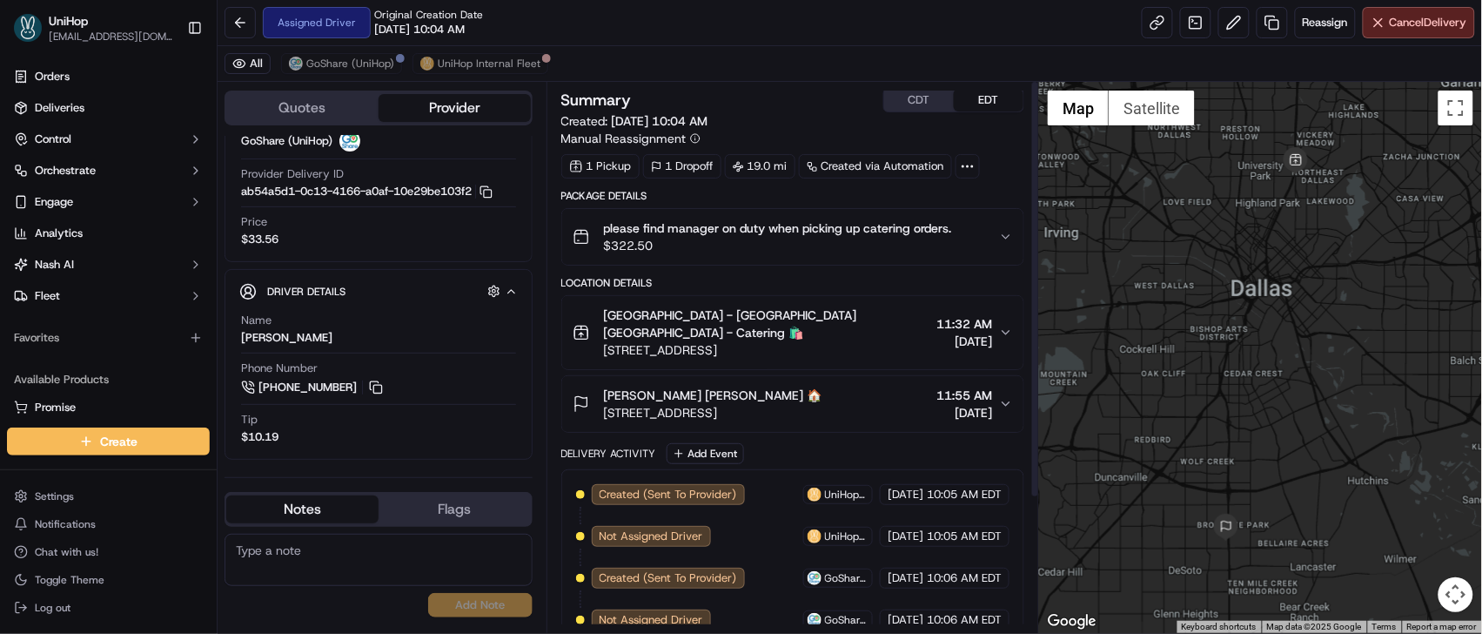
scroll to position [0, 0]
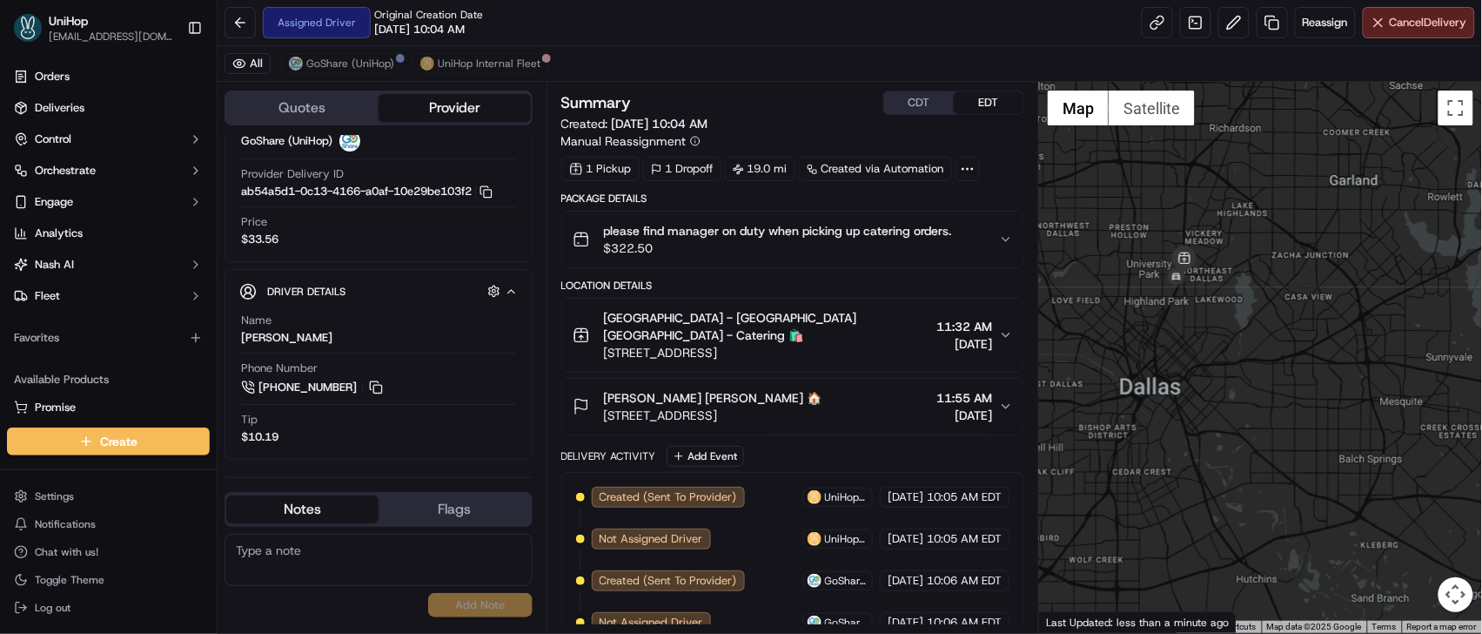
drag, startPoint x: 1158, startPoint y: 305, endPoint x: 1177, endPoint y: 313, distance: 21.0
click at [1177, 313] on div at bounding box center [1260, 357] width 443 height 551
click at [384, 389] on button at bounding box center [375, 387] width 19 height 19
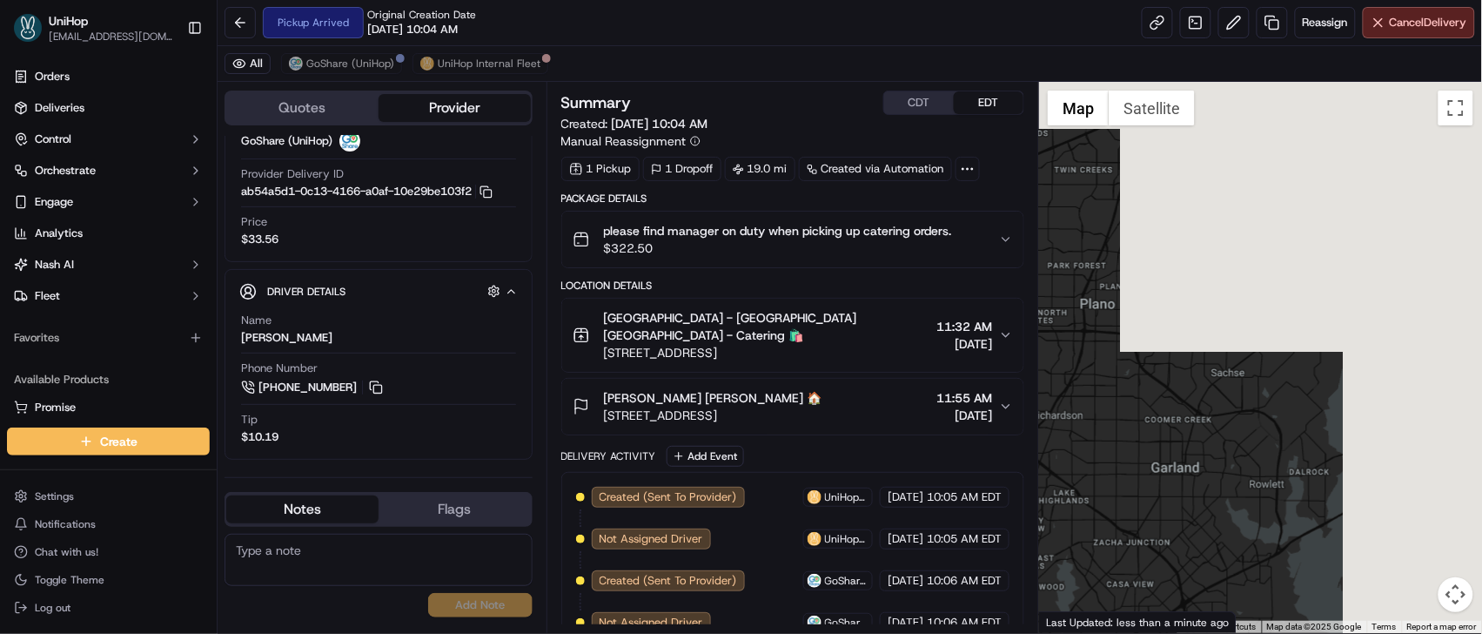
drag, startPoint x: 1277, startPoint y: 275, endPoint x: 1145, endPoint y: 482, distance: 245.8
click at [1146, 501] on div at bounding box center [1260, 357] width 443 height 551
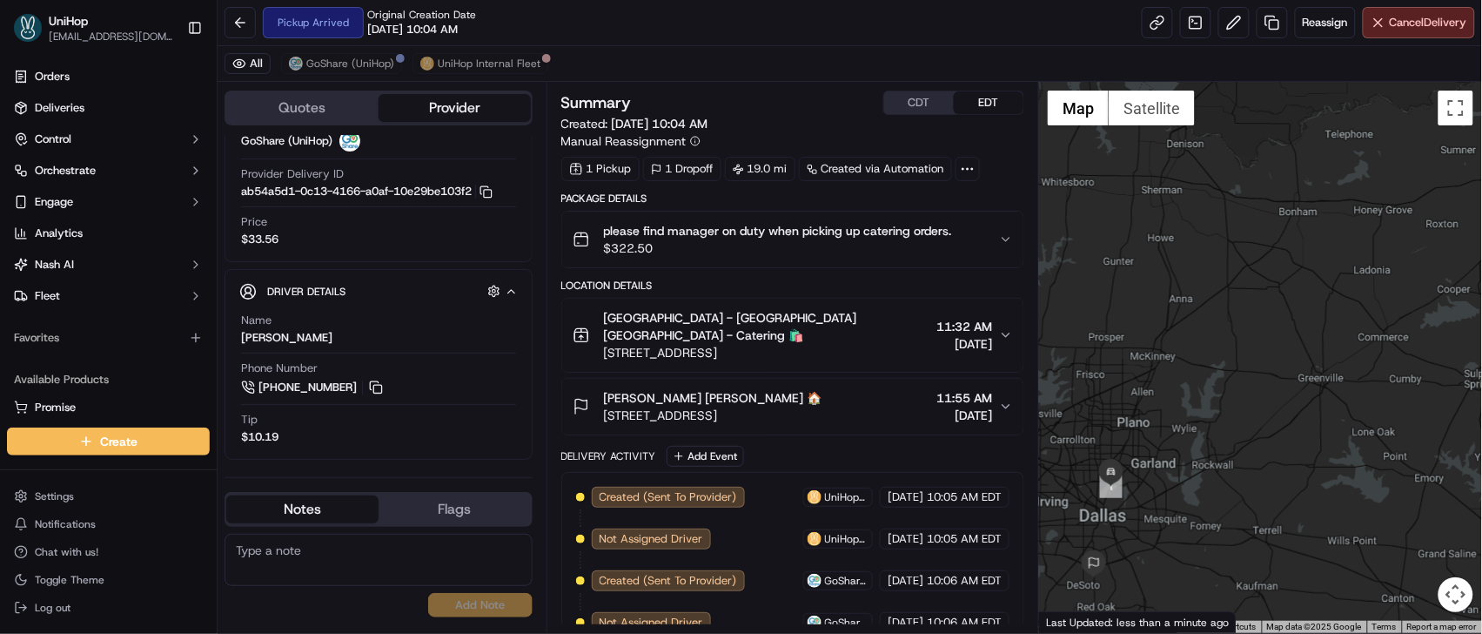
drag, startPoint x: 1150, startPoint y: 452, endPoint x: 1317, endPoint y: 310, distance: 219.2
click at [1317, 310] on div at bounding box center [1260, 357] width 443 height 551
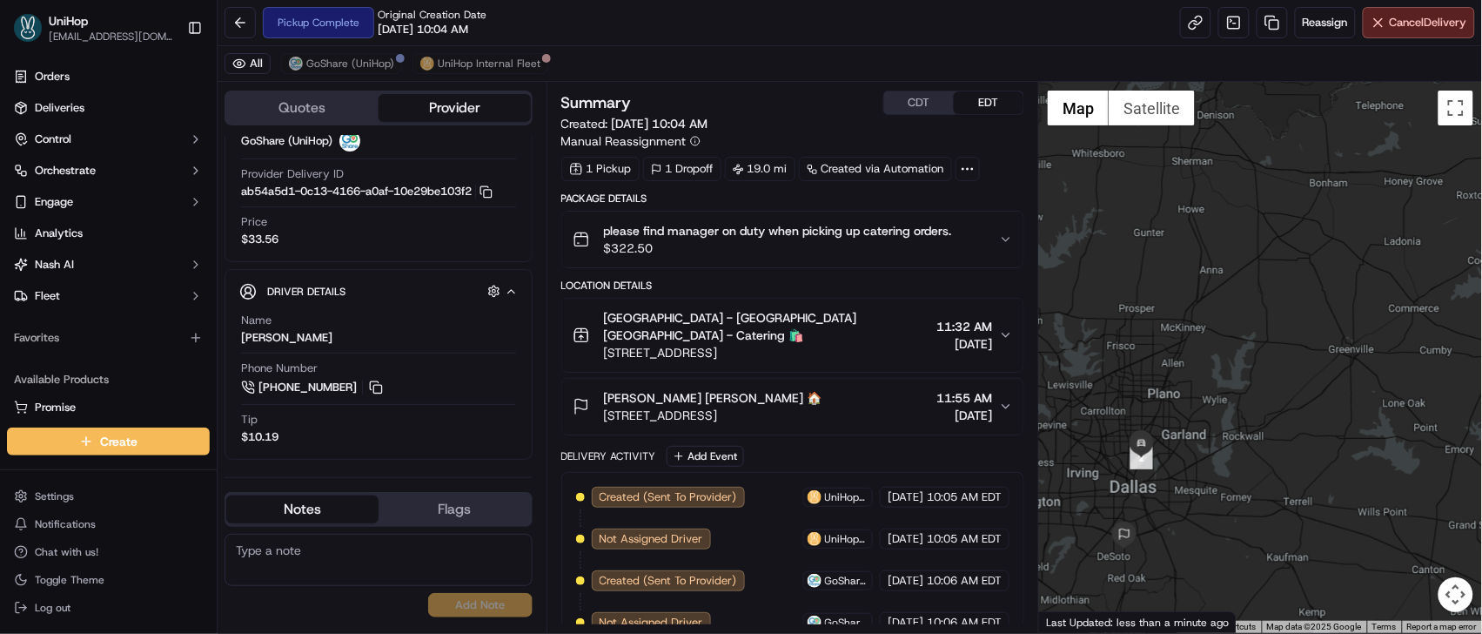
click at [320, 79] on div "All GoShare (UniHop) UniHop Internal Fleet" at bounding box center [850, 64] width 1265 height 36
click at [326, 73] on button "GoShare (UniHop)" at bounding box center [341, 63] width 121 height 21
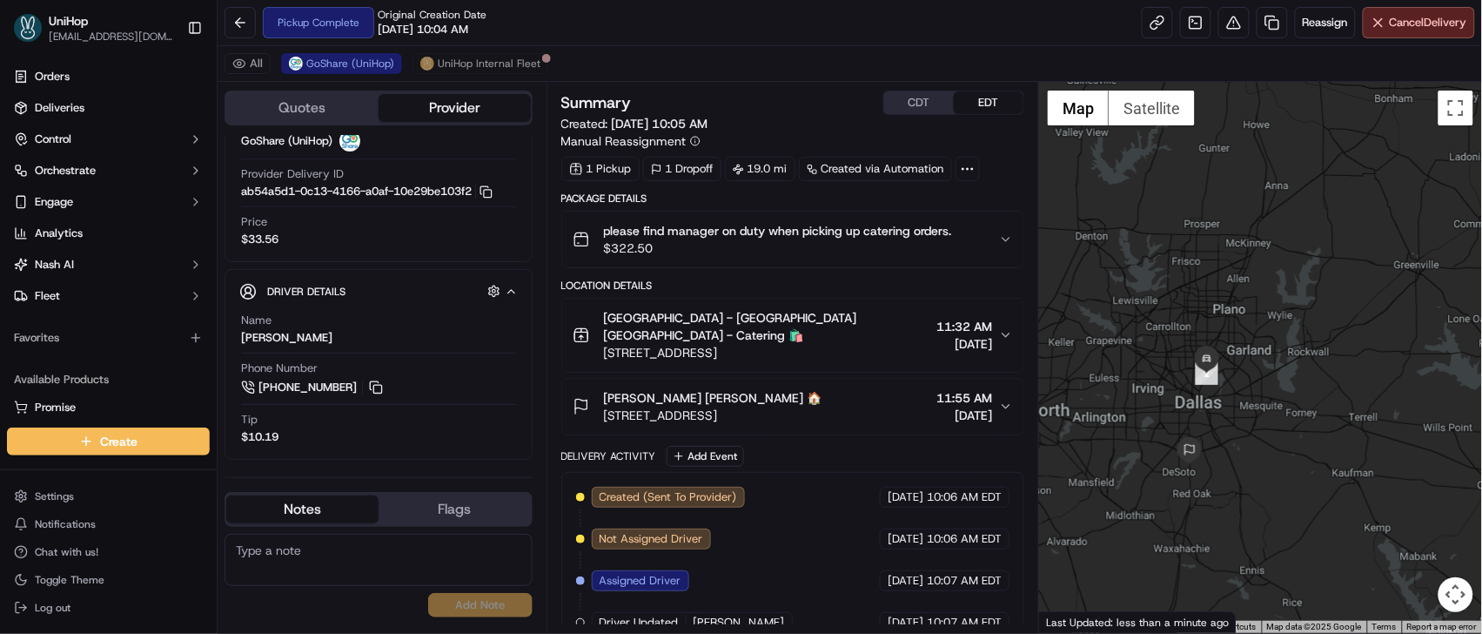
drag, startPoint x: 1108, startPoint y: 329, endPoint x: 1055, endPoint y: 167, distance: 170.4
click at [1163, 250] on div at bounding box center [1260, 357] width 443 height 551
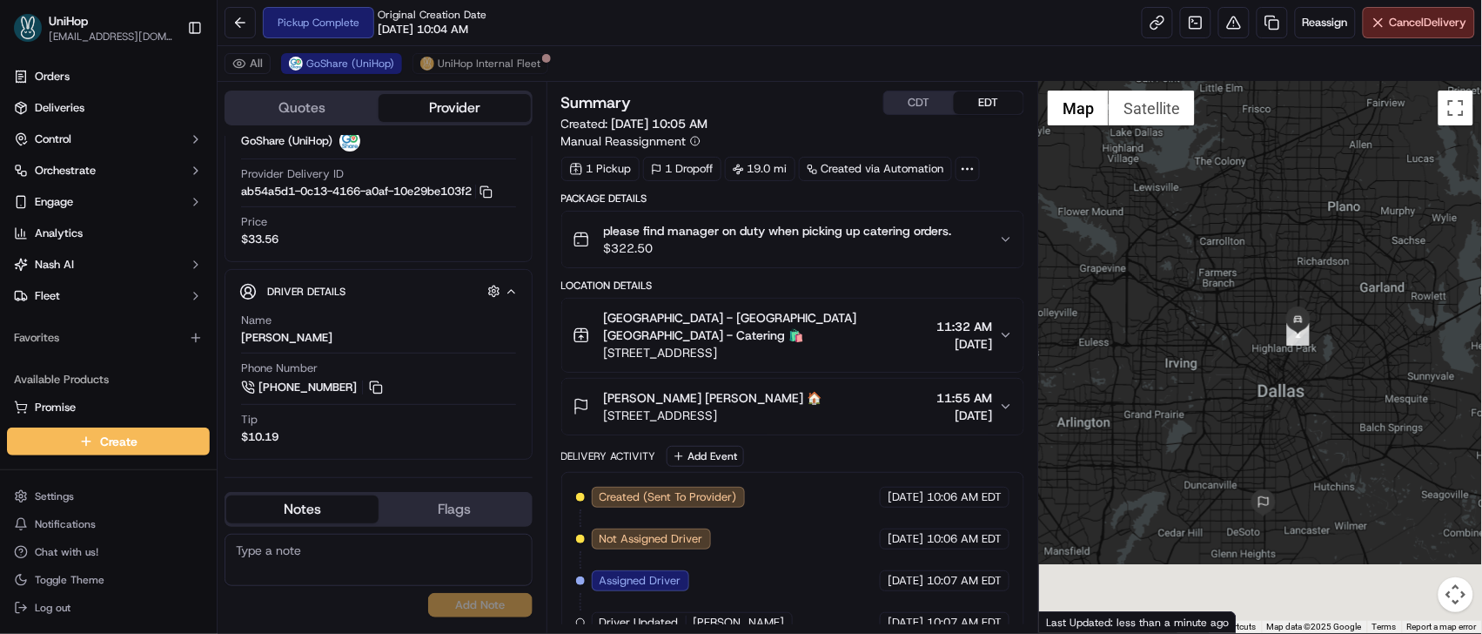
drag, startPoint x: 1233, startPoint y: 392, endPoint x: 1230, endPoint y: 278, distance: 114.1
click at [1230, 278] on div at bounding box center [1260, 357] width 443 height 551
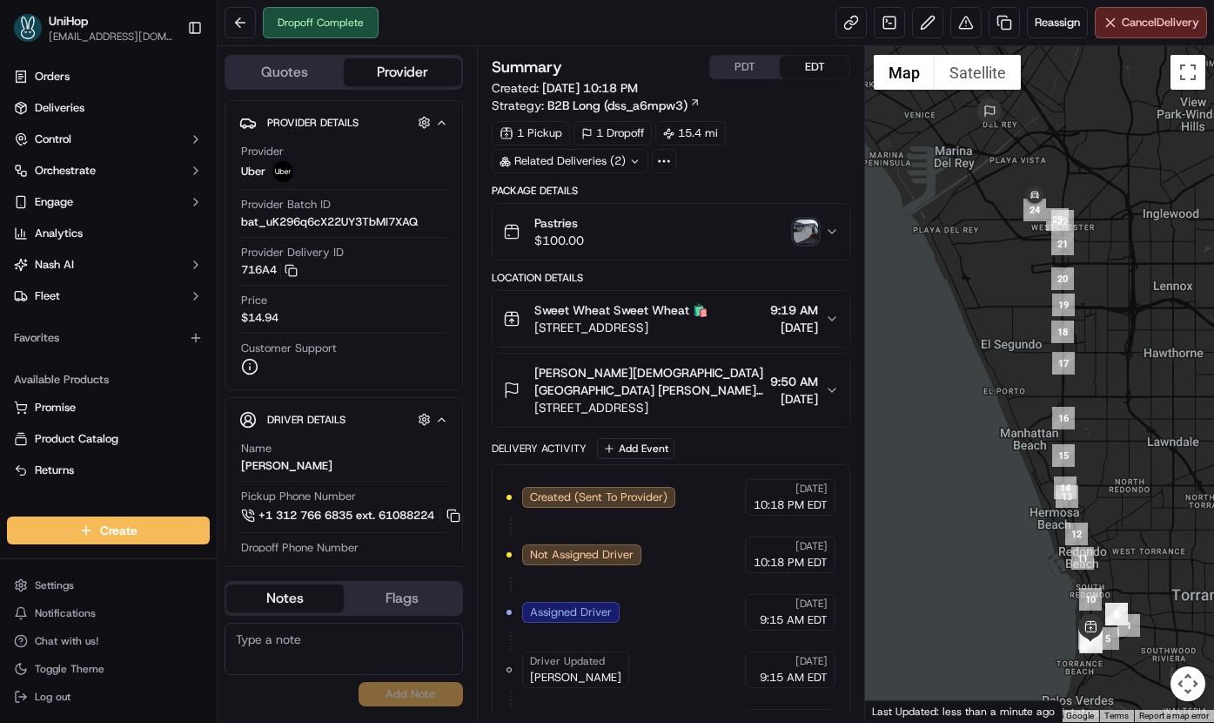
click at [794, 231] on img "button" at bounding box center [806, 231] width 24 height 24
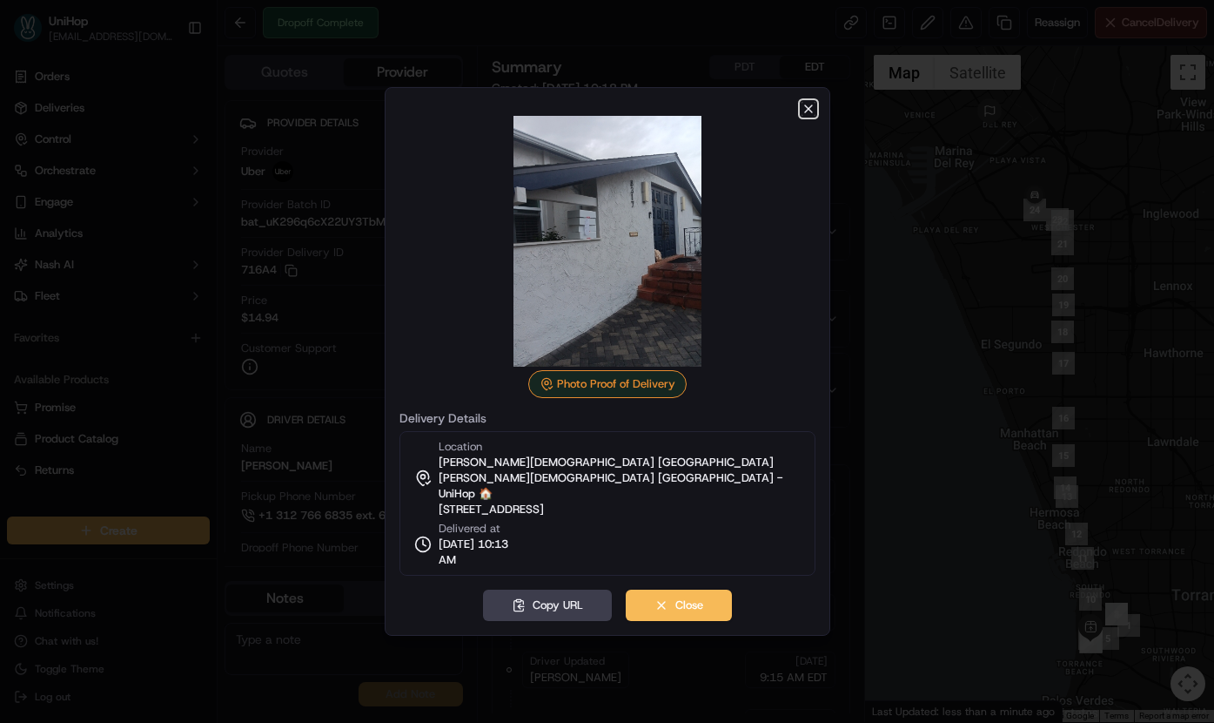
click at [803, 116] on icon "button" at bounding box center [809, 109] width 14 height 14
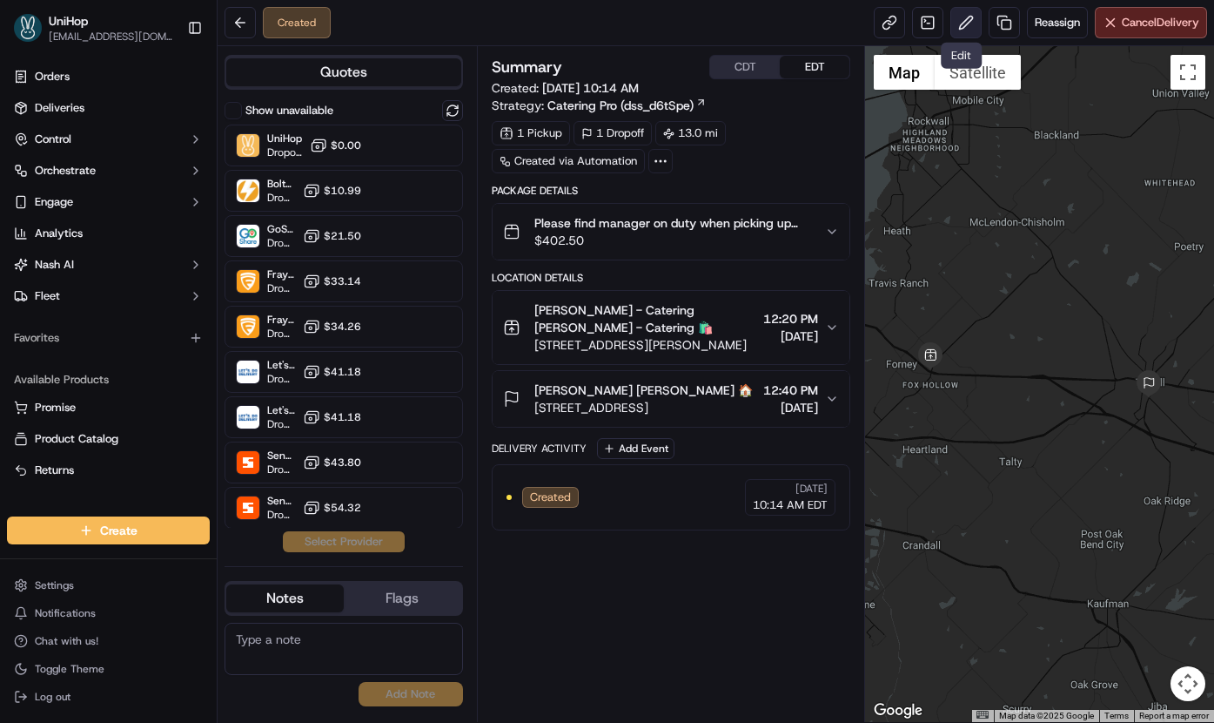
click at [951, 29] on button at bounding box center [966, 22] width 31 height 31
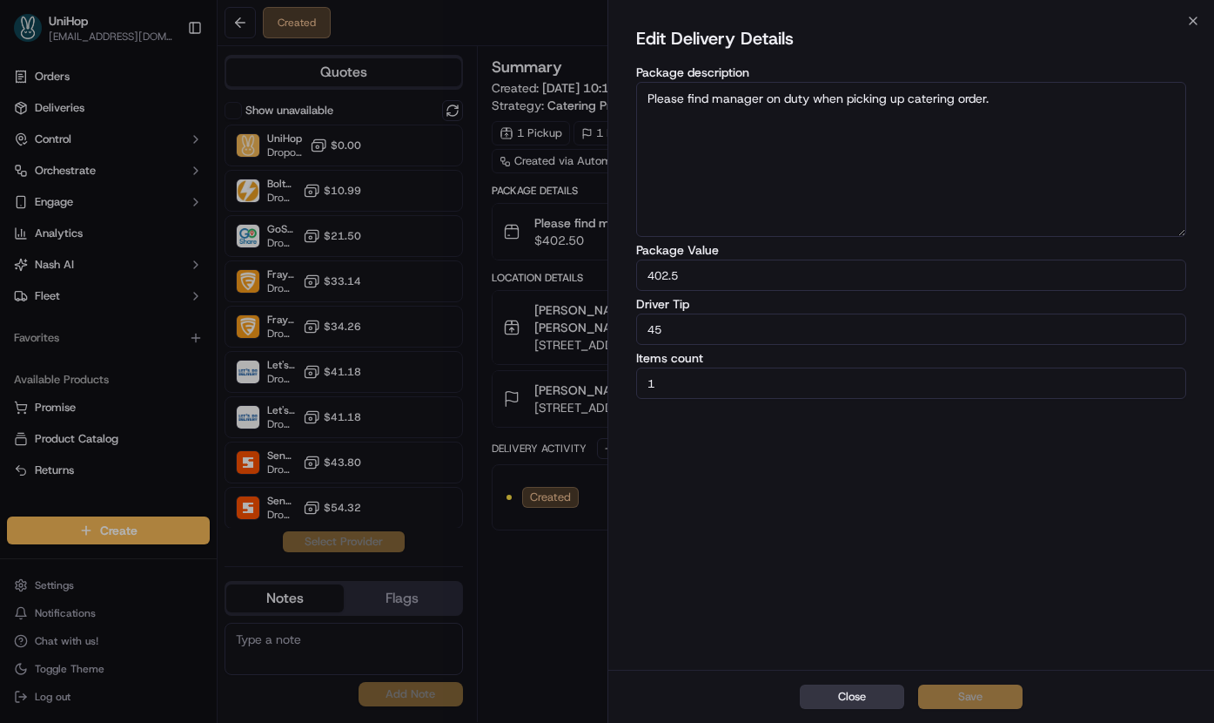
click at [857, 699] on button "Close" at bounding box center [852, 696] width 104 height 24
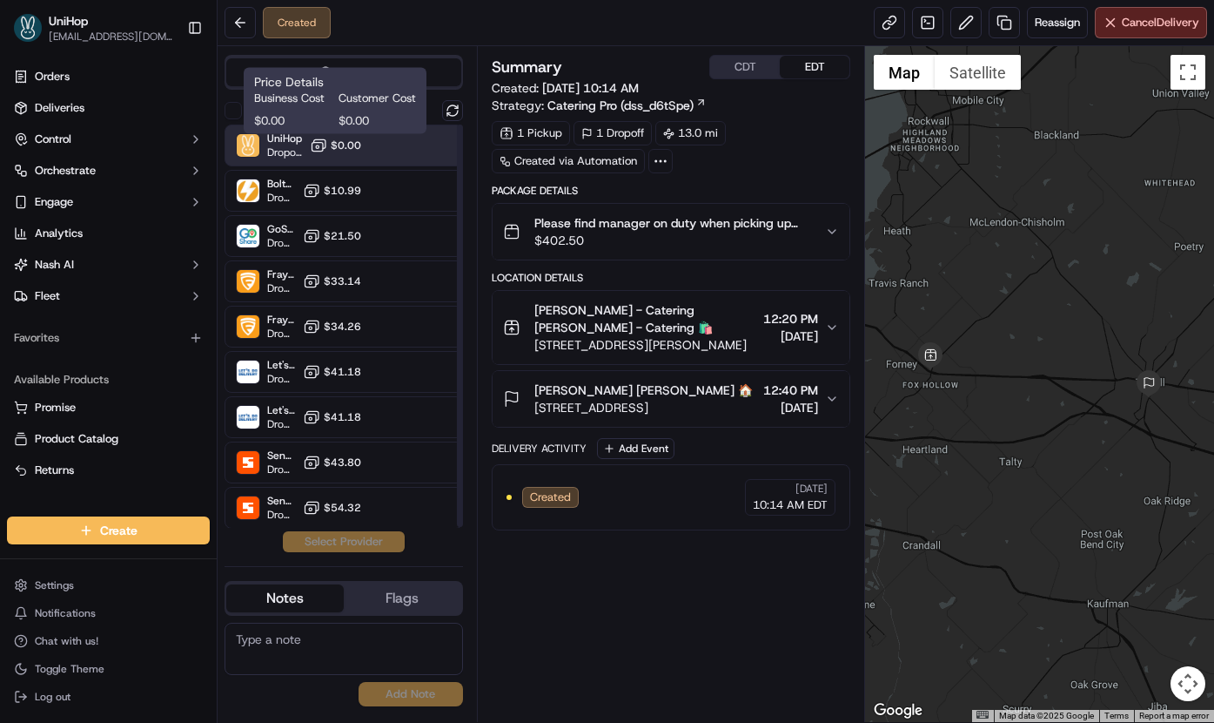
click at [318, 145] on icon at bounding box center [318, 145] width 17 height 17
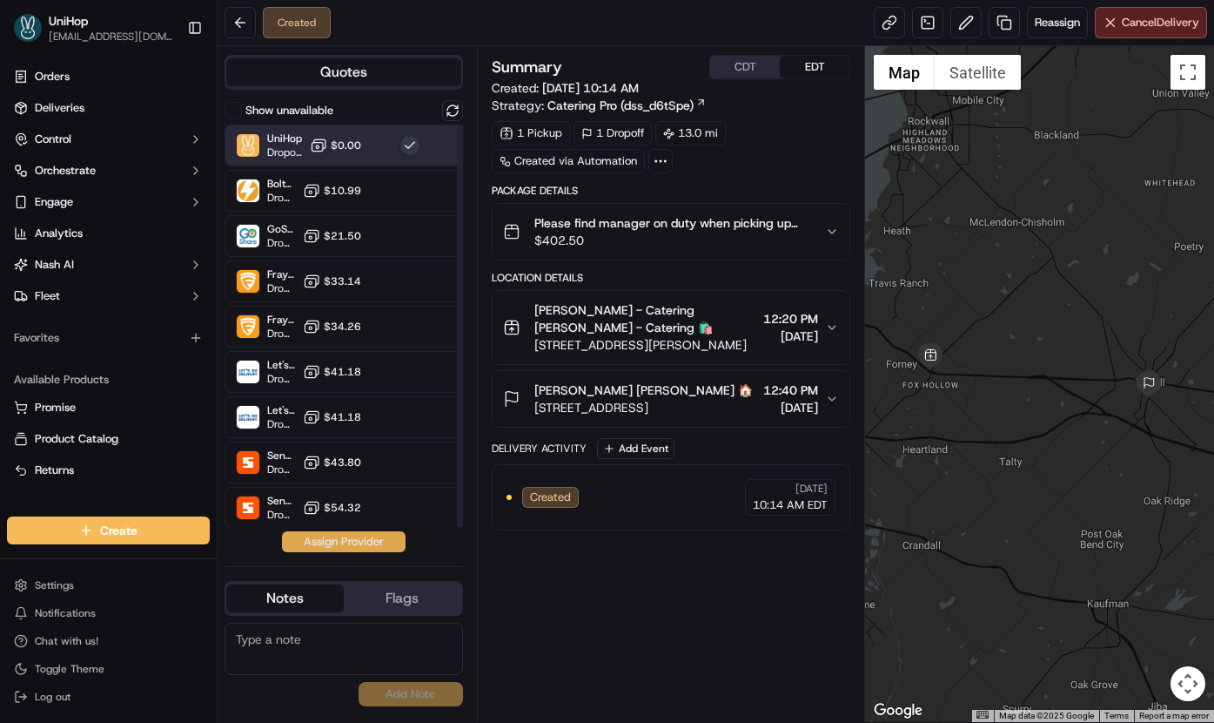
click at [344, 548] on button "Assign Provider" at bounding box center [344, 541] width 124 height 21
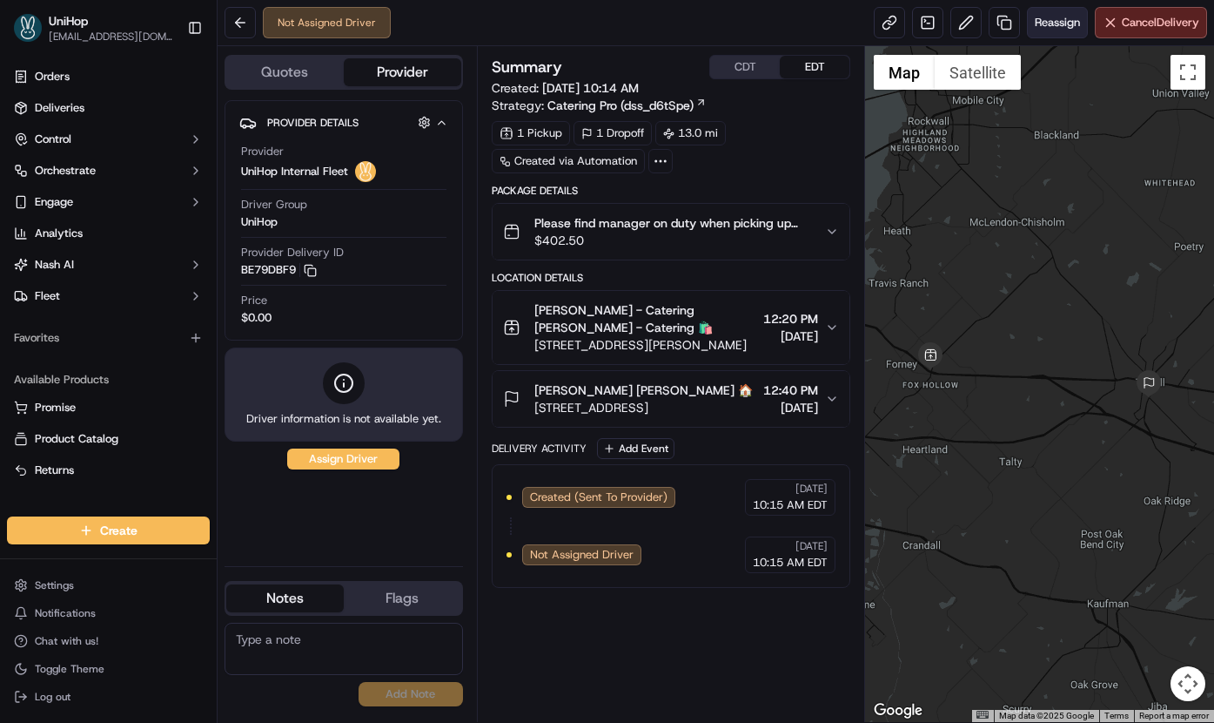
click at [1046, 9] on button "Reassign" at bounding box center [1057, 22] width 61 height 31
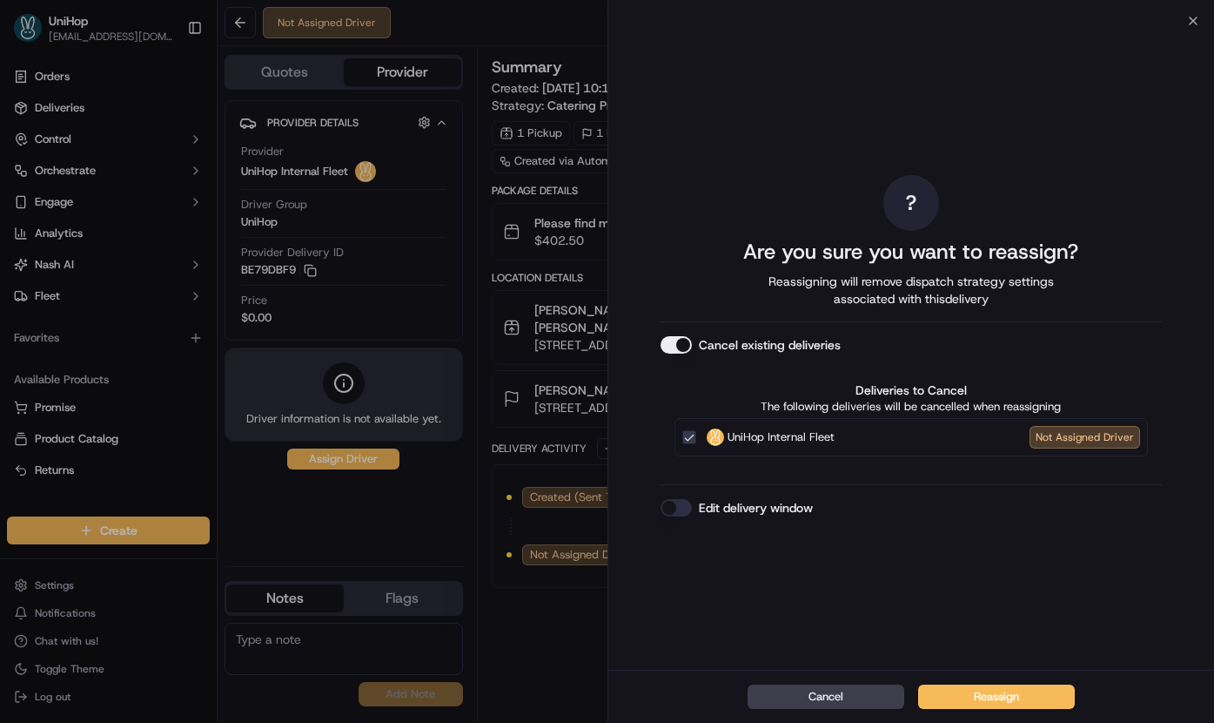
click at [670, 347] on button "Cancel existing deliveries" at bounding box center [676, 344] width 31 height 17
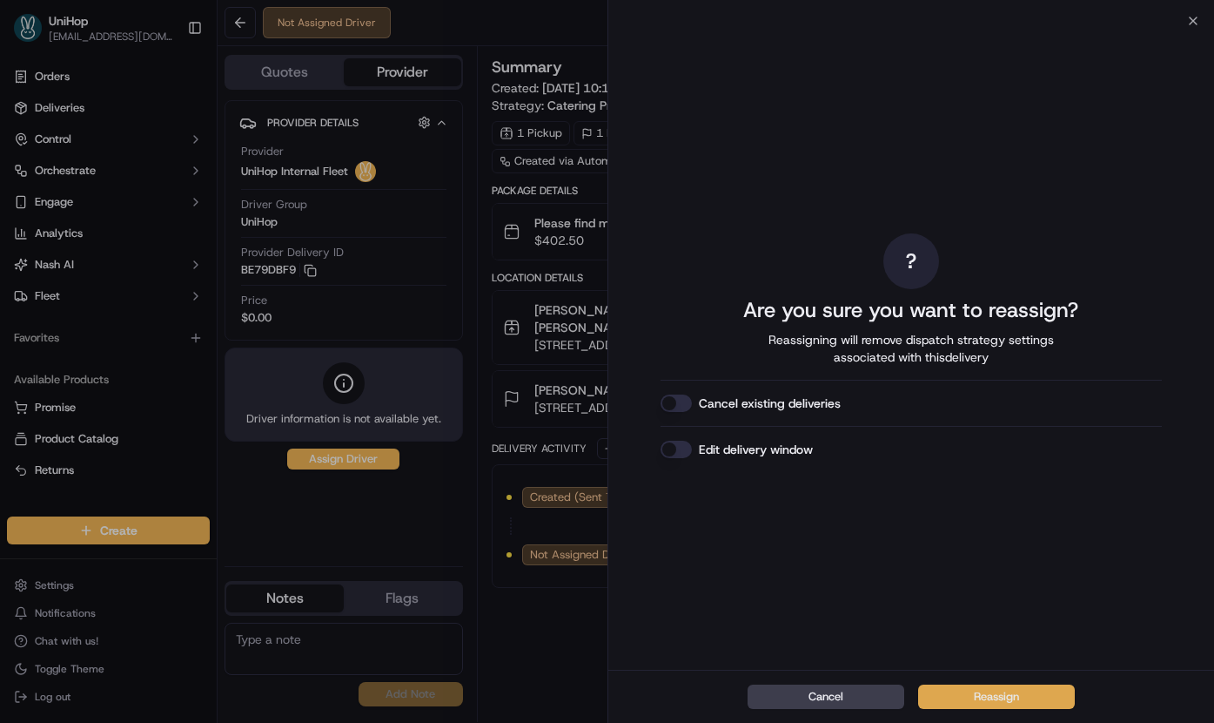
click at [998, 693] on button "Reassign" at bounding box center [996, 696] width 157 height 24
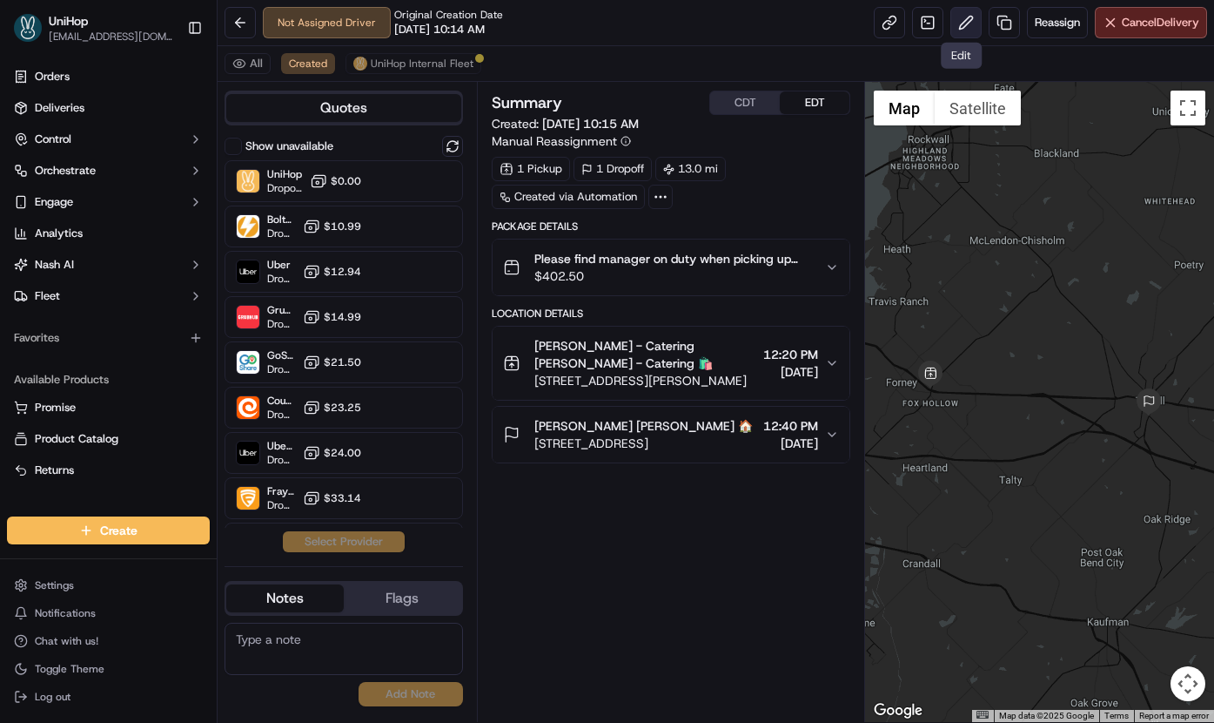
click at [951, 18] on button at bounding box center [966, 22] width 31 height 31
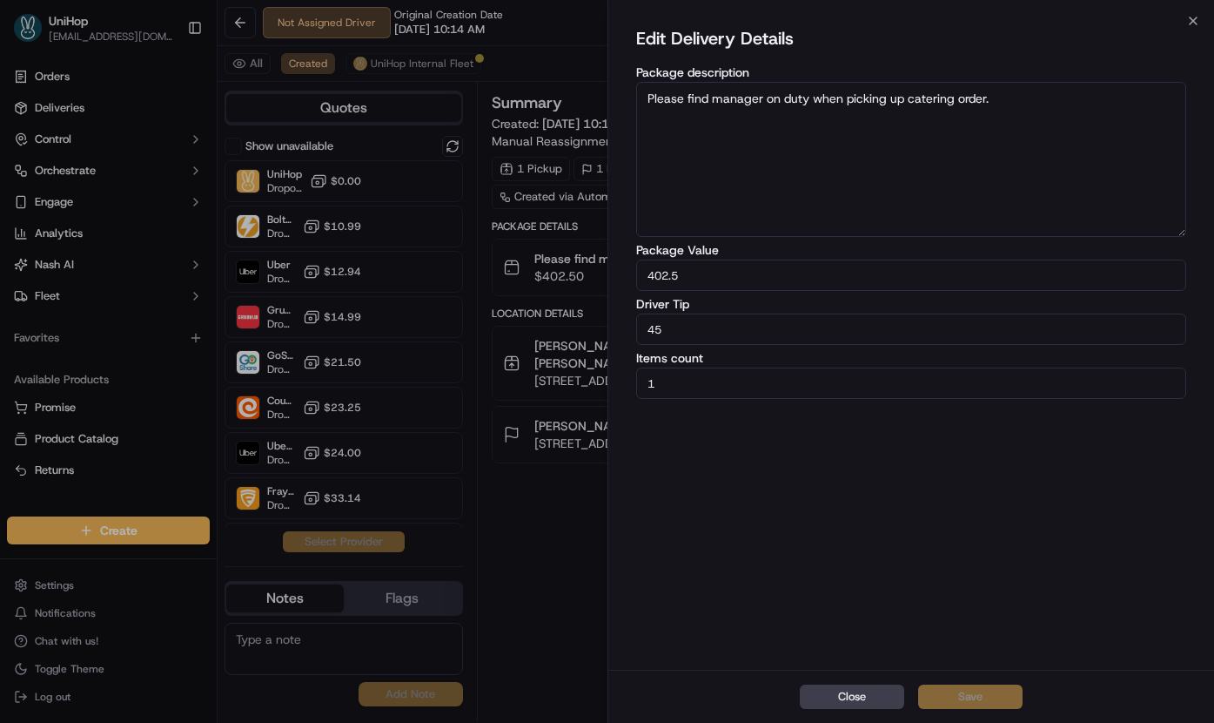
drag, startPoint x: 701, startPoint y: 324, endPoint x: 590, endPoint y: 325, distance: 110.6
click at [590, 325] on body "UniHop dispatch+j@unihop.app Toggle Sidebar Orders Deliveries Control Orchestra…" at bounding box center [607, 361] width 1214 height 723
type input "33"
click at [965, 696] on button "Save" at bounding box center [970, 696] width 104 height 24
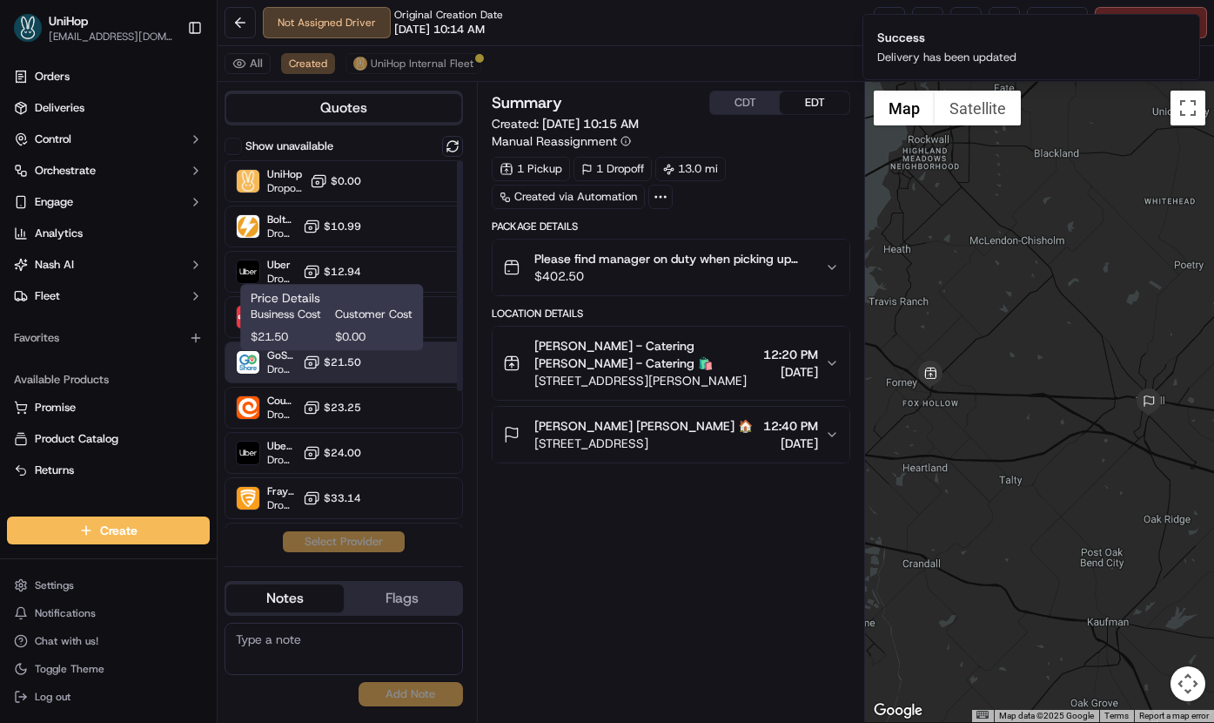
click at [359, 366] on span "$21.50" at bounding box center [342, 362] width 37 height 14
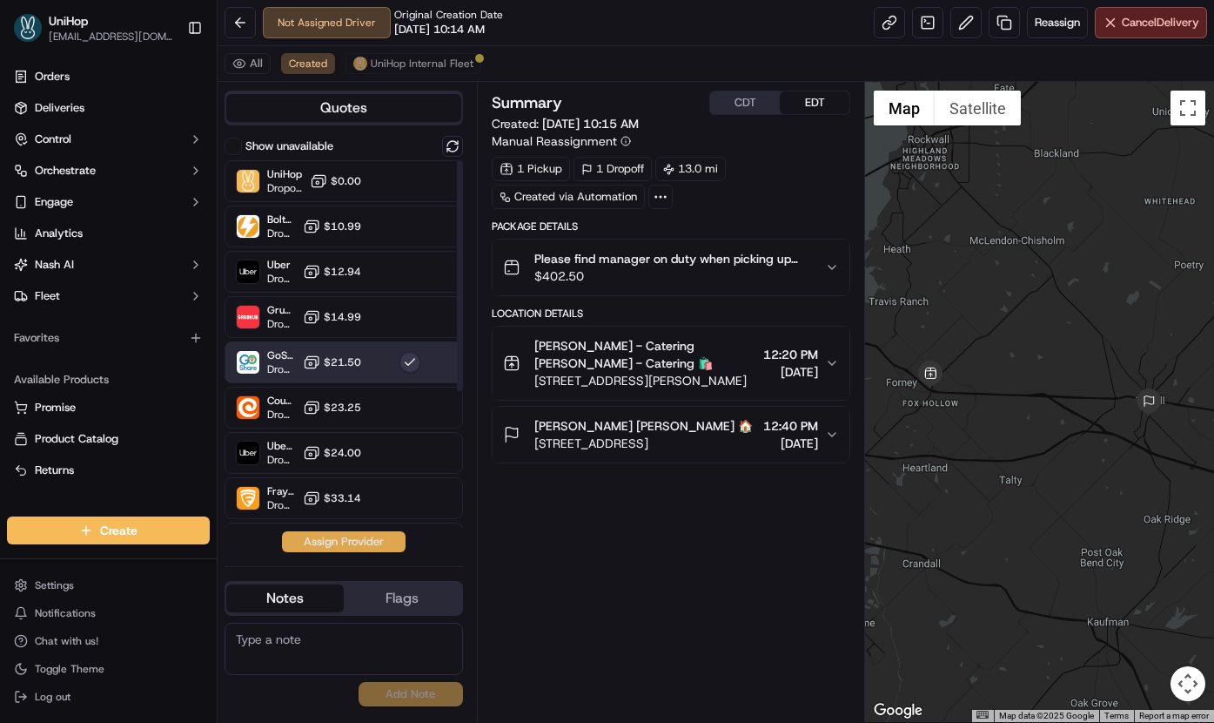
click at [325, 534] on button "Assign Provider" at bounding box center [344, 541] width 124 height 21
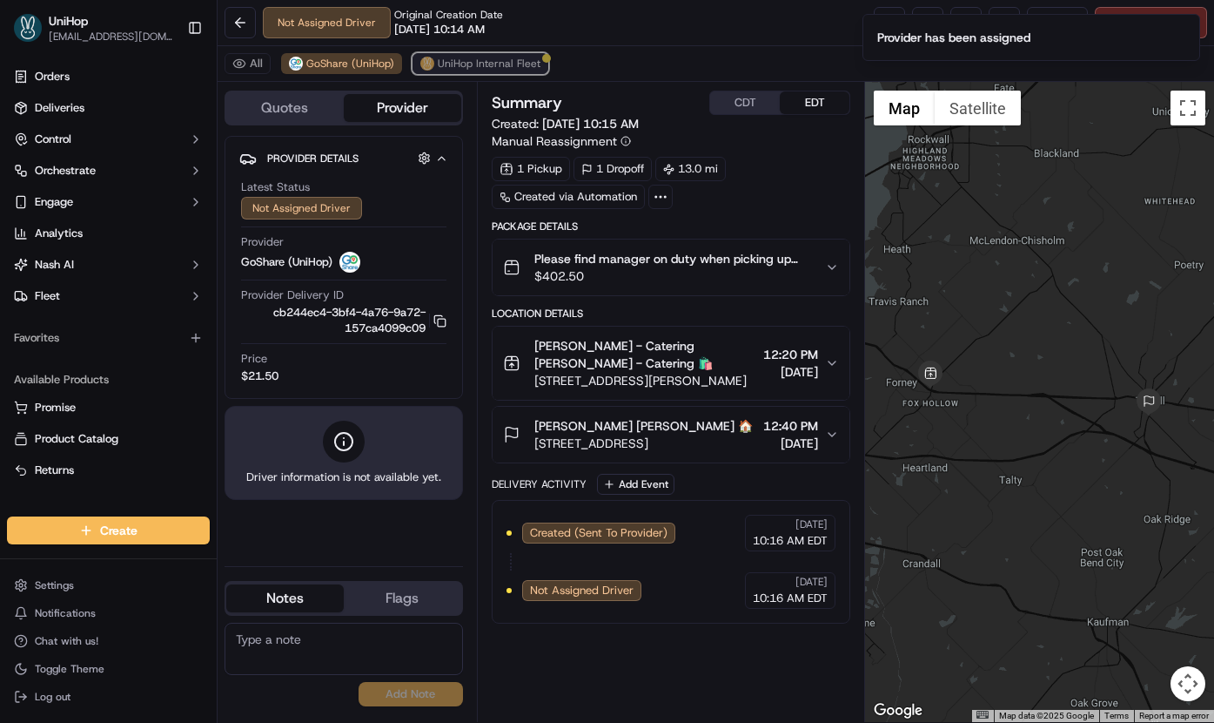
click at [503, 69] on span "UniHop Internal Fleet" at bounding box center [489, 64] width 103 height 14
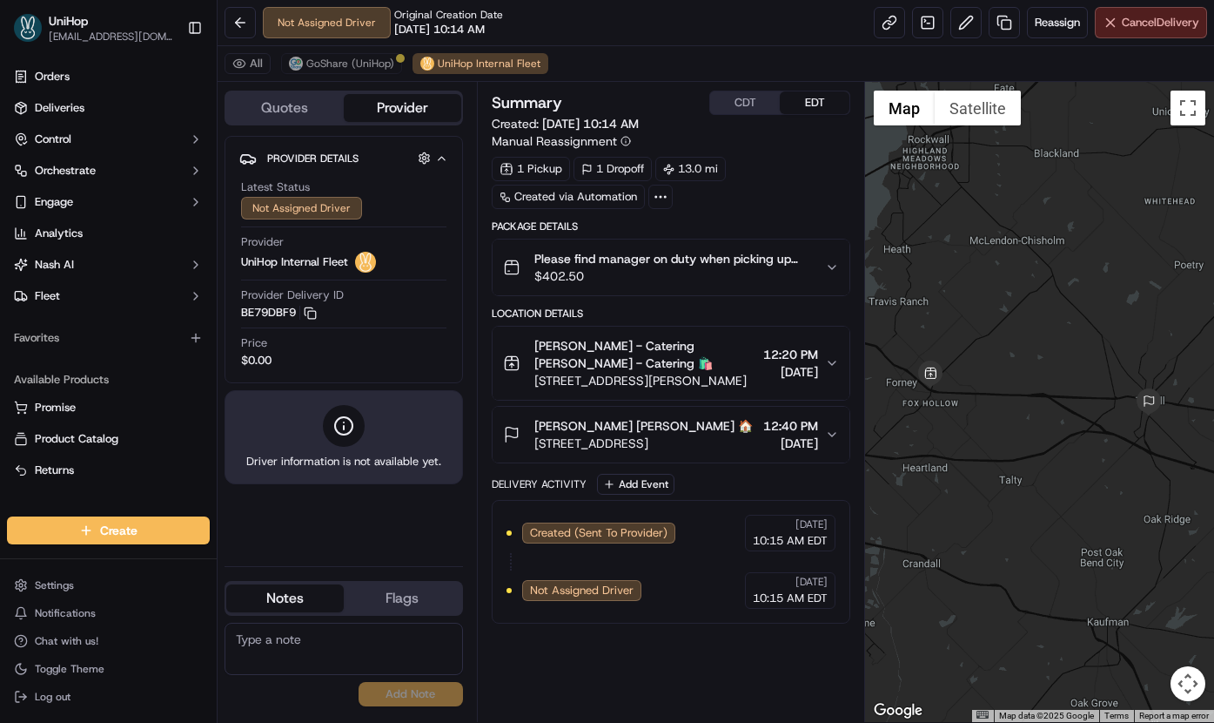
click at [1114, 19] on button "Cancel Delivery" at bounding box center [1151, 22] width 112 height 31
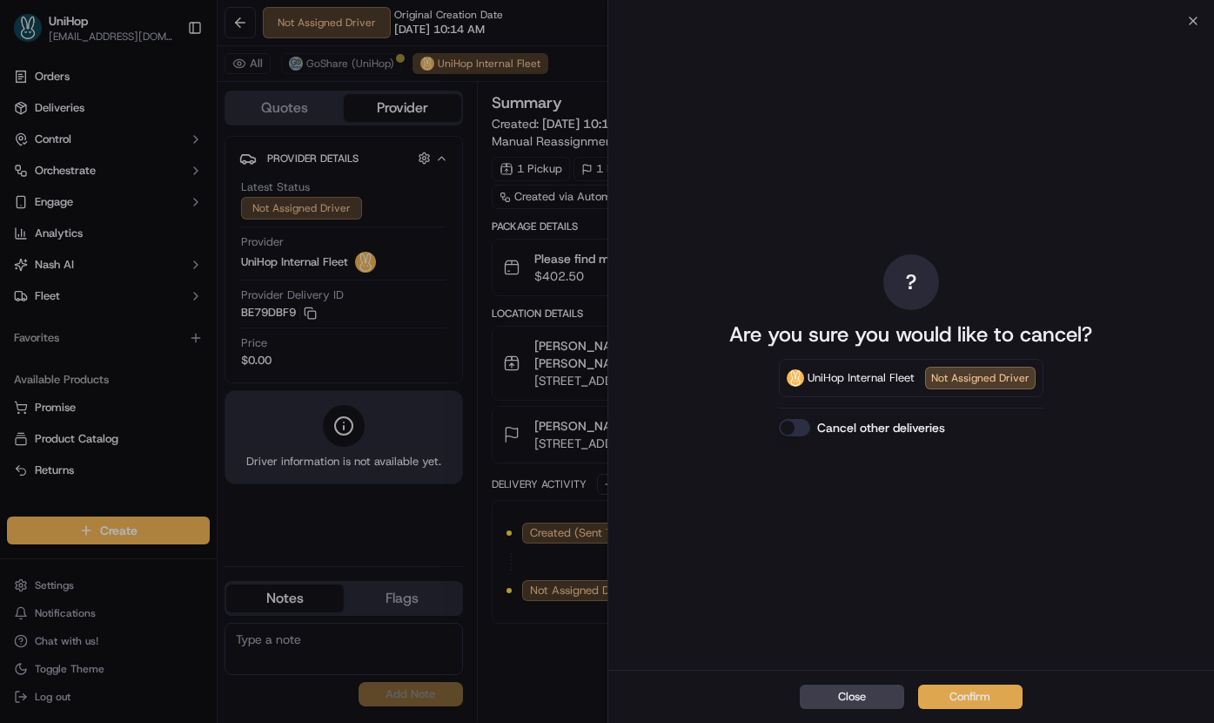
click at [981, 689] on button "Confirm" at bounding box center [970, 696] width 104 height 24
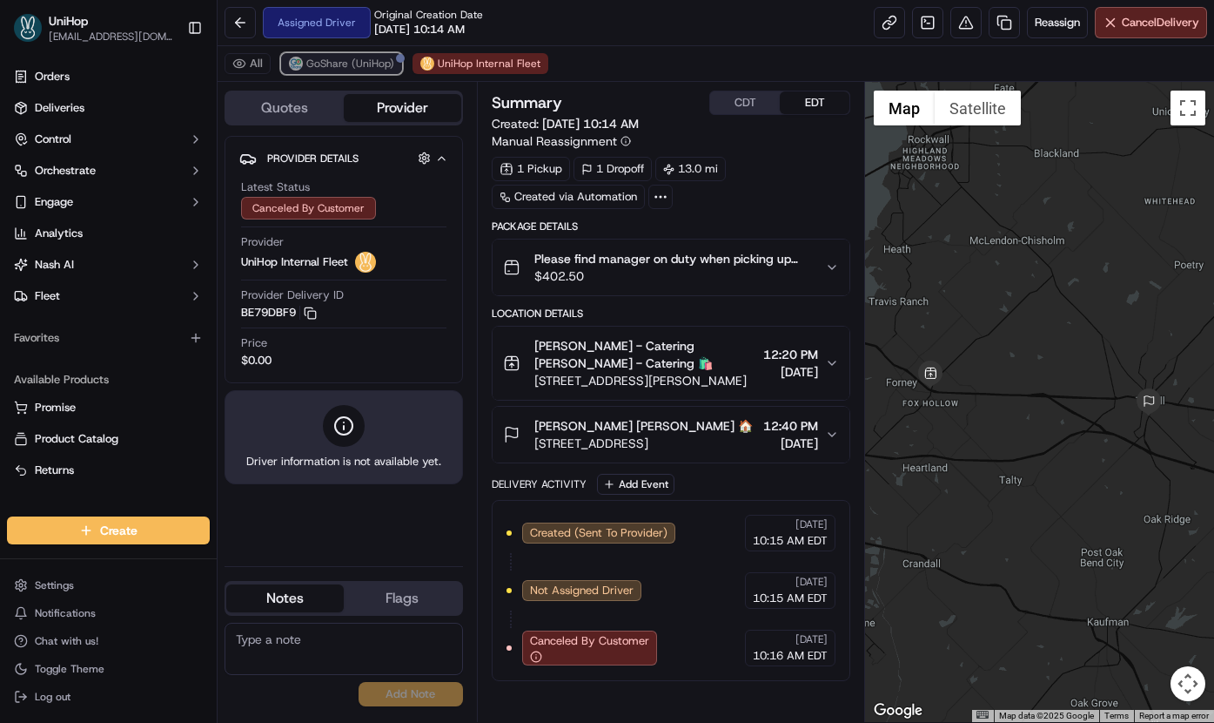
click at [318, 53] on button "GoShare (UniHop)" at bounding box center [341, 63] width 121 height 21
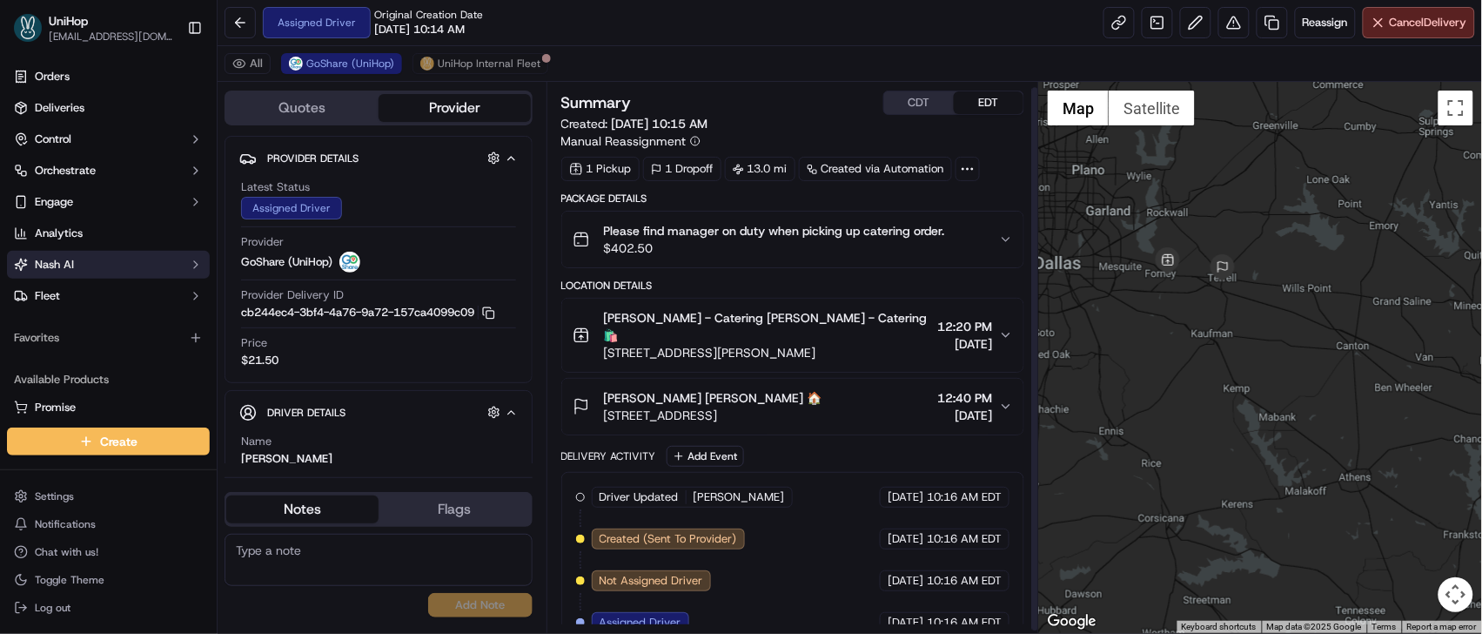
scroll to position [9, 0]
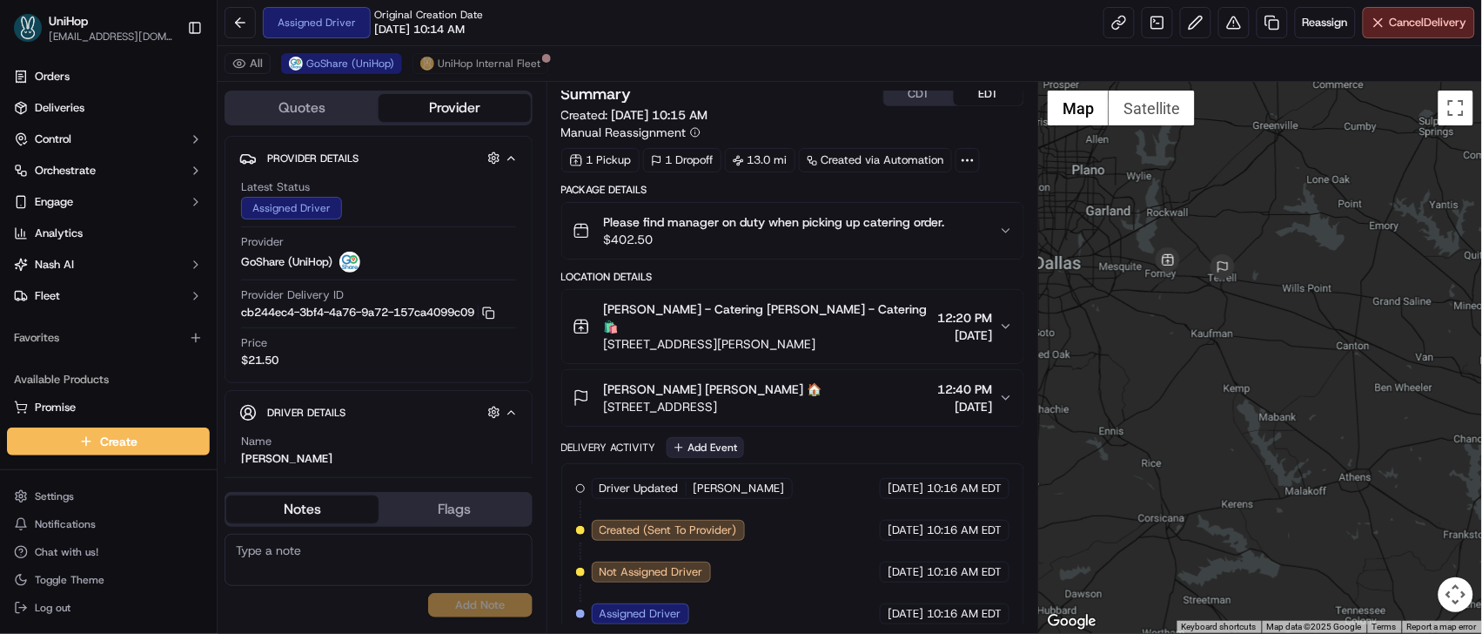
click at [721, 437] on button "Add Event" at bounding box center [705, 447] width 77 height 21
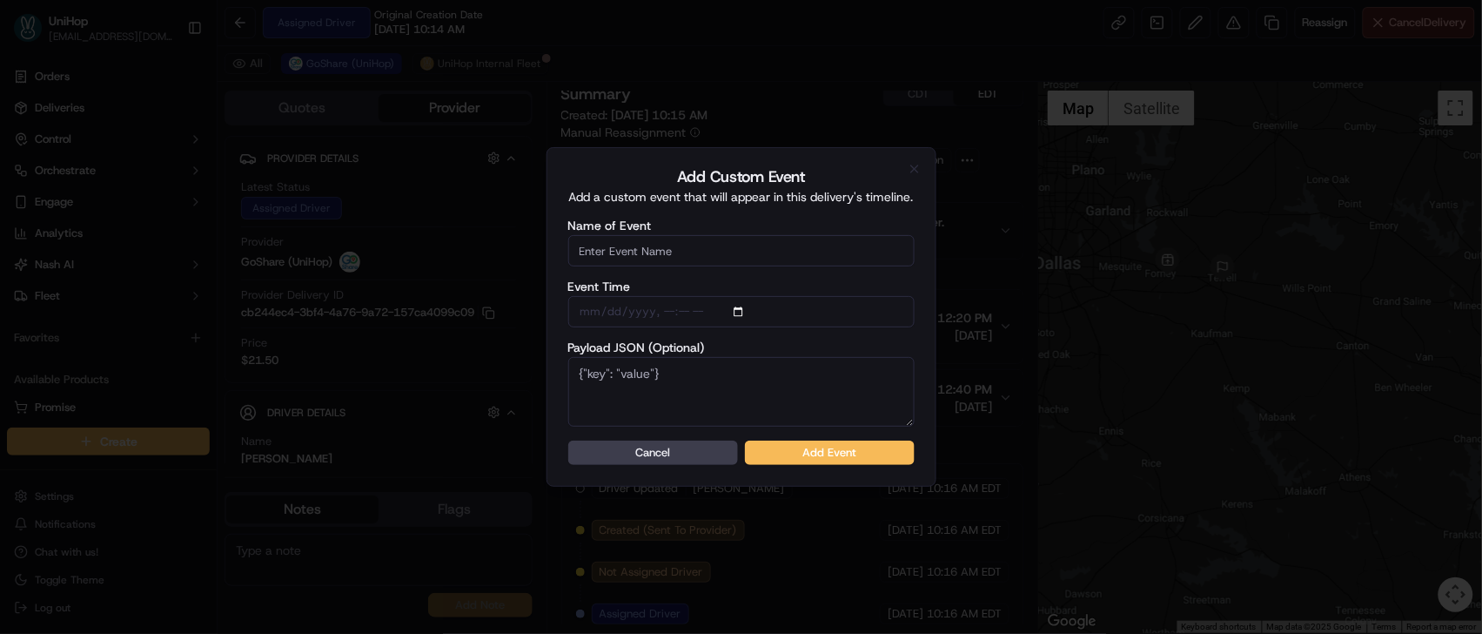
click at [703, 243] on input "Name of Event" at bounding box center [741, 250] width 346 height 31
type input "Driver Confirmed"
click at [842, 455] on button "Add Event" at bounding box center [830, 452] width 170 height 24
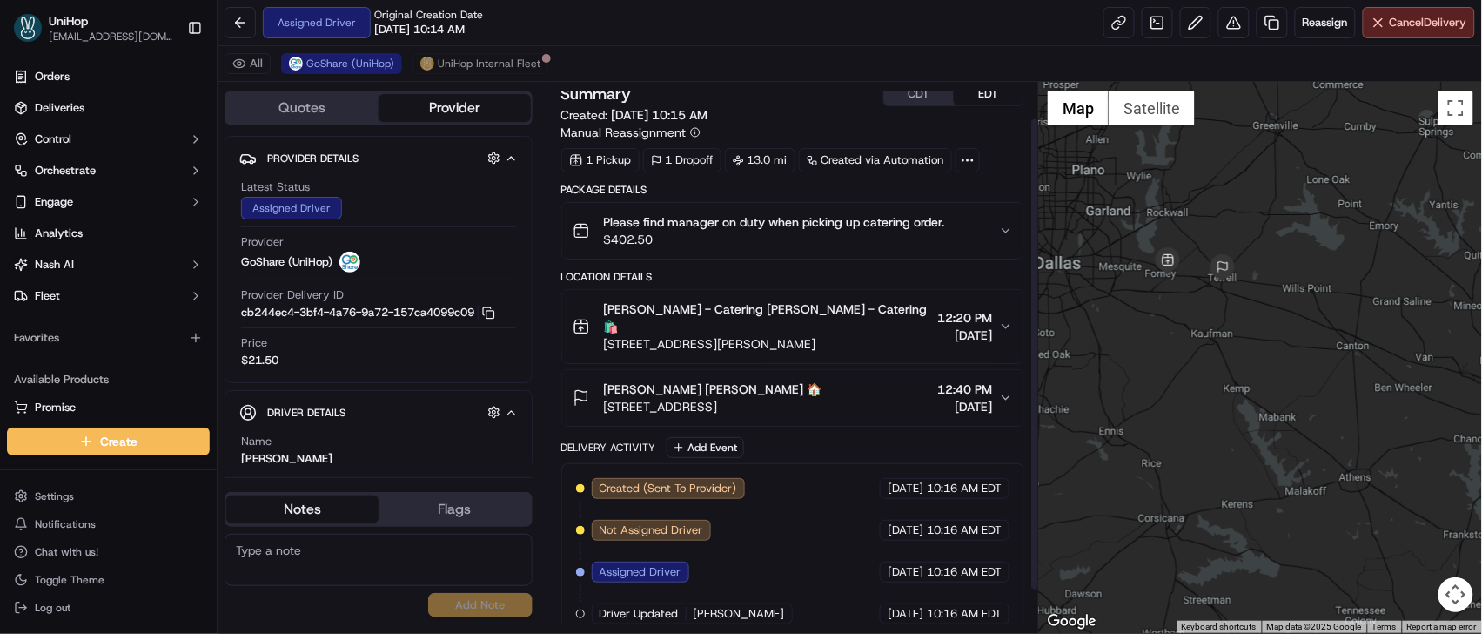
scroll to position [93, 0]
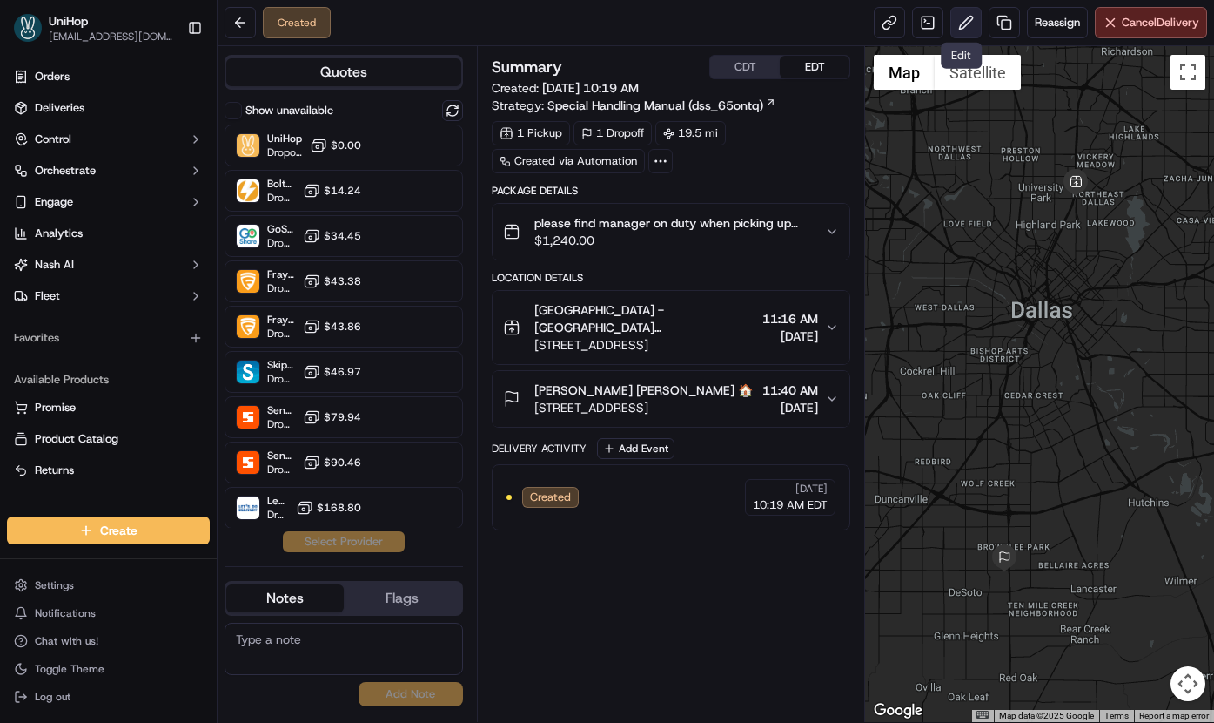
click at [951, 24] on button at bounding box center [966, 22] width 31 height 31
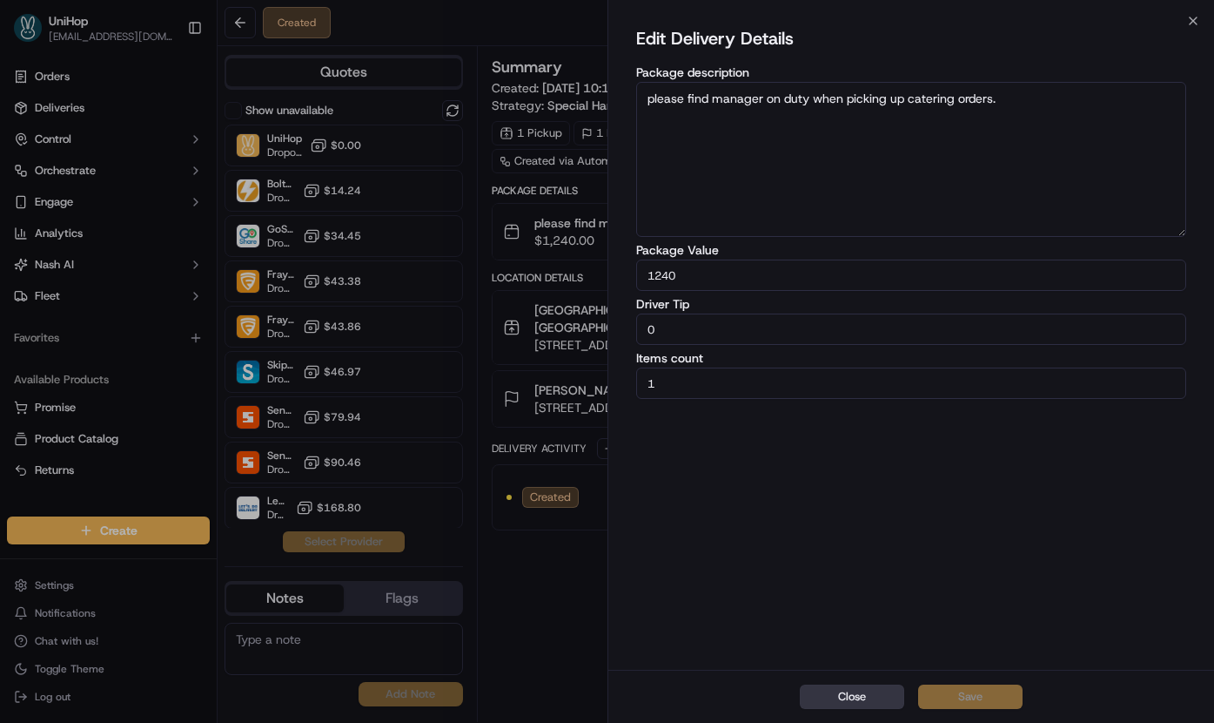
click at [841, 695] on button "Close" at bounding box center [852, 696] width 104 height 24
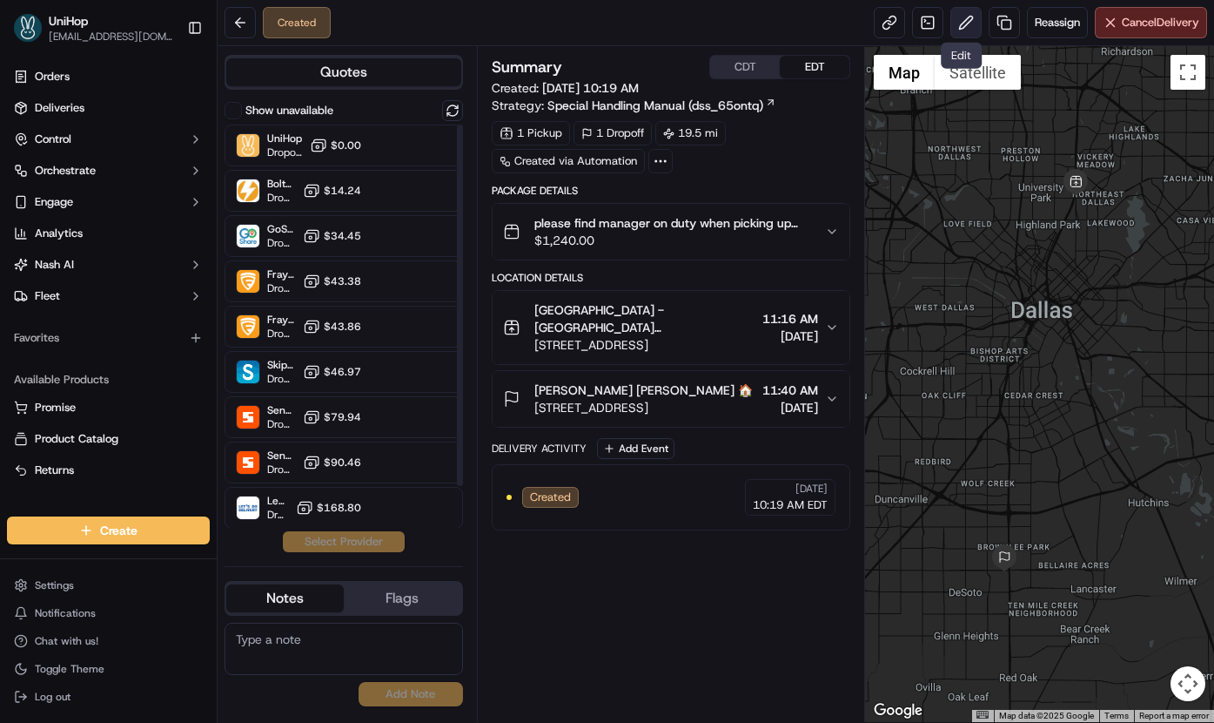
click at [959, 31] on button at bounding box center [966, 22] width 31 height 31
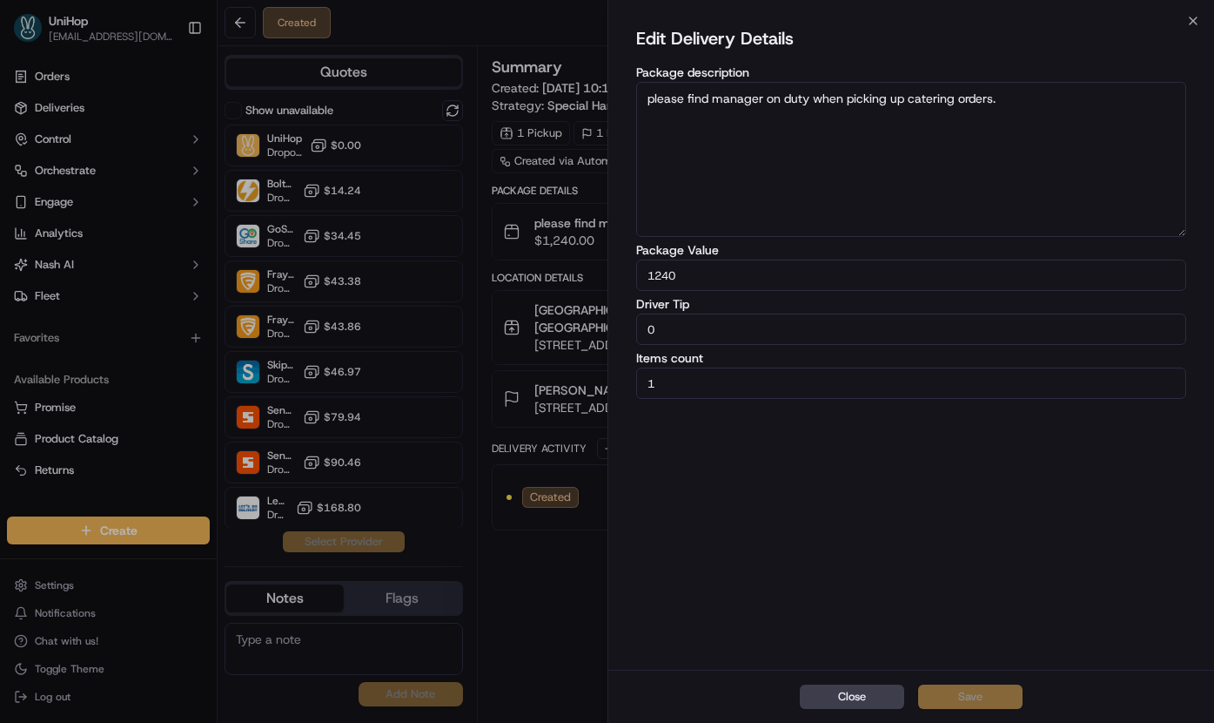
drag, startPoint x: 732, startPoint y: 326, endPoint x: 595, endPoint y: 323, distance: 137.6
click at [595, 323] on body "UniHop dispatch+j@unihop.app Toggle Sidebar Orders Deliveries Control Orchestra…" at bounding box center [607, 361] width 1214 height 723
type input "60"
click at [996, 689] on button "Save" at bounding box center [970, 696] width 104 height 24
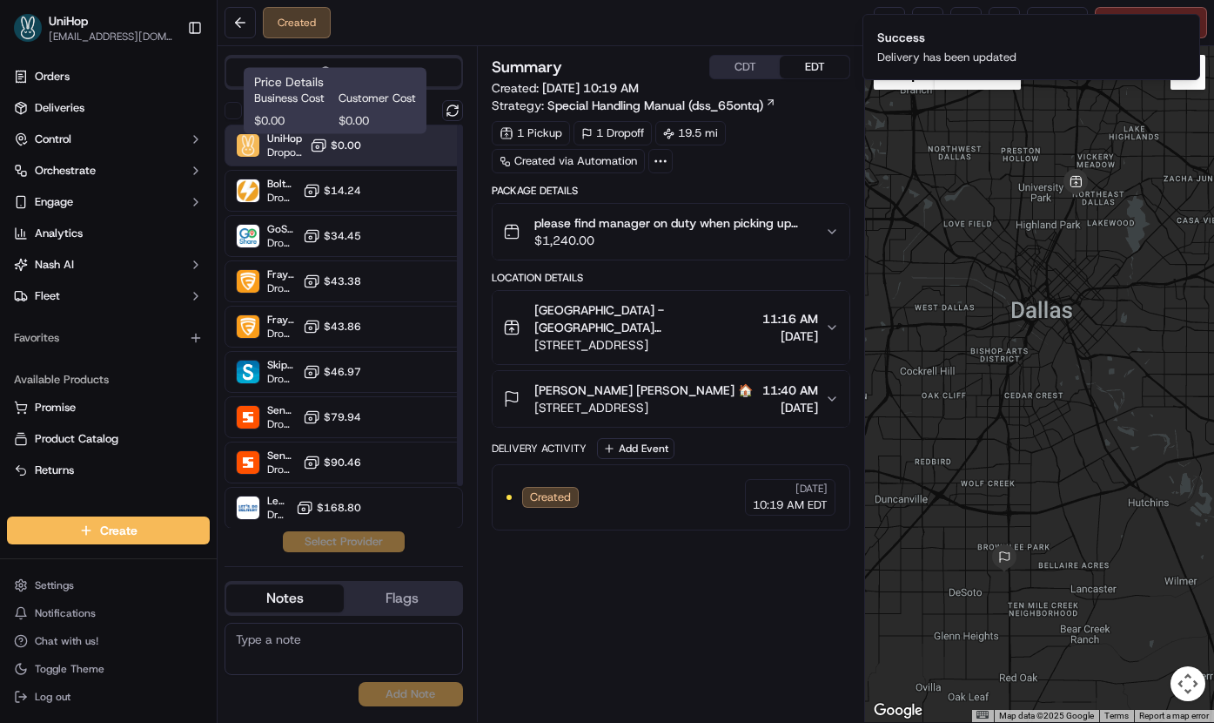
click at [336, 150] on span "$0.00" at bounding box center [346, 145] width 30 height 14
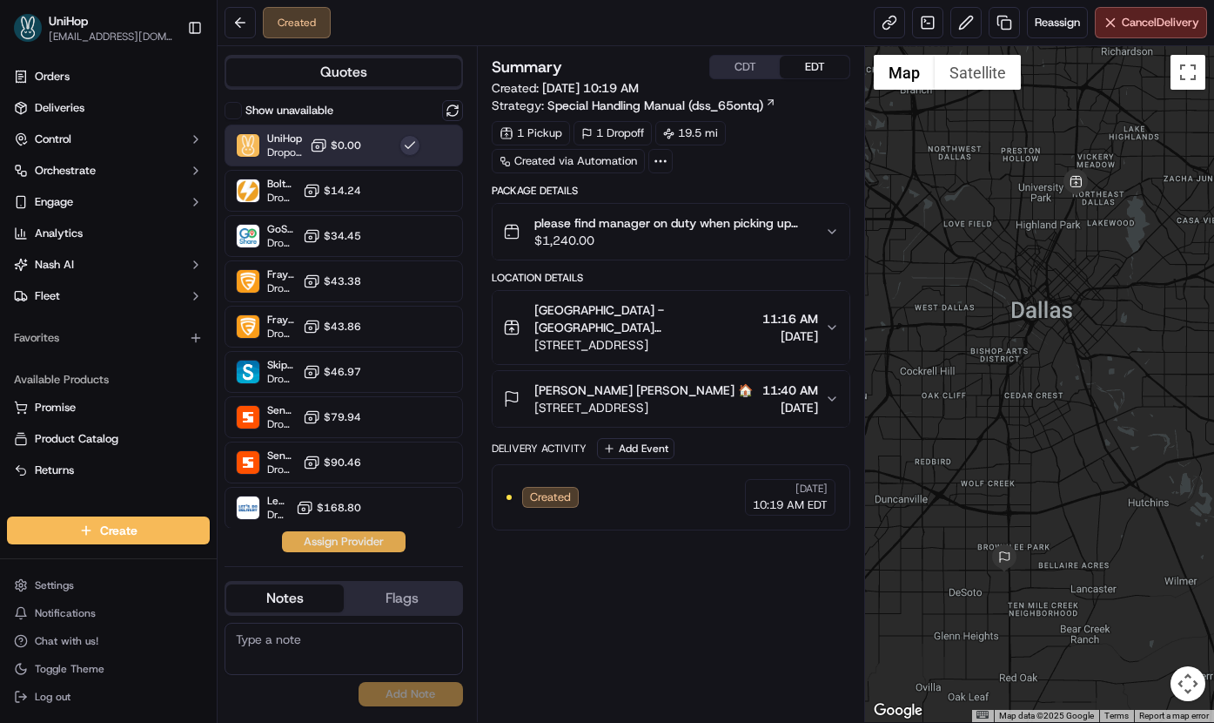
click at [335, 546] on button "Assign Provider" at bounding box center [344, 541] width 124 height 21
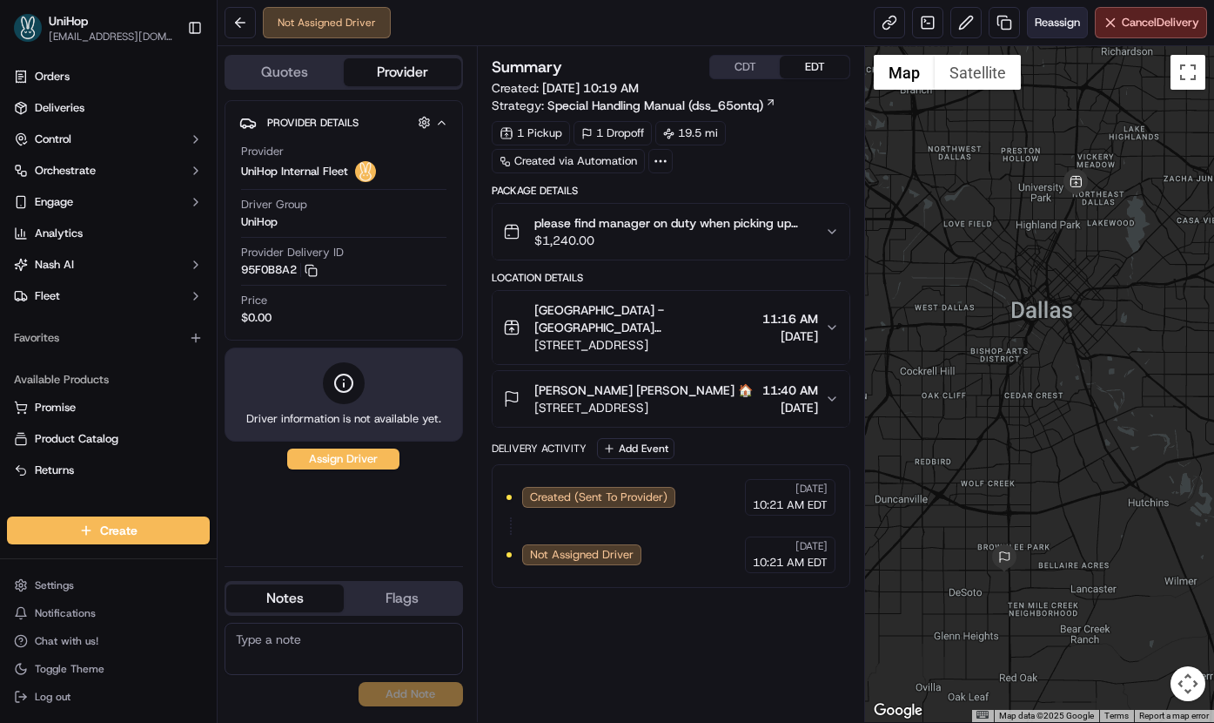
click at [1061, 22] on span "Reassign" at bounding box center [1057, 23] width 45 height 16
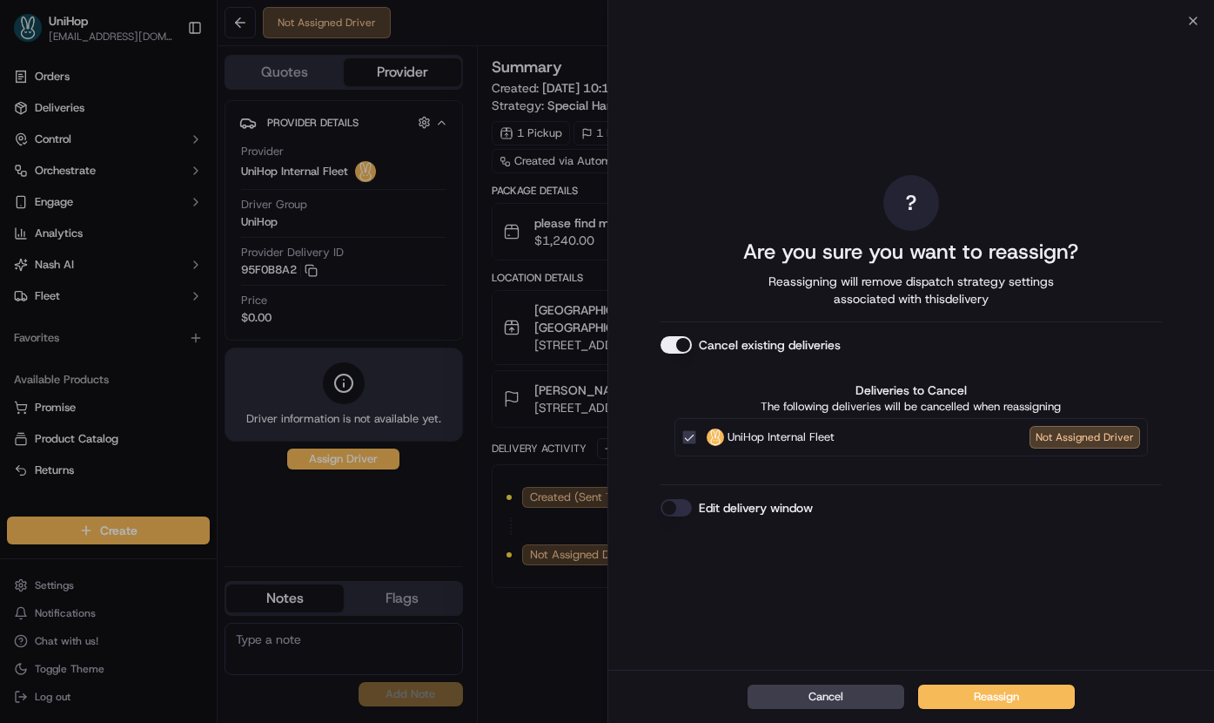
click at [677, 346] on button "Cancel existing deliveries" at bounding box center [676, 344] width 31 height 17
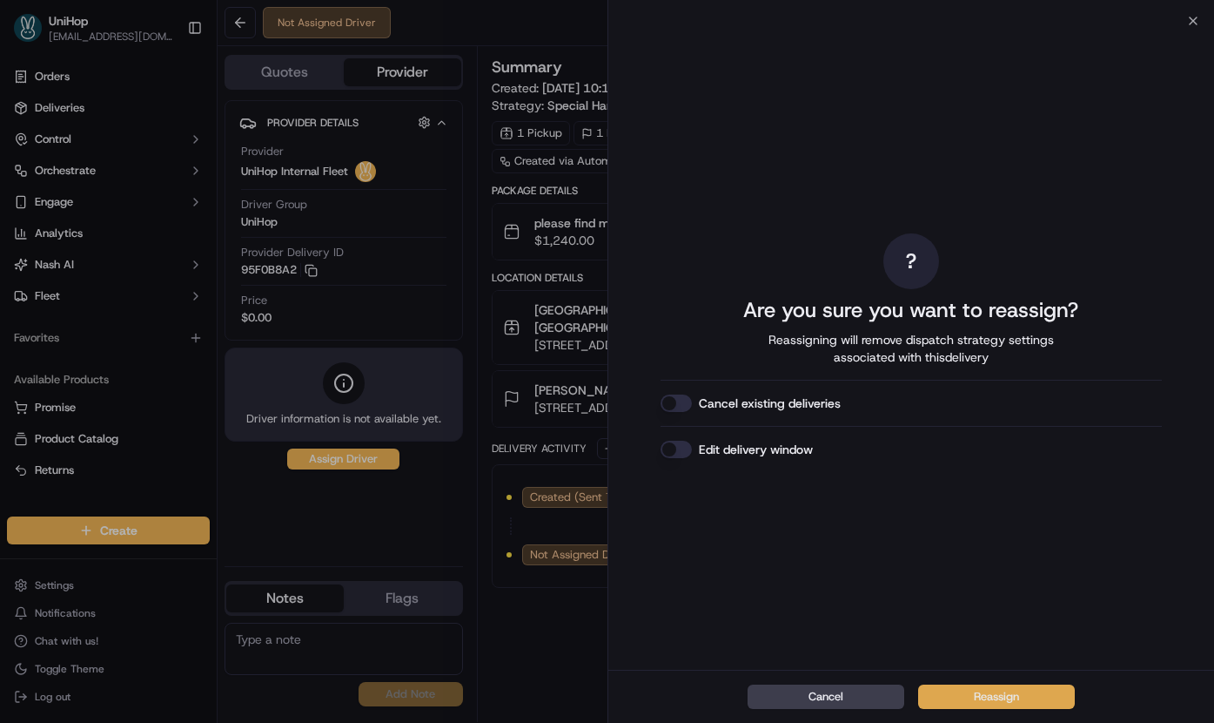
click at [984, 702] on button "Reassign" at bounding box center [996, 696] width 157 height 24
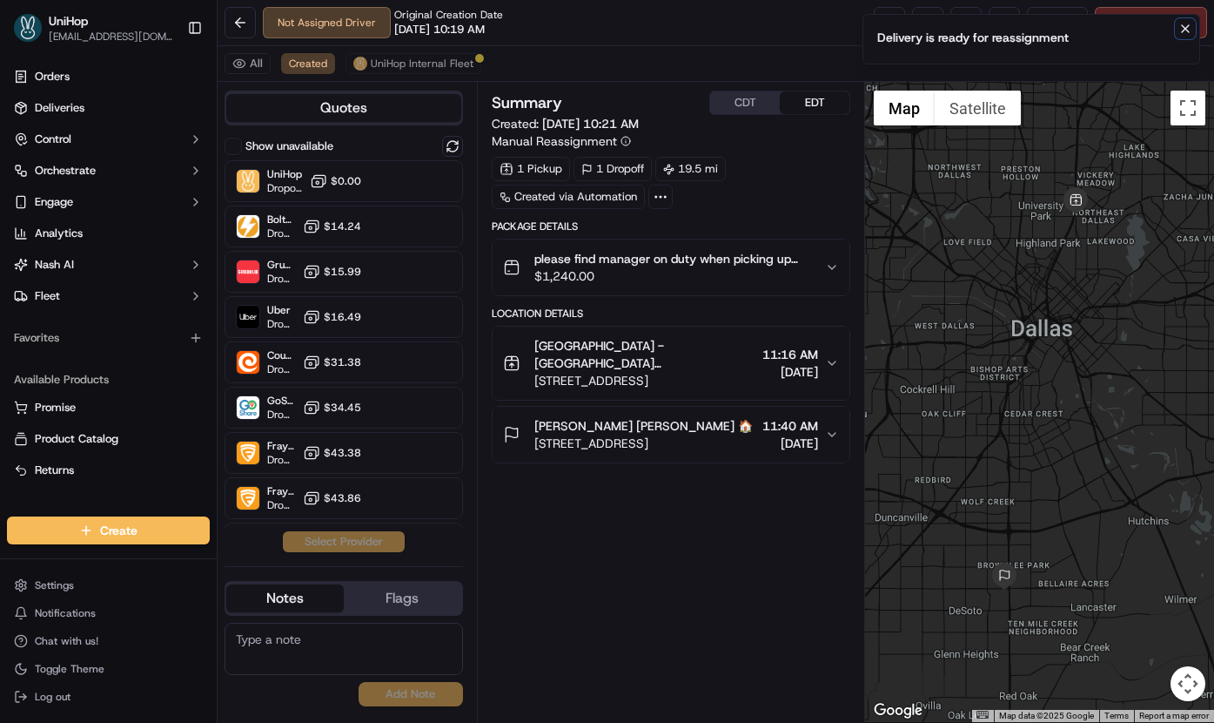
click at [1182, 34] on icon "Notifications (F8)" at bounding box center [1186, 29] width 14 height 14
click at [966, 23] on button at bounding box center [966, 22] width 31 height 31
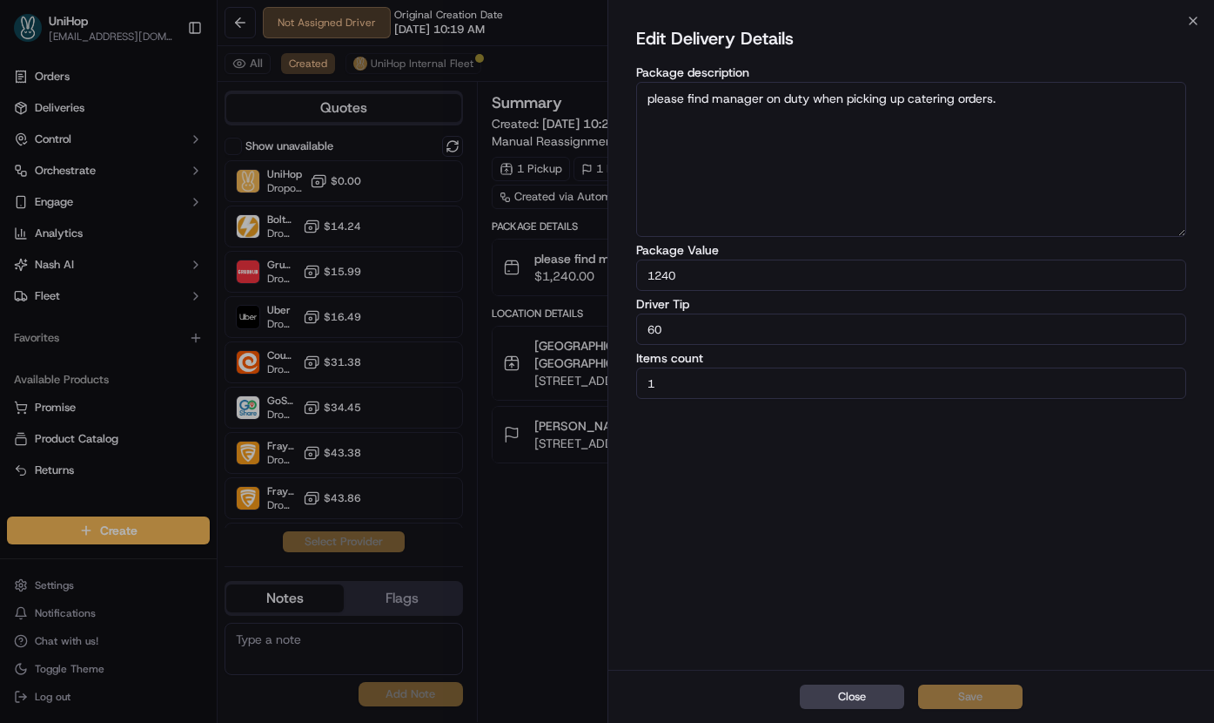
drag, startPoint x: 728, startPoint y: 329, endPoint x: 615, endPoint y: 332, distance: 113.2
click at [615, 332] on div "Edit Delivery Details Package description please find manager on duty when pick…" at bounding box center [911, 345] width 607 height 649
type input "54.6"
click at [966, 696] on button "Save" at bounding box center [970, 696] width 104 height 24
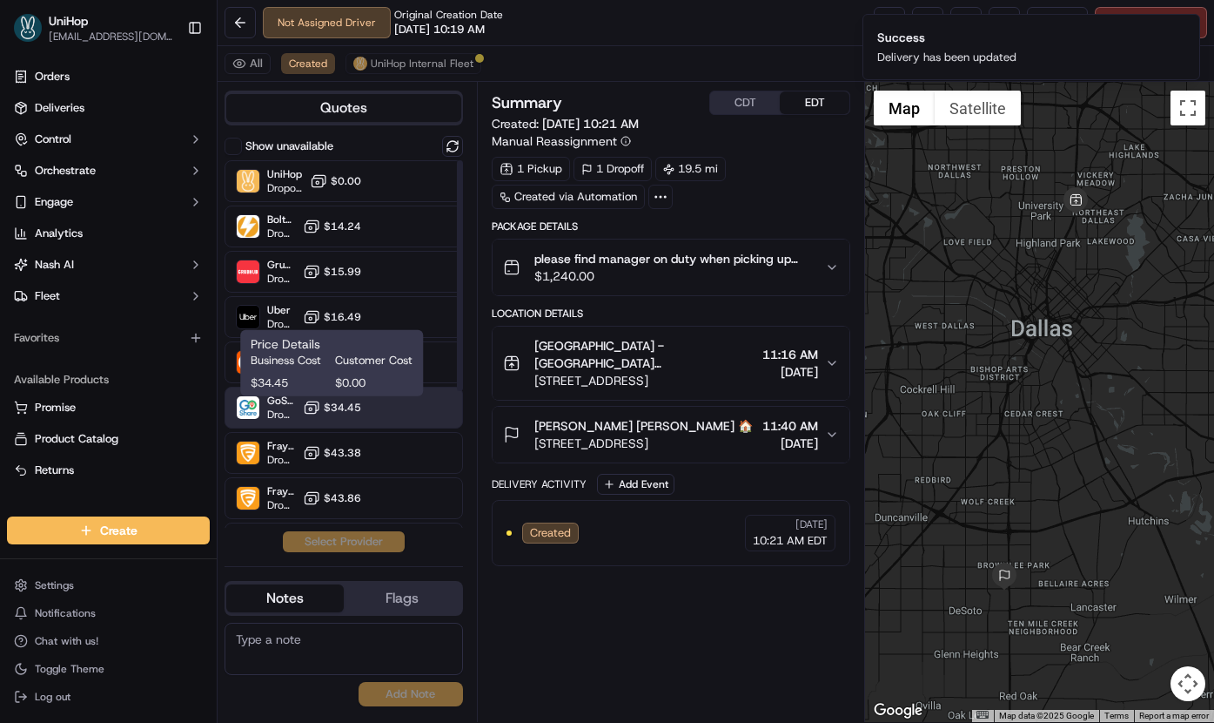
click at [356, 413] on span "$34.45" at bounding box center [342, 407] width 37 height 14
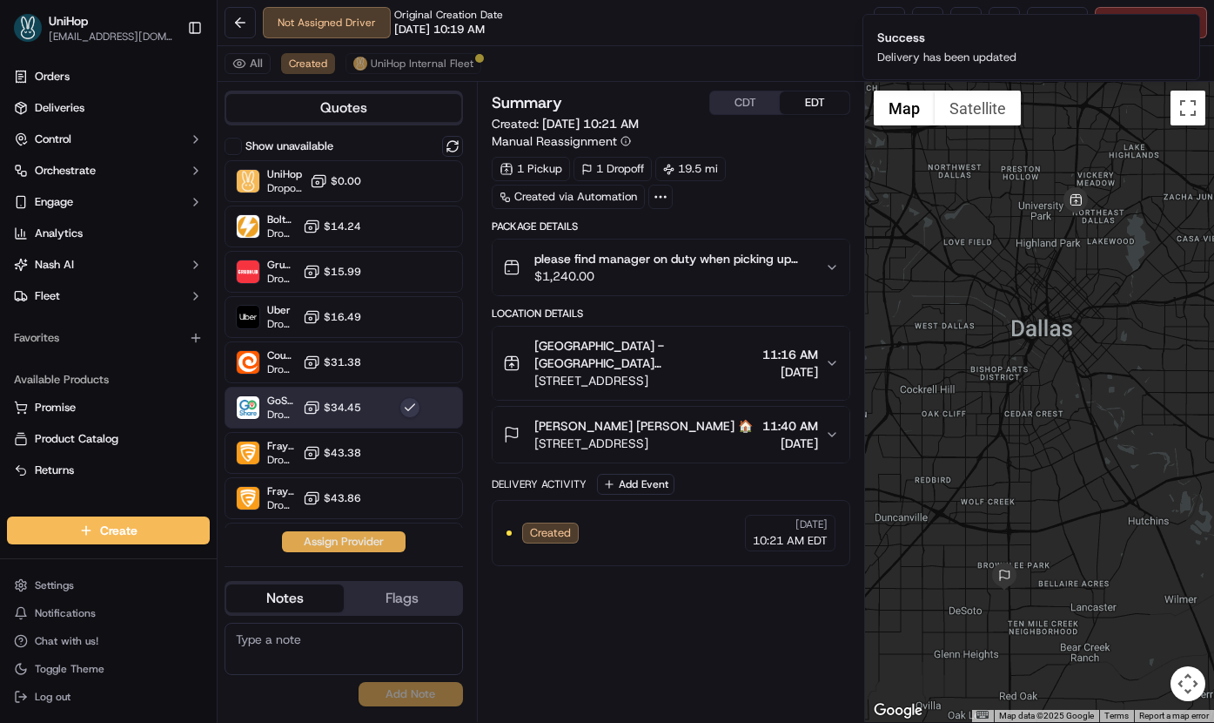
click at [351, 547] on button "Assign Provider" at bounding box center [344, 541] width 124 height 21
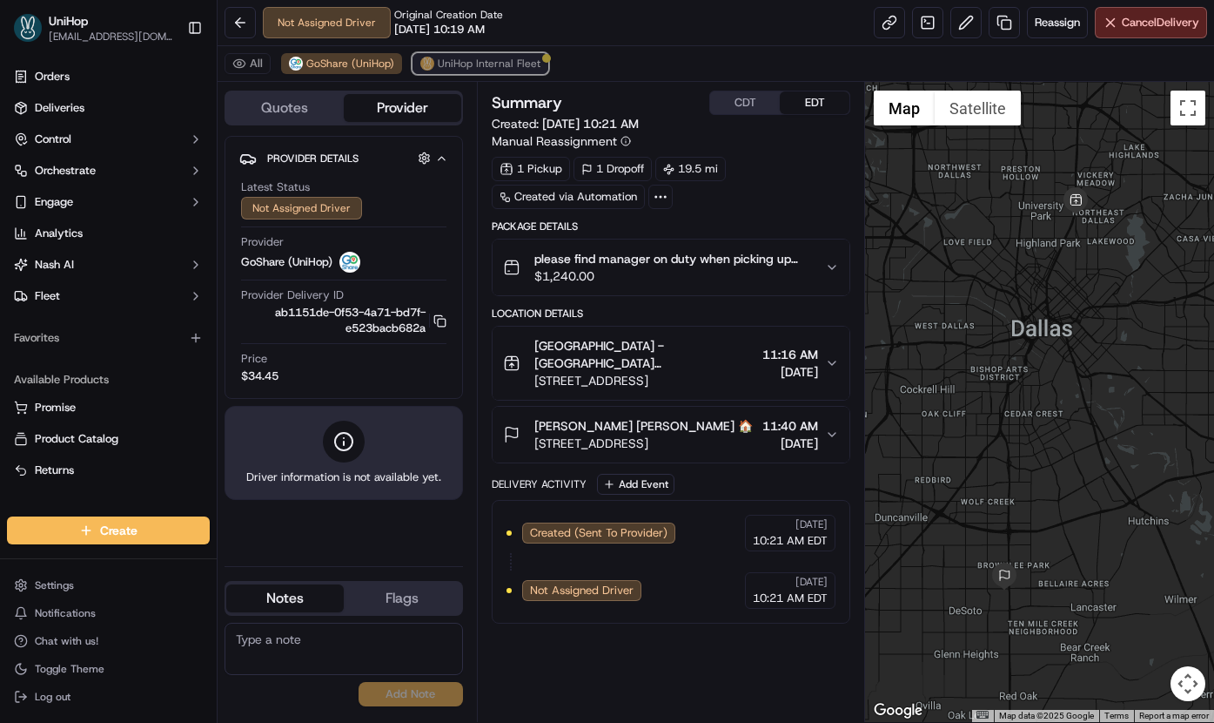
click at [500, 59] on span "UniHop Internal Fleet" at bounding box center [489, 64] width 103 height 14
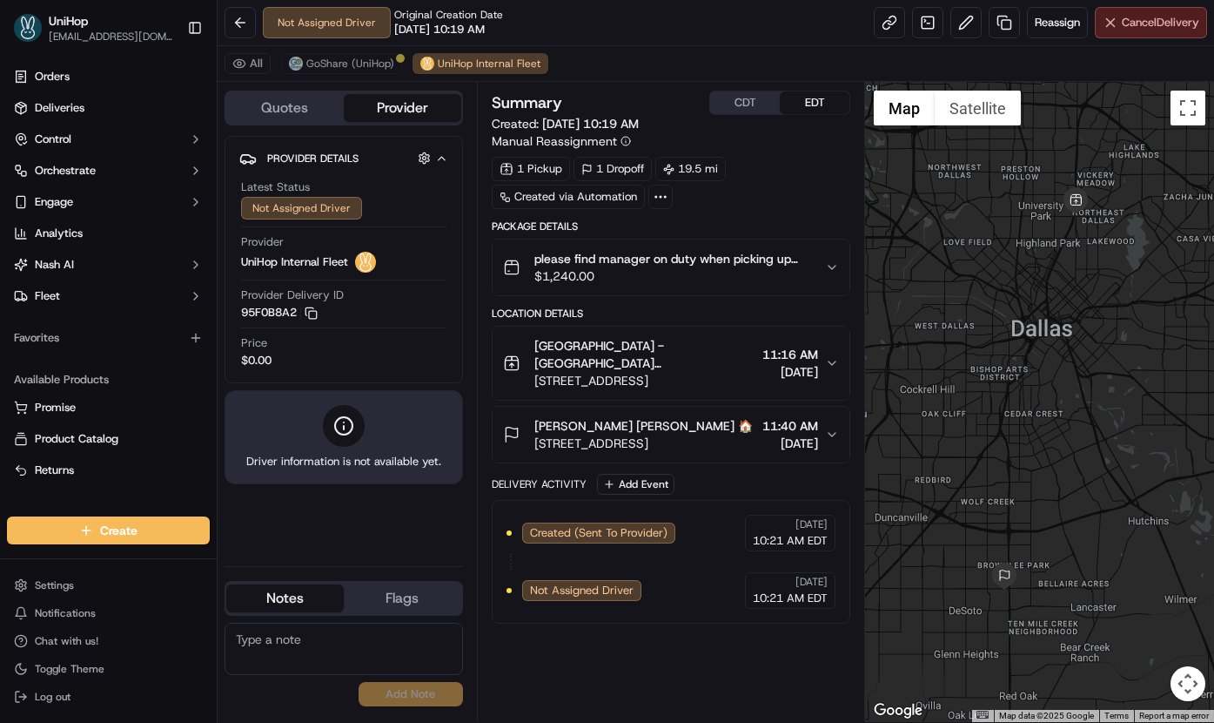
click at [1138, 31] on button "Cancel Delivery" at bounding box center [1151, 22] width 112 height 31
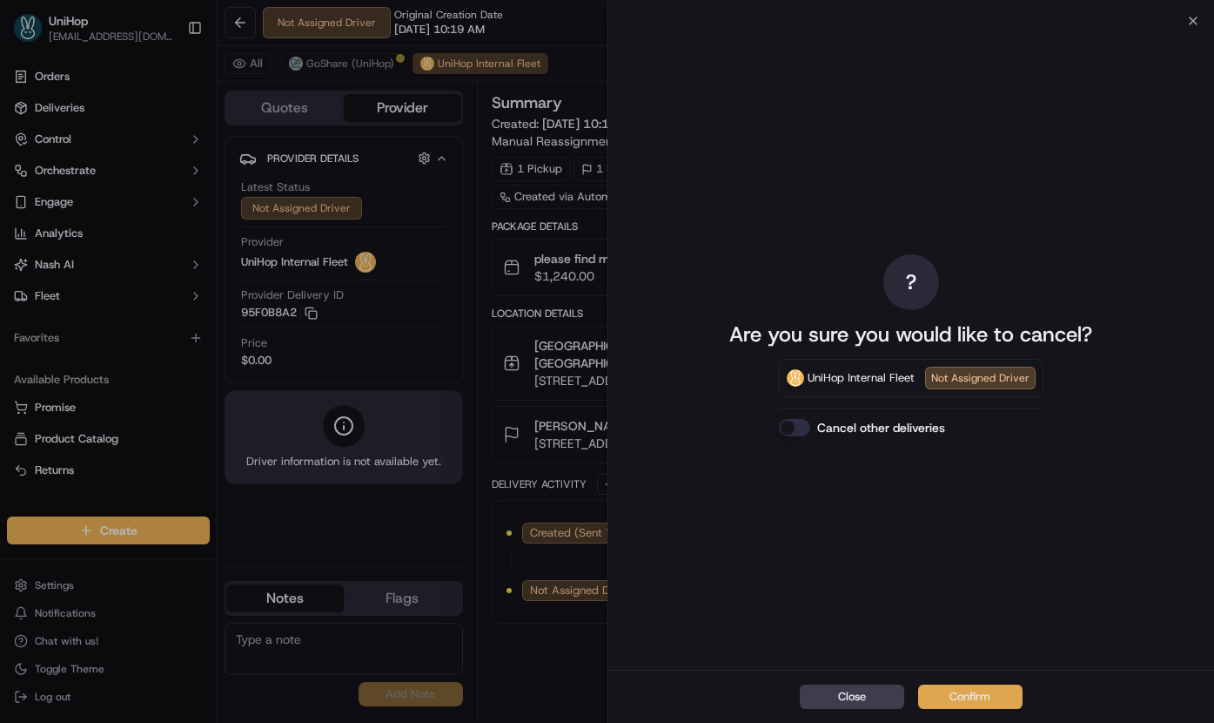
click at [999, 686] on button "Confirm" at bounding box center [970, 696] width 104 height 24
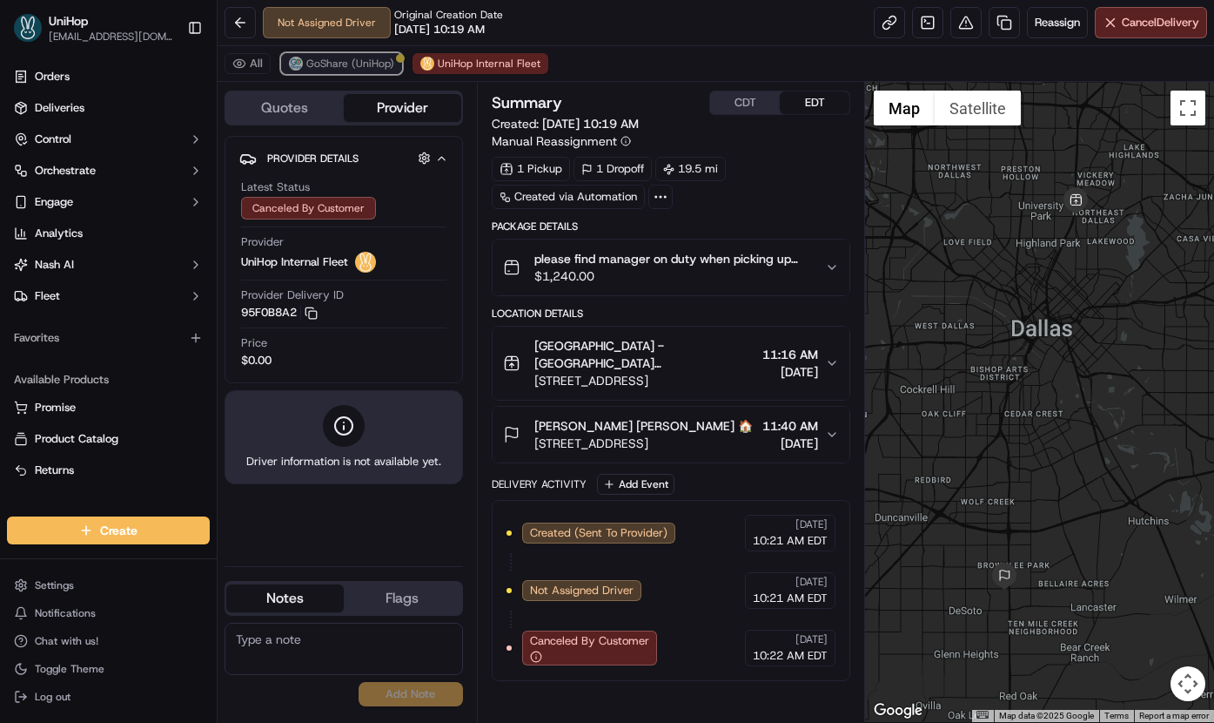
click at [360, 66] on span "GoShare (UniHop)" at bounding box center [350, 64] width 88 height 14
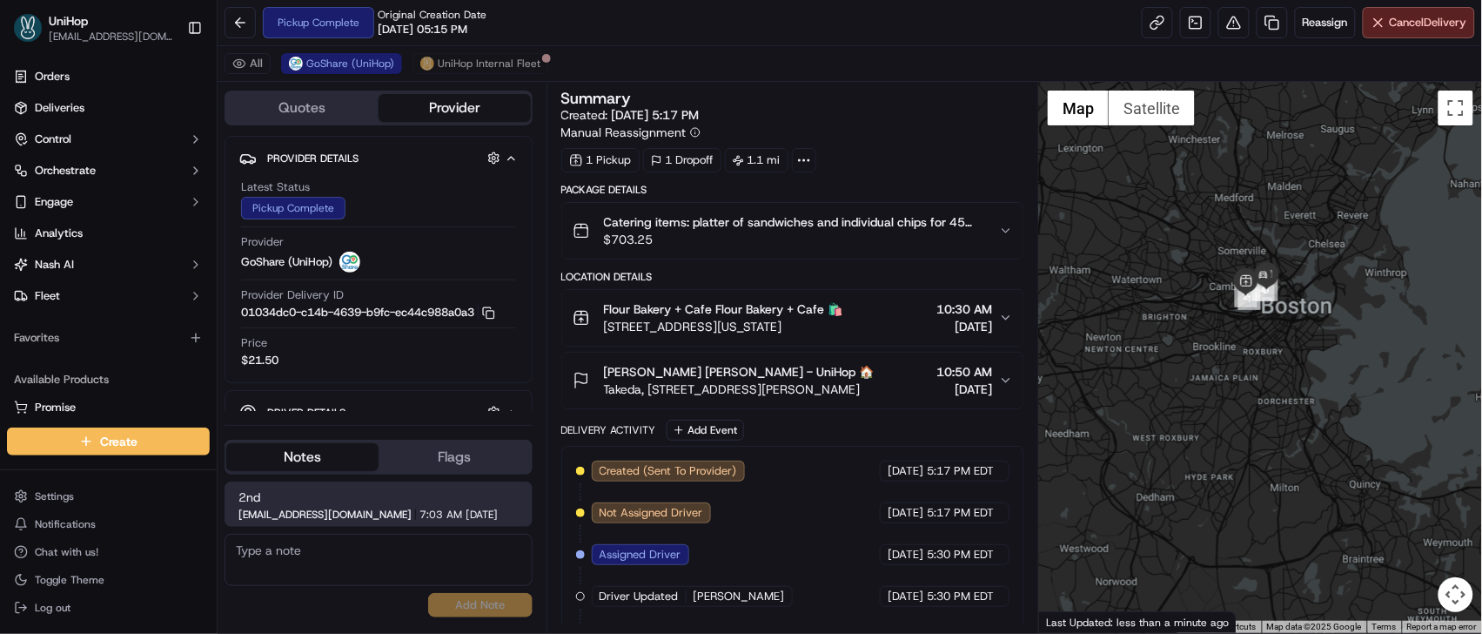
scroll to position [168, 0]
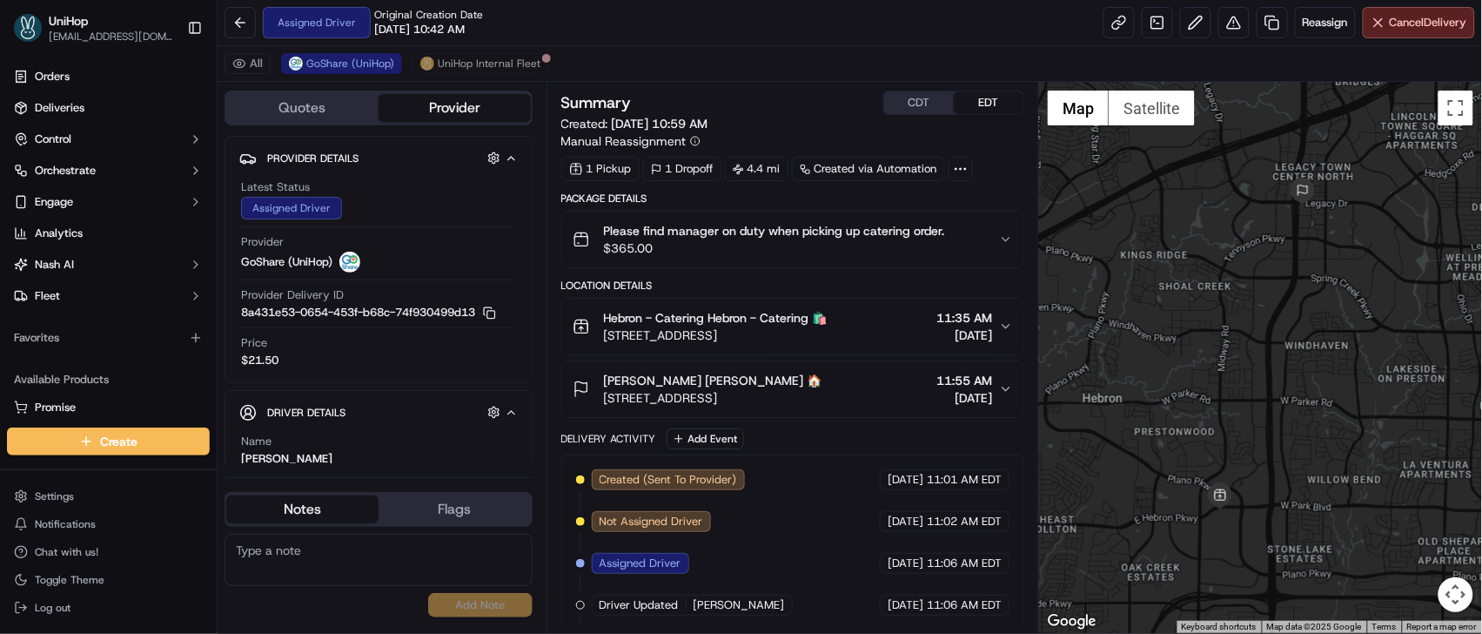
scroll to position [50, 0]
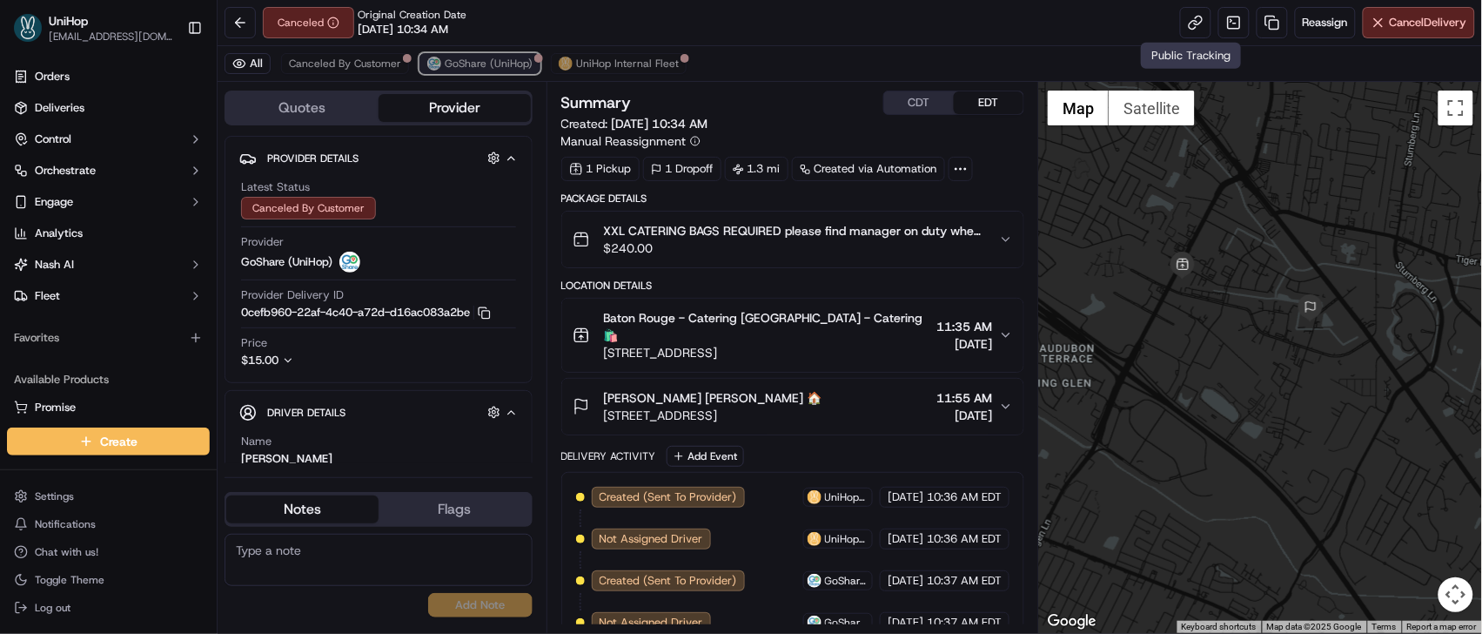
click at [481, 57] on span "GoShare (UniHop)" at bounding box center [489, 64] width 88 height 14
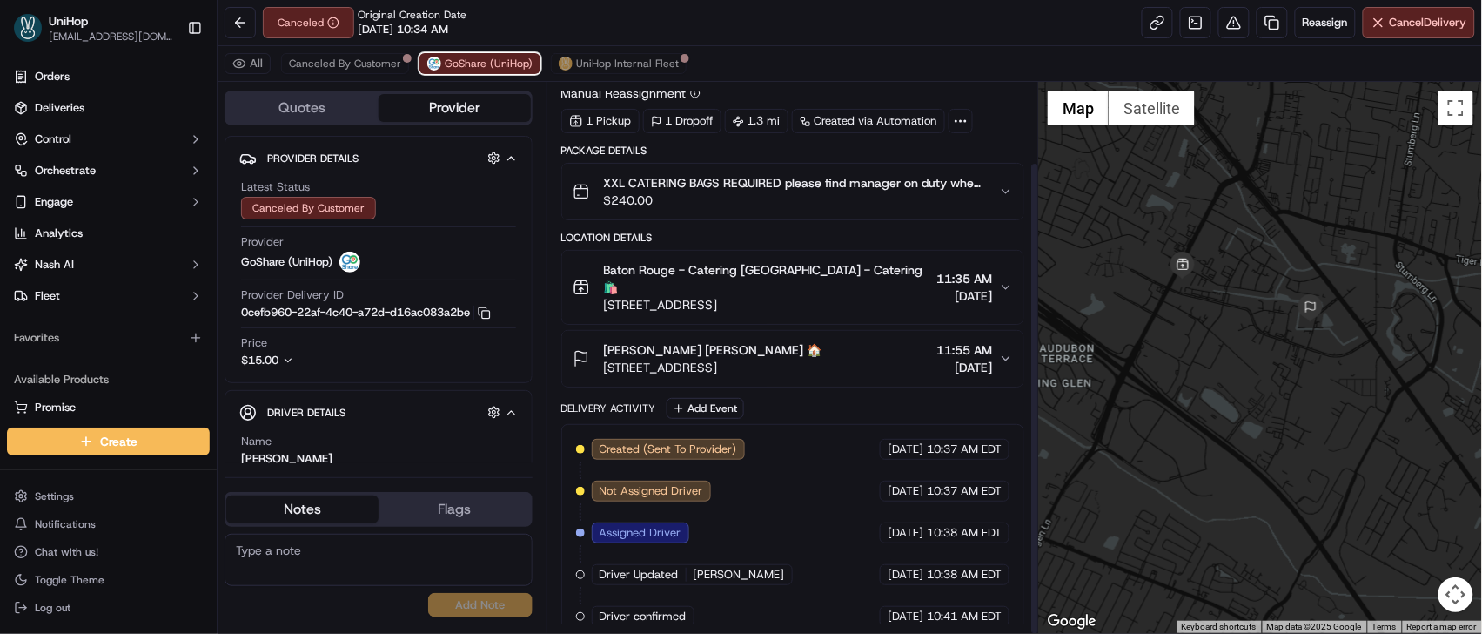
scroll to position [93, 0]
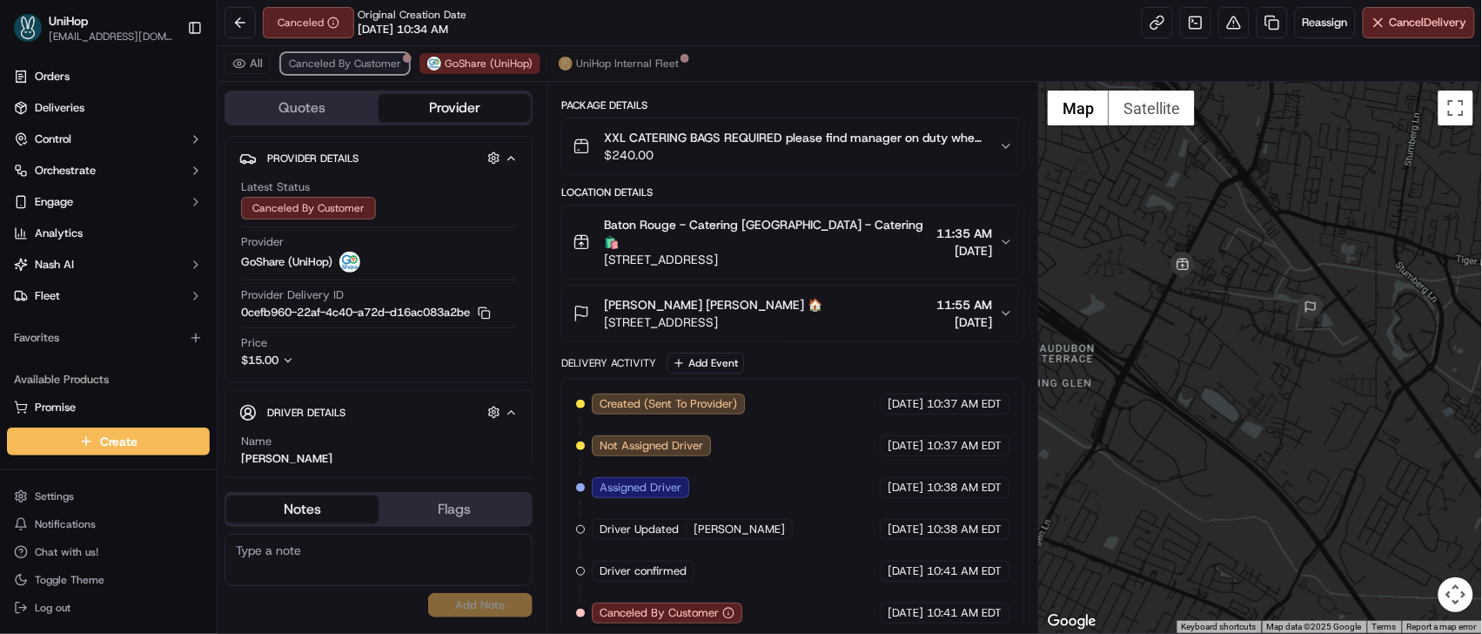
click at [353, 74] on button "Canceled By Customer" at bounding box center [345, 63] width 128 height 21
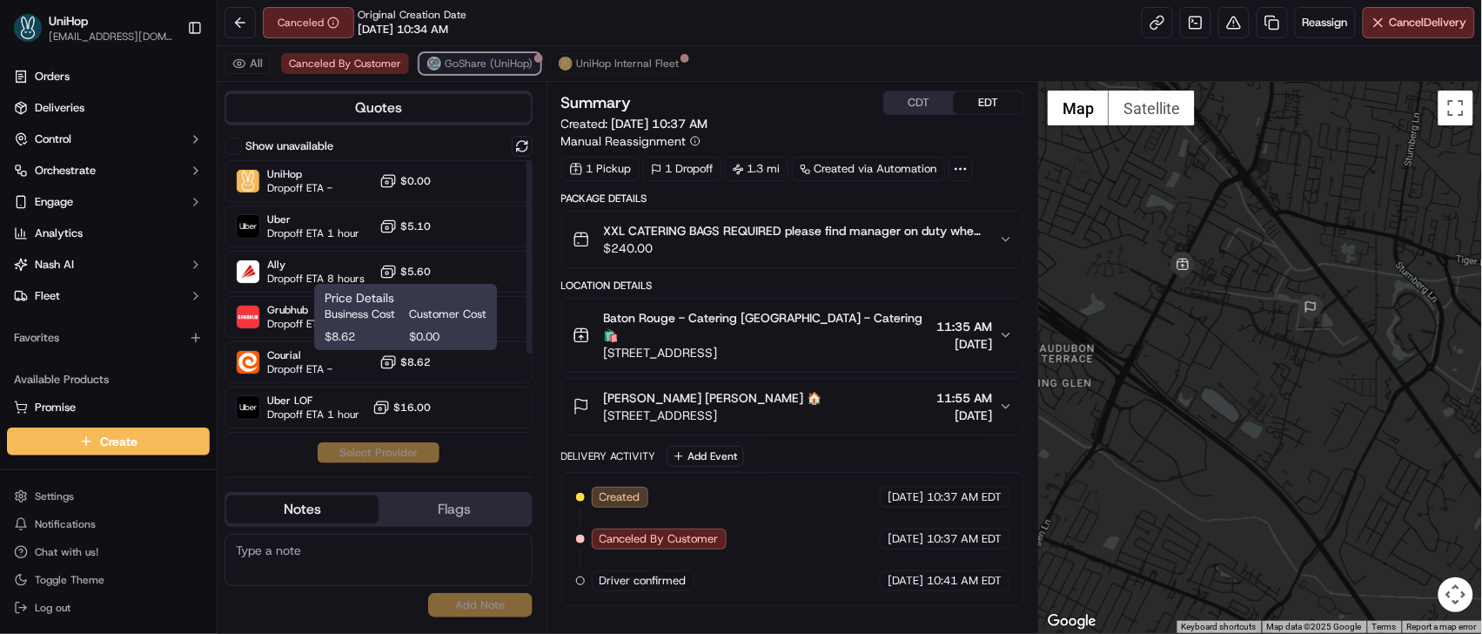
click at [479, 57] on span "GoShare (UniHop)" at bounding box center [489, 64] width 88 height 14
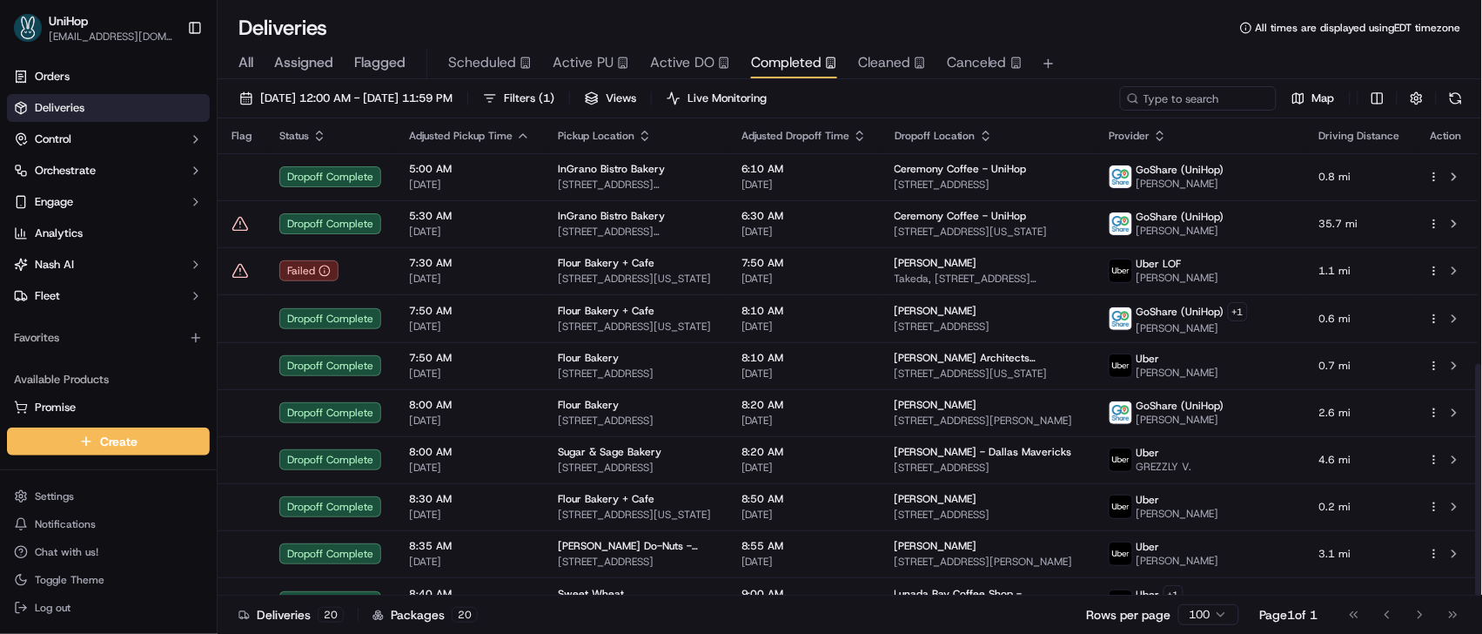
scroll to position [505, 0]
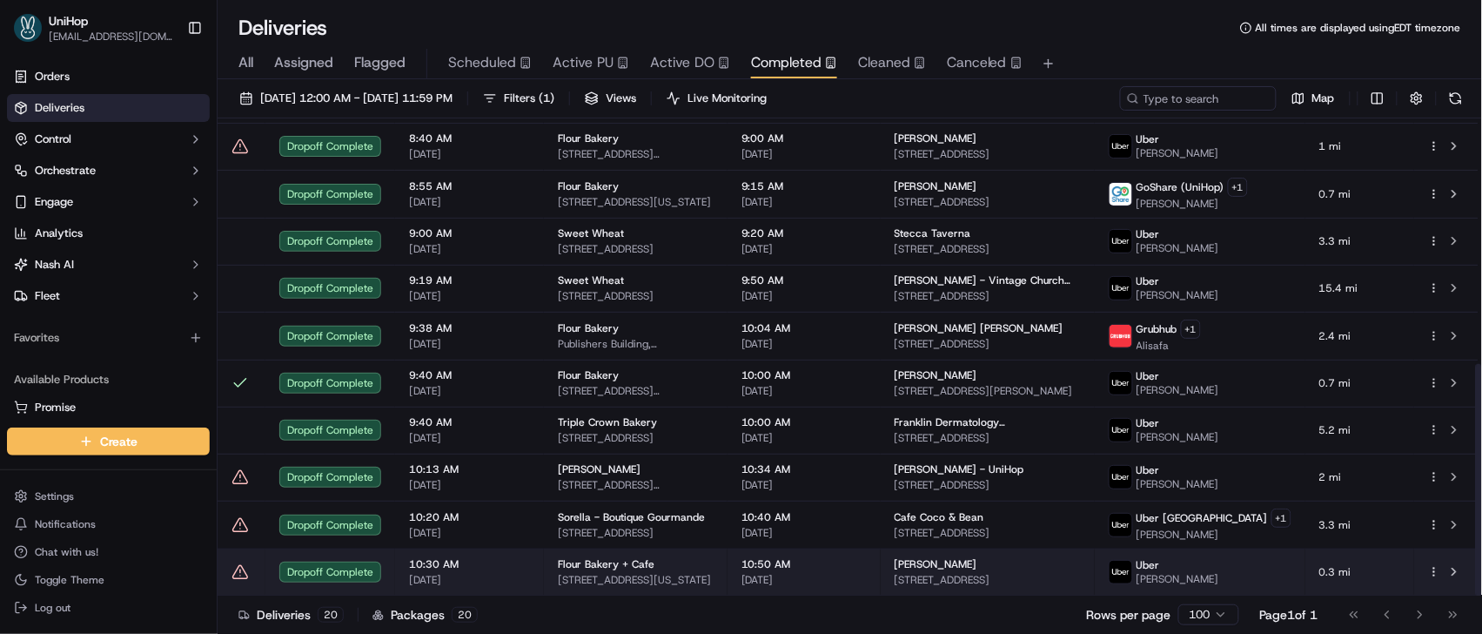
click at [881, 588] on td "10:50 AM [DATE]" at bounding box center [804, 571] width 153 height 47
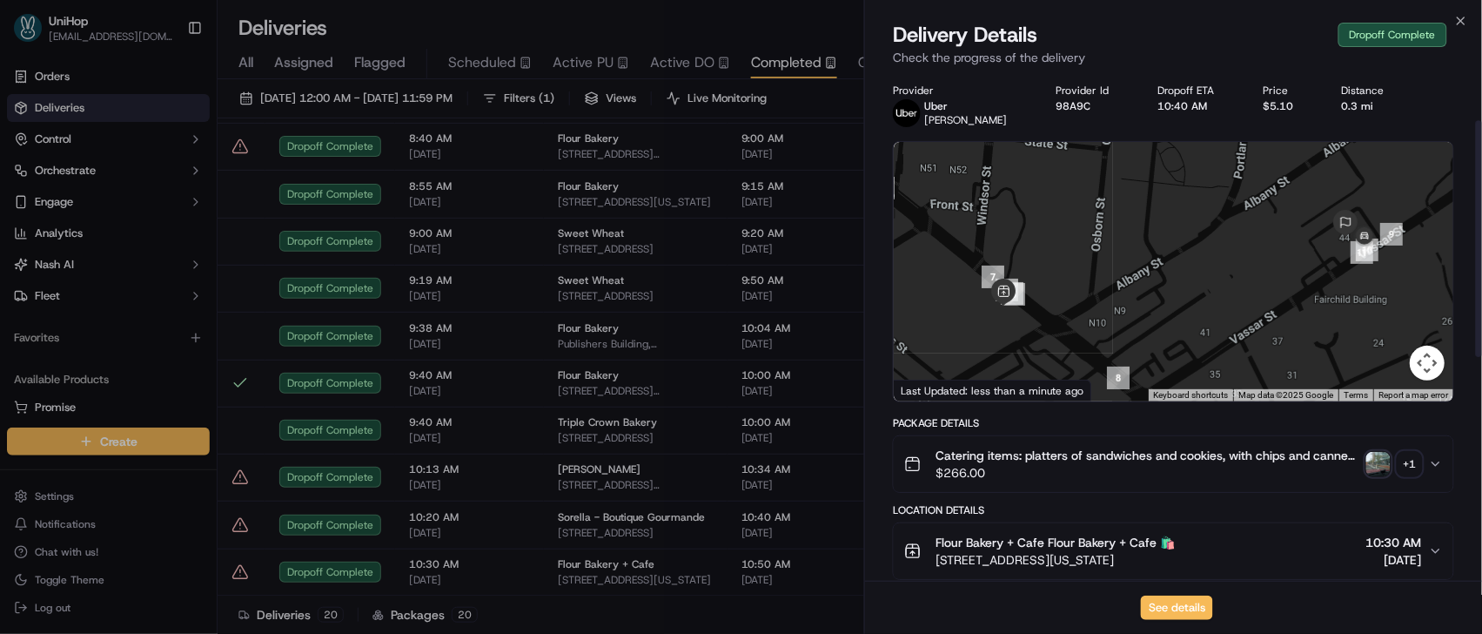
scroll to position [581, 0]
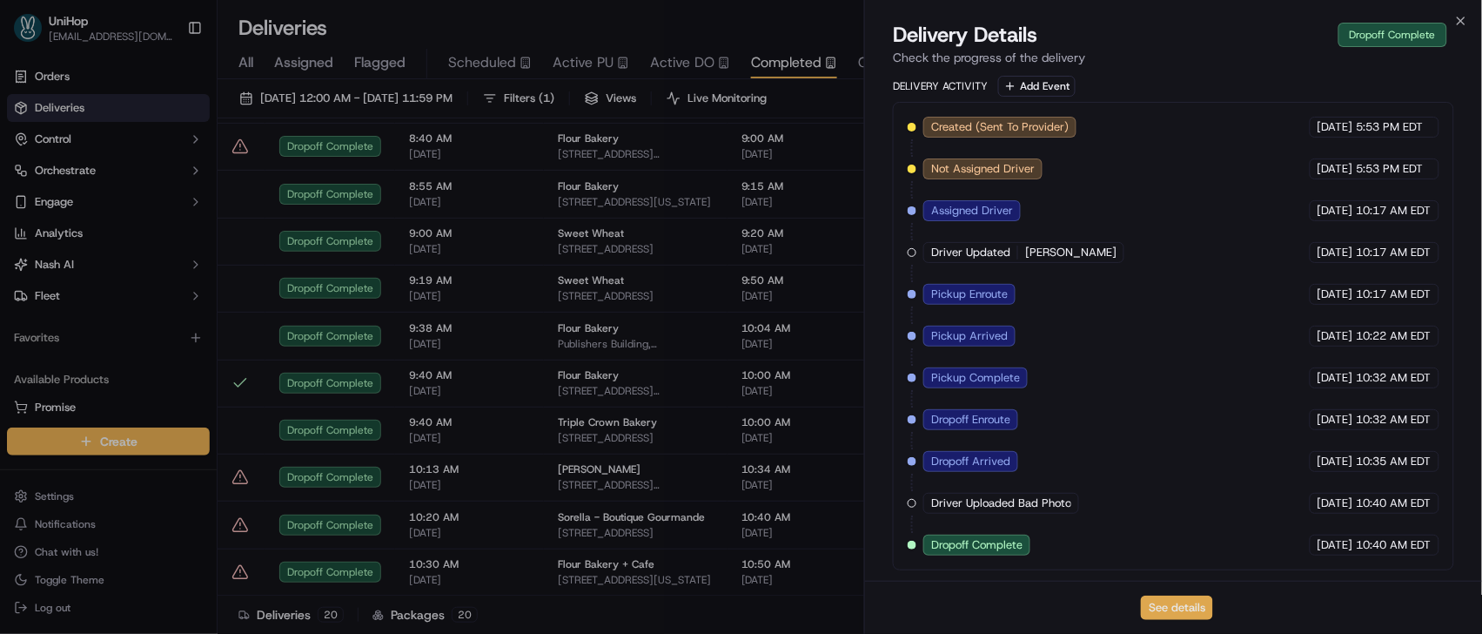
click at [1157, 617] on button "See details" at bounding box center [1177, 607] width 72 height 24
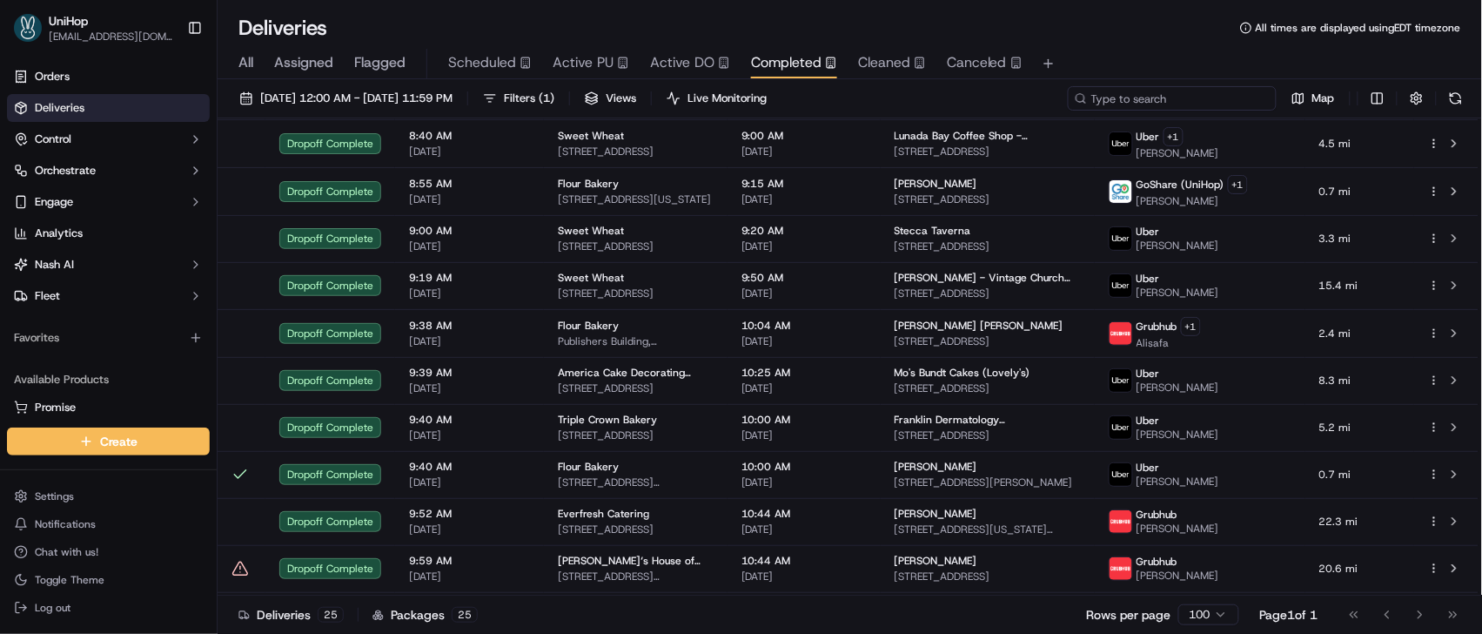
click at [1193, 91] on input at bounding box center [1172, 98] width 209 height 24
paste input "[PERSON_NAME]"
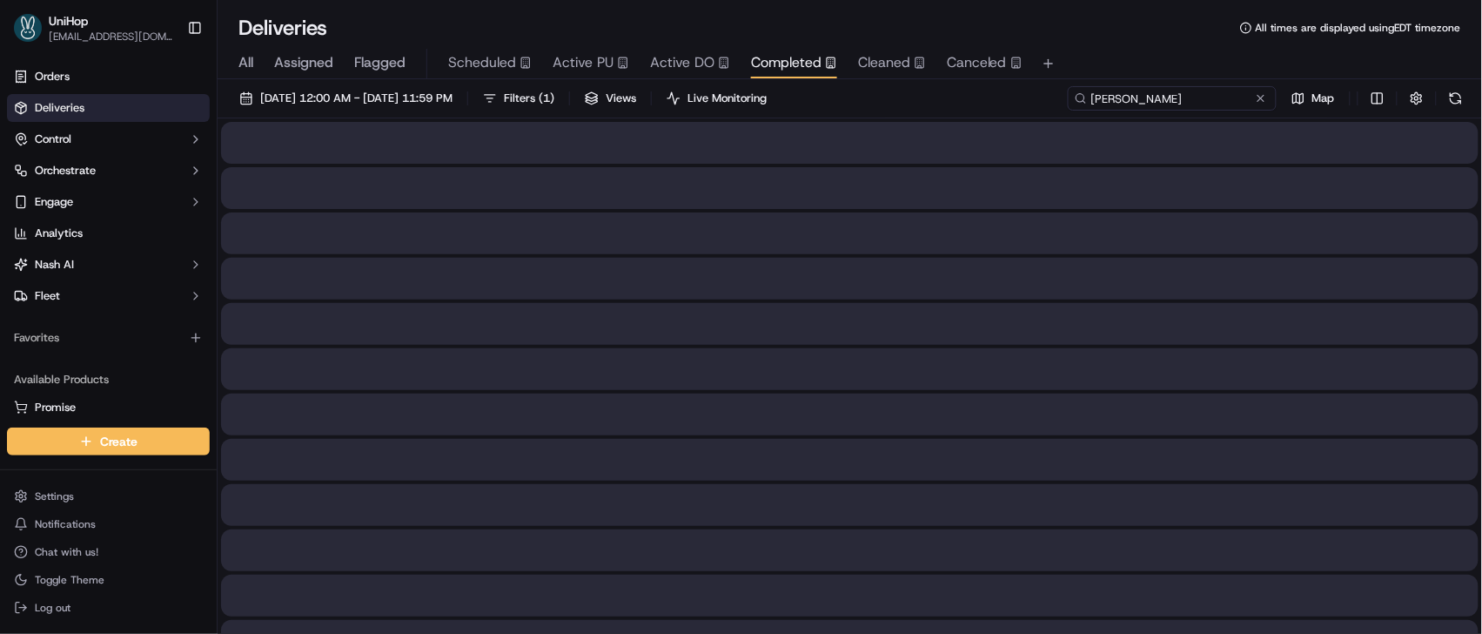
type input "[PERSON_NAME]"
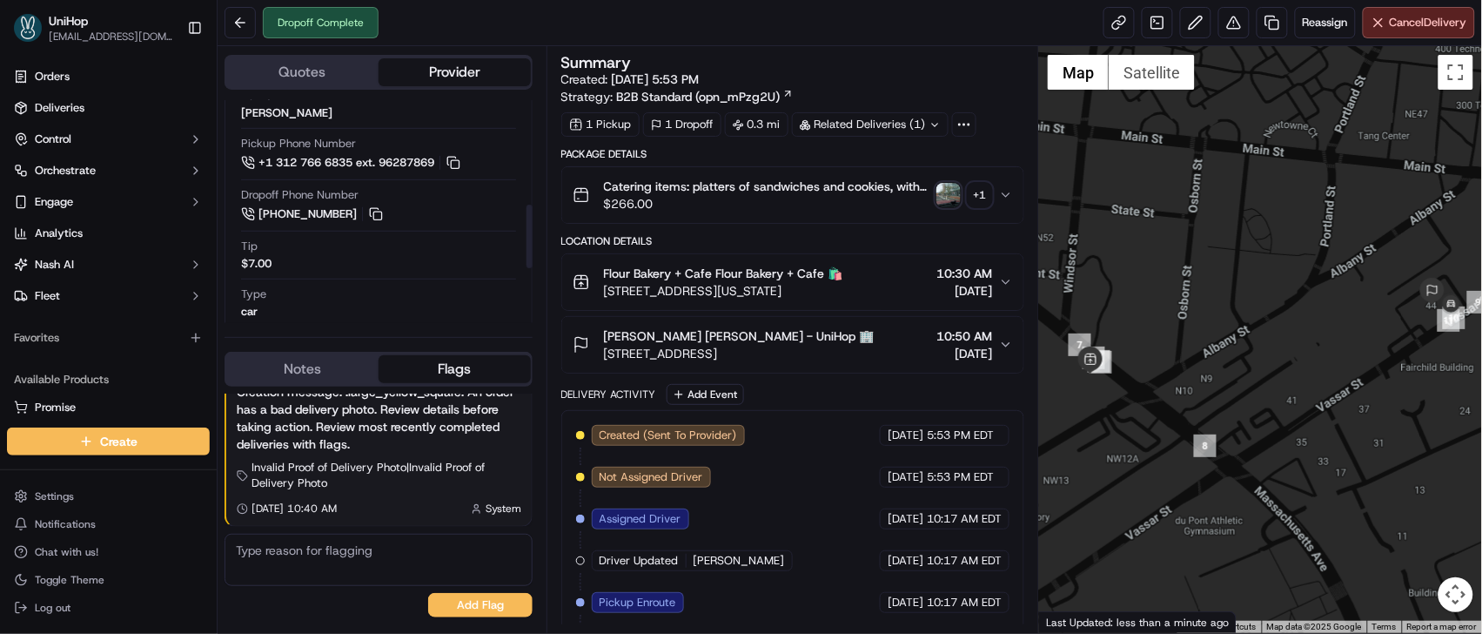
scroll to position [366, 0]
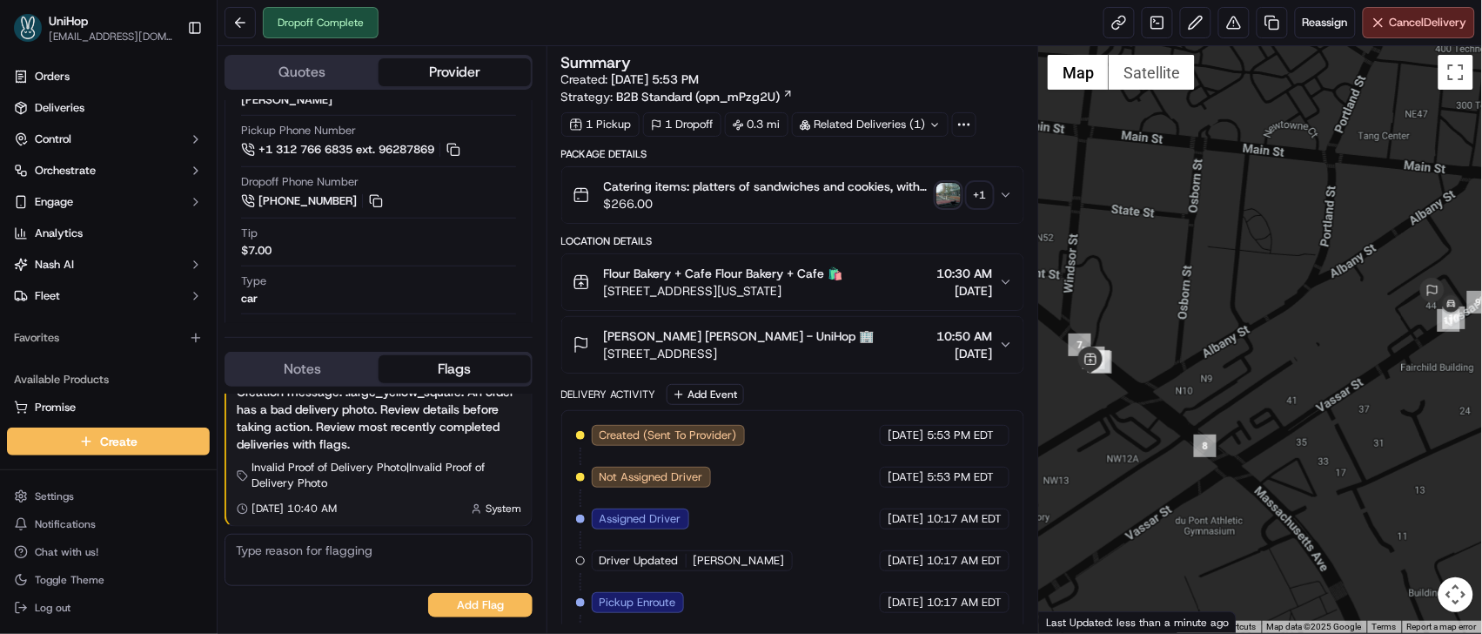
click at [947, 203] on img "button" at bounding box center [949, 195] width 24 height 24
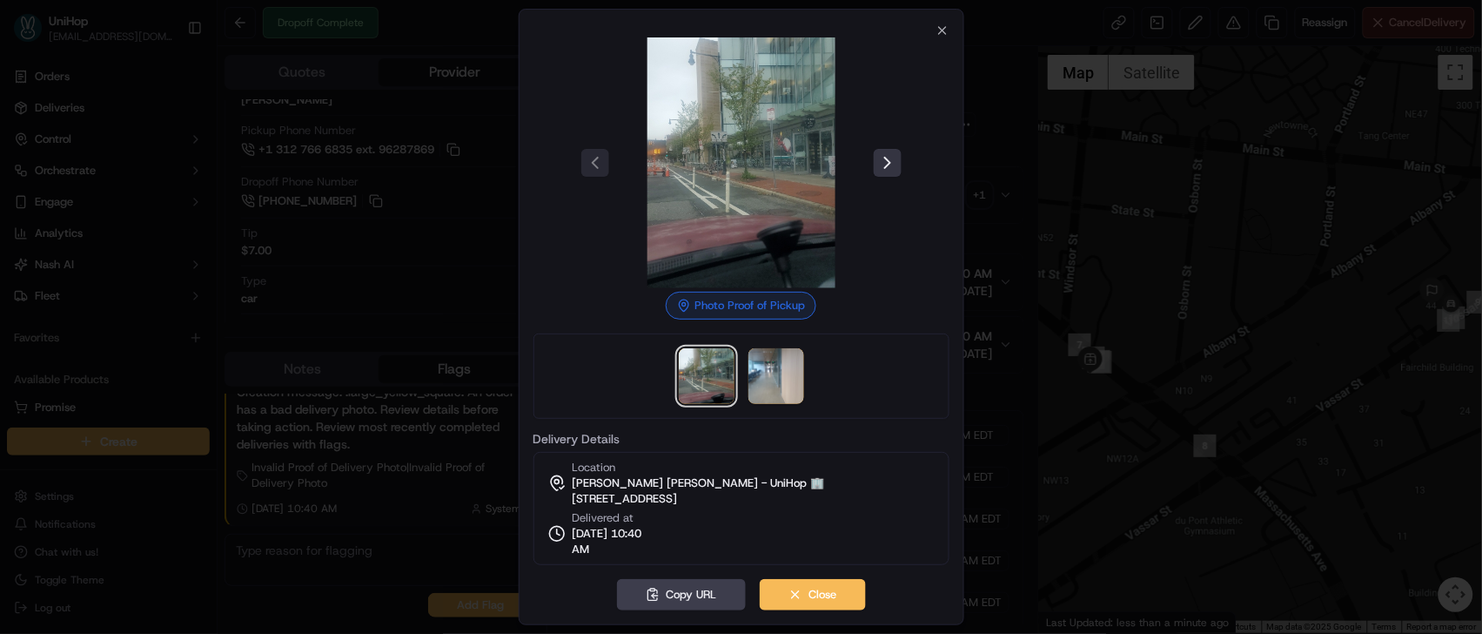
click at [879, 166] on button at bounding box center [888, 163] width 28 height 28
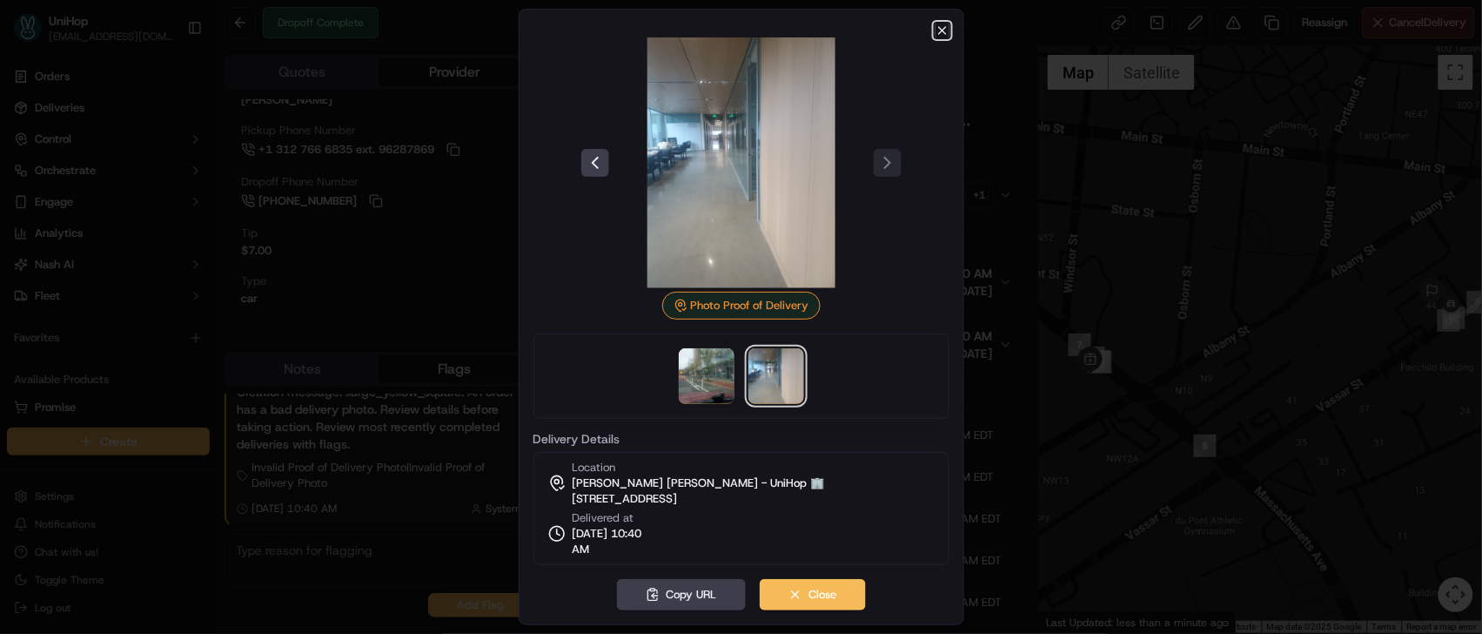
click at [937, 31] on icon "button" at bounding box center [943, 31] width 14 height 14
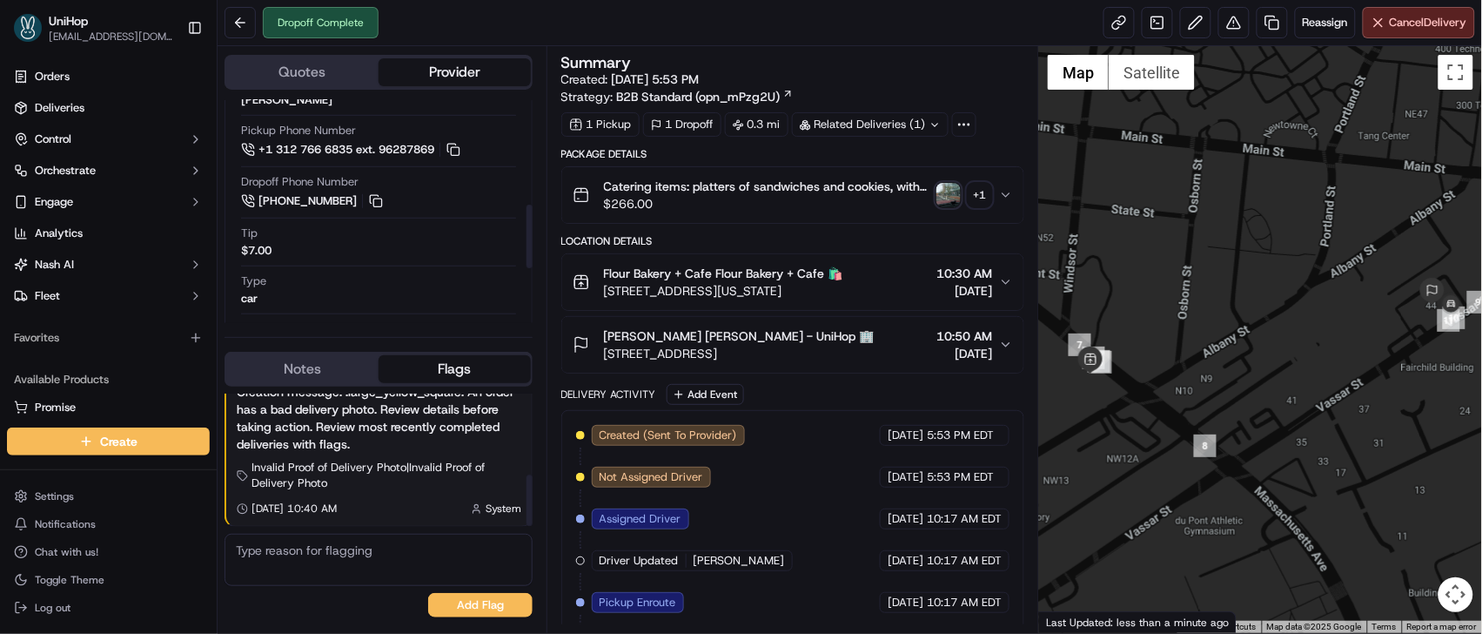
click at [291, 364] on button "Notes" at bounding box center [302, 369] width 152 height 28
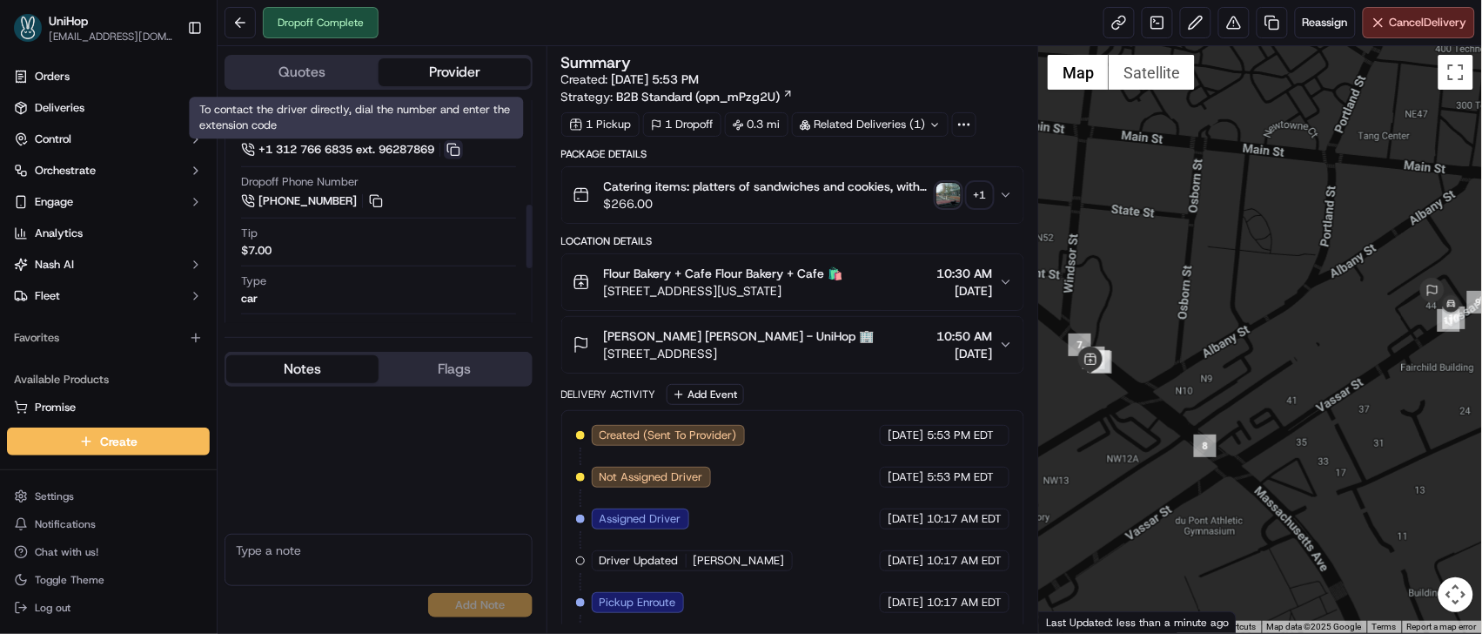
click at [460, 150] on button at bounding box center [453, 149] width 19 height 19
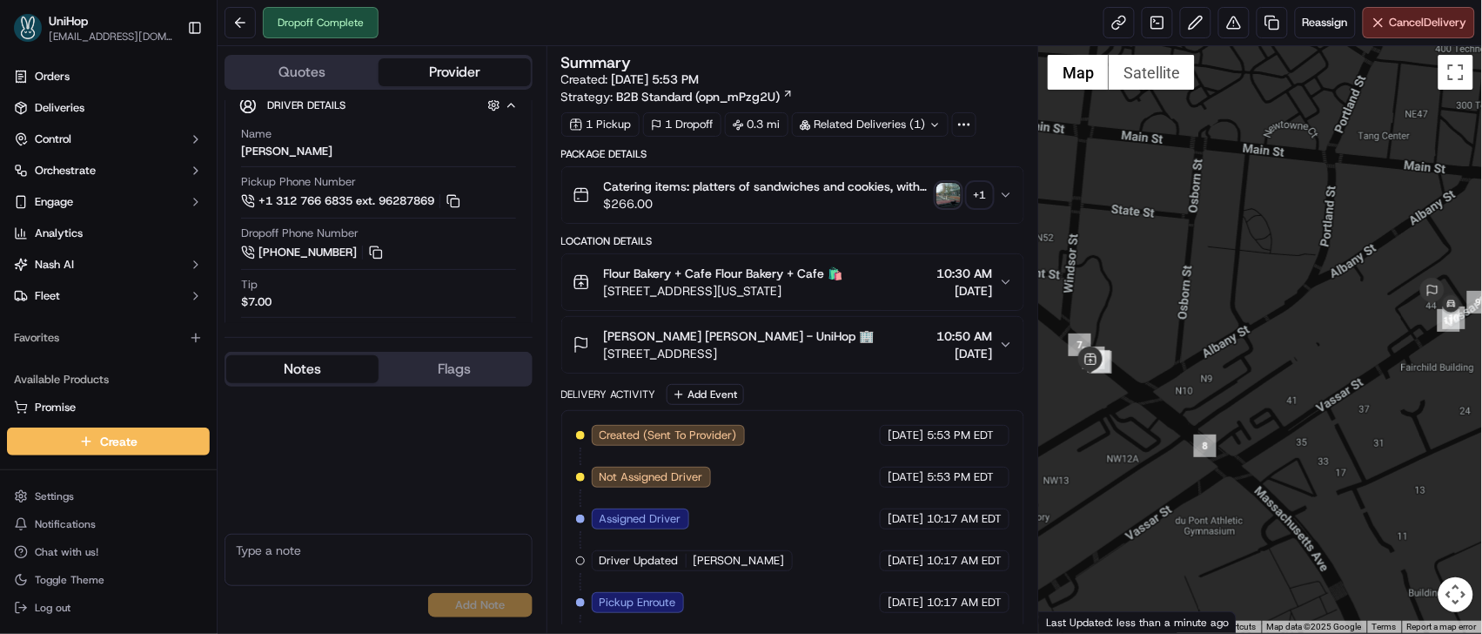
scroll to position [290, 0]
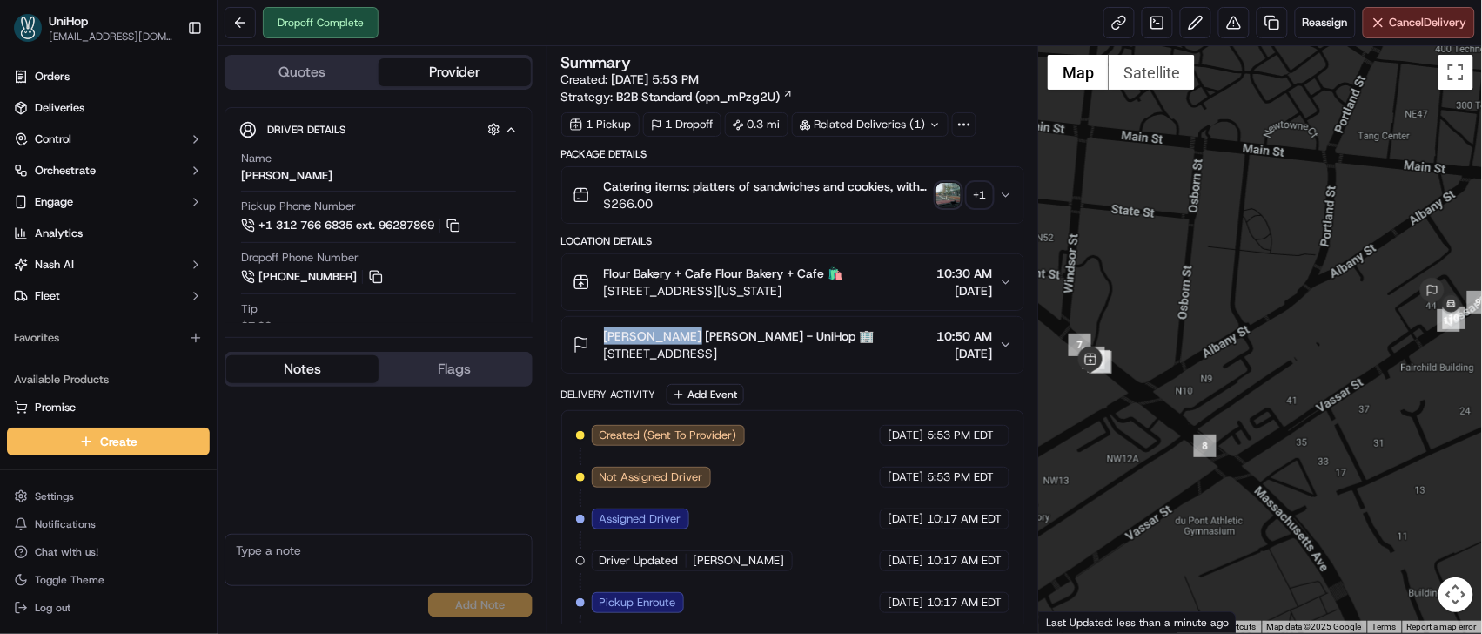
drag, startPoint x: 662, startPoint y: 341, endPoint x: 685, endPoint y: 338, distance: 22.9
click at [685, 338] on span "[PERSON_NAME] [PERSON_NAME] - UniHop 🏢" at bounding box center [739, 335] width 271 height 17
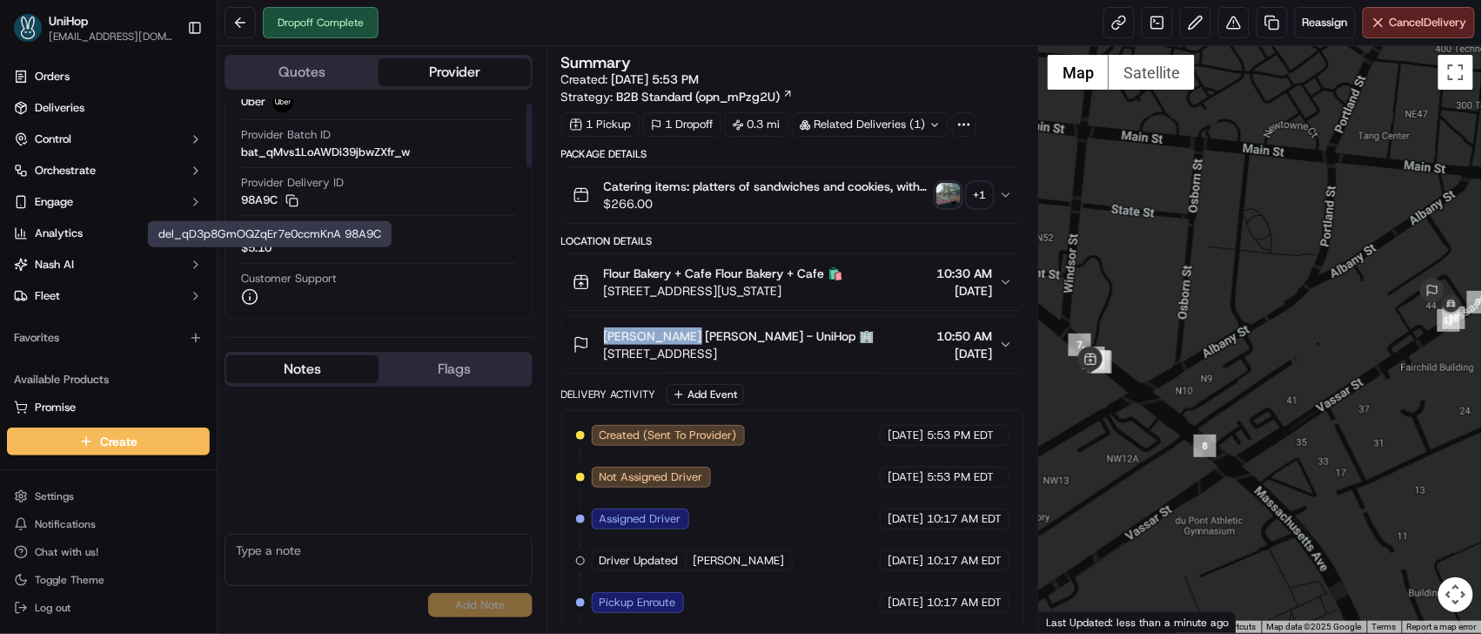
scroll to position [13, 0]
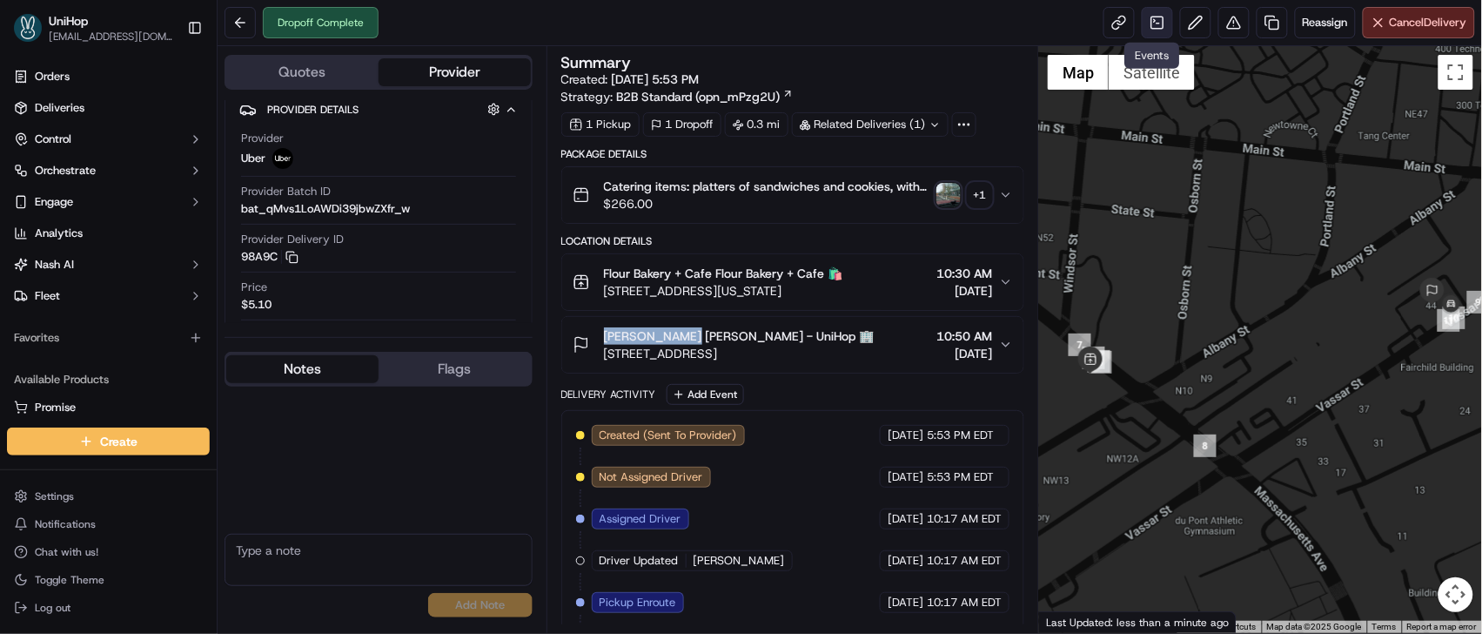
click at [1146, 33] on link at bounding box center [1157, 22] width 31 height 31
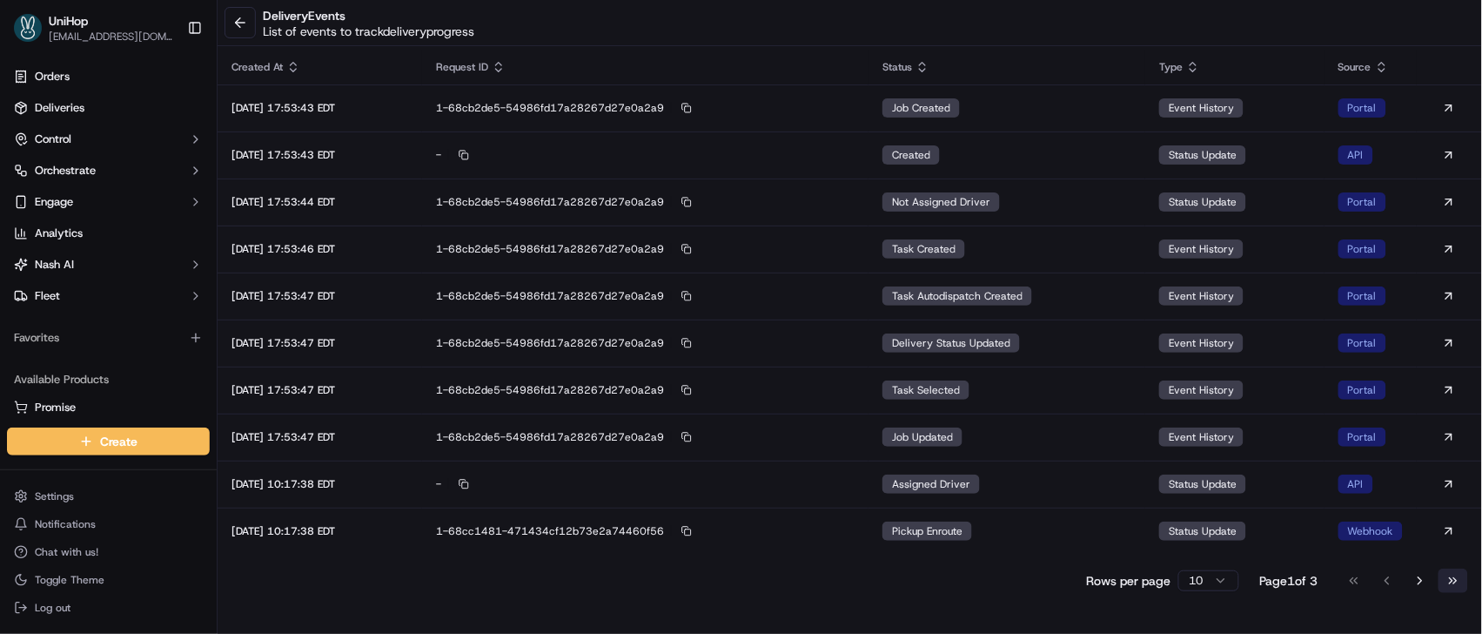
click at [1449, 577] on button "Go to last page" at bounding box center [1454, 580] width 30 height 24
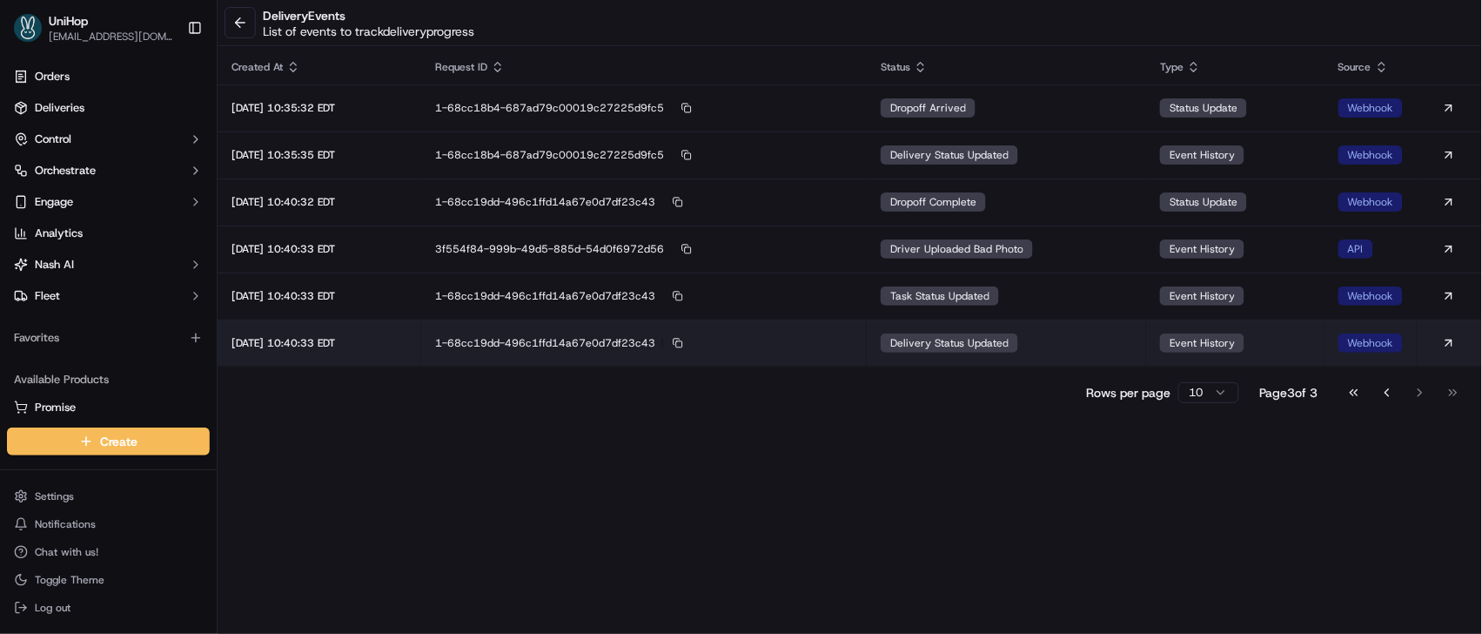
click at [970, 343] on span "delivery status updated" at bounding box center [950, 343] width 118 height 14
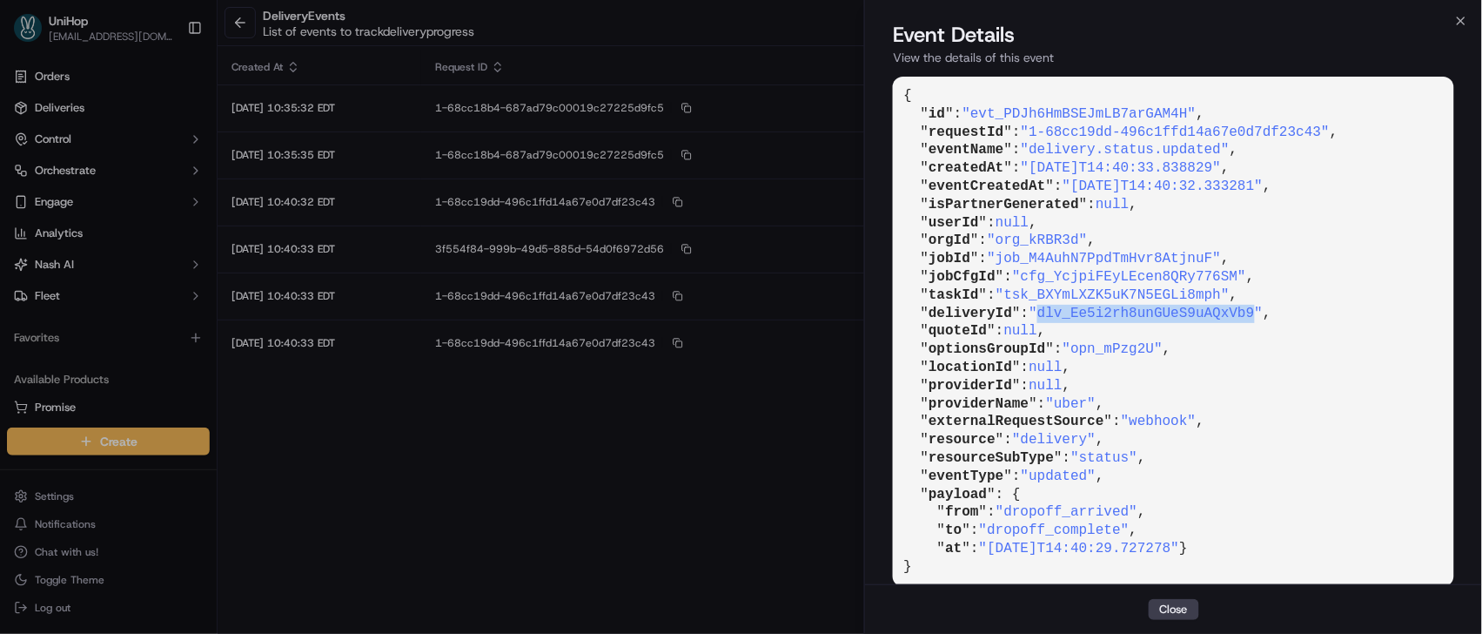
drag, startPoint x: 1045, startPoint y: 310, endPoint x: 1263, endPoint y: 314, distance: 217.7
click at [1263, 314] on span ""dlv_Ee5i2rh8unGUeS9uAQxVb9"" at bounding box center [1146, 314] width 234 height 16
copy span "dlv_Ee5i2rh8unGUeS9uAQxVb9"
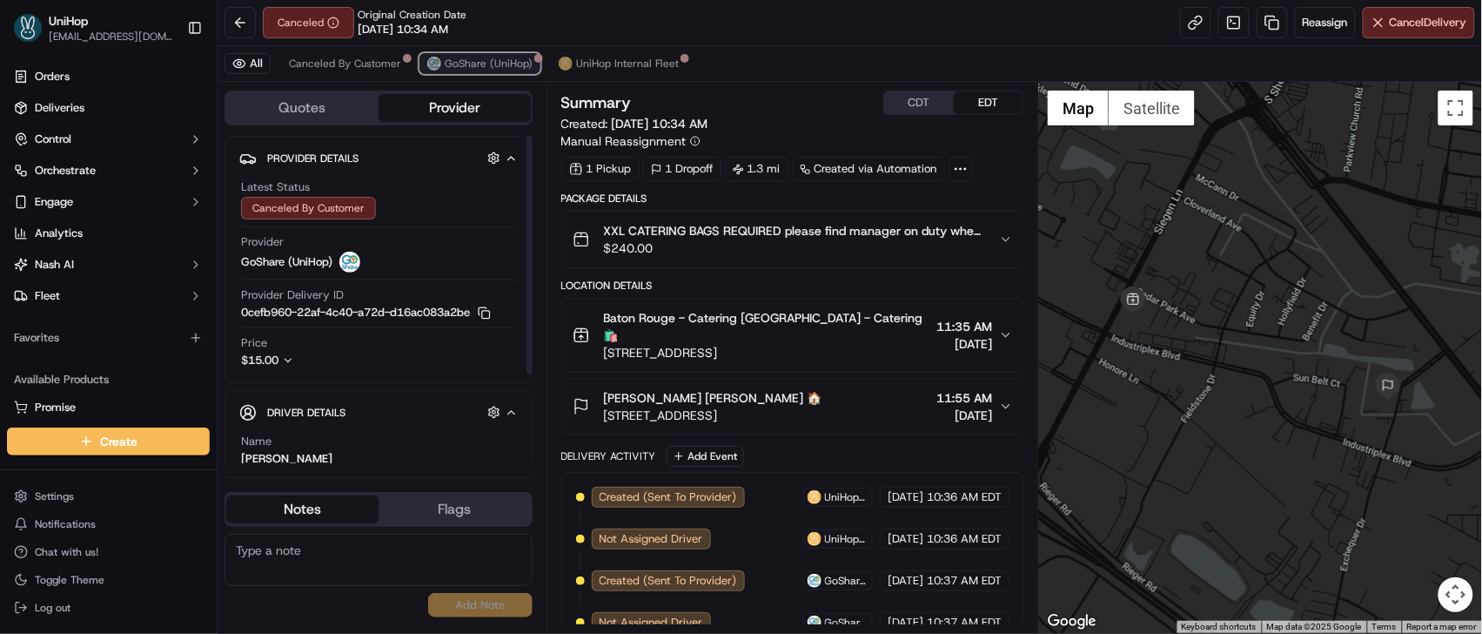
click at [431, 53] on button "GoShare (UniHop)" at bounding box center [480, 63] width 121 height 21
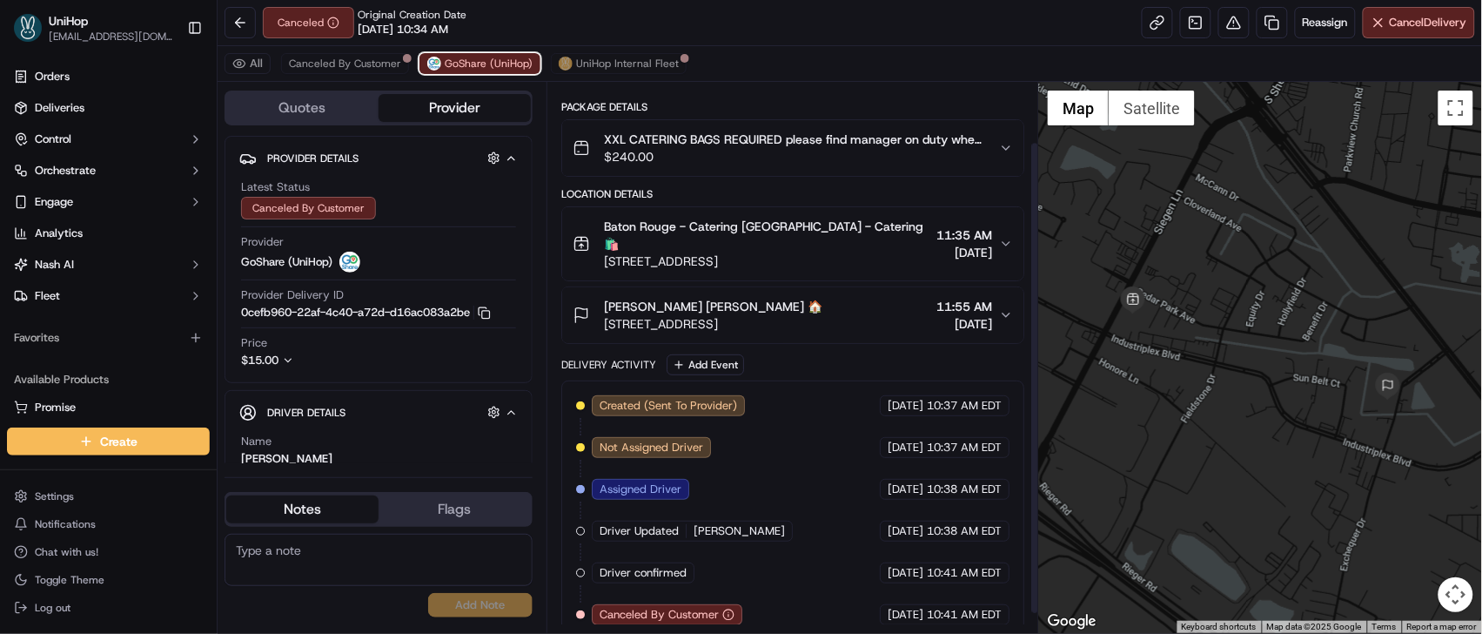
scroll to position [93, 0]
